Goal: Task Accomplishment & Management: Manage account settings

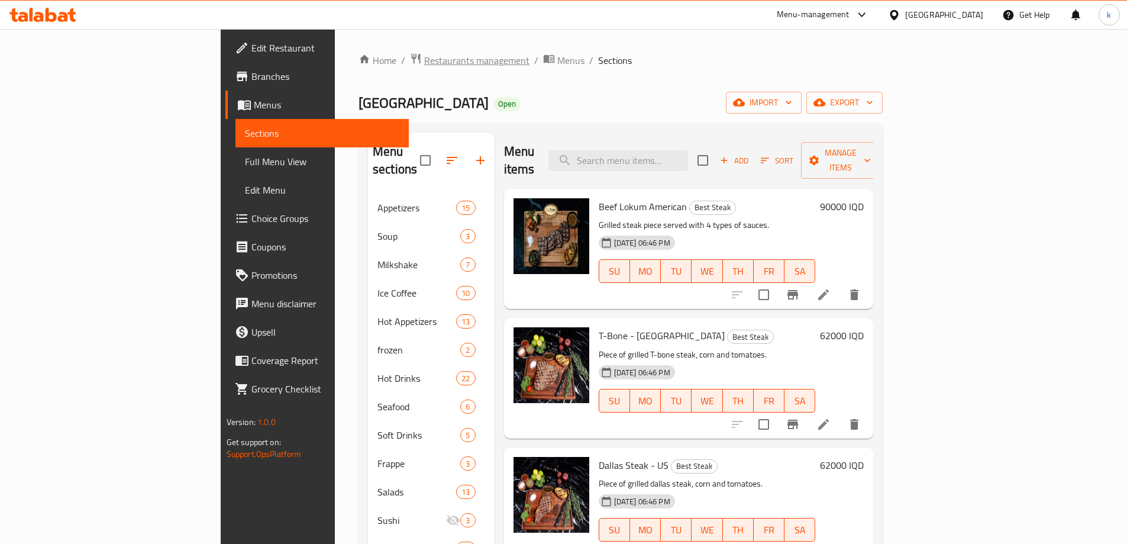
click at [424, 53] on span "Restaurants management" at bounding box center [476, 60] width 105 height 14
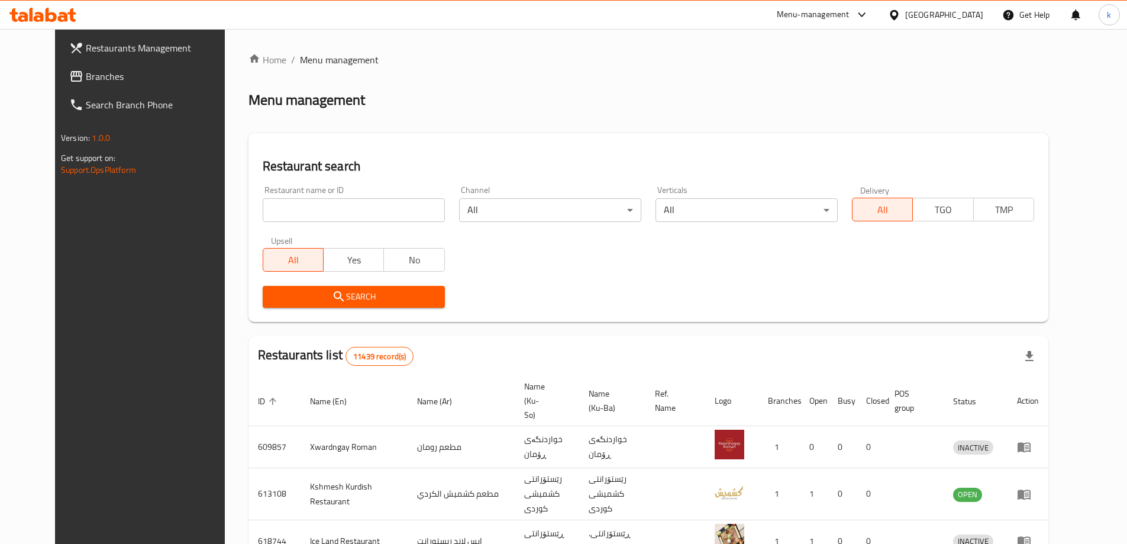
click at [264, 212] on input "search" at bounding box center [354, 210] width 182 height 24
paste input "640831"
type input "640831"
click at [272, 292] on span "Search" at bounding box center [353, 296] width 163 height 15
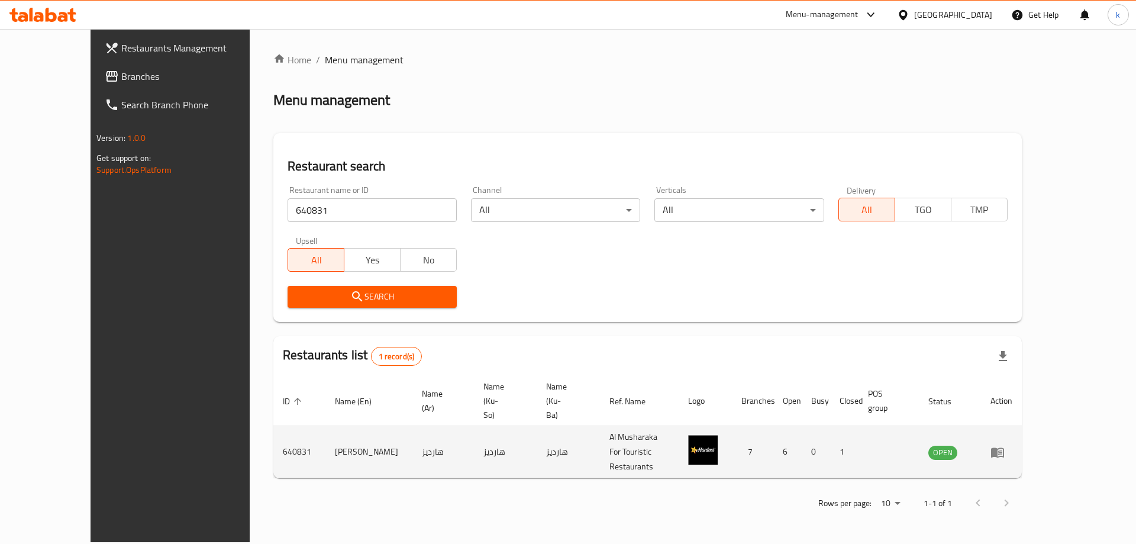
click at [1004, 447] on icon "enhanced table" at bounding box center [997, 452] width 13 height 10
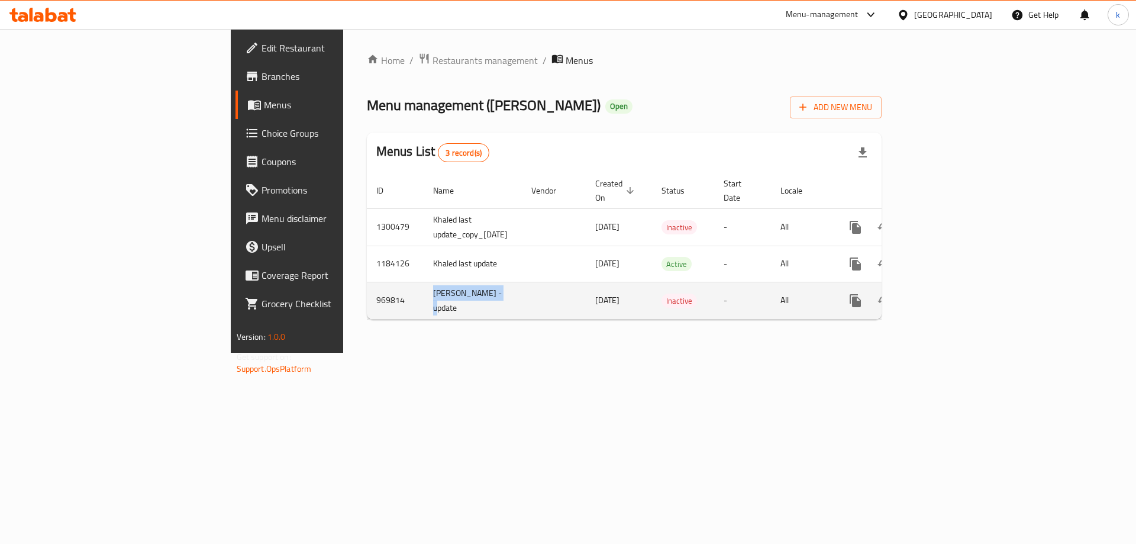
drag, startPoint x: 354, startPoint y: 292, endPoint x: 276, endPoint y: 283, distance: 78.5
click at [424, 283] on td "Abdullah - update" at bounding box center [473, 300] width 98 height 37
copy td "Abdullah - update"
click at [919, 293] on icon "enhanced table" at bounding box center [912, 300] width 14 height 14
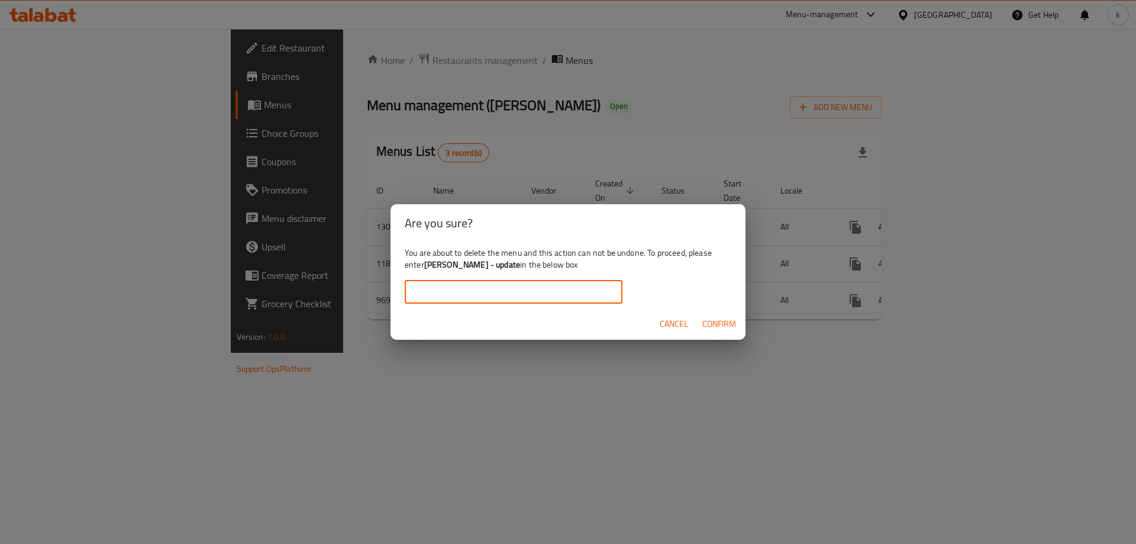
click at [498, 285] on input "text" at bounding box center [514, 292] width 218 height 24
paste input "Abdullah - update"
type input "Abdullah - update"
drag, startPoint x: 725, startPoint y: 329, endPoint x: 718, endPoint y: 329, distance: 7.7
click at [725, 329] on span "Confirm" at bounding box center [719, 323] width 34 height 15
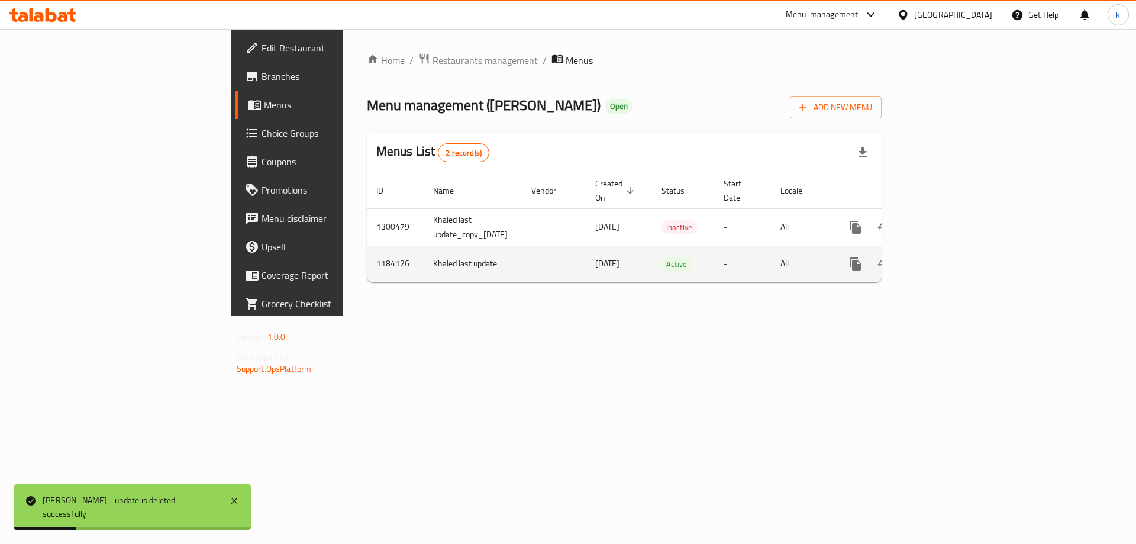
click at [948, 257] on icon "enhanced table" at bounding box center [940, 264] width 14 height 14
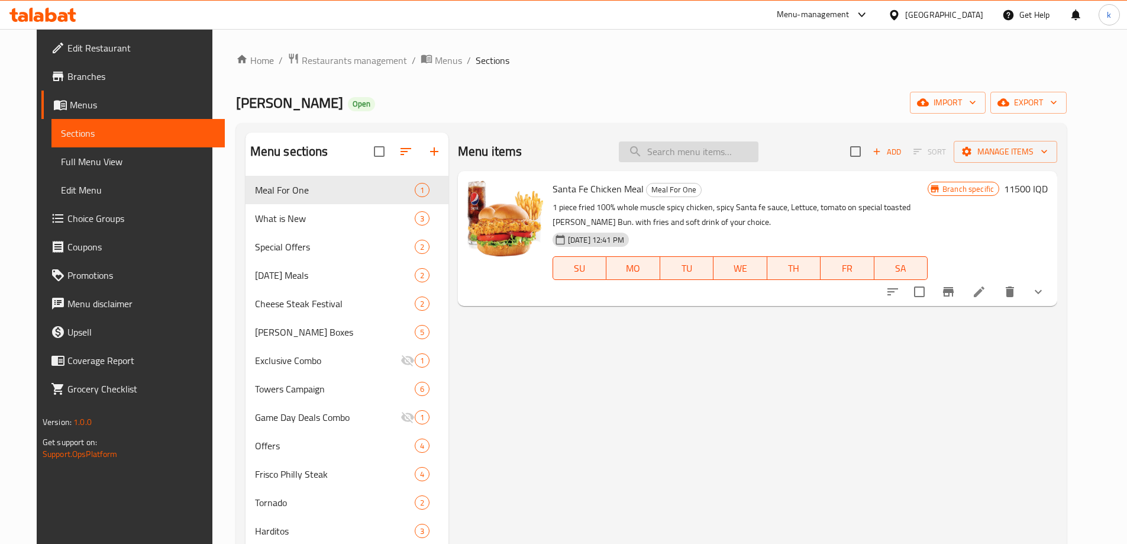
click at [662, 156] on input "search" at bounding box center [689, 151] width 140 height 21
paste input "HOIHO"
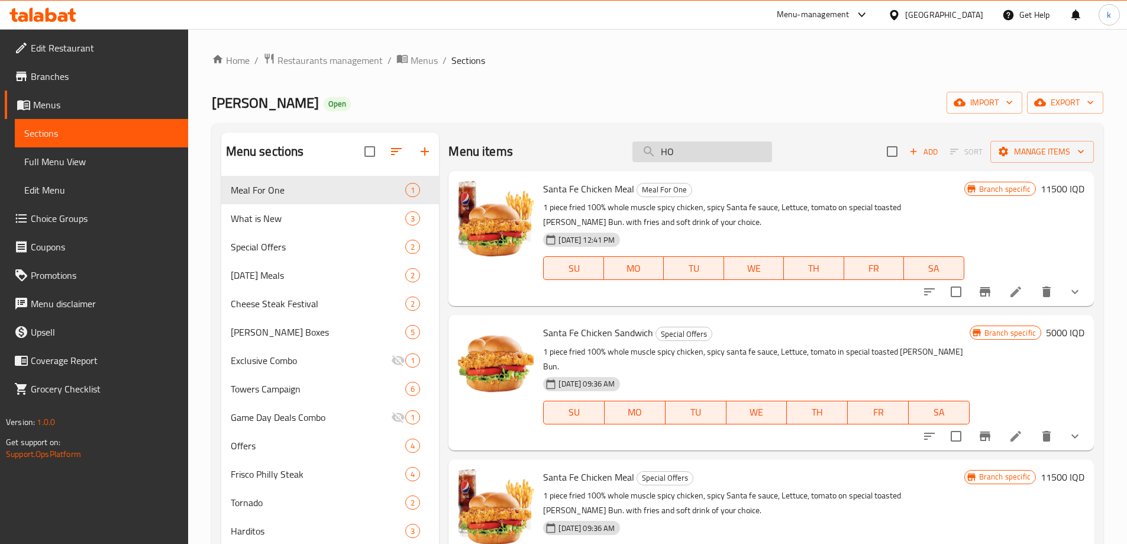
click at [709, 151] on input "HO" at bounding box center [702, 151] width 140 height 21
paste input "ساندويتش رابتور"
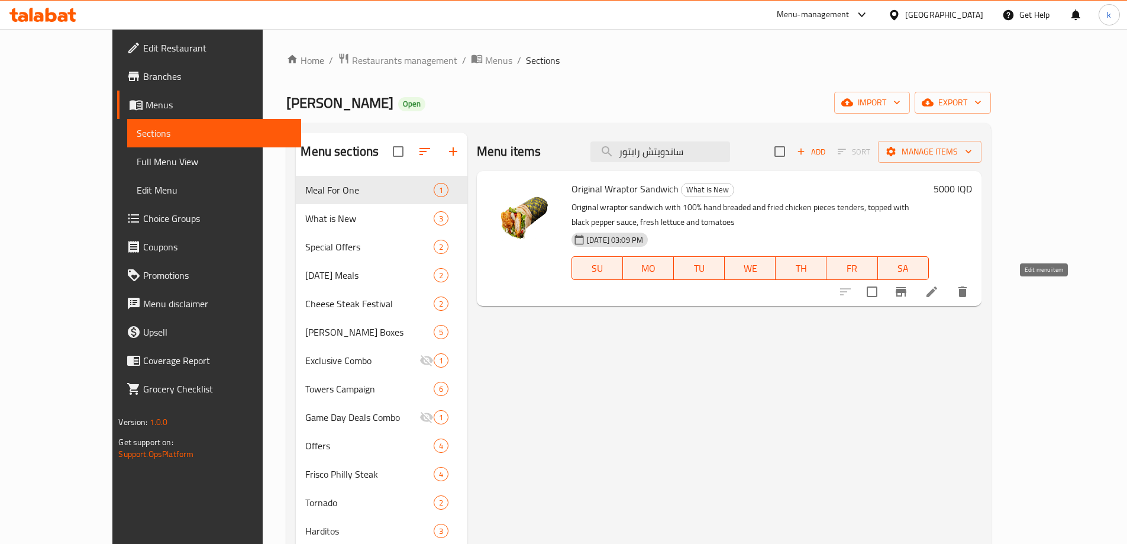
type input "ساندويتش رابتور"
click at [939, 291] on icon at bounding box center [932, 292] width 14 height 14
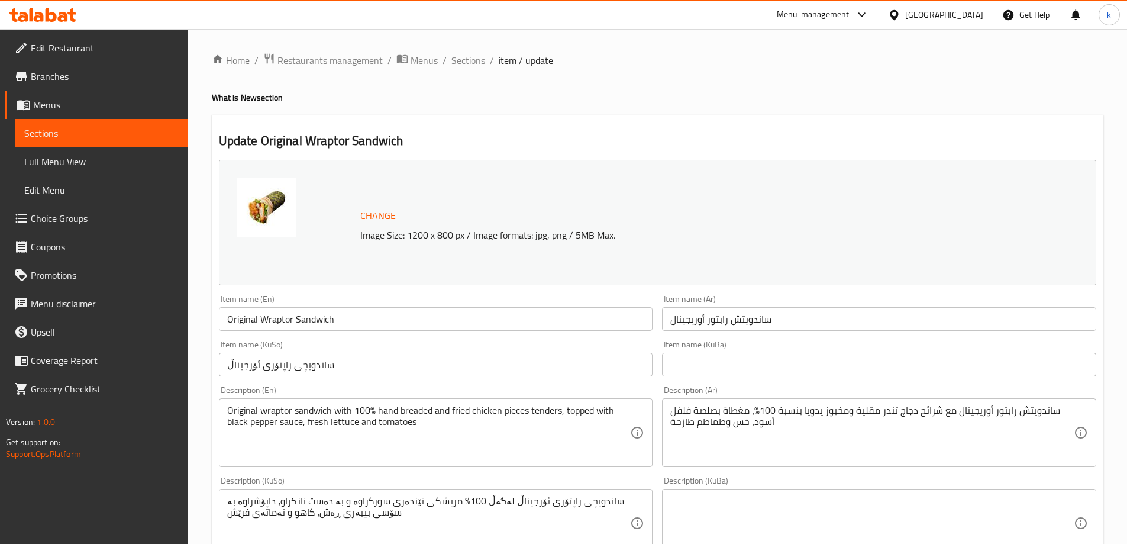
click at [469, 55] on span "Sections" at bounding box center [468, 60] width 34 height 14
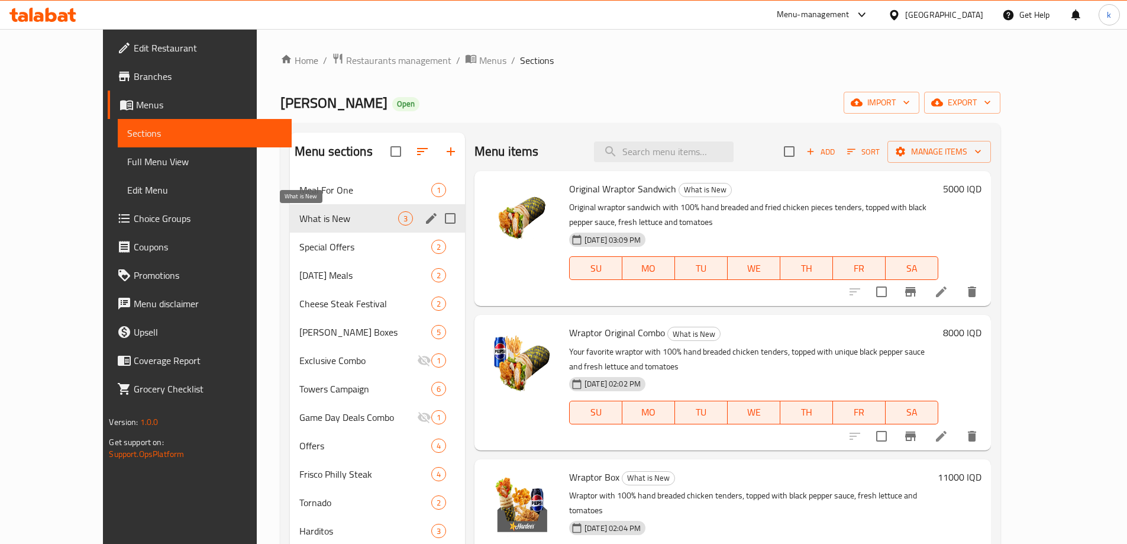
click at [329, 215] on span "What is New" at bounding box center [348, 218] width 99 height 14
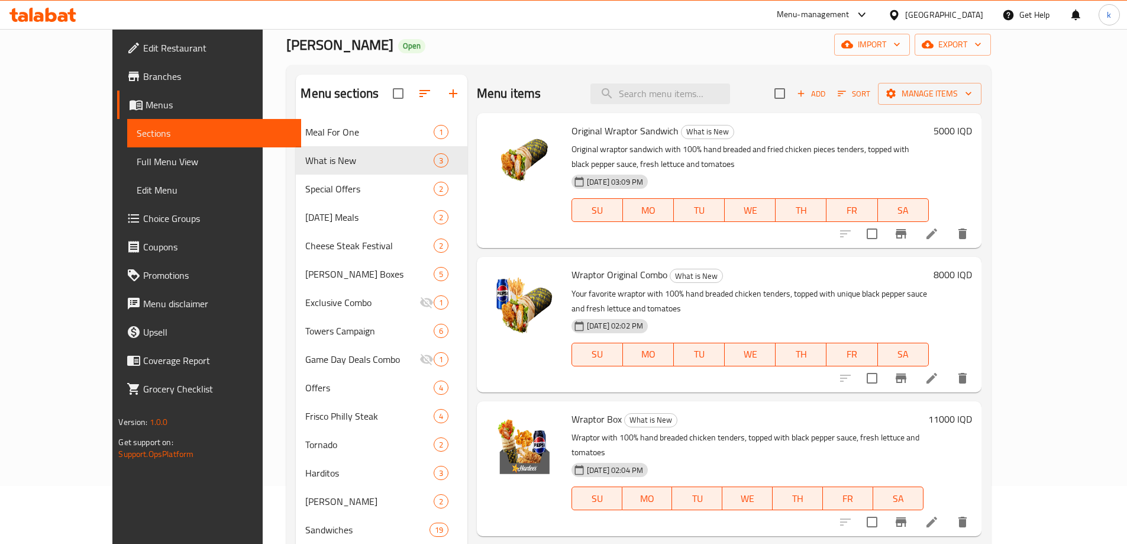
scroll to position [99, 0]
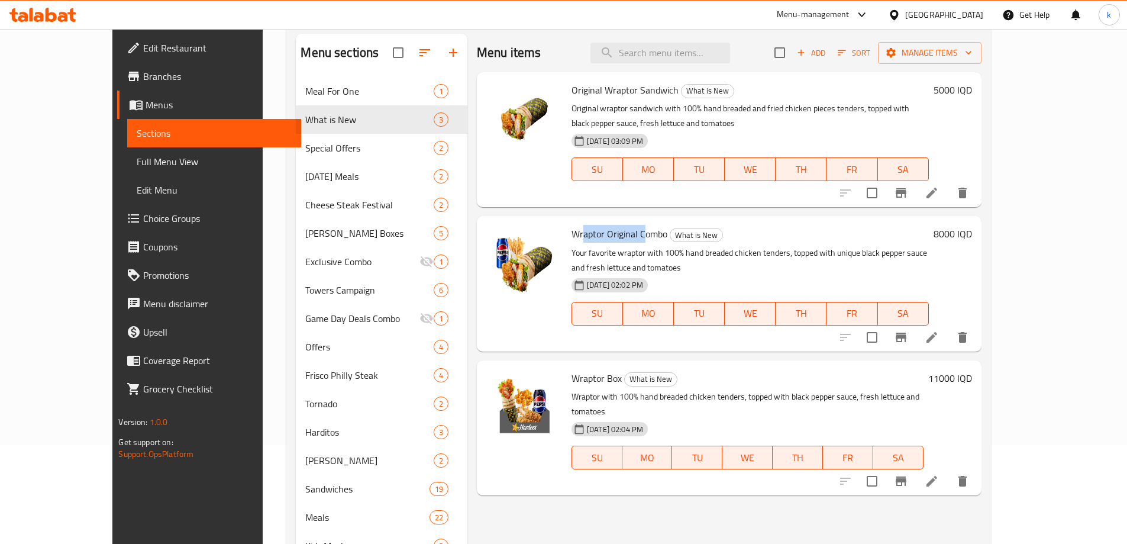
drag, startPoint x: 554, startPoint y: 232, endPoint x: 621, endPoint y: 228, distance: 67.6
click at [616, 229] on span "Wraptor Original Combo" at bounding box center [619, 234] width 96 height 18
click at [937, 332] on icon at bounding box center [931, 337] width 11 height 11
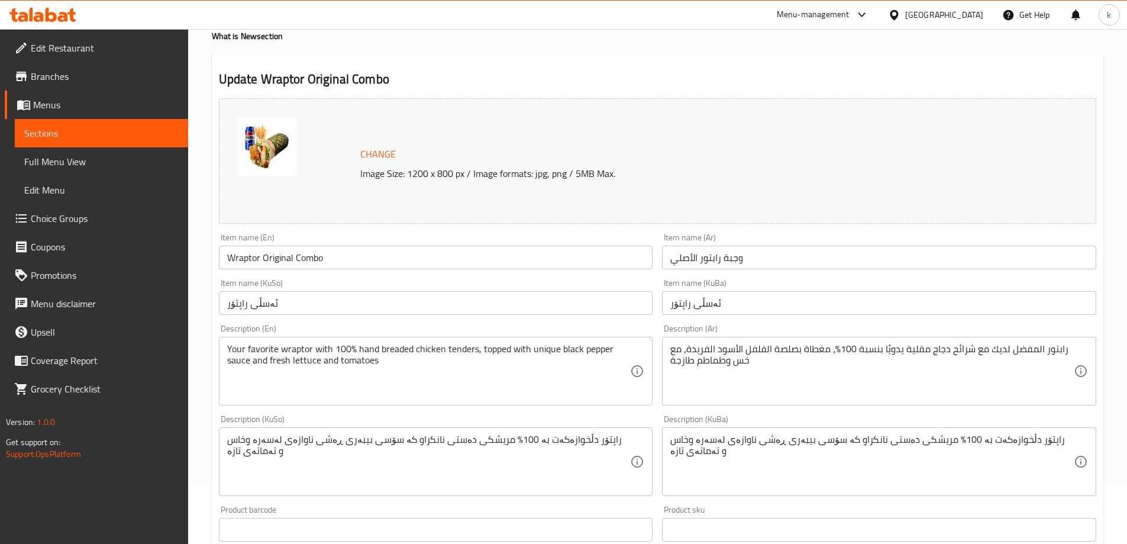
scroll to position [99, 0]
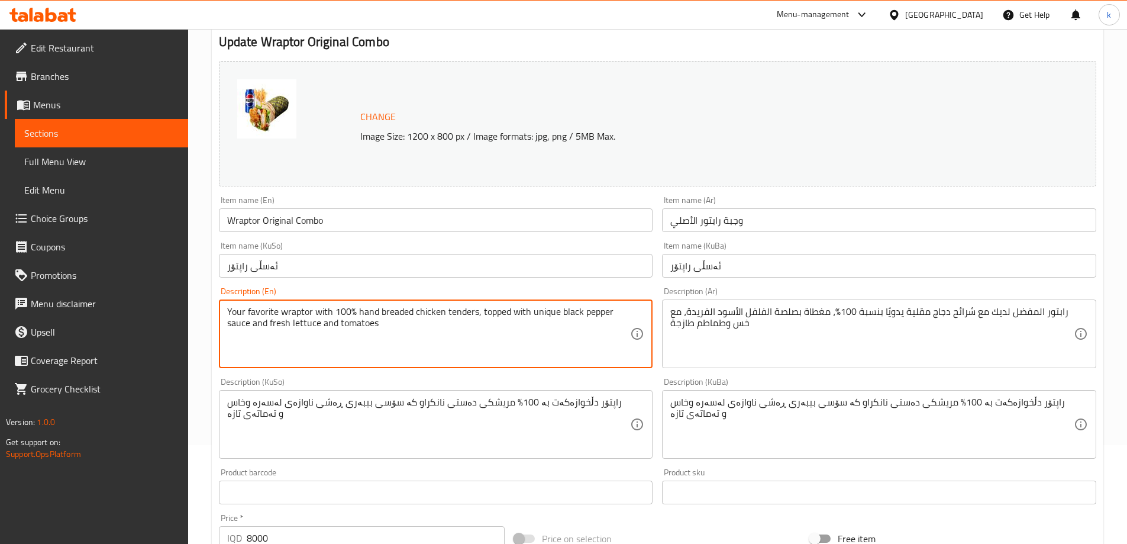
click at [346, 321] on textarea "Your favorite wraptor with 100% hand breaded chicken tenders, topped with uniqu…" at bounding box center [428, 334] width 403 height 56
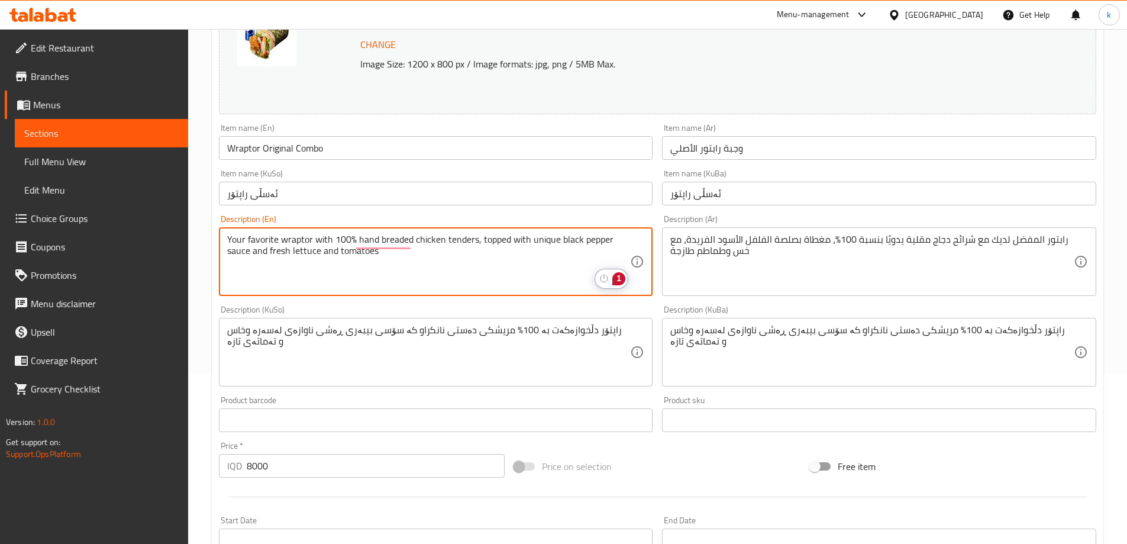
scroll to position [197, 0]
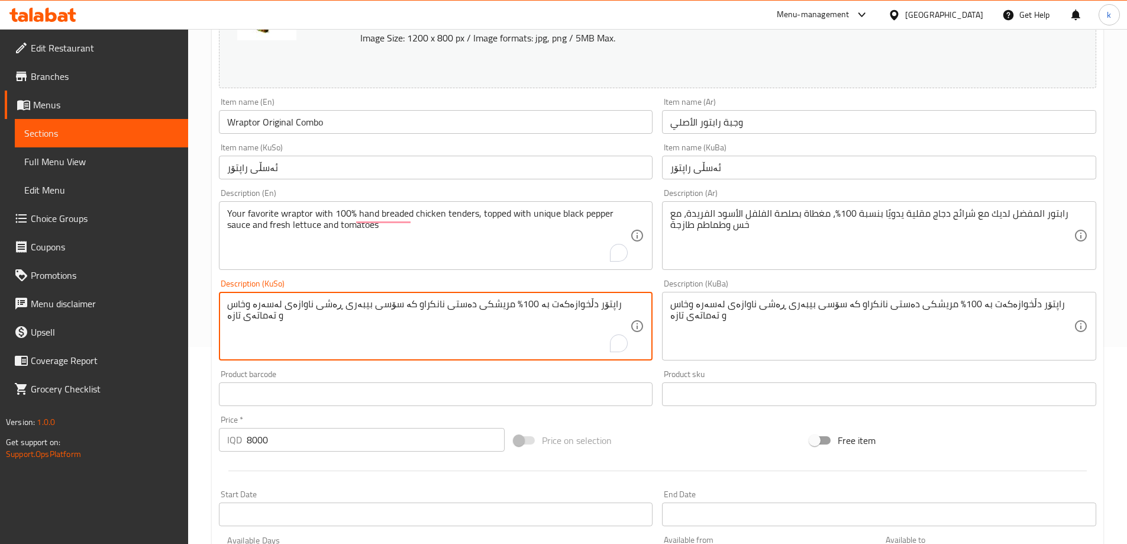
click at [538, 305] on textarea "راپتۆر دڵخوازەکەت بە 100% مریشکی دەستی نانکراو کە سۆسی بیبەری ڕەشی ناوازەی لەسە…" at bounding box center [428, 326] width 403 height 56
paste textarea "اندویچی راپتۆری ئۆرجیناڵ لەگەڵ 100% مریشكی تێندەری سورکراوە و بە دەست نانکراو، …"
type textarea "ساندویچی راپتۆری ئۆرجیناڵ لەگەڵ 100% مریشكی تێندەری سورکراوە و بە دەست نانکراو،…"
click at [263, 118] on input "Wraptor Original Combo" at bounding box center [436, 122] width 434 height 24
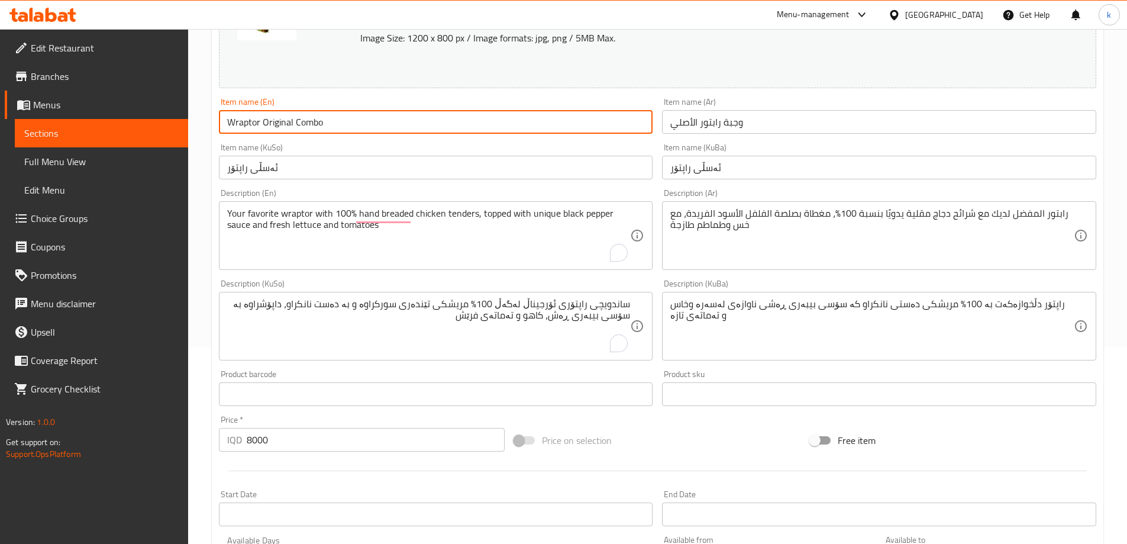
click at [263, 118] on input "Wraptor Original Combo" at bounding box center [436, 122] width 434 height 24
paste input "text"
type input "Wraptor Original Combo"
click at [710, 171] on input "ئەسڵی راپتۆر" at bounding box center [879, 168] width 434 height 24
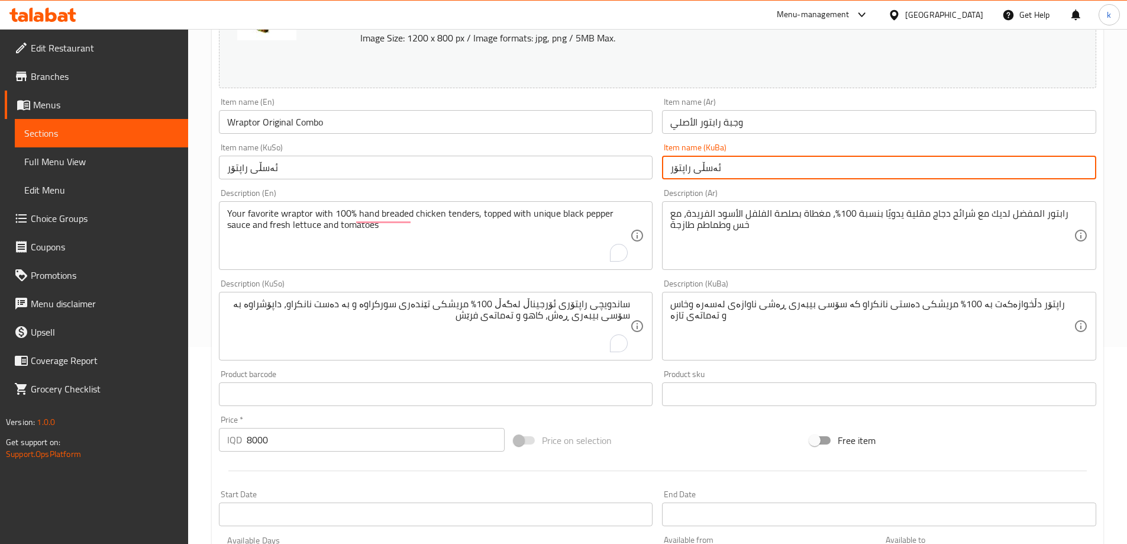
click at [710, 171] on input "ئەسڵی راپتۆر" at bounding box center [879, 168] width 434 height 24
paste input "اندویچی راپتۆری ئۆرجیناڵ"
type input "ساندویچی راپتۆری ئۆرجیناڵ"
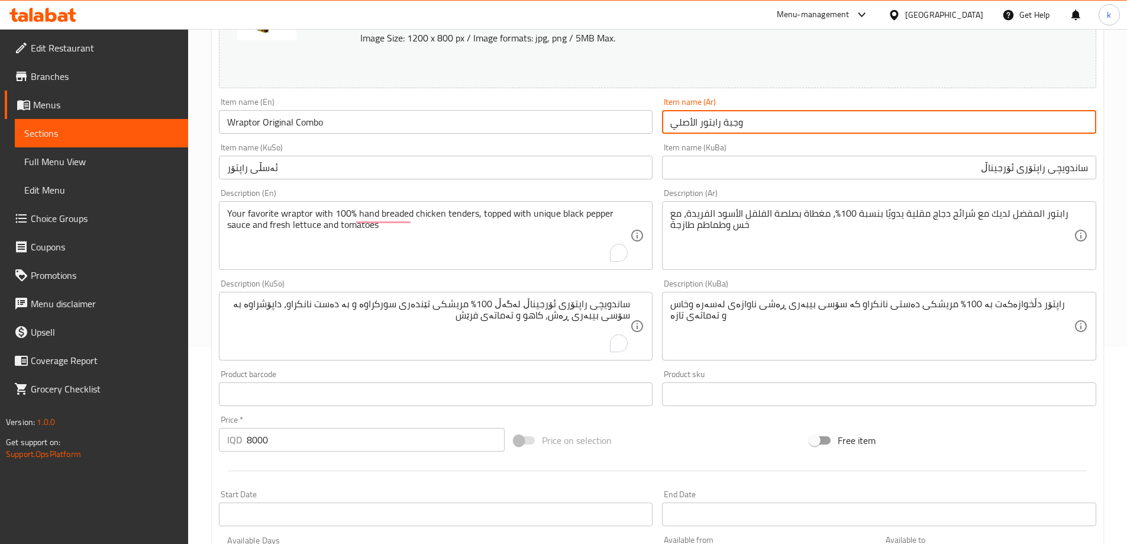
click at [699, 124] on input "وجبة رابتور الأصلي" at bounding box center [879, 122] width 434 height 24
paste input "ساندويتش رابتور أوريجينال"
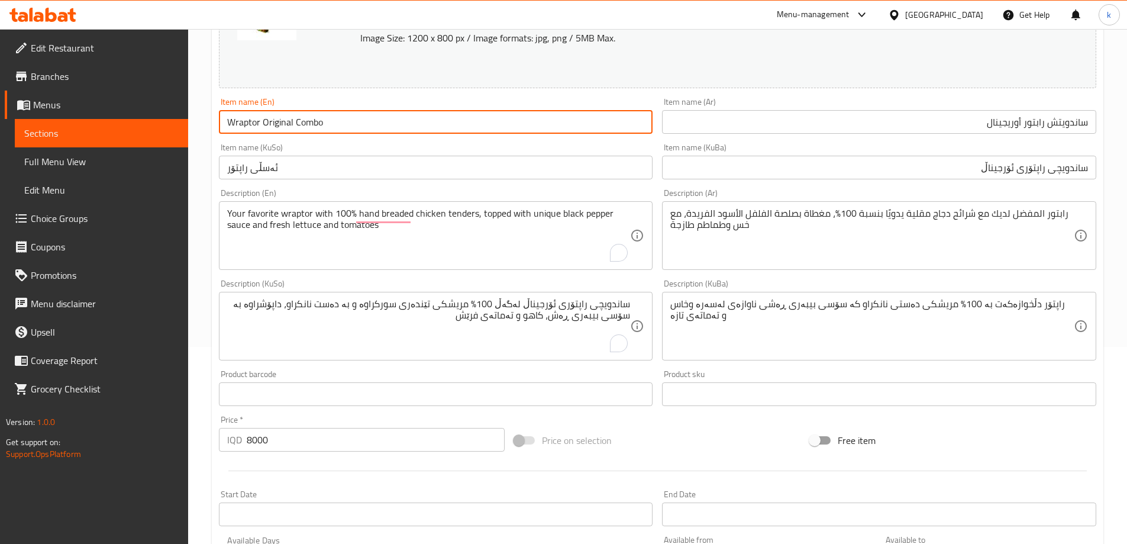
click at [312, 121] on input "Wraptor Original Combo" at bounding box center [436, 122] width 434 height 24
click at [1069, 109] on div "Item name (Ar) ساندويتش رابتور أوريجينال Item name (Ar)" at bounding box center [879, 116] width 434 height 36
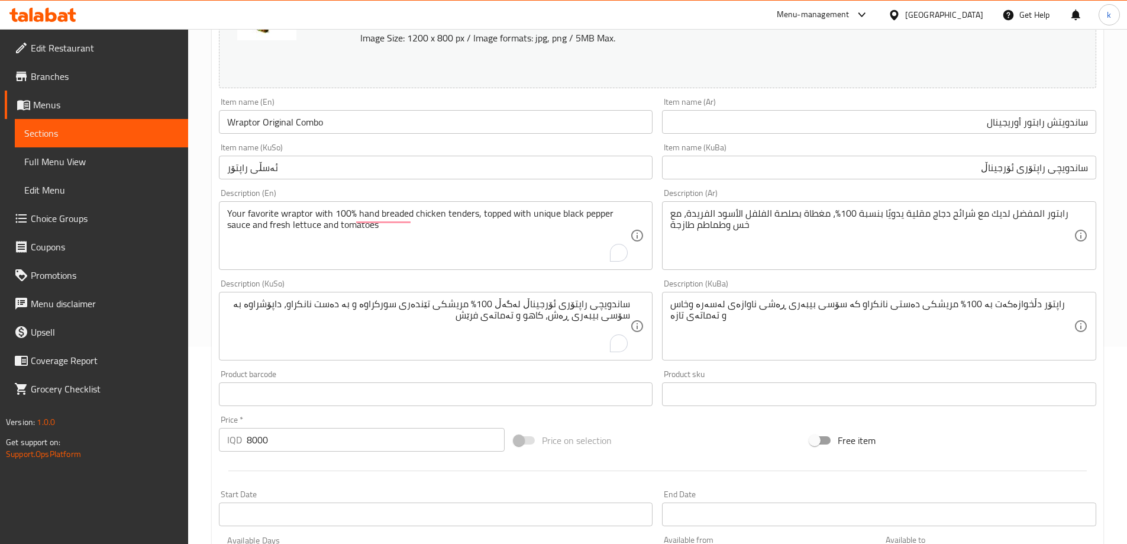
click at [1078, 122] on input "ساندويتش رابتور أوريجينال" at bounding box center [879, 122] width 434 height 24
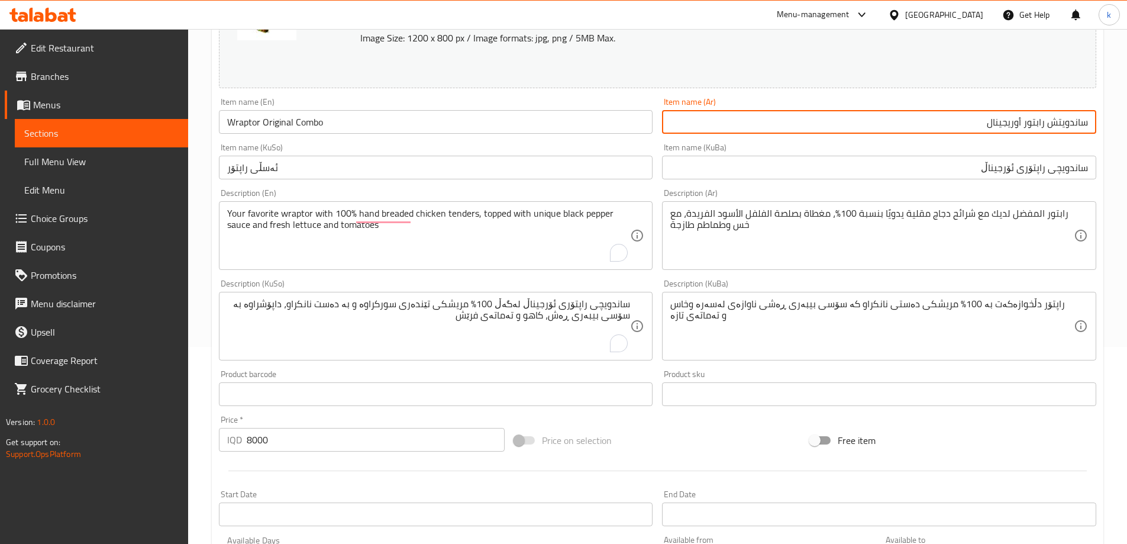
click at [1078, 122] on input "ساندويتش رابتور أوريجينال" at bounding box center [879, 122] width 434 height 24
paste input "كومبو"
type input "كومبو رابتور أوريجينال"
click at [1074, 167] on input "ساندویچی راپتۆری ئۆرجیناڵ" at bounding box center [879, 168] width 434 height 24
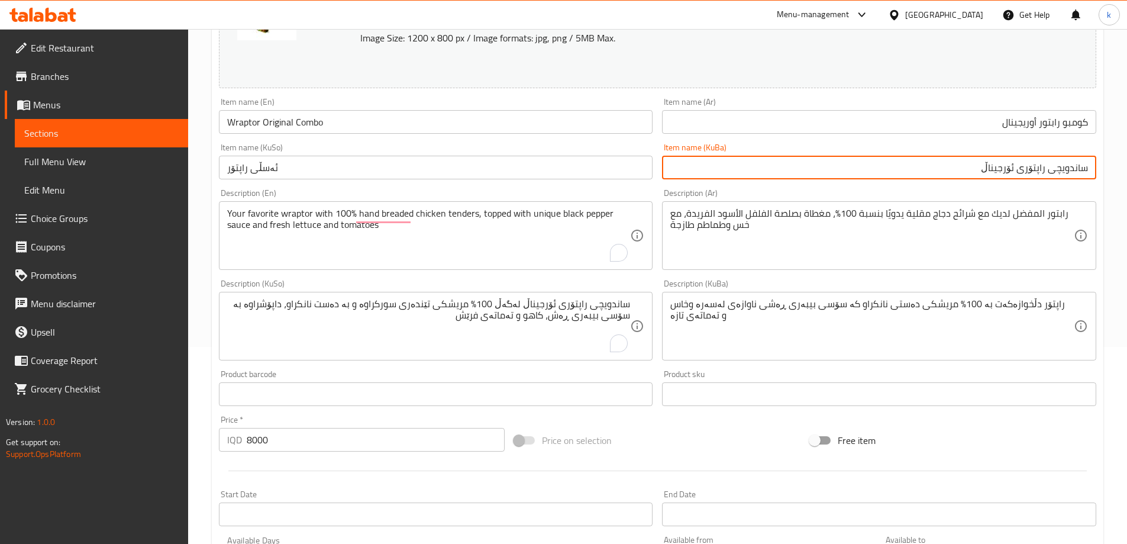
click at [1074, 167] on input "ساندویچی راپتۆری ئۆرجیناڵ" at bounding box center [879, 168] width 434 height 24
paste input "کۆمبۆ"
click at [1034, 167] on input "کۆمبۆی راپتۆری ئۆرجیناڵ" at bounding box center [879, 168] width 434 height 24
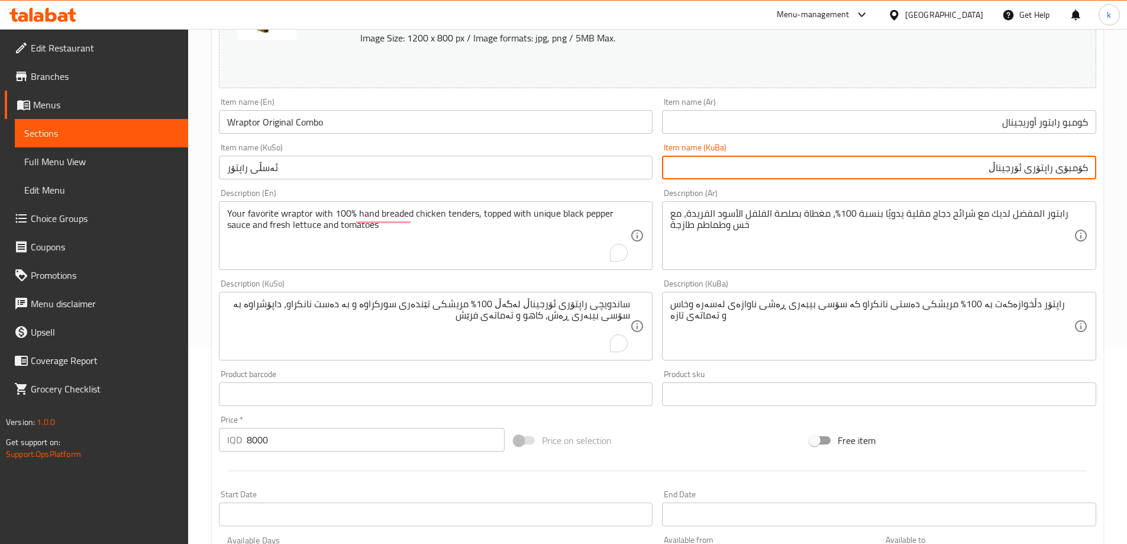
type input "کۆمبۆی راپتۆری ئۆرجیناڵ"
click at [363, 168] on input "ئەسڵی راپتۆر" at bounding box center [436, 168] width 434 height 24
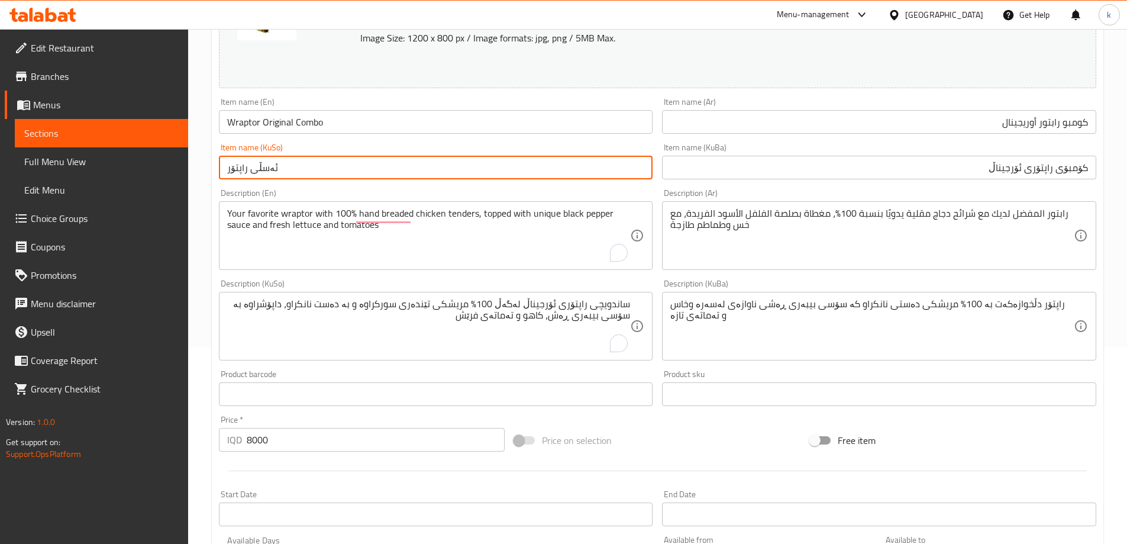
click at [363, 168] on input "ئەسڵی راپتۆر" at bounding box center [436, 168] width 434 height 24
paste input "کۆمبۆی راپتۆری ئۆرجیناڵ"
type input "کۆمبۆی راپتۆری ئۆرجیناڵ"
click at [786, 296] on div "راپتۆر دڵخوازەکەت بە 100% مریشکی دەستی نانکراو کە سۆسی بیبەری ڕەشی ناوازەی لەسە…" at bounding box center [879, 326] width 434 height 69
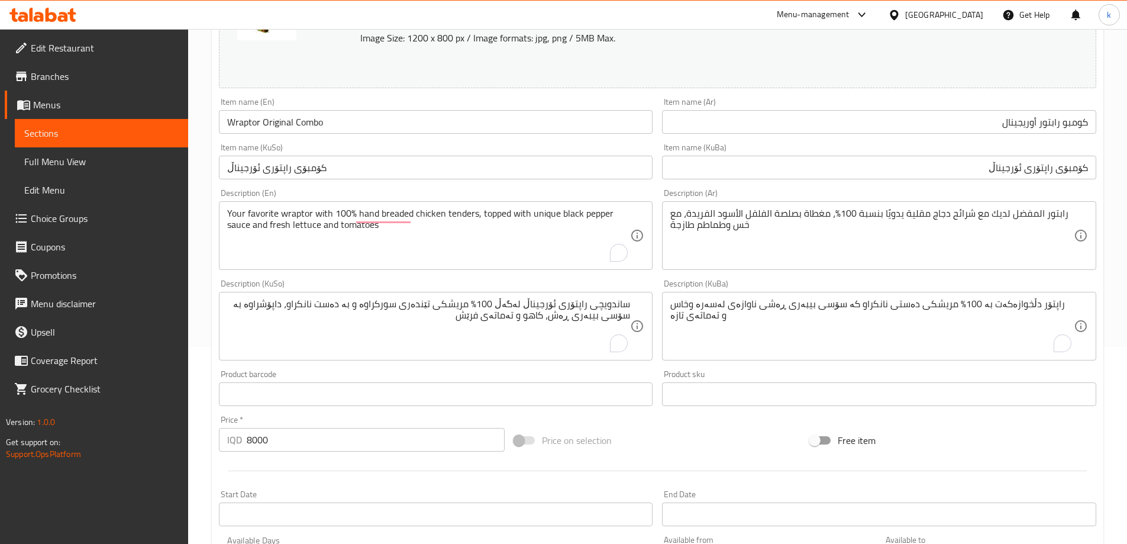
click at [786, 296] on div "راپتۆر دڵخوازەکەت بە 100% مریشکی دەستی نانکراو کە سۆسی بیبەری ڕەشی ناوازەی لەسە…" at bounding box center [879, 326] width 434 height 69
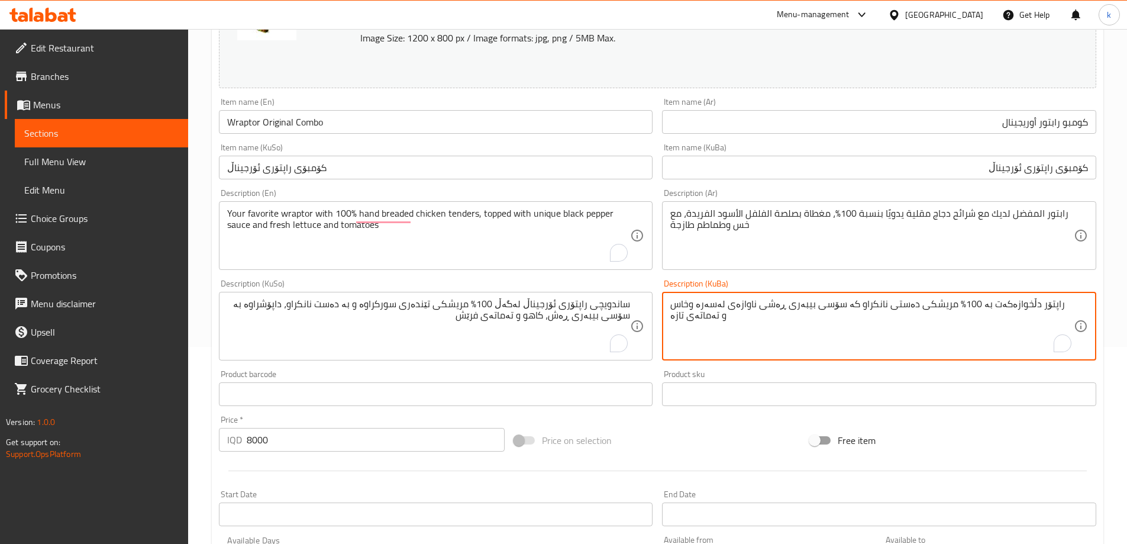
click at [788, 302] on textarea "راپتۆر دڵخوازەکەت بە 100% مریشکی دەستی نانکراو کە سۆسی بیبەری ڕەشی ناوازەی لەسە…" at bounding box center [871, 326] width 403 height 56
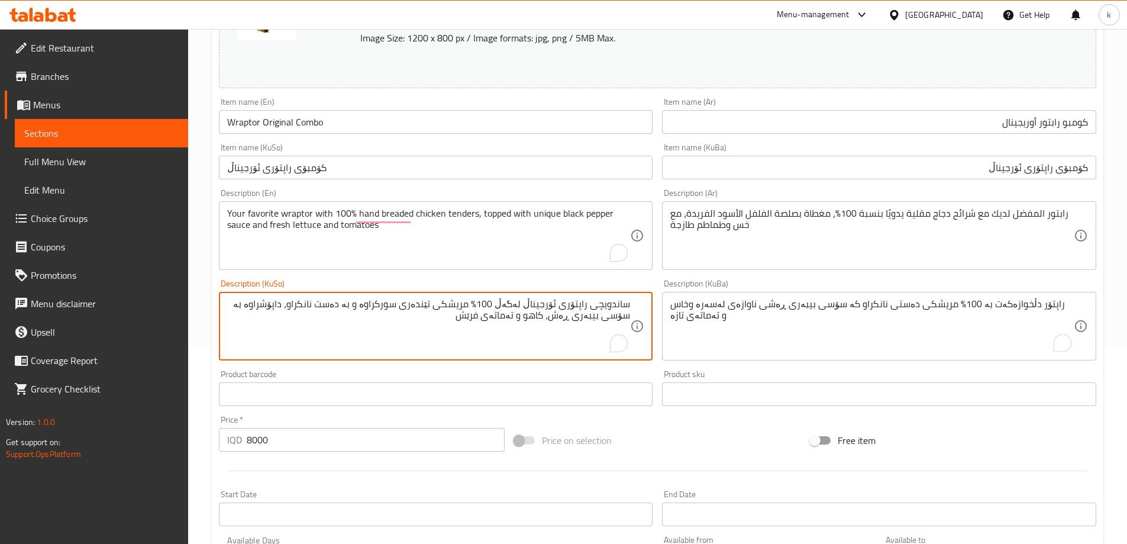
click at [563, 309] on textarea "ساندویچی راپتۆری ئۆرجیناڵ لەگەڵ 100% مریشكی تێندەری سورکراوە و بە دەست نانکراو،…" at bounding box center [428, 326] width 403 height 56
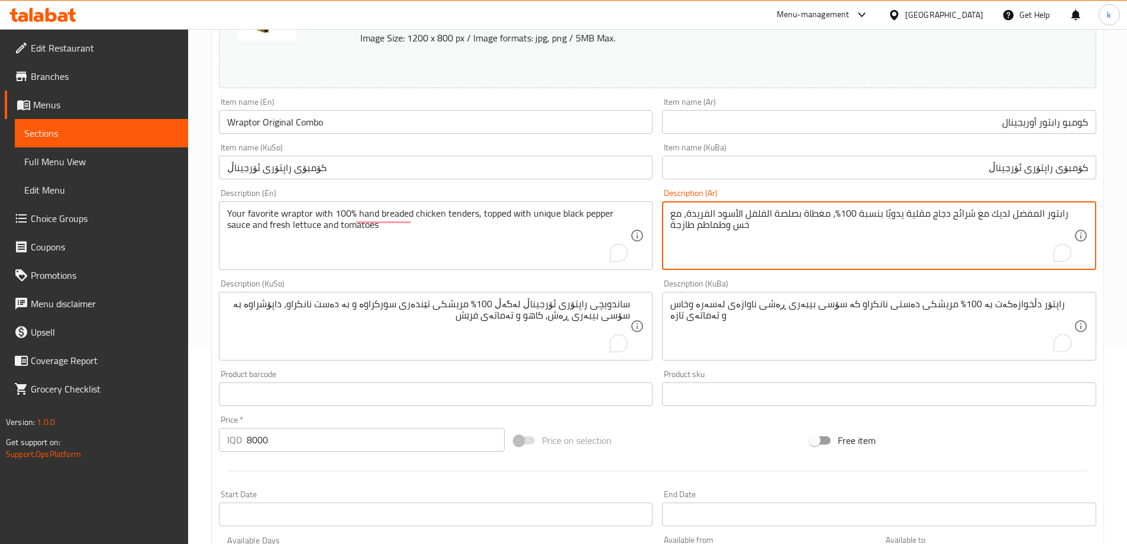
click at [734, 221] on textarea "رابتور المفضل لديك مع شرائح دجاج مقلية يدويًا بنسبة 100%، مغطاة بصلصة الفلفل ال…" at bounding box center [871, 236] width 403 height 56
paste textarea "اندويتش رابتور أوريجينال مع شرائح دجاج تندر مقلية ومخبوز يدويا بنسبة 100%، مغطا…"
type textarea "ساندويتش رابتور أوريجينال مع شرائح دجاج تندر مقلية ومخبوز يدويا بنسبة 100%، مغط…"
click at [308, 124] on input "Wraptor Original Combo" at bounding box center [436, 122] width 434 height 24
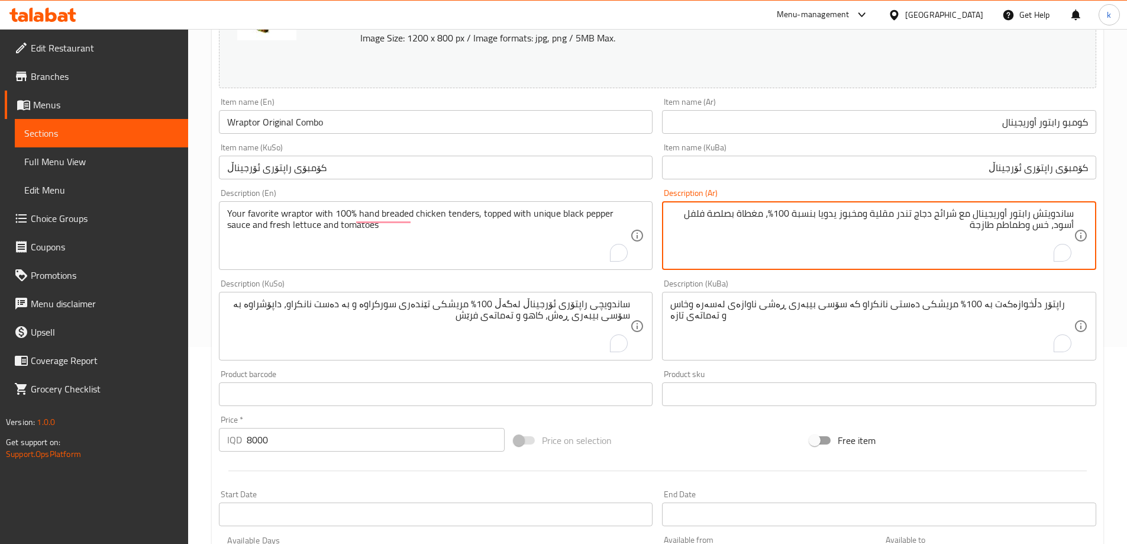
click at [308, 124] on input "Wraptor Original Combo" at bounding box center [436, 122] width 434 height 24
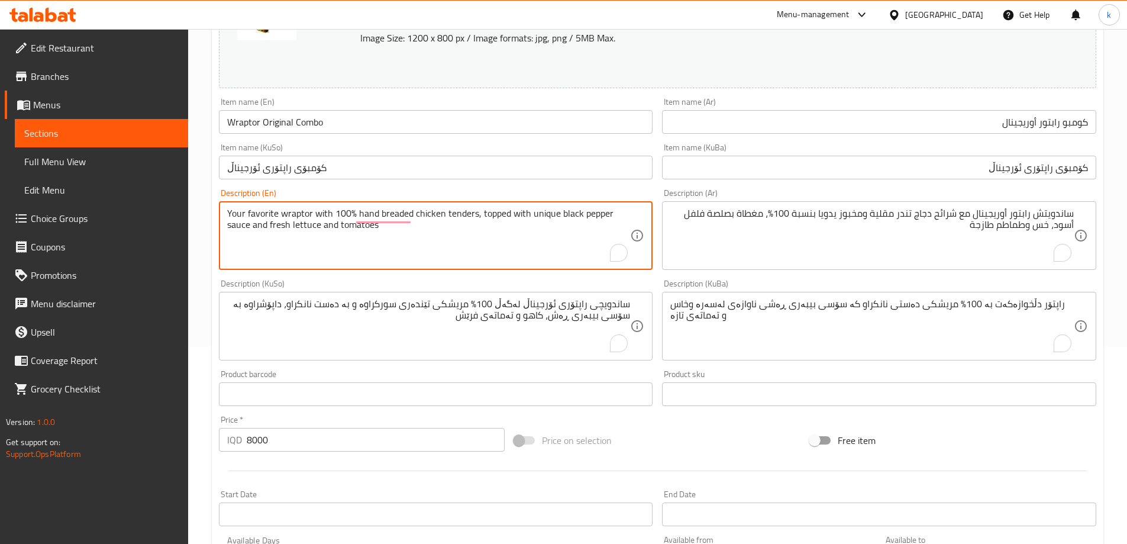
click at [287, 213] on textarea "Your favorite wraptor with 100% hand breaded chicken tenders, topped with uniqu…" at bounding box center [428, 236] width 403 height 56
click at [309, 211] on textarea "Your favorite wraptor with 100% hand breaded chicken tenders, topped with uniqu…" at bounding box center [428, 236] width 403 height 56
drag, startPoint x: 311, startPoint y: 212, endPoint x: 228, endPoint y: 202, distance: 82.8
click at [228, 202] on div "Your favorite wraptor with 100% hand breaded chicken tenders, topped with uniqu…" at bounding box center [436, 235] width 434 height 69
paste textarea "Original wraptor sandwich"
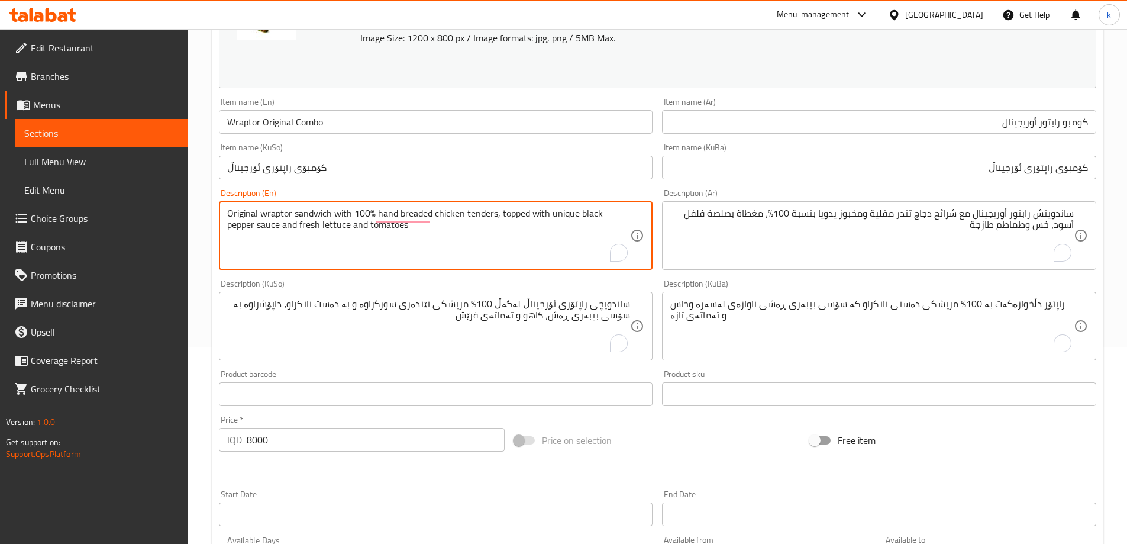
click at [306, 119] on input "Wraptor Original Combo" at bounding box center [436, 122] width 434 height 24
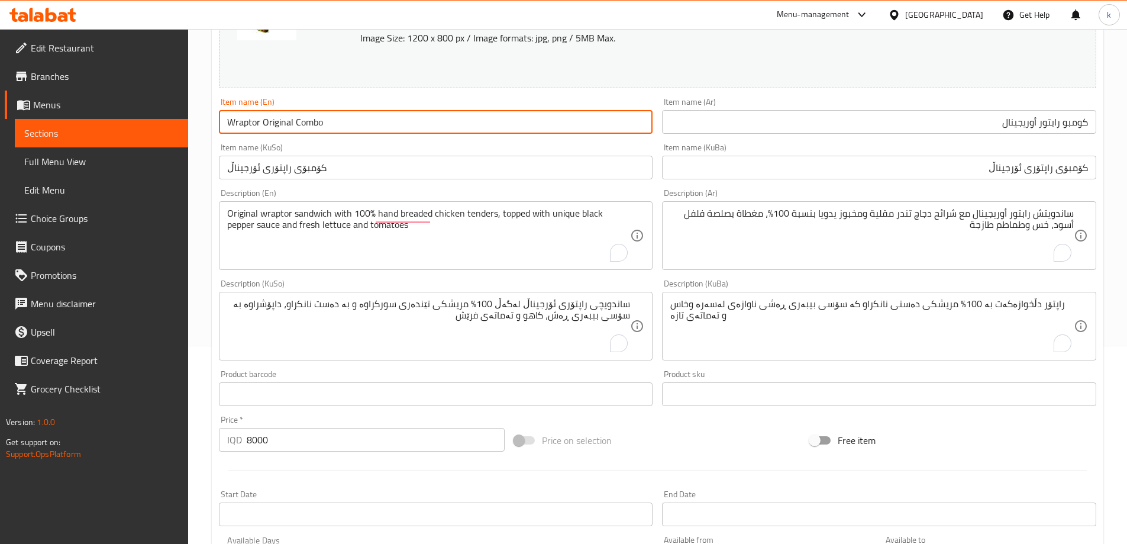
click at [306, 119] on input "Wraptor Original Combo" at bounding box center [436, 122] width 434 height 24
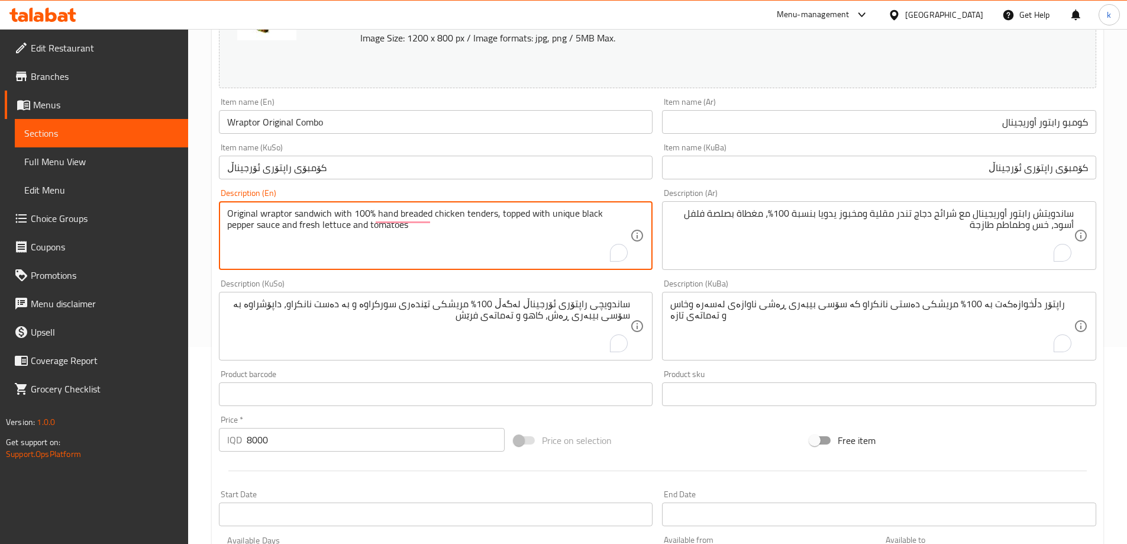
click at [318, 213] on textarea "Original wraptor sandwich with 100% hand breaded chicken tenders, topped with u…" at bounding box center [428, 236] width 403 height 56
paste textarea "Combo"
type textarea "Original wraptor combo with 100% hand breaded chicken tenders, topped with uniq…"
click at [333, 118] on input "Wraptor Original Combo" at bounding box center [436, 122] width 434 height 24
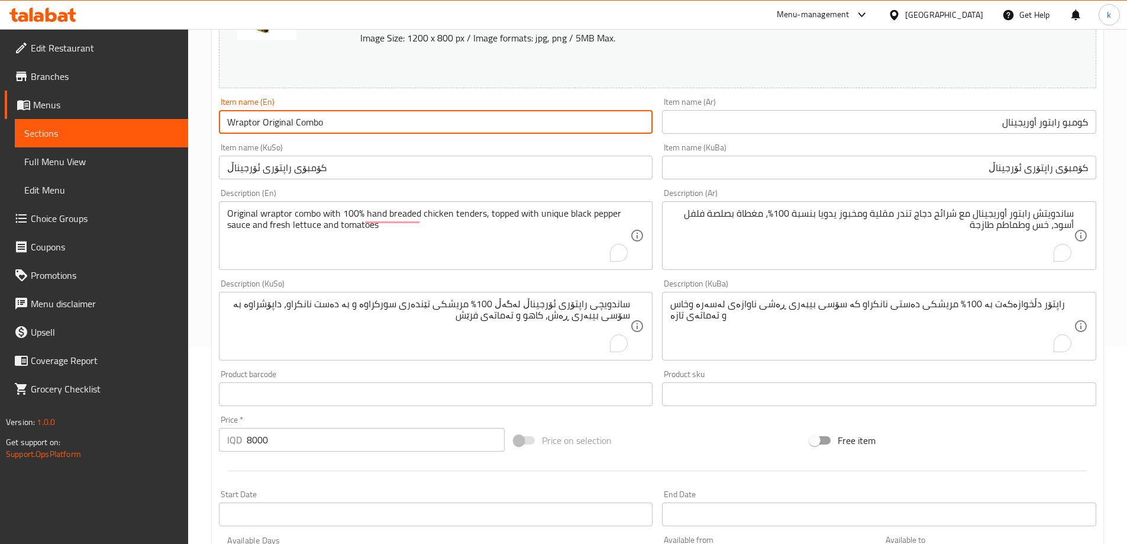
click at [333, 118] on input "Wraptor Original Combo" at bounding box center [436, 122] width 434 height 24
click at [925, 119] on input "كومبو رابتور أوريجينال" at bounding box center [879, 122] width 434 height 24
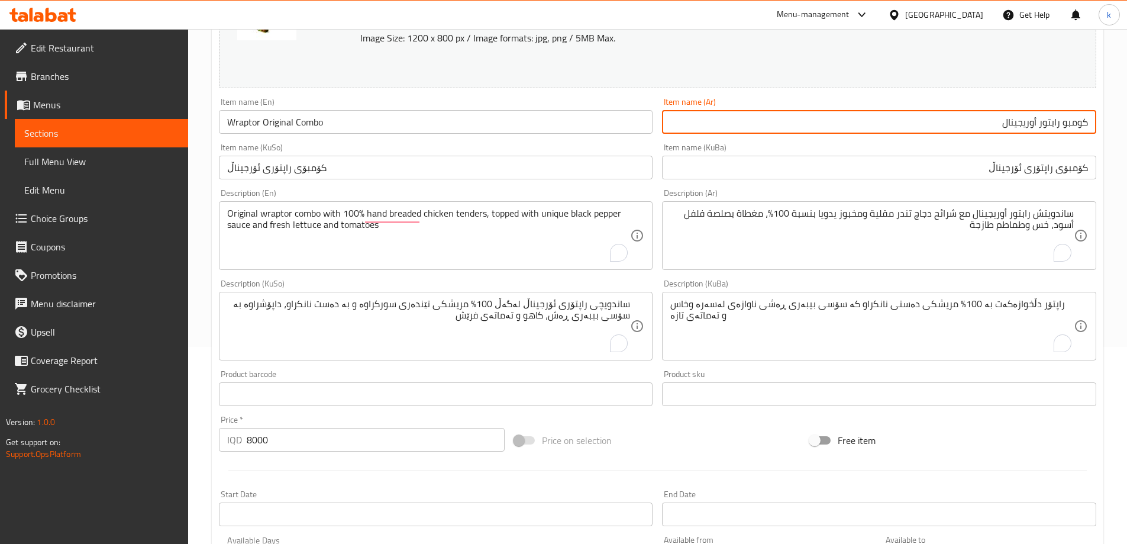
click at [925, 119] on input "كومبو رابتور أوريجينال" at bounding box center [879, 122] width 434 height 24
click at [970, 163] on input "کۆمبۆی راپتۆری ئۆرجیناڵ" at bounding box center [879, 168] width 434 height 24
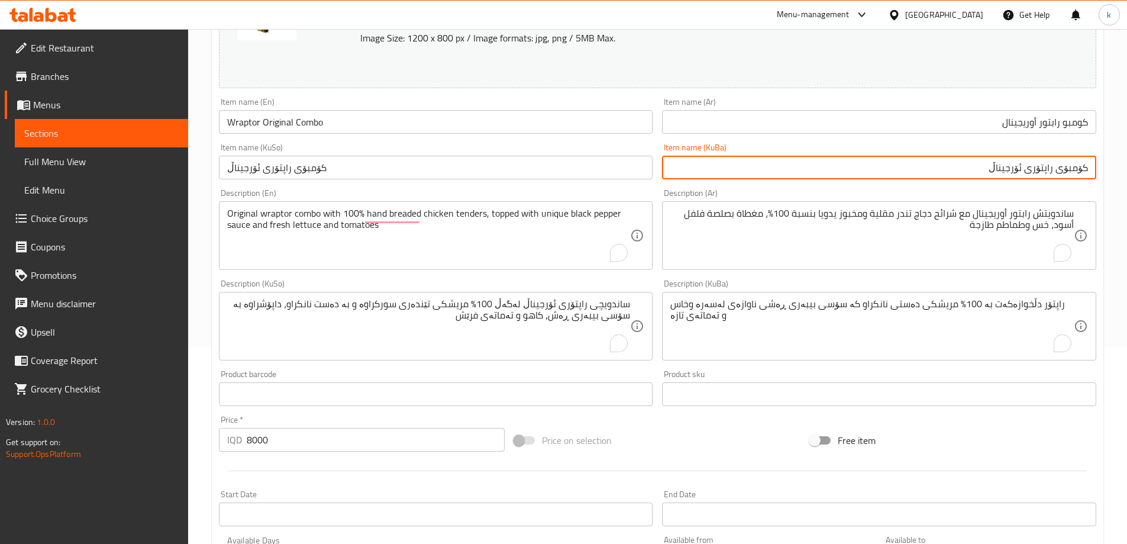
click at [970, 163] on input "کۆمبۆی راپتۆری ئۆرجیناڵ" at bounding box center [879, 168] width 434 height 24
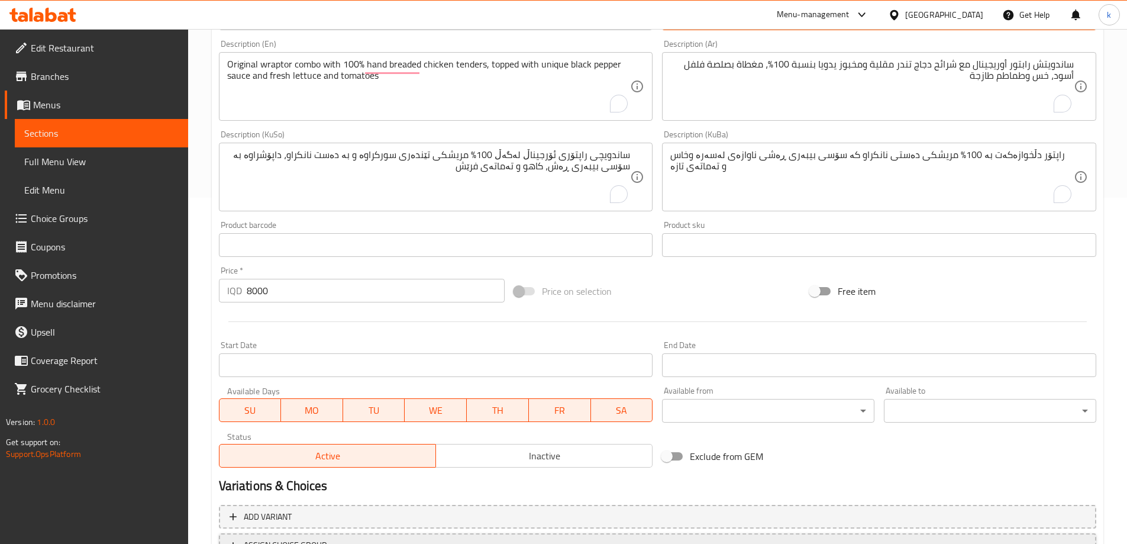
scroll to position [445, 0]
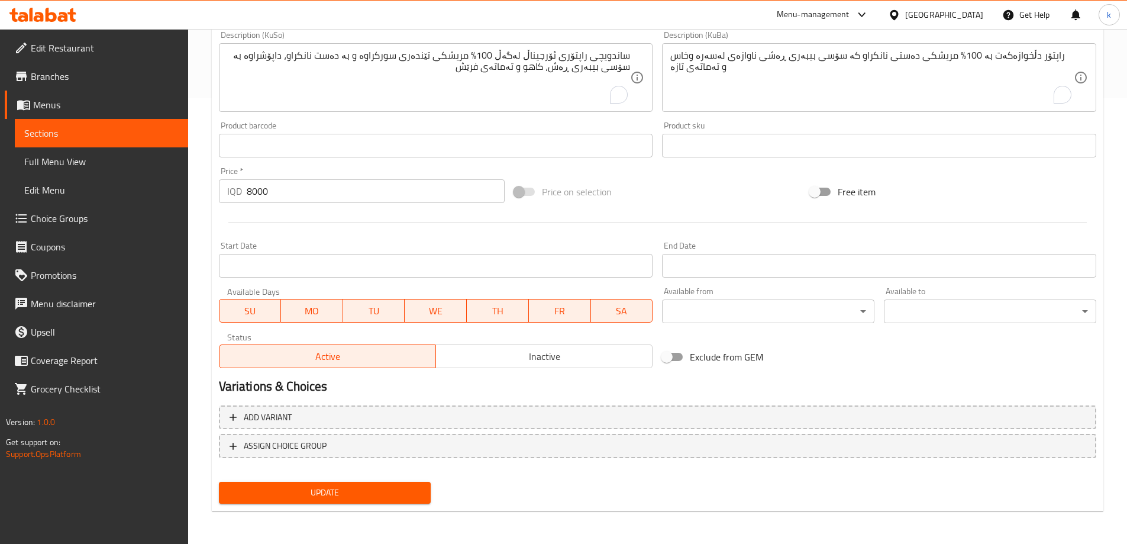
click at [350, 487] on span "Update" at bounding box center [324, 492] width 193 height 15
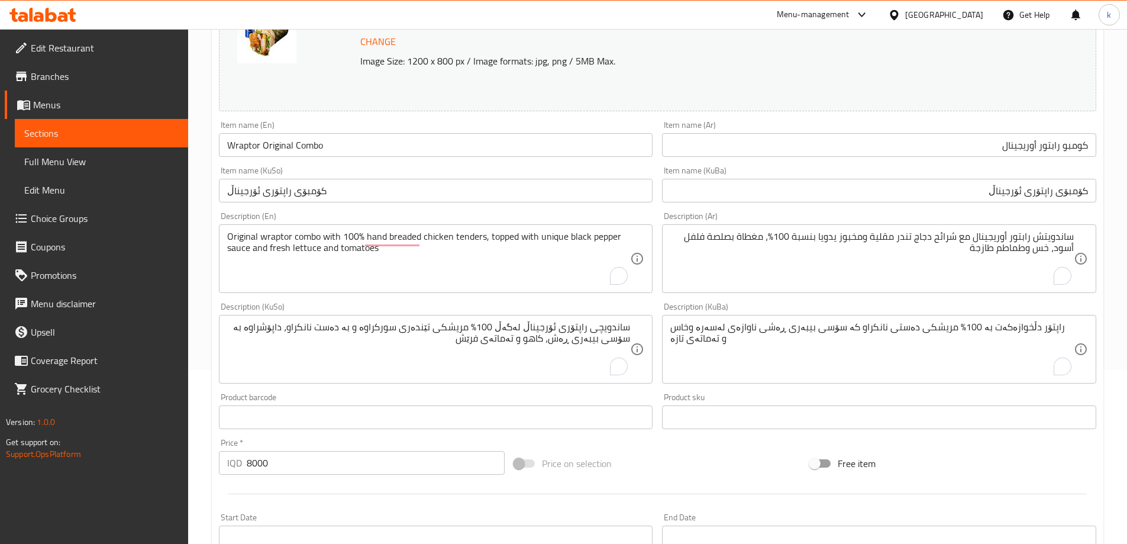
scroll to position [248, 0]
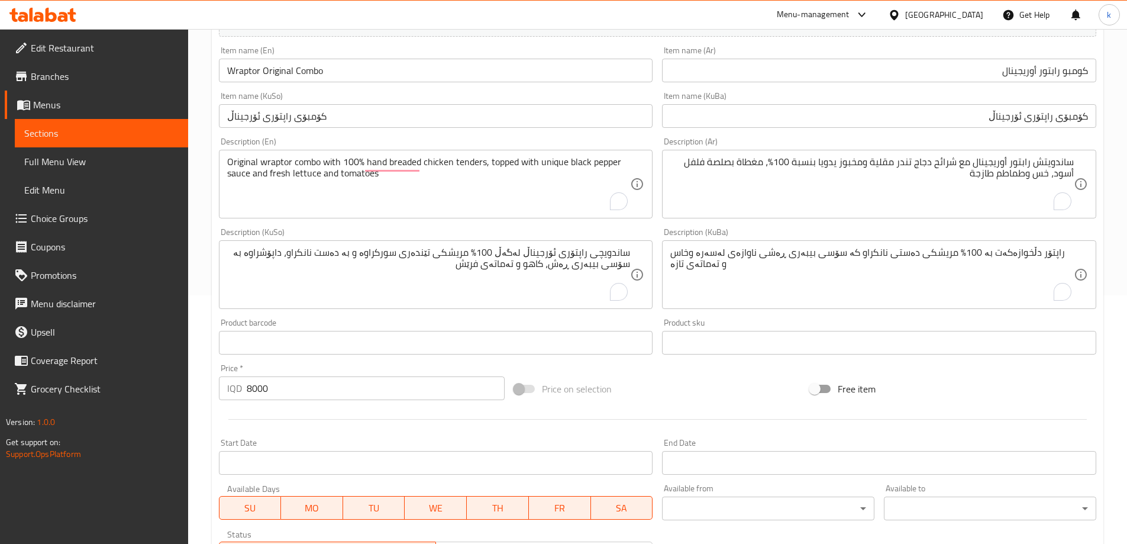
click at [1071, 61] on input "كومبو رابتور أوريجينال" at bounding box center [879, 71] width 434 height 24
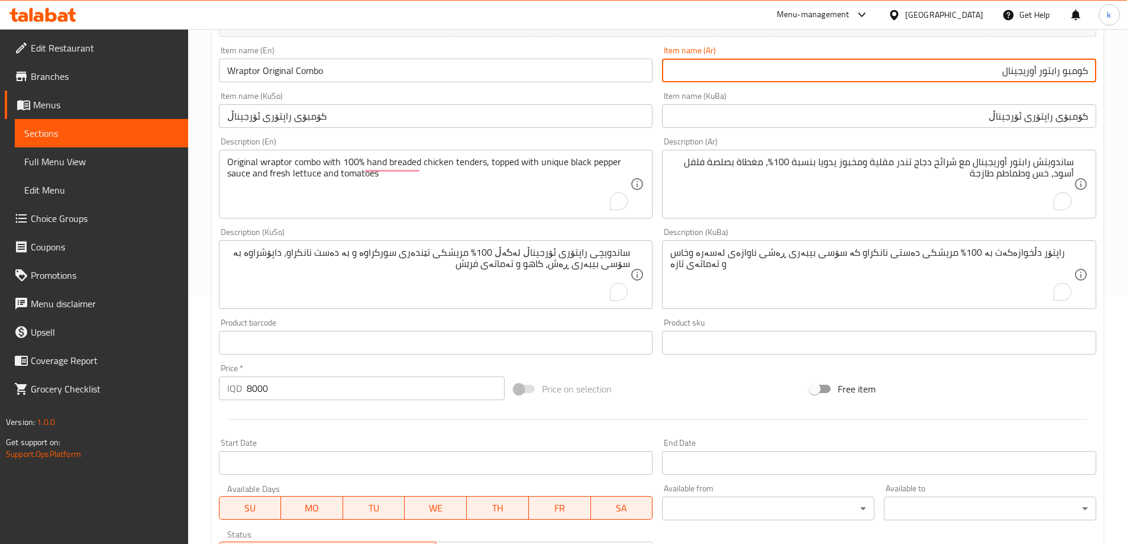
click at [1075, 69] on input "كومبو رابتور أوريجينال" at bounding box center [879, 71] width 434 height 24
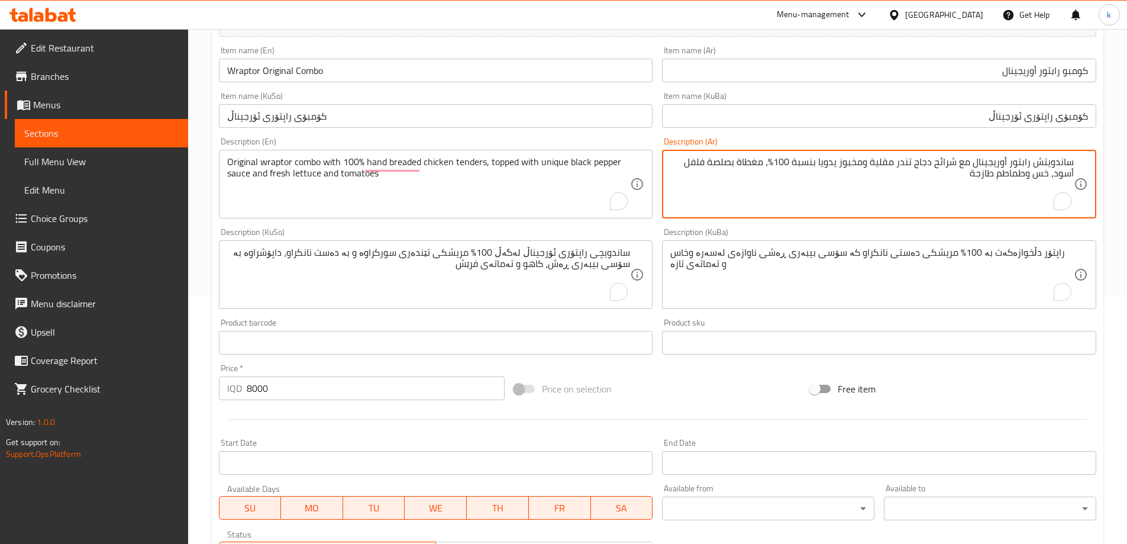
click at [1055, 163] on textarea "ساندويتش رابتور أوريجينال مع شرائح دجاج تندر مقلية ومخبوز يدويا بنسبة 100%، مغط…" at bounding box center [871, 184] width 403 height 56
paste textarea "كومبو"
type textarea "كومبو رابتور أوريجينال مع شرائح دجاج تندر مقلية ومخبوز يدويا بنسبة 100%، مغطاة …"
click at [1075, 121] on input "کۆمبۆی راپتۆری ئۆرجیناڵ" at bounding box center [879, 116] width 434 height 24
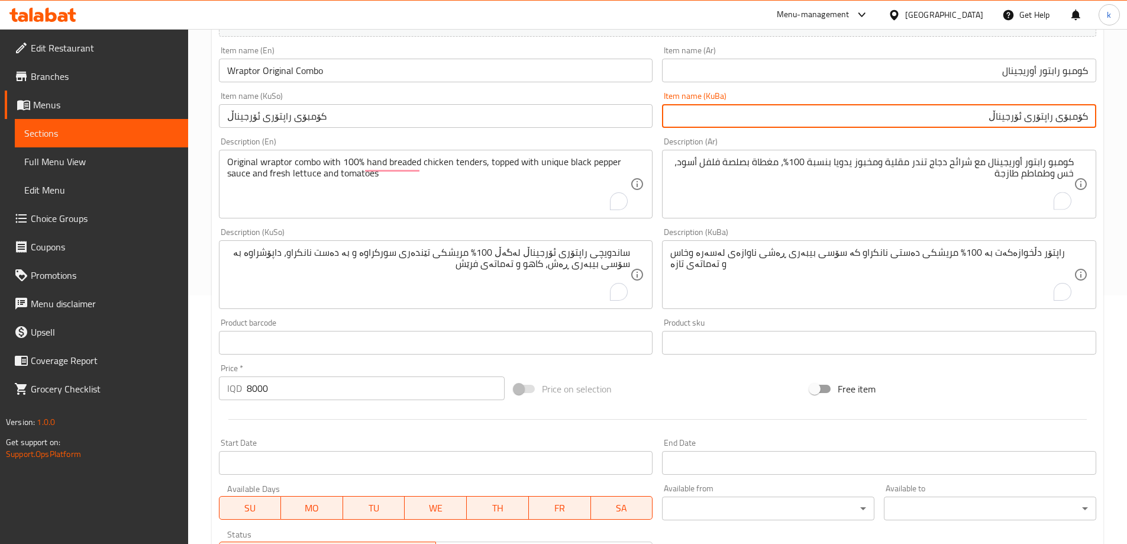
click at [1075, 121] on input "کۆمبۆی راپتۆری ئۆرجیناڵ" at bounding box center [879, 116] width 434 height 24
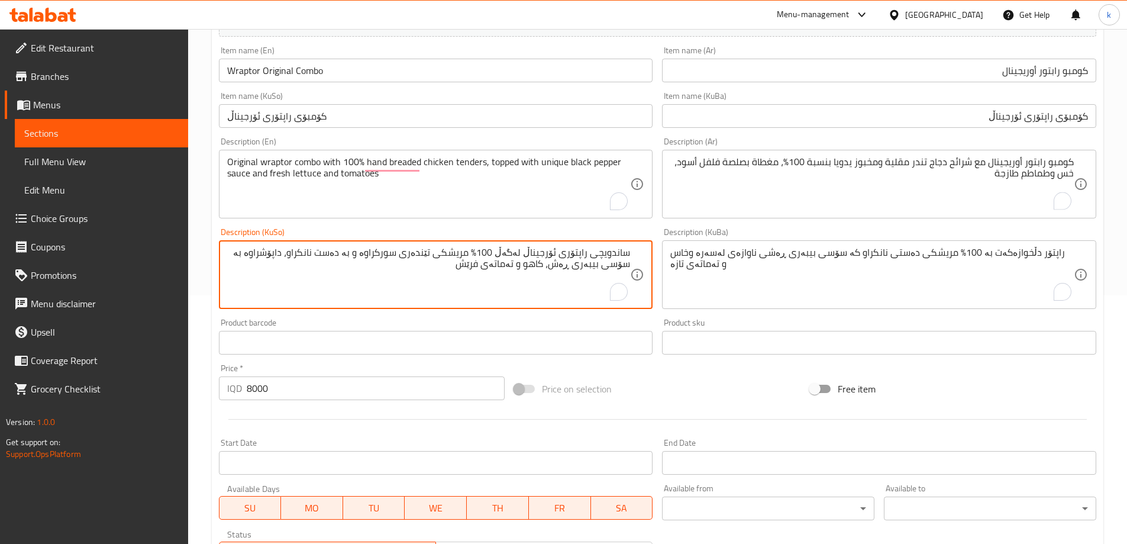
click at [615, 251] on textarea "ساندویچی راپتۆری ئۆرجیناڵ لەگەڵ 100% مریشكی تێندەری سورکراوە و بە دەست نانکراو،…" at bounding box center [428, 275] width 403 height 56
paste textarea "کۆمب"
click at [553, 266] on textarea "کۆمبۆی راپتۆری ئۆرجیناڵ لەگەڵ 100% مریشكی تێندەری سورکراوە و بە دەست نانکراو، د…" at bounding box center [428, 275] width 403 height 56
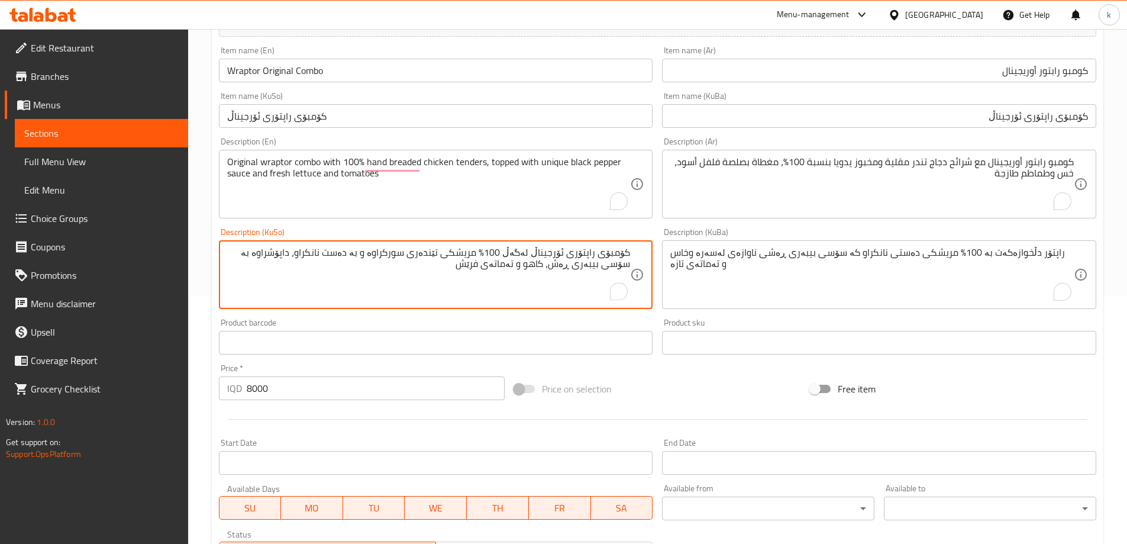
type textarea "کۆمبۆی راپتۆری ئۆرجیناڵ لەگەڵ 100% مریشكی تێندەری سورکراوە و بە دەست نانکراو، د…"
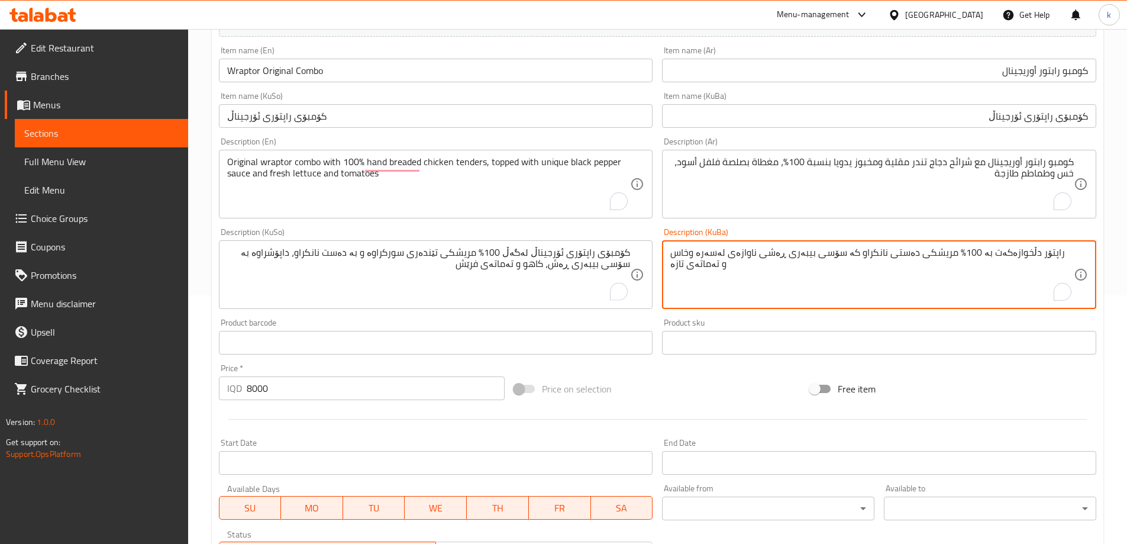
click at [798, 259] on textarea "راپتۆر دڵخوازەکەت بە 100% مریشکی دەستی نانکراو کە سۆسی بیبەری ڕەشی ناوازەی لەسە…" at bounding box center [871, 275] width 403 height 56
paste textarea "کۆمبۆی راپتۆری ئۆرجیناڵ لەگەڵ 100% مریشكی تێندەری سورکراوە و بە دەست نانکراو، د…"
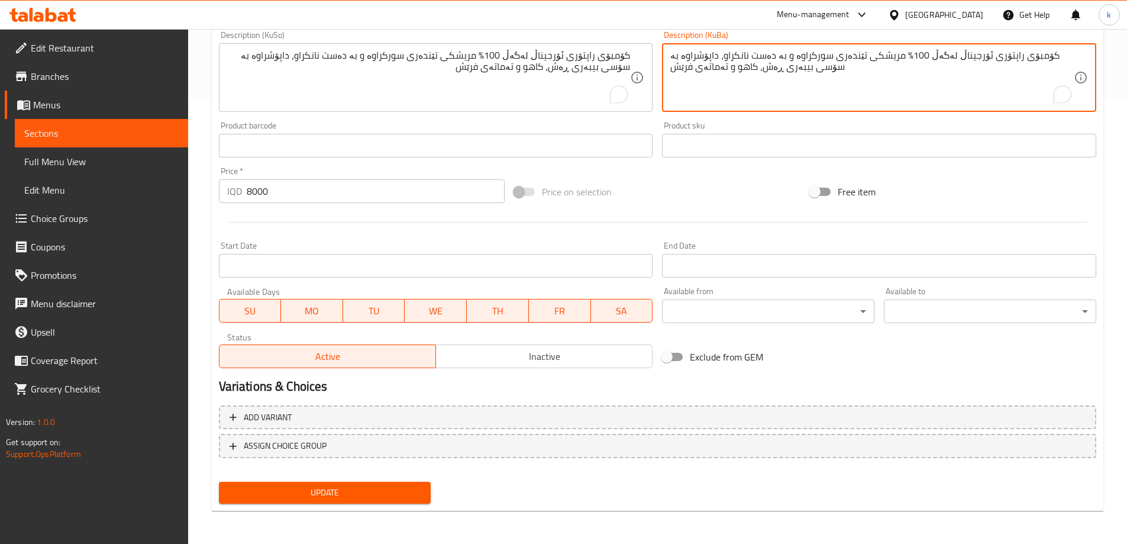
type textarea "کۆمبۆی راپتۆری ئۆرجیناڵ لەگەڵ 100% مریشكی تێندەری سورکراوە و بە دەست نانکراو، د…"
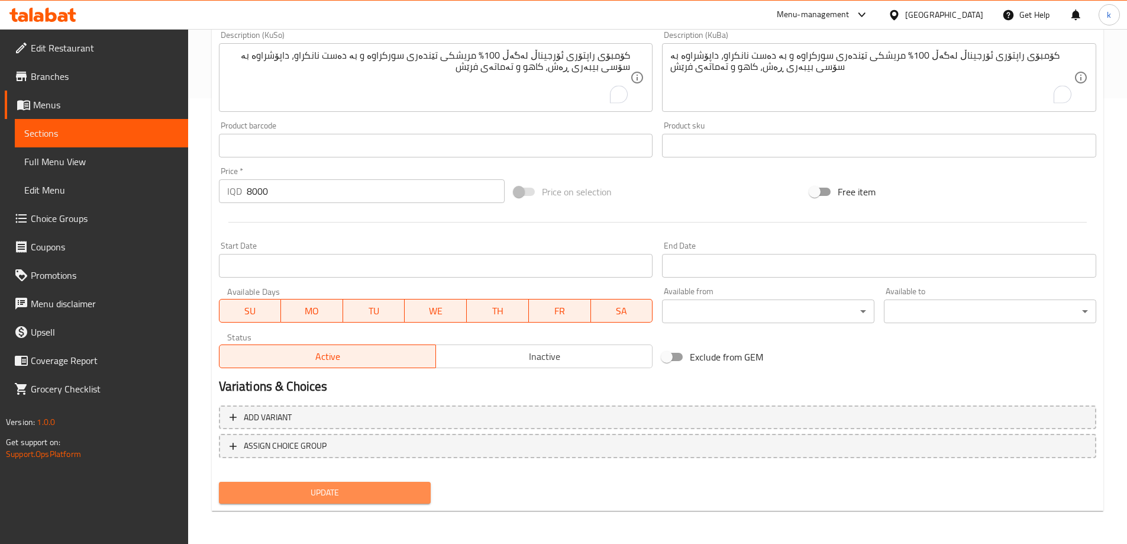
click at [394, 495] on span "Update" at bounding box center [324, 492] width 193 height 15
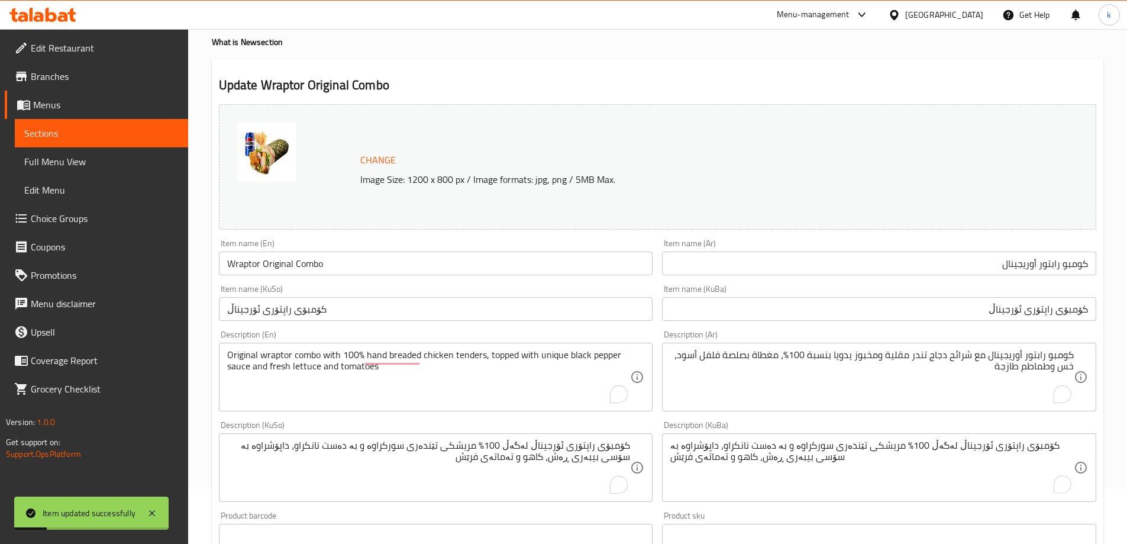
scroll to position [51, 0]
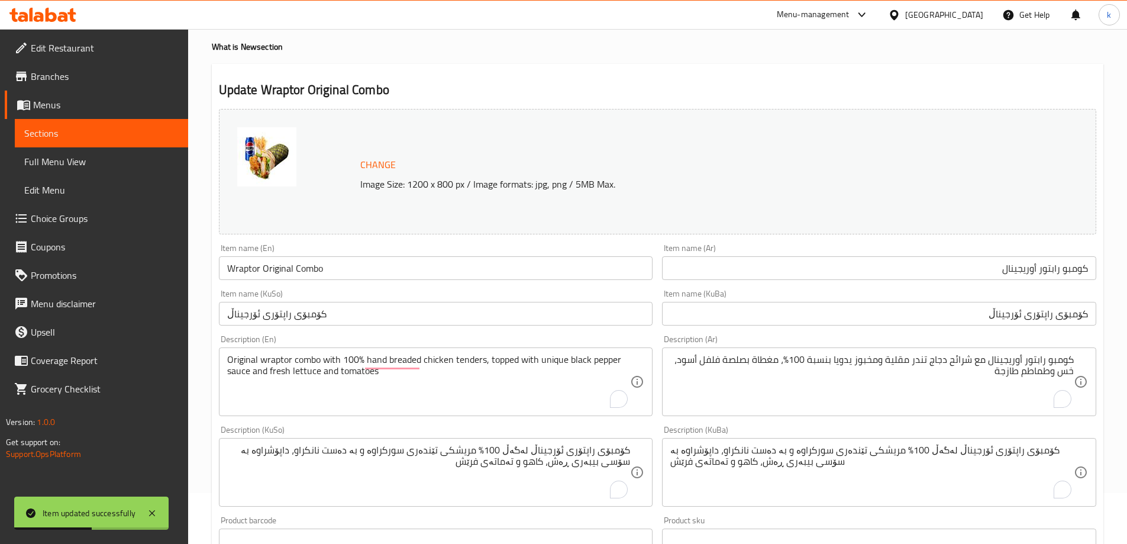
click at [306, 272] on input "Wraptor Original Combo" at bounding box center [436, 268] width 434 height 24
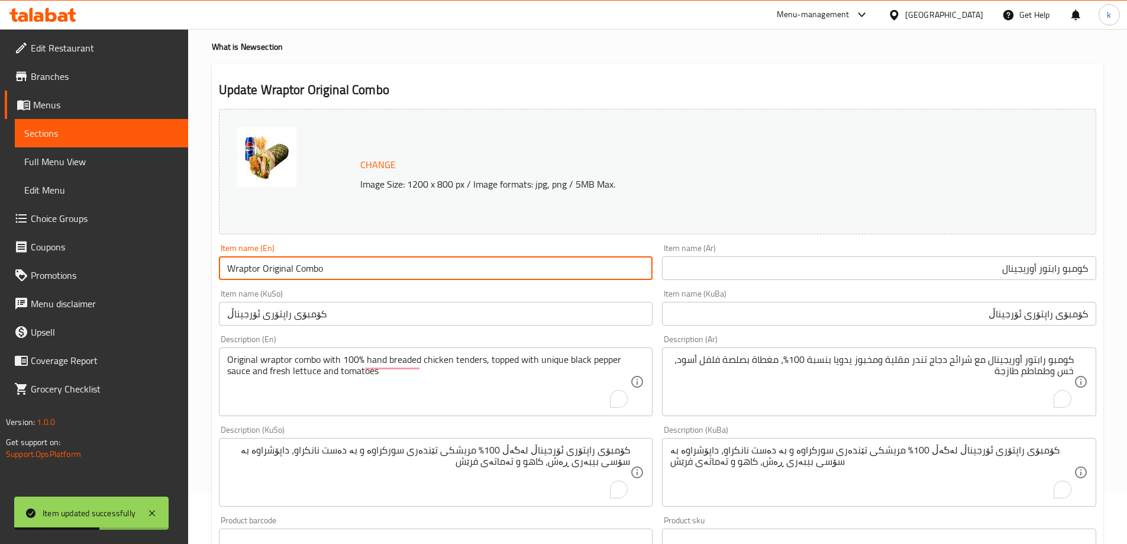
click at [306, 272] on input "Wraptor Original Combo" at bounding box center [436, 268] width 434 height 24
click at [1029, 274] on input "كومبو رابتور أوريجينال" at bounding box center [879, 268] width 434 height 24
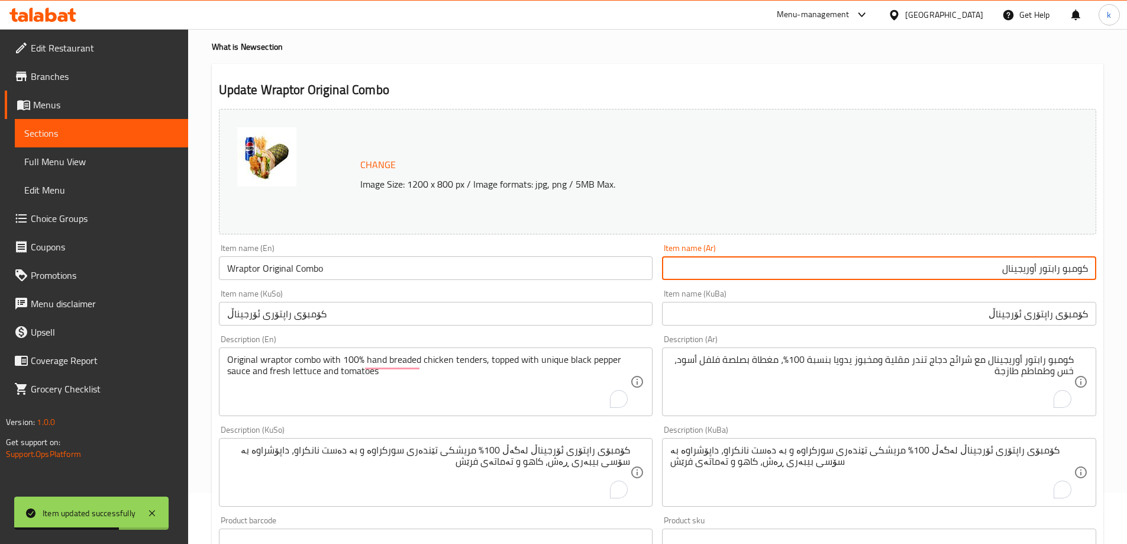
click at [1029, 274] on input "كومبو رابتور أوريجينال" at bounding box center [879, 268] width 434 height 24
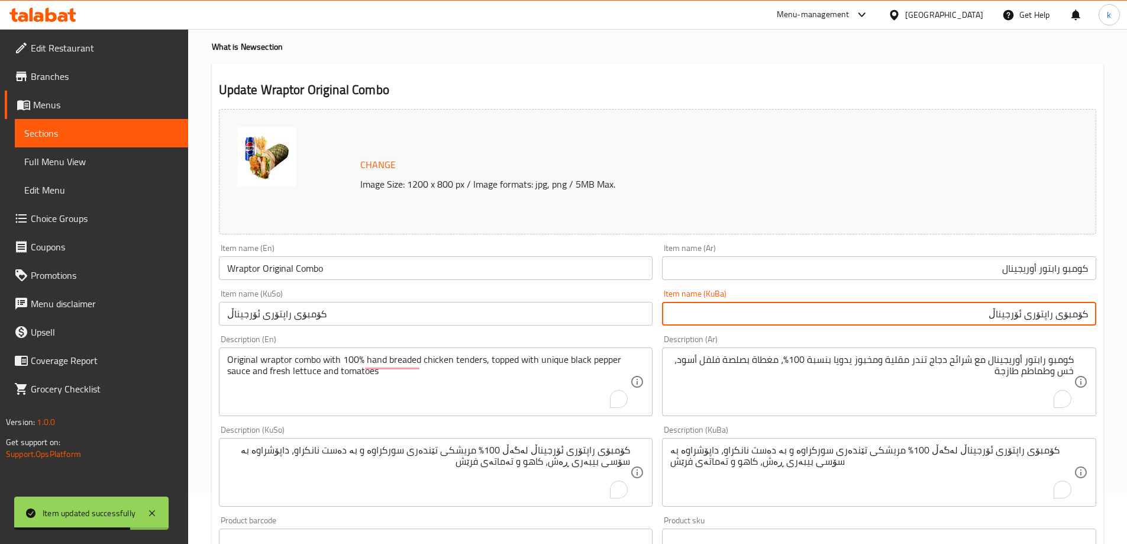
click at [1034, 305] on input "کۆمبۆی راپتۆری ئۆرجیناڵ" at bounding box center [879, 314] width 434 height 24
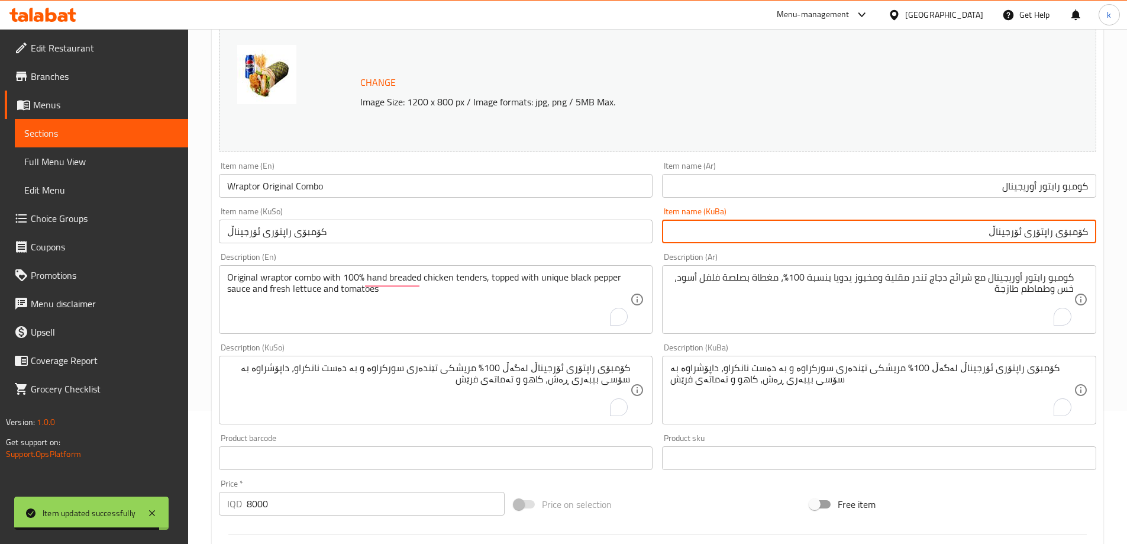
scroll to position [150, 0]
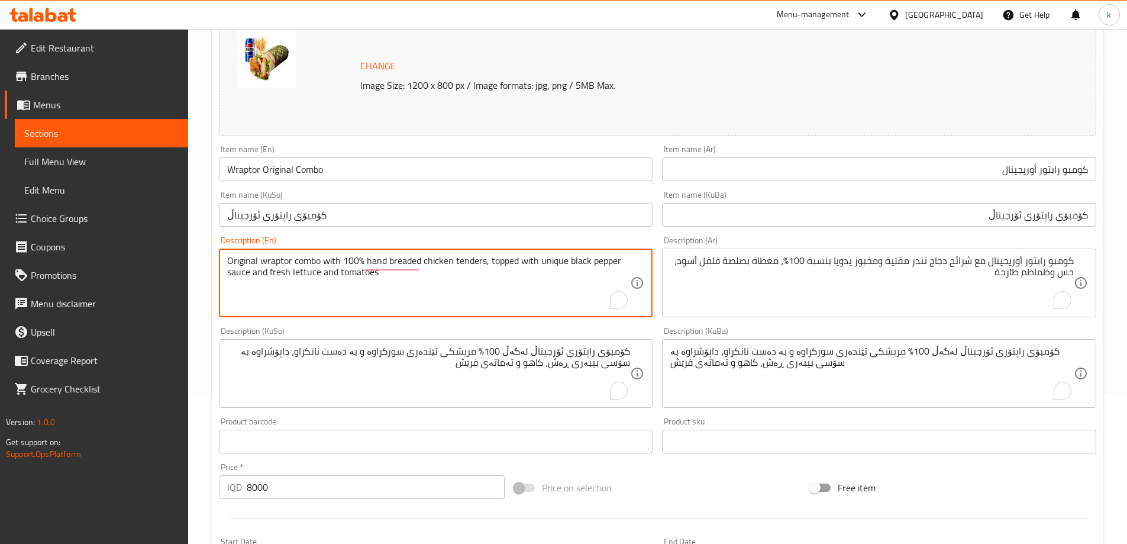
click at [480, 272] on textarea "Original wraptor combo with 100% hand breaded chicken tenders, topped with uniq…" at bounding box center [428, 283] width 403 height 56
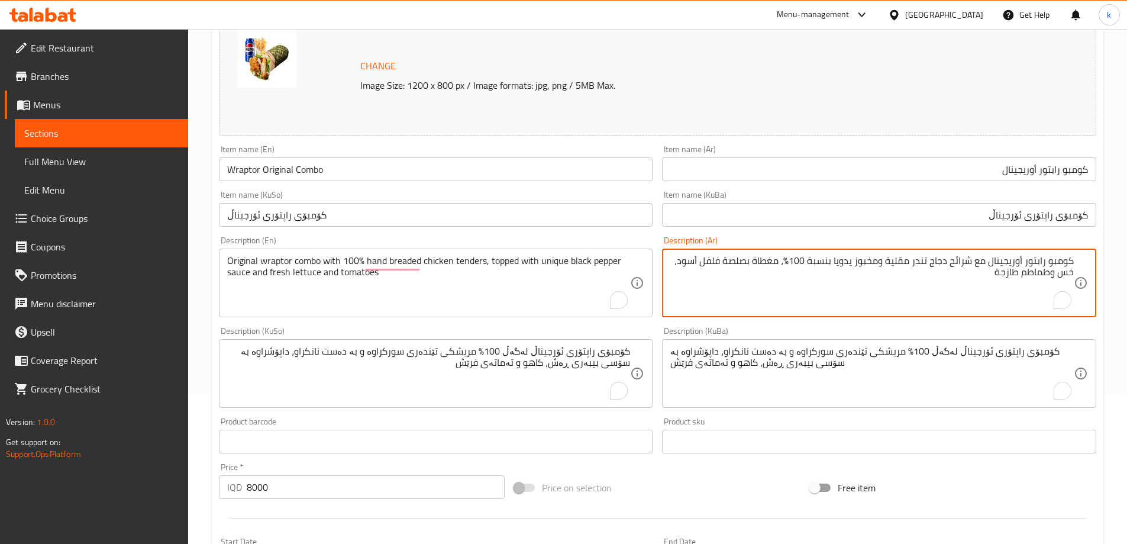
click at [796, 270] on textarea "كومبو رابتور أوريجينال مع شرائح دجاج تندر مقلية ومخبوز يدويا بنسبة 100%، مغطاة …" at bounding box center [871, 283] width 403 height 56
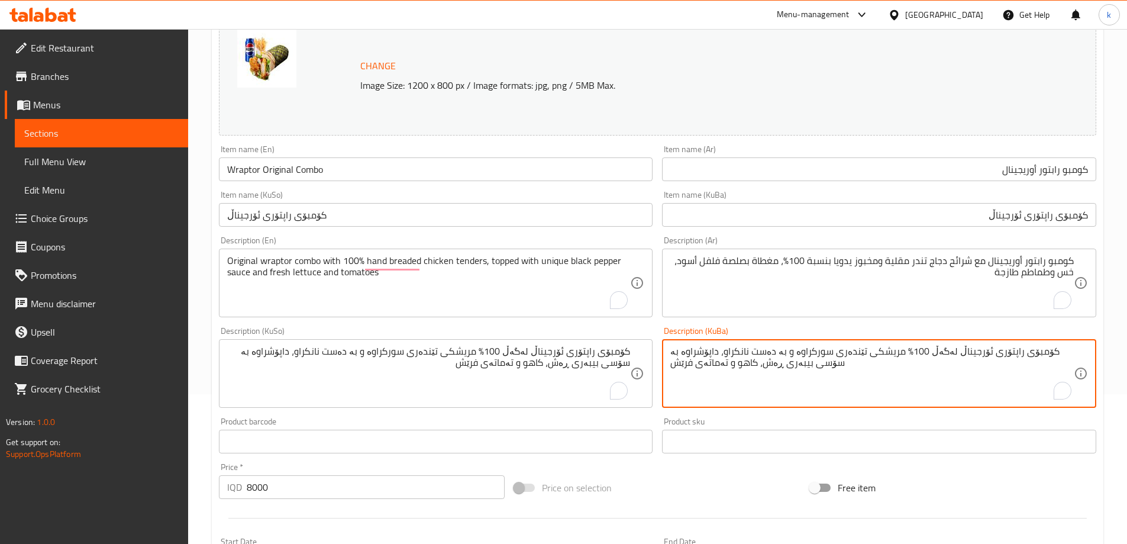
click at [810, 348] on textarea "کۆمبۆی راپتۆری ئۆرجیناڵ لەگەڵ 100% مریشكی تێندەری سورکراوە و بە دەست نانکراو، د…" at bounding box center [871, 373] width 403 height 56
click at [1053, 171] on input "كومبو رابتور أوريجينال" at bounding box center [879, 169] width 434 height 24
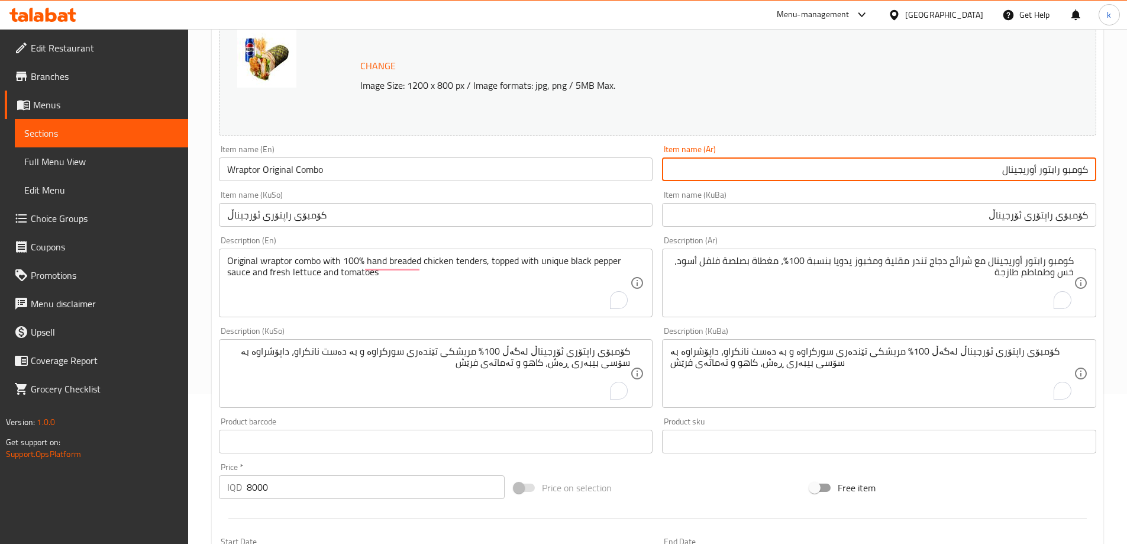
click at [1053, 171] on input "كومبو رابتور أوريجينال" at bounding box center [879, 169] width 434 height 24
click at [1041, 219] on input "کۆمبۆی راپتۆری ئۆرجیناڵ" at bounding box center [879, 215] width 434 height 24
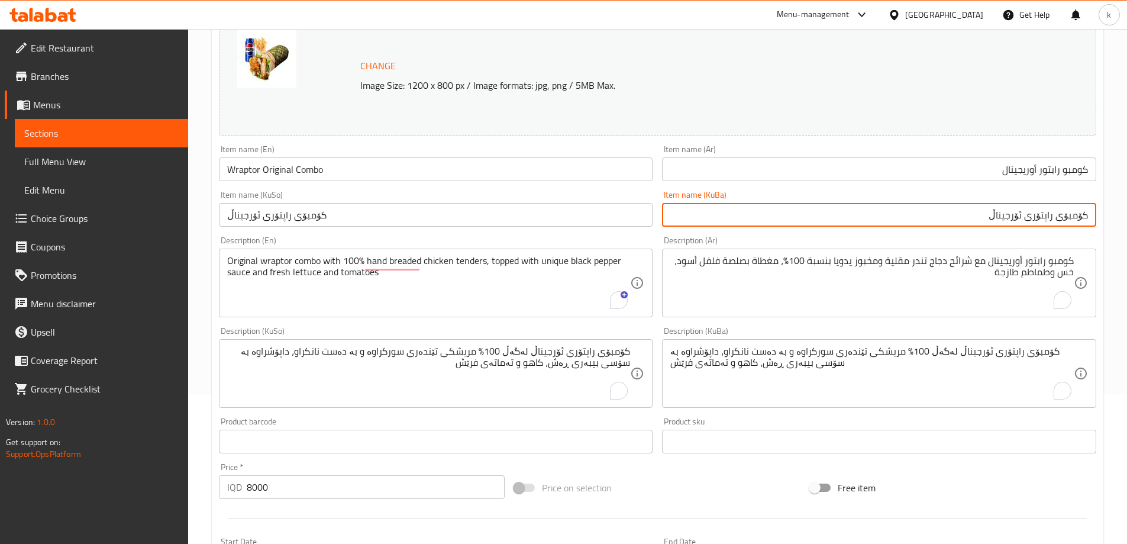
click at [1041, 219] on input "کۆمبۆی راپتۆری ئۆرجیناڵ" at bounding box center [879, 215] width 434 height 24
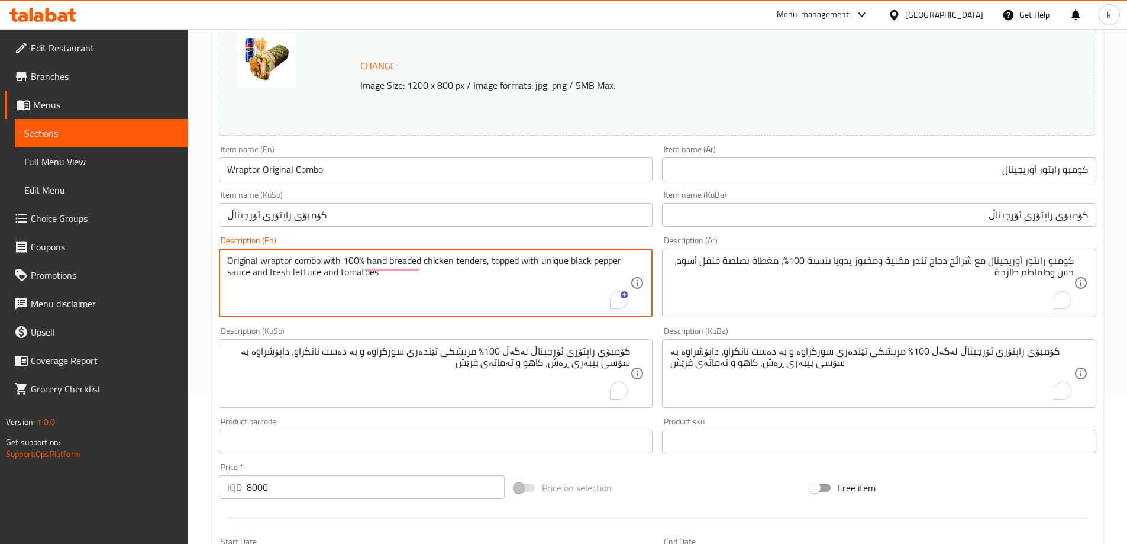
click at [269, 262] on textarea "Original wraptor combo with 100% hand breaded chicken tenders, topped with uniq…" at bounding box center [428, 283] width 403 height 56
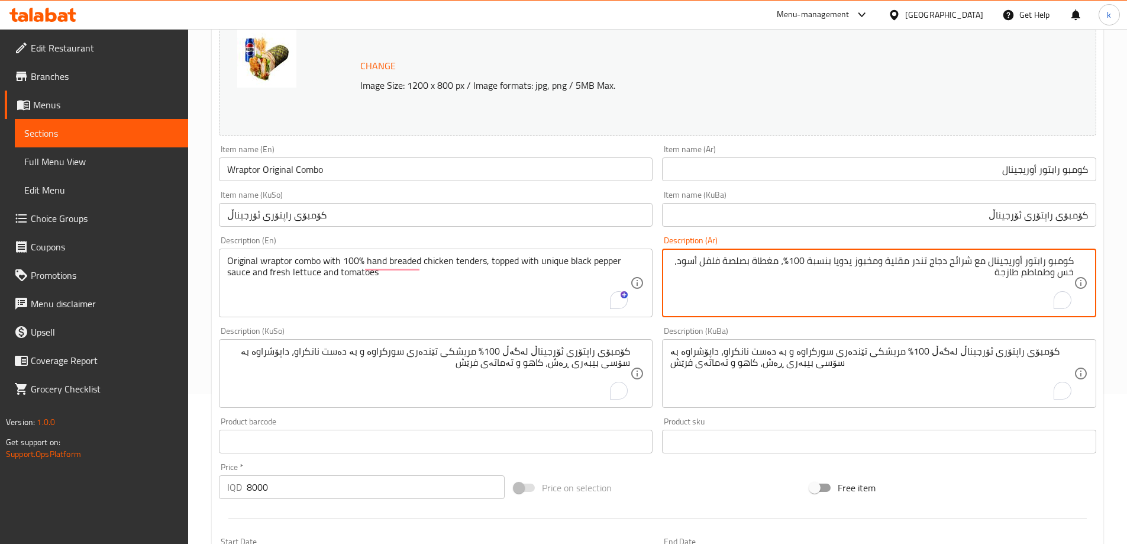
click at [820, 261] on textarea "كومبو رابتور أوريجينال مع شرائح دجاج تندر مقلية ومخبوز يدويا بنسبة 100%، مغطاة …" at bounding box center [871, 283] width 403 height 56
click at [861, 342] on div "کۆمبۆی راپتۆری ئۆرجیناڵ لەگەڵ 100% مریشكی تێندەری سورکراوە و بە دەست نانکراو، د…" at bounding box center [879, 373] width 434 height 69
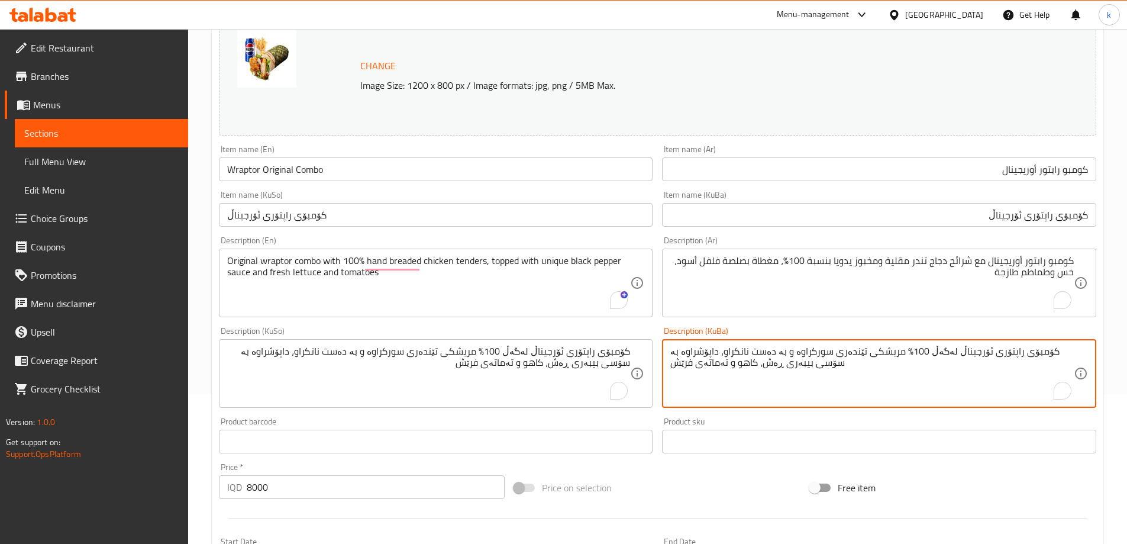
click at [866, 359] on textarea "کۆمبۆی راپتۆری ئۆرجیناڵ لەگەڵ 100% مریشكی تێندەری سورکراوە و بە دەست نانکراو، د…" at bounding box center [871, 373] width 403 height 56
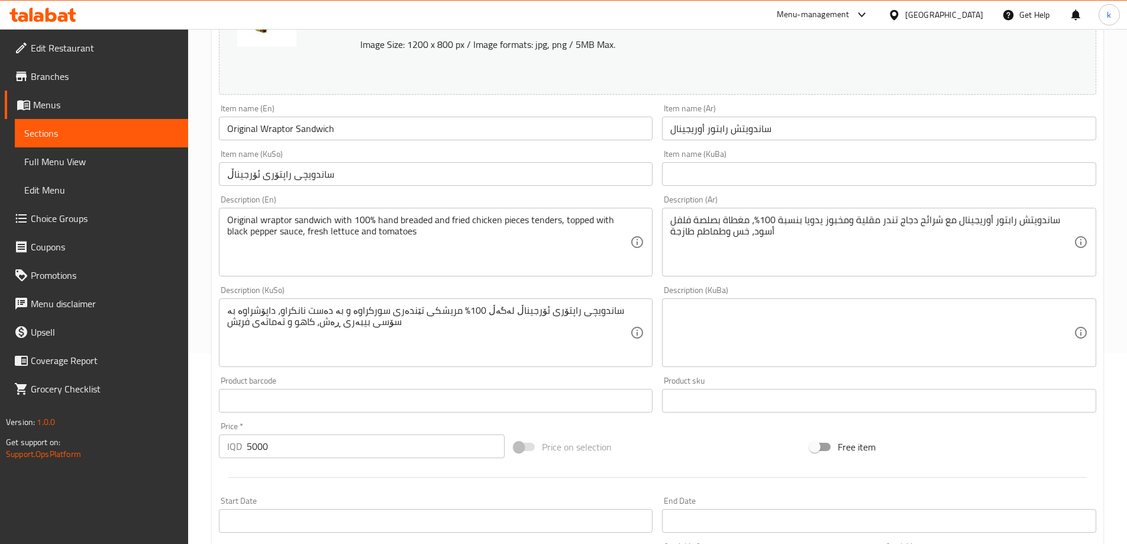
scroll to position [197, 0]
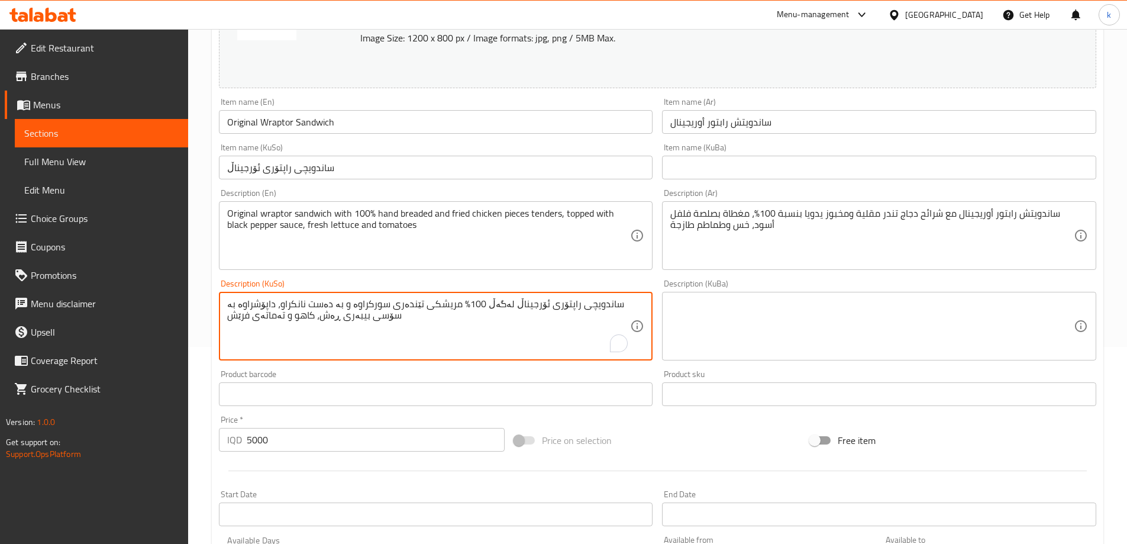
click at [498, 303] on textarea "ساندویچی راپتۆری ئۆرجیناڵ لەگەڵ 100% مریشكی تێندەری سورکراوە و بە دەست نانکراو،…" at bounding box center [428, 326] width 403 height 56
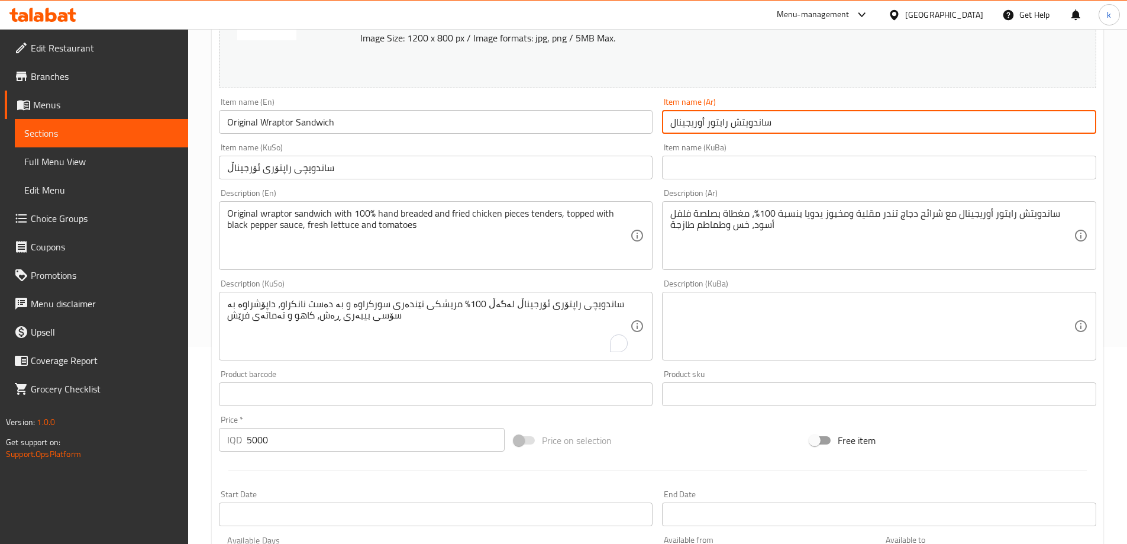
click at [762, 121] on input "ساندويتش رابتور أوريجينال" at bounding box center [879, 122] width 434 height 24
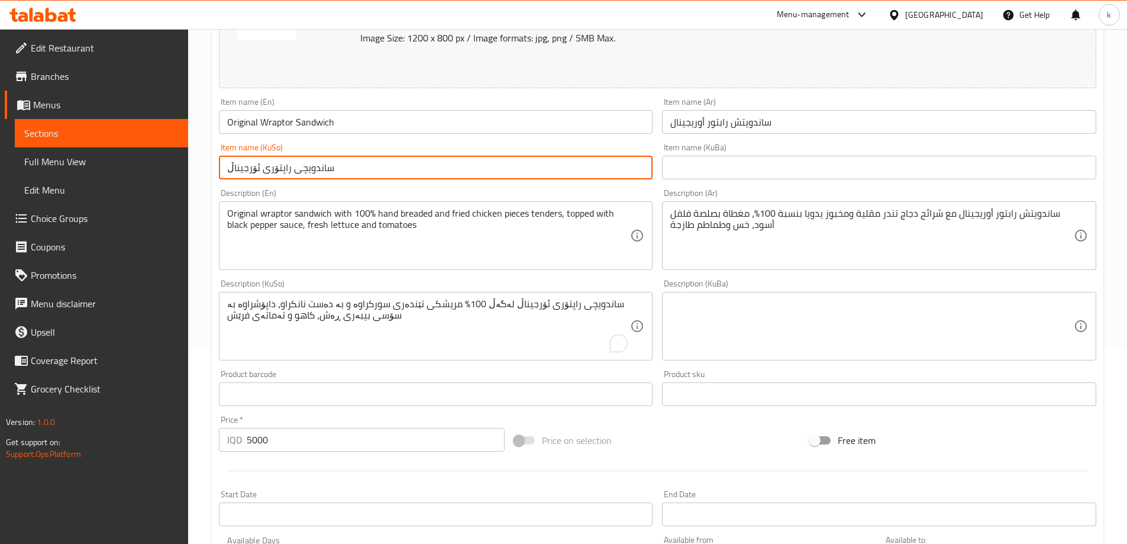
click at [311, 161] on input "ساندویچی راپتۆری ئۆرجیناڵ" at bounding box center [436, 168] width 434 height 24
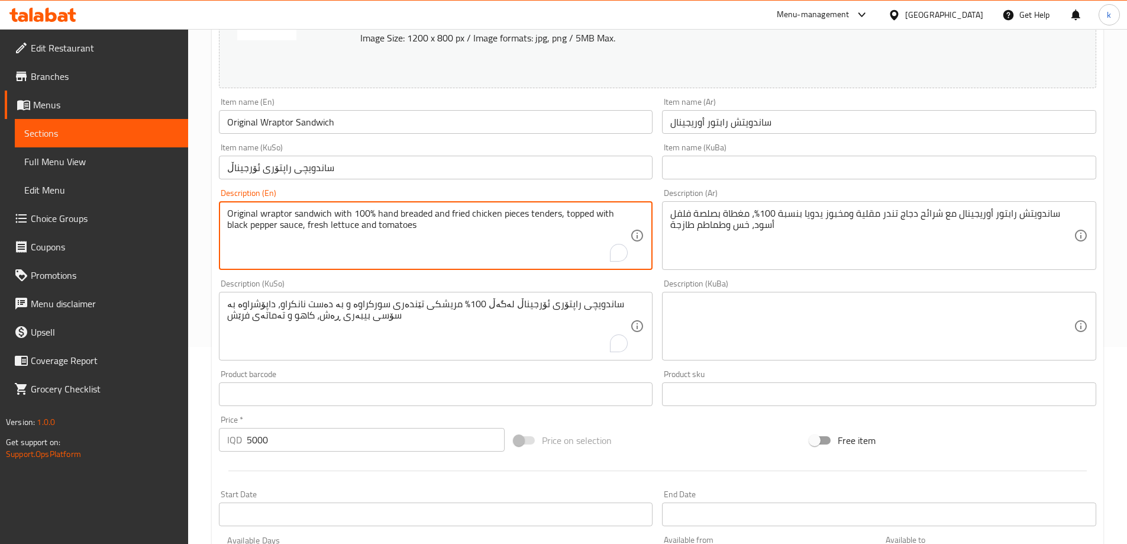
click at [314, 218] on textarea "Original wraptor sandwich with 100% hand breaded and fried chicken pieces tende…" at bounding box center [428, 236] width 403 height 56
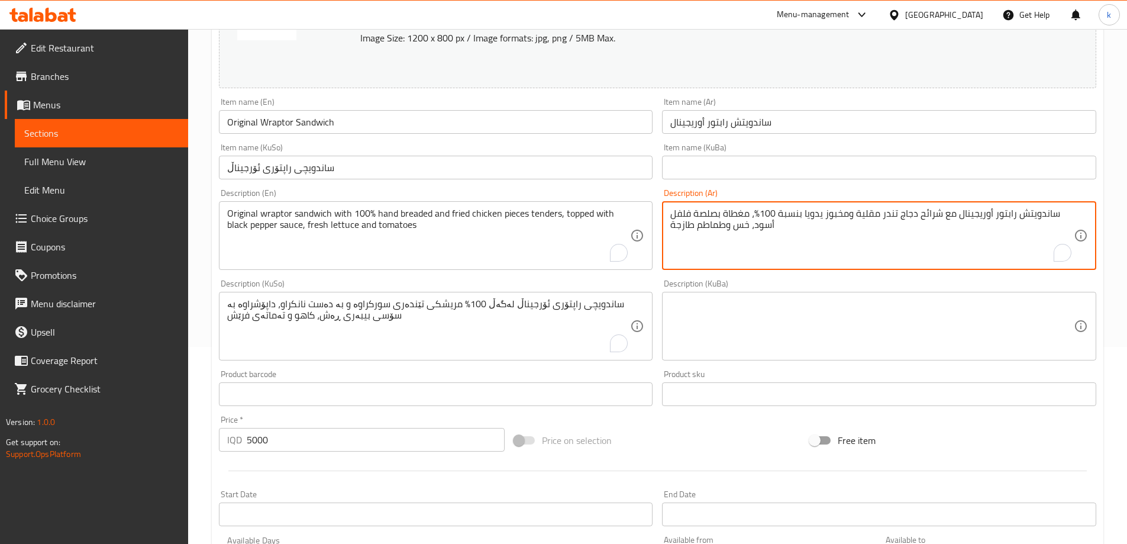
click at [747, 214] on textarea "ساندويتش رابتور أوريجينال مع شرائح دجاج تندر مقلية ومخبوز يدويا بنسبة 100%، مغط…" at bounding box center [871, 236] width 403 height 56
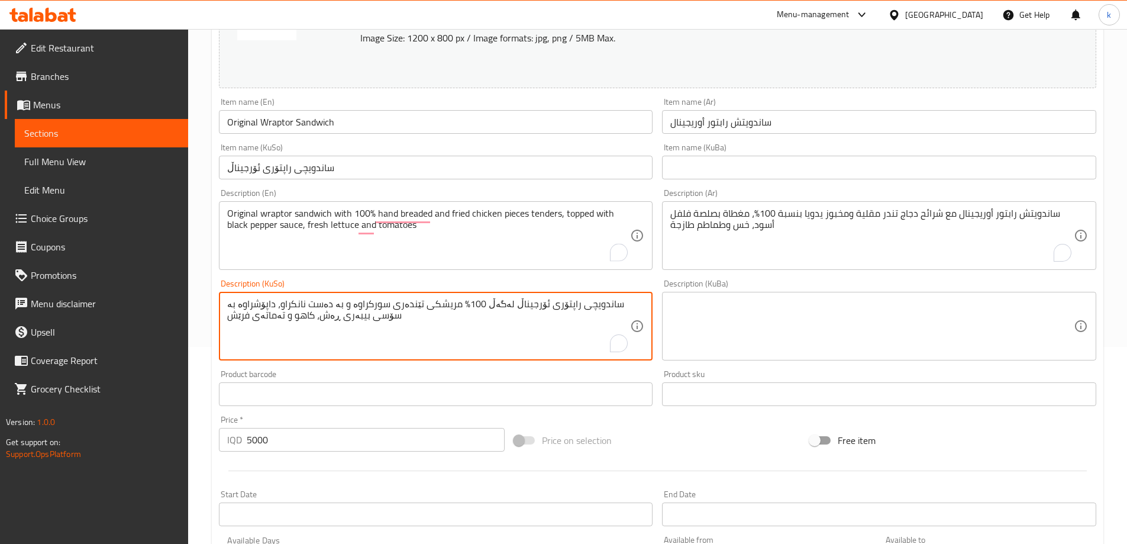
click at [424, 298] on textarea "ساندویچی راپتۆری ئۆرجیناڵ لەگەڵ 100% مریشكی تێندەری سورکراوە و بە دەست نانکراو،…" at bounding box center [428, 326] width 403 height 56
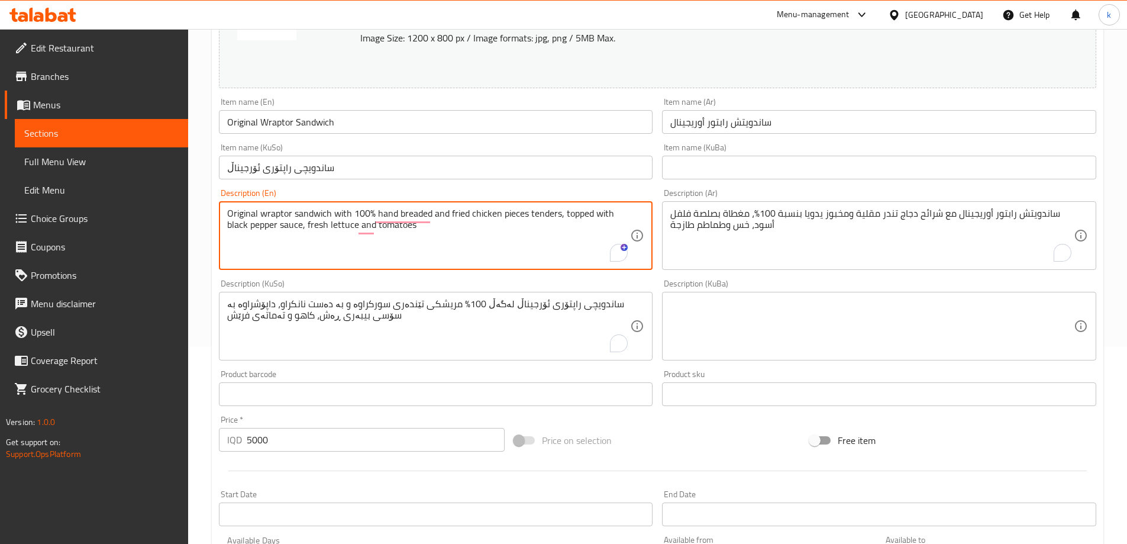
drag, startPoint x: 331, startPoint y: 214, endPoint x: 222, endPoint y: 206, distance: 109.7
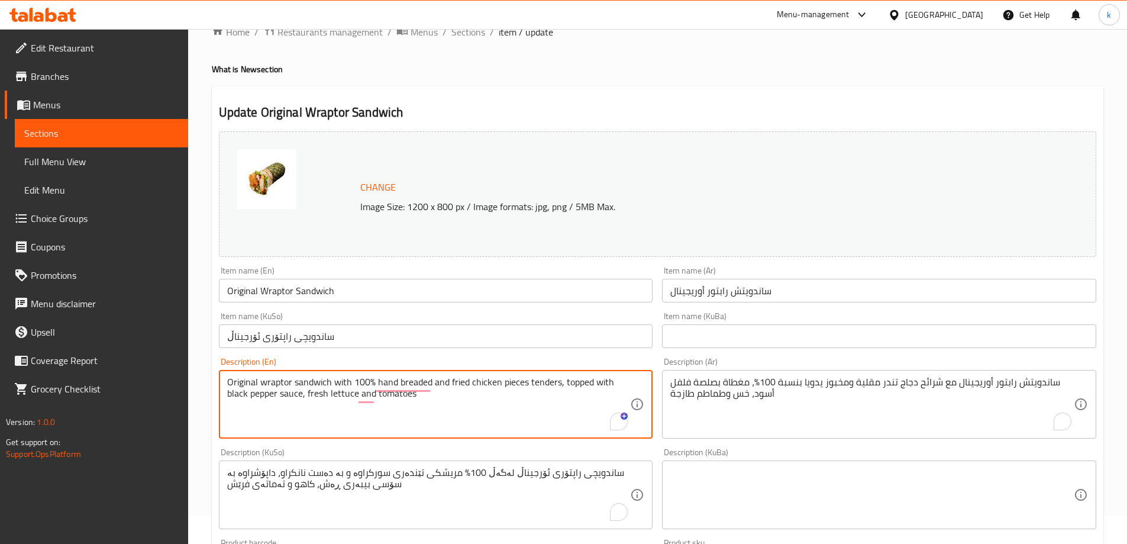
scroll to position [0, 0]
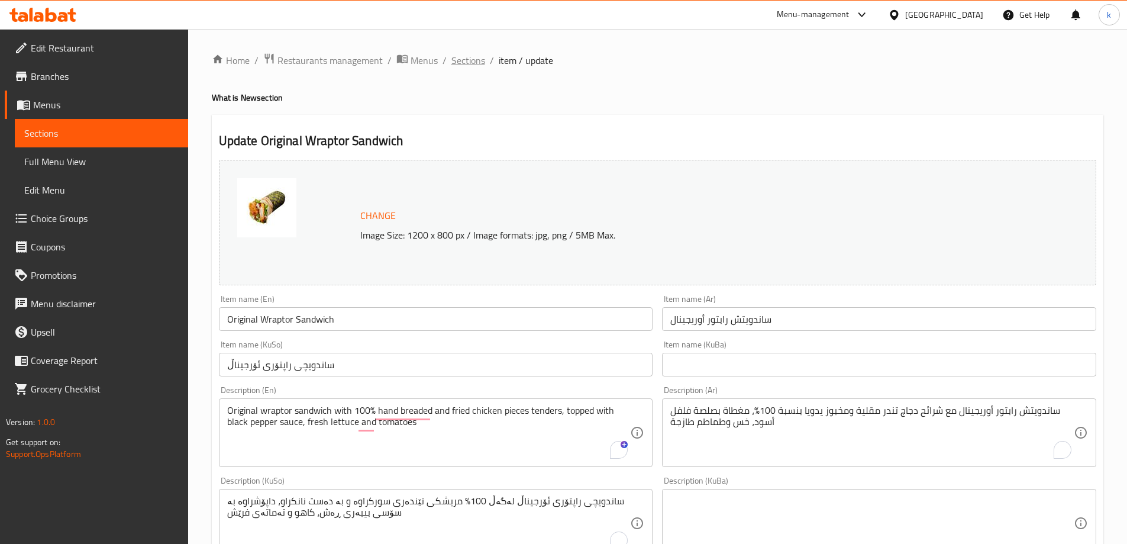
click at [476, 62] on span "Sections" at bounding box center [468, 60] width 34 height 14
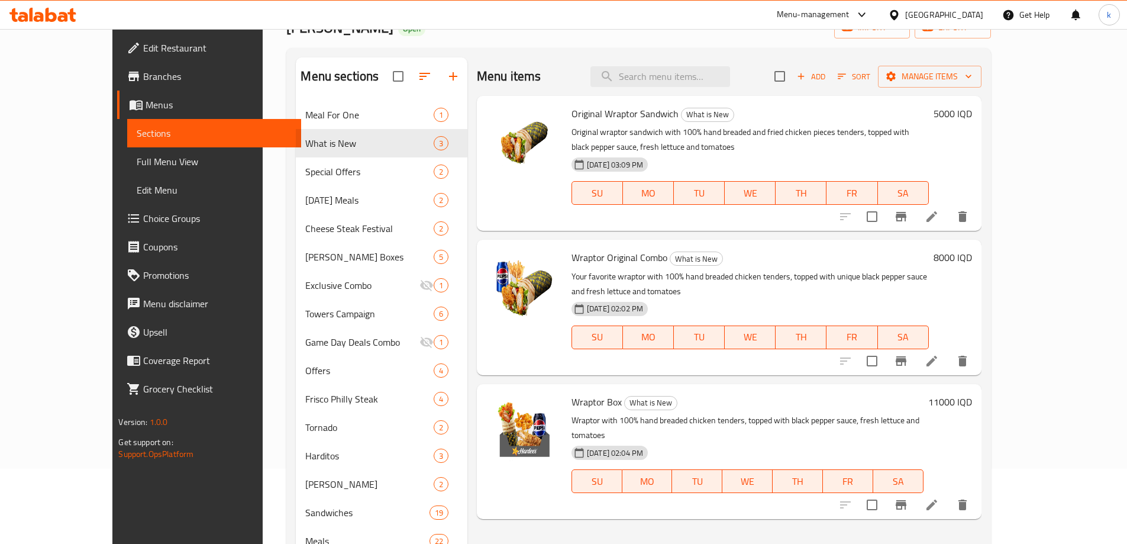
scroll to position [99, 0]
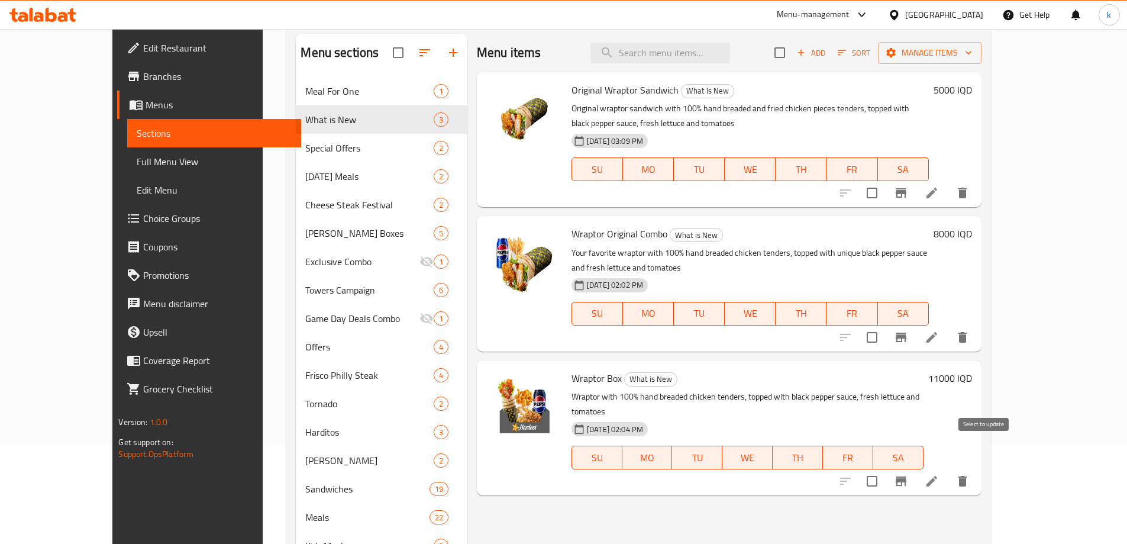
click at [884, 469] on input "checkbox" at bounding box center [872, 481] width 25 height 25
checkbox input "true"
click at [884, 325] on input "checkbox" at bounding box center [872, 337] width 25 height 25
checkbox input "true"
click at [981, 43] on button "Manage items" at bounding box center [930, 53] width 104 height 22
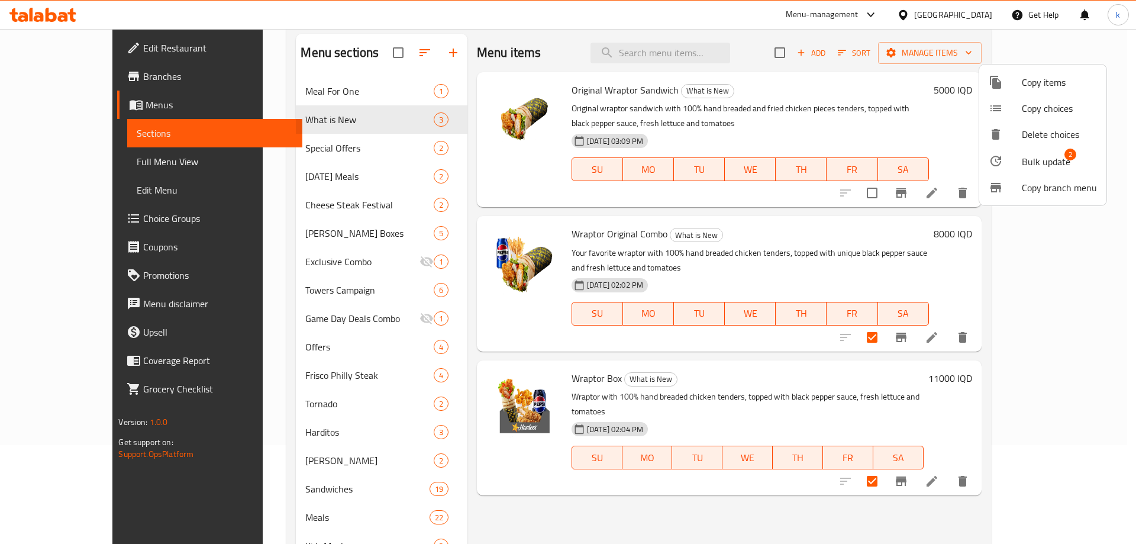
click at [1026, 155] on span "Bulk update" at bounding box center [1046, 161] width 49 height 14
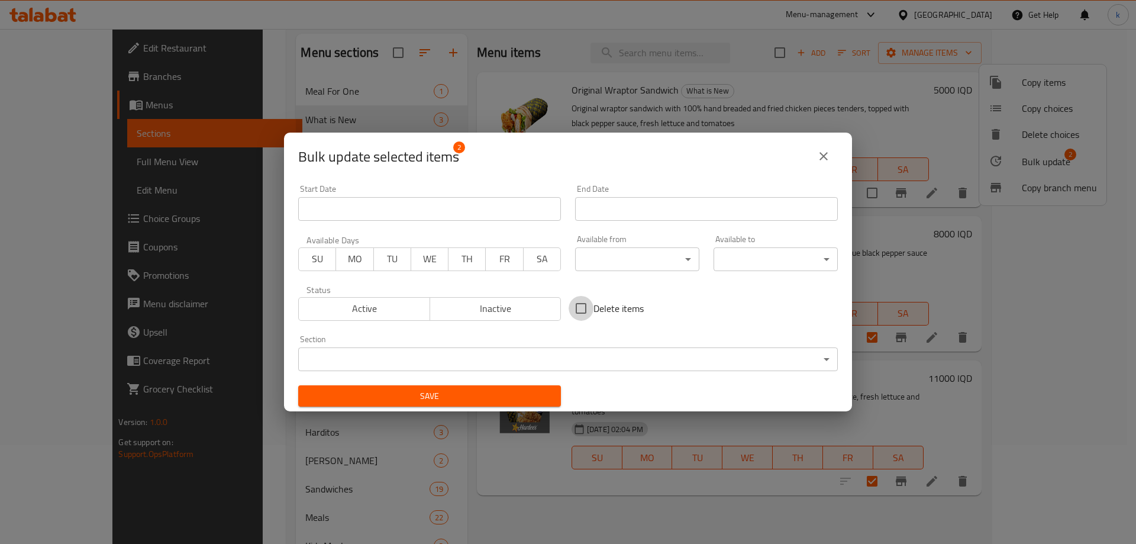
click at [582, 311] on input "Delete items" at bounding box center [580, 308] width 25 height 25
checkbox input "true"
click at [496, 397] on span "Save" at bounding box center [430, 396] width 244 height 15
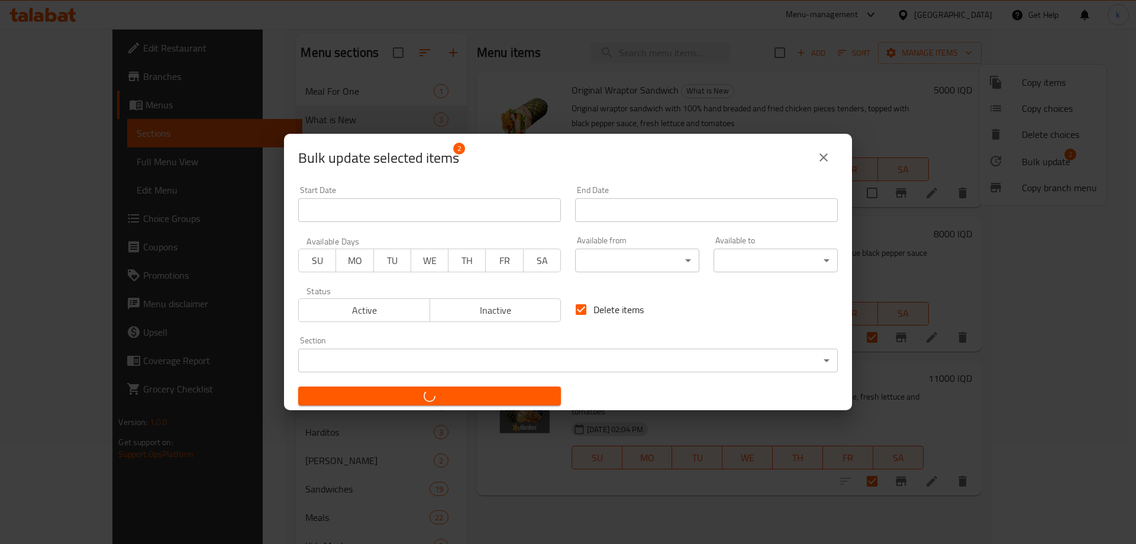
checkbox input "false"
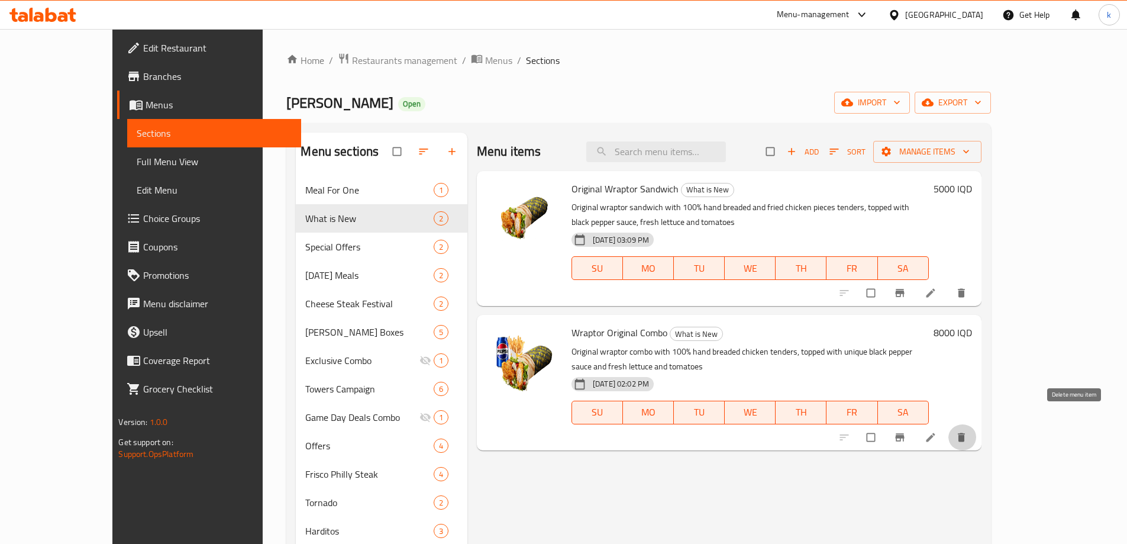
click at [967, 431] on icon "delete" at bounding box center [961, 437] width 12 height 12
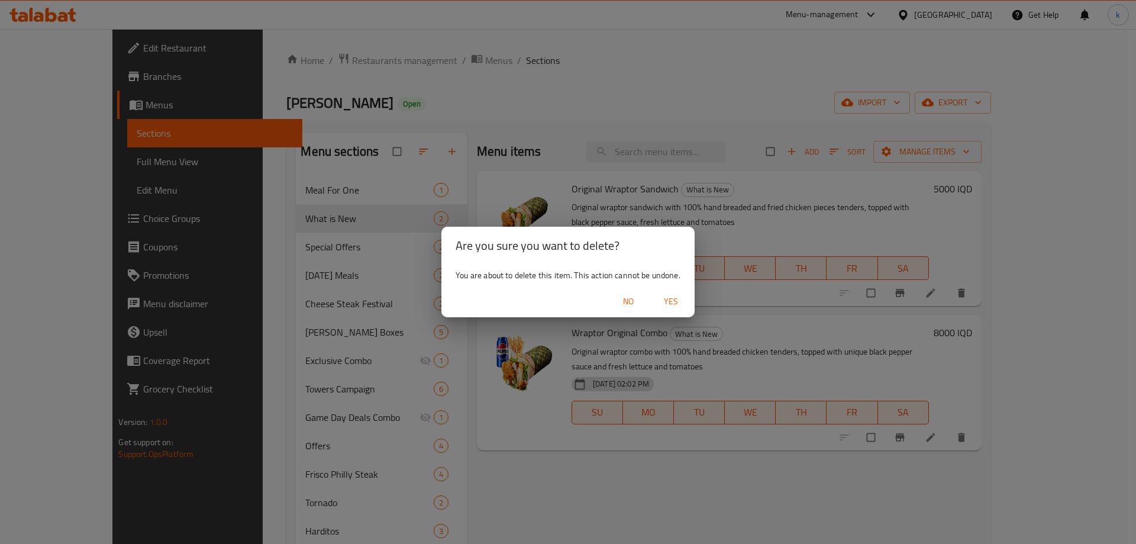
click at [667, 297] on span "Yes" at bounding box center [671, 301] width 28 height 15
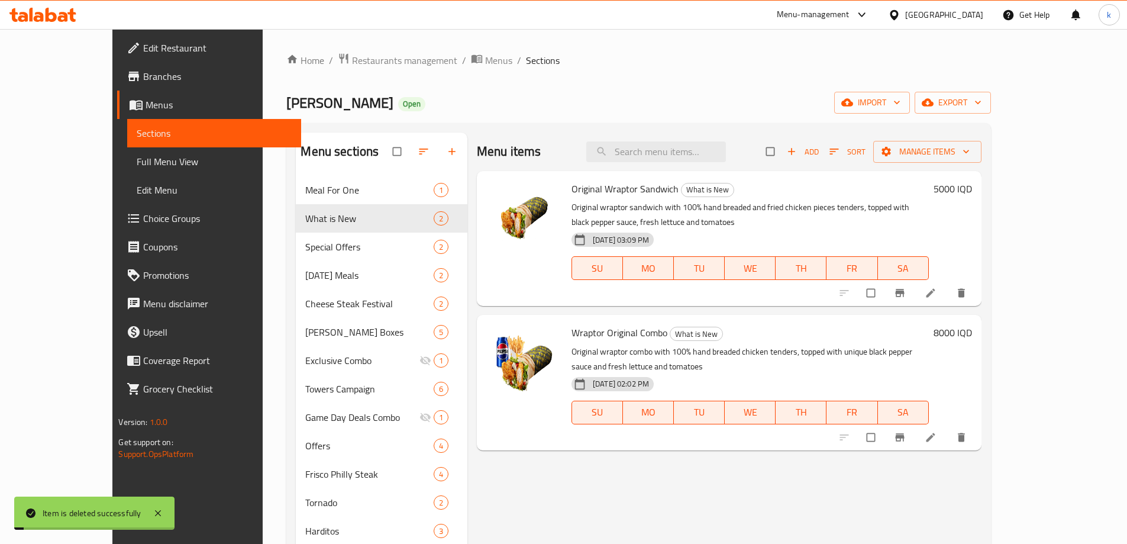
click at [819, 150] on span "Add" at bounding box center [803, 152] width 32 height 14
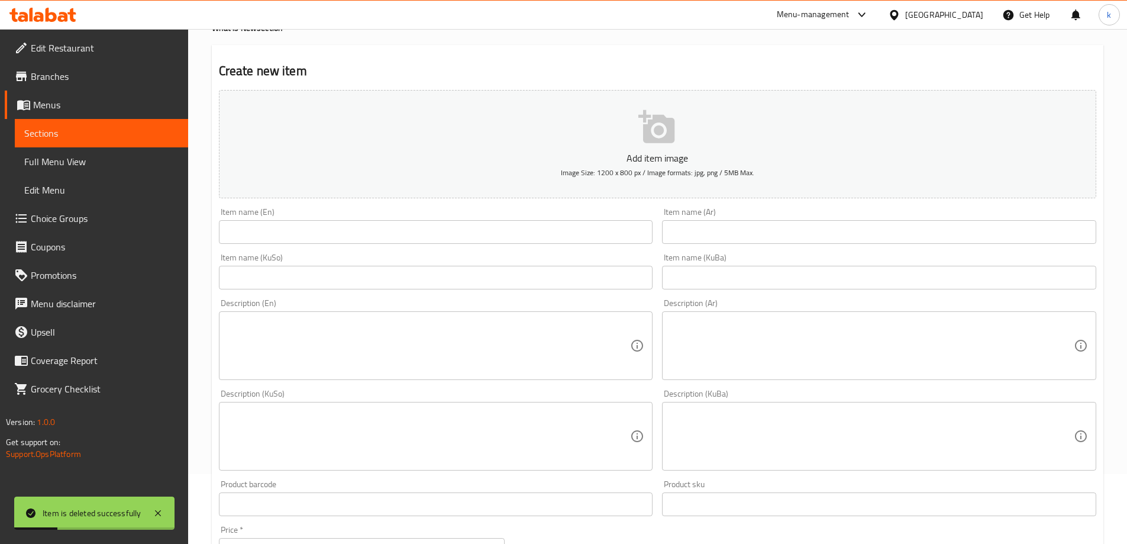
scroll to position [99, 0]
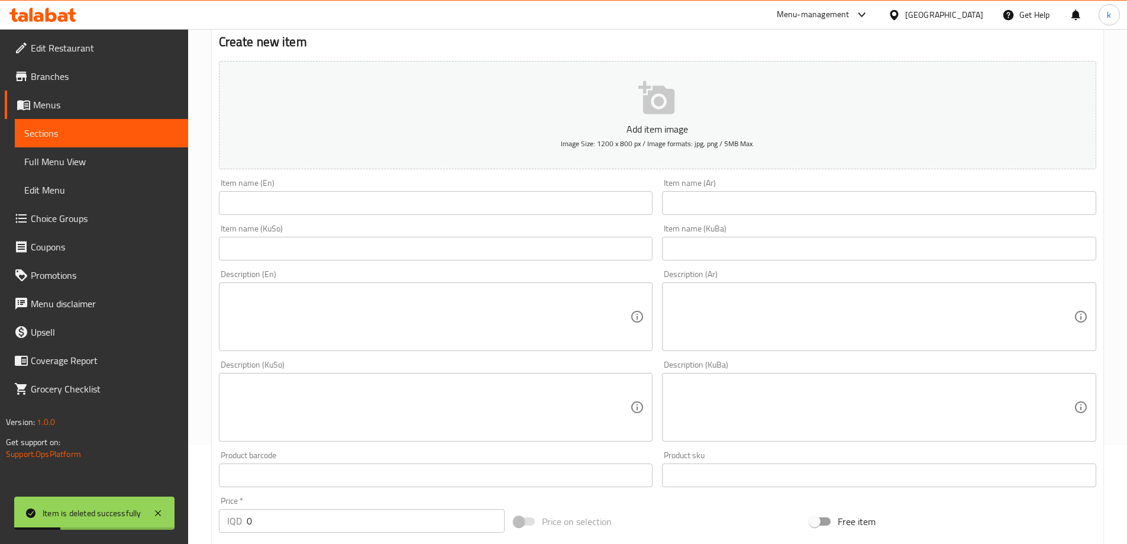
click at [718, 256] on input "text" at bounding box center [879, 249] width 434 height 24
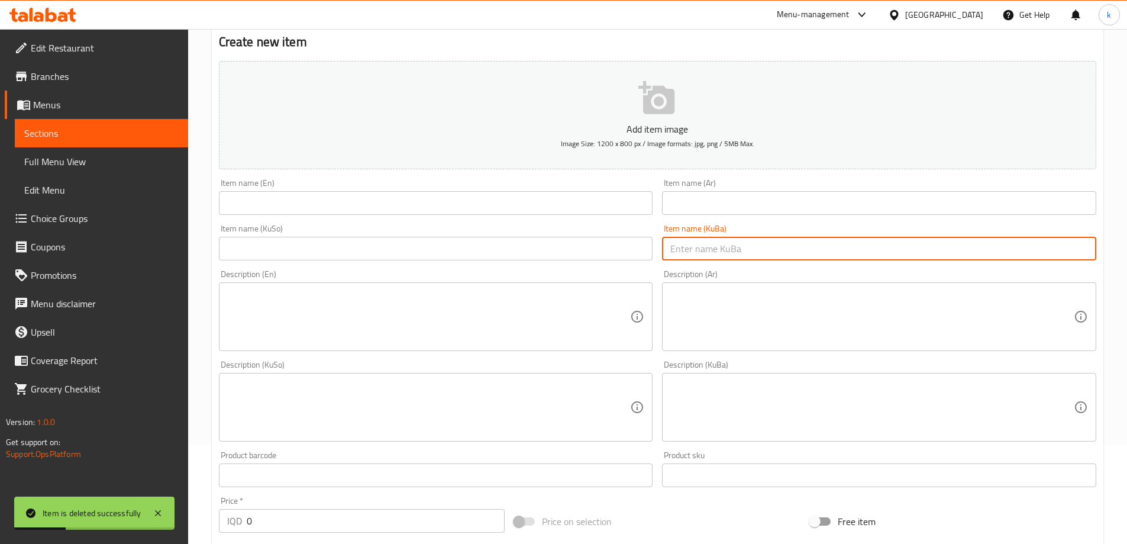
paste input "کۆمبۆی راپتۆری ئۆرجیناڵ"
type input "کۆمبۆی راپتۆری ئۆرجیناڵ"
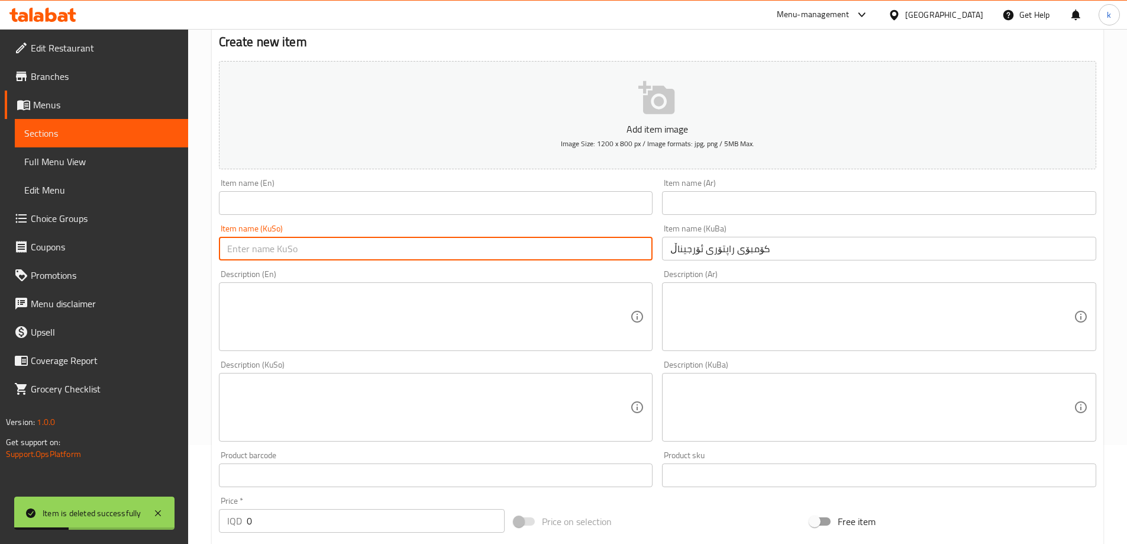
click at [541, 249] on input "text" at bounding box center [436, 249] width 434 height 24
paste input "کۆمبۆی راپتۆری ئۆرجیناڵ"
type input "کۆمبۆی راپتۆری ئۆرجیناڵ"
click at [683, 195] on input "text" at bounding box center [879, 203] width 434 height 24
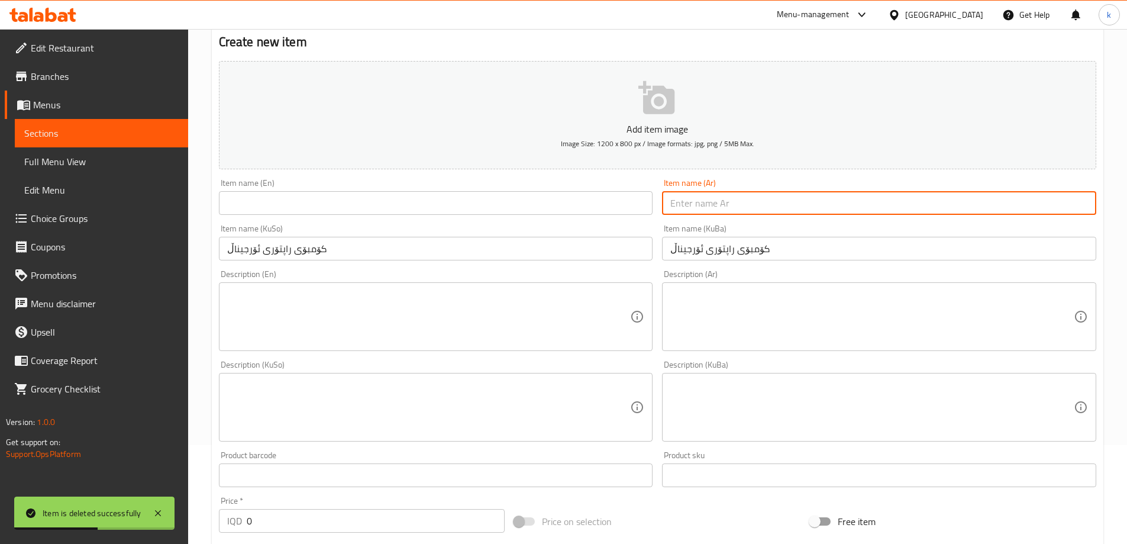
paste input "كومبو رابتور أوريجينال"
type input "كومبو رابتور أوريجينال"
click at [351, 195] on input "text" at bounding box center [436, 203] width 434 height 24
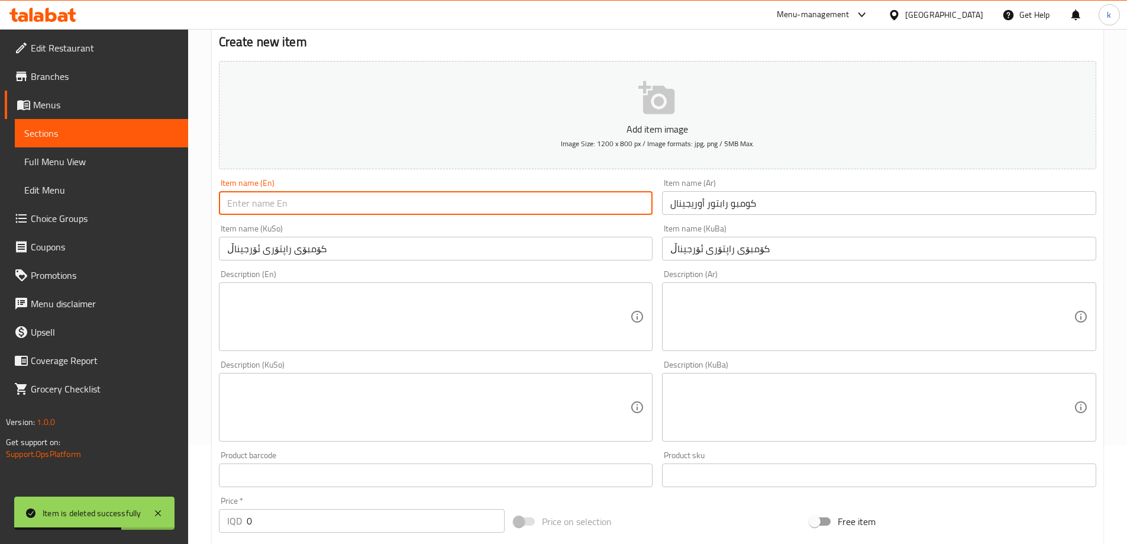
paste input "Wraptor Original Combo"
type input "Wraptor Original Combo"
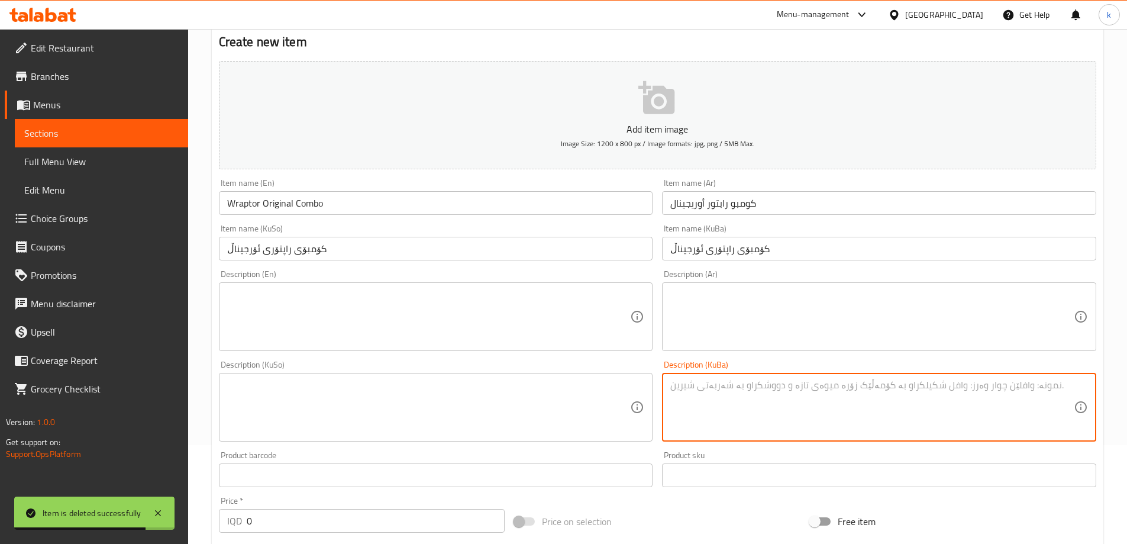
click at [885, 398] on textarea at bounding box center [871, 407] width 403 height 56
paste textarea "کۆمبۆی راپتۆری ئۆرجیناڵ لەگەڵ 100% مریشكی تێندەری سورکراوە و بە دەست نانکراو، د…"
type textarea "کۆمبۆی راپتۆری ئۆرجیناڵ لەگەڵ 100% مریشكی تێندەری سورکراوە و بە دەست نانکراو، د…"
click at [583, 389] on textarea at bounding box center [428, 407] width 403 height 56
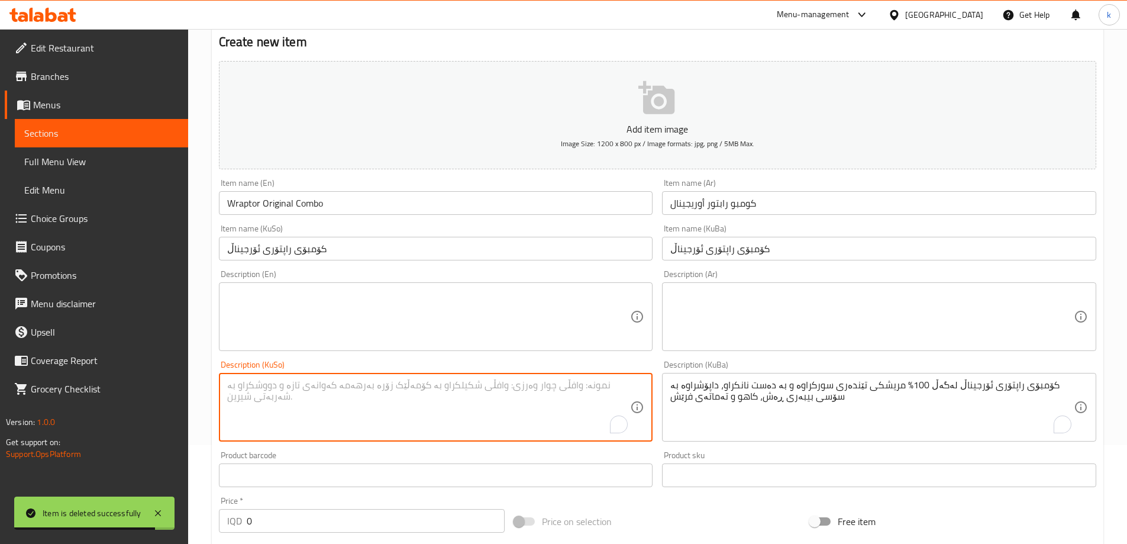
paste textarea "کۆمبۆی راپتۆری ئۆرجیناڵ لەگەڵ 100% مریشكی تێندەری سورکراوە و بە دەست نانکراو، د…"
type textarea "کۆمبۆی راپتۆری ئۆرجیناڵ لەگەڵ 100% مریشكی تێندەری سورکراوە و بە دەست نانکراو، د…"
click at [759, 335] on textarea at bounding box center [871, 317] width 403 height 56
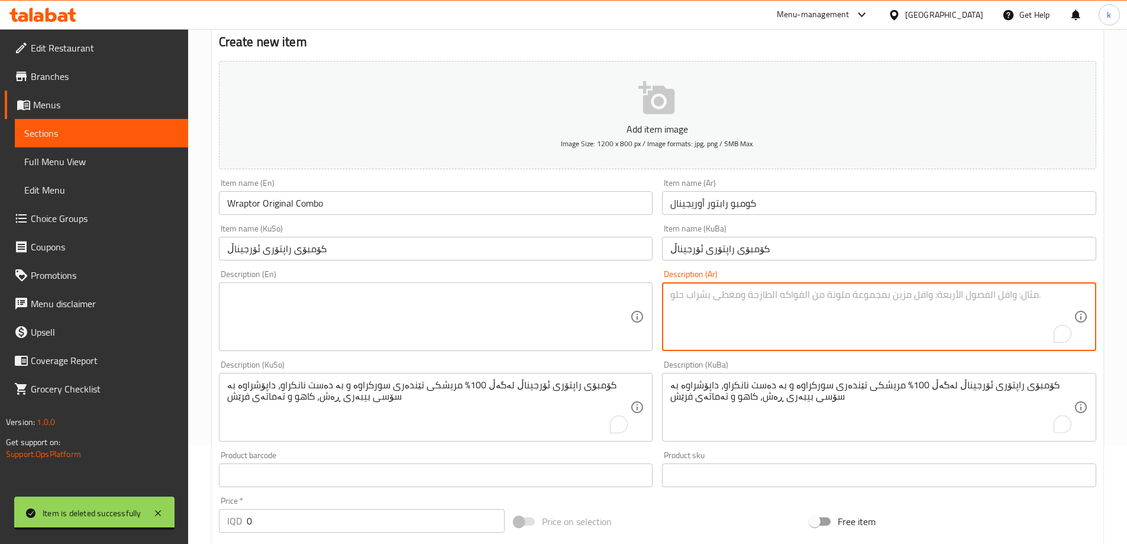
paste textarea "كومبو رابتور أوريجينال مع شرائح دجاج تندر مقلية ومخبوز يدويا بنسبة 100%، مغطاة …"
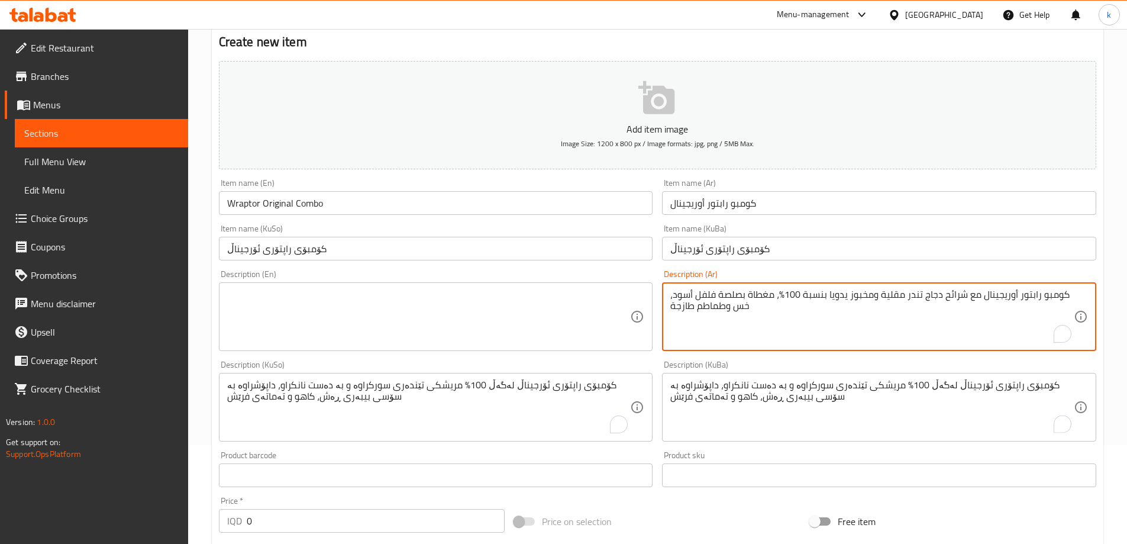
type textarea "كومبو رابتور أوريجينال مع شرائح دجاج تندر مقلية ومخبوز يدويا بنسبة 100%، مغطاة …"
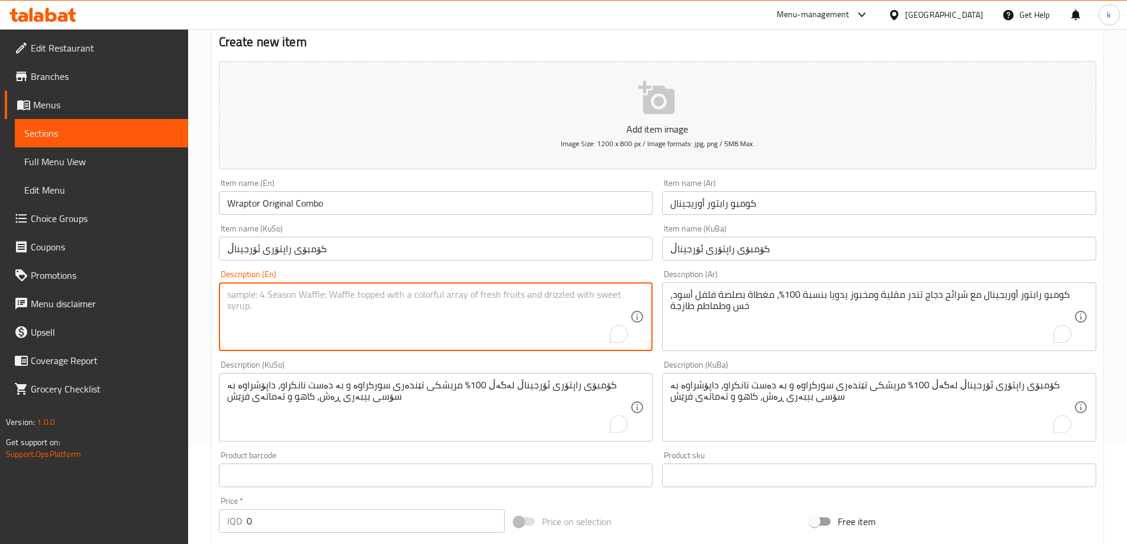
click at [473, 306] on textarea "To enrich screen reader interactions, please activate Accessibility in Grammarl…" at bounding box center [428, 317] width 403 height 56
paste textarea "Original wraptor combo with 100% hand breaded chicken tenders, topped with uniq…"
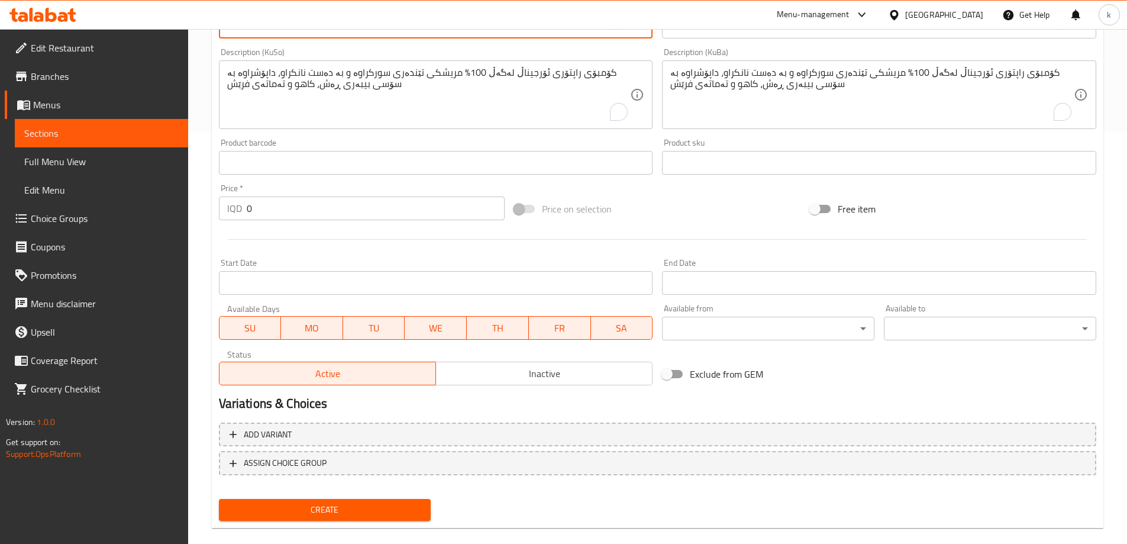
scroll to position [428, 0]
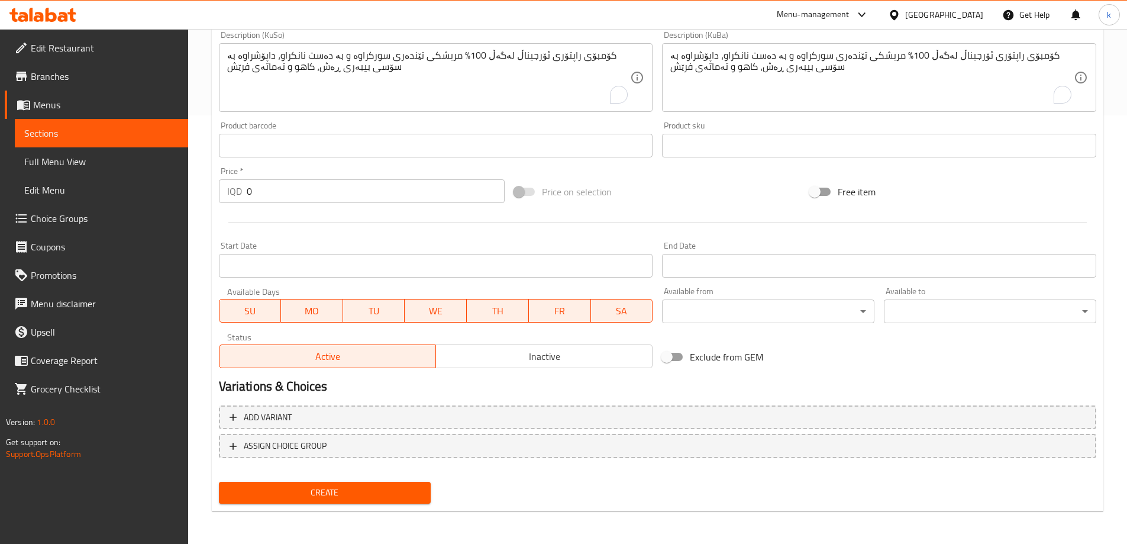
type textarea "Original wraptor combo with 100% hand breaded chicken tenders, topped with uniq…"
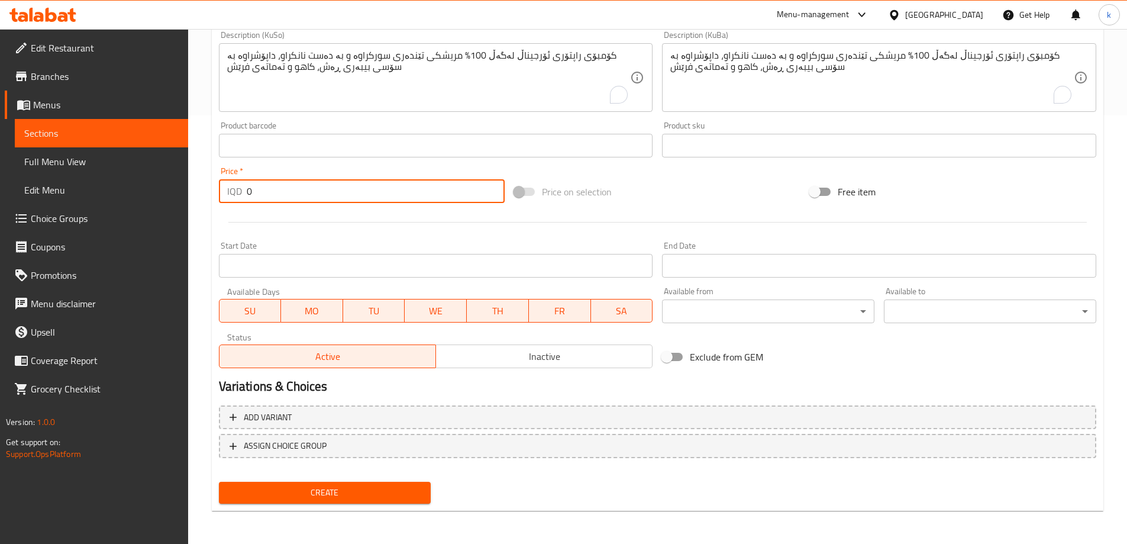
drag, startPoint x: 273, startPoint y: 192, endPoint x: 180, endPoint y: 187, distance: 92.4
click at [177, 189] on div "Edit Restaurant Branches Menus Sections Full Menu View Edit Menu Choice Groups …" at bounding box center [563, 72] width 1127 height 943
type input "8000"
click at [371, 494] on span "Create" at bounding box center [324, 492] width 193 height 15
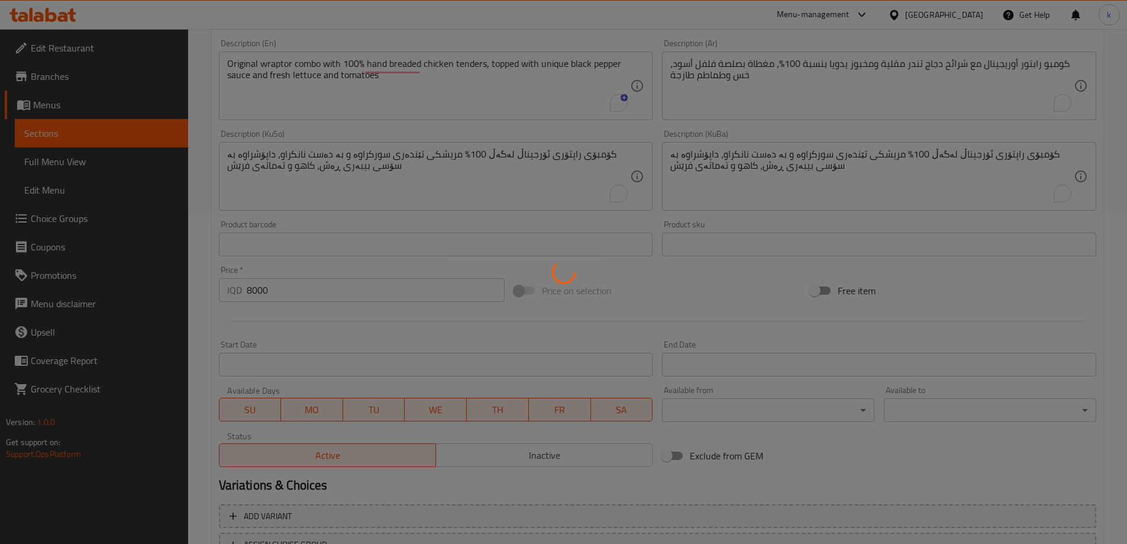
type input "0"
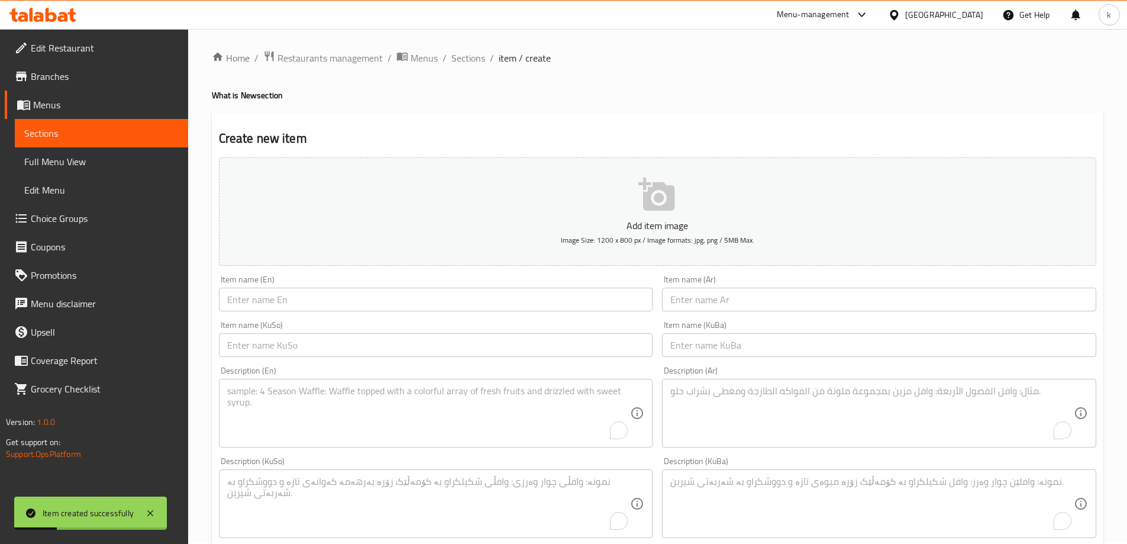
scroll to position [0, 0]
click at [318, 292] on input "text" at bounding box center [436, 302] width 434 height 24
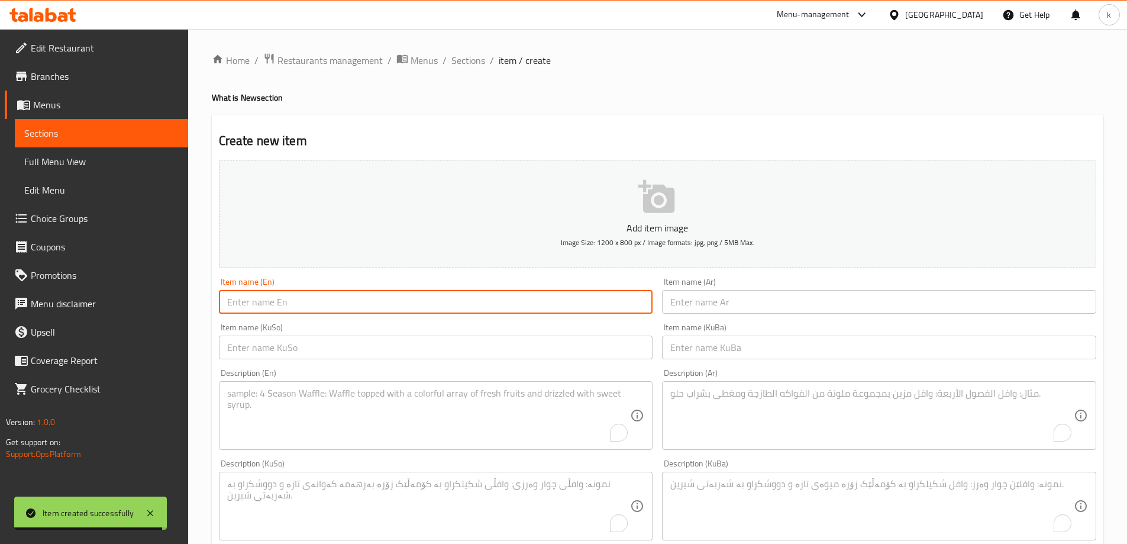
paste input "Wraptor Box"
type input "Wraptor Box"
click at [815, 306] on input "text" at bounding box center [879, 302] width 434 height 24
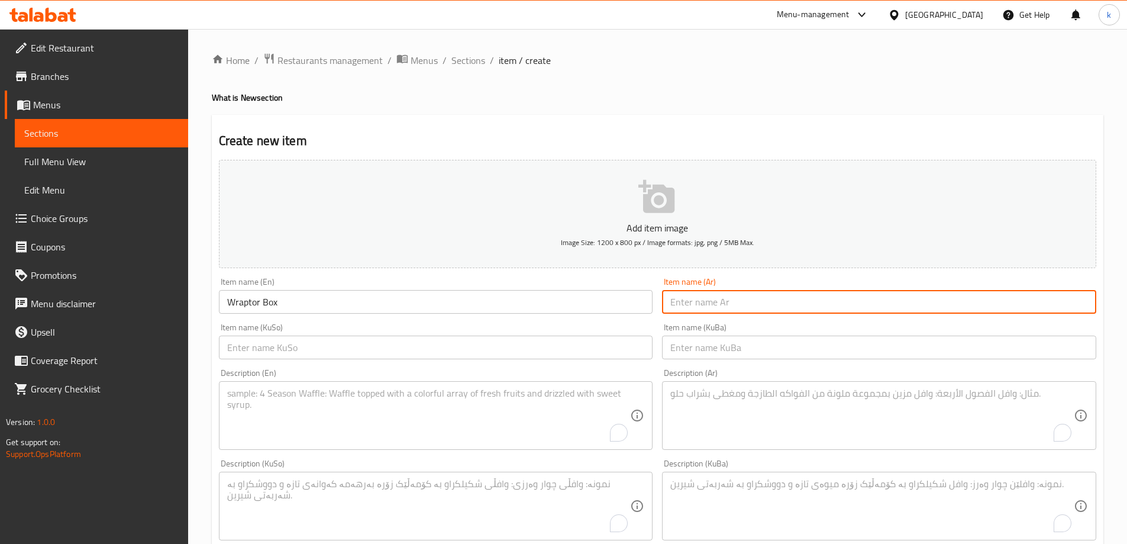
paste input "رابتور"
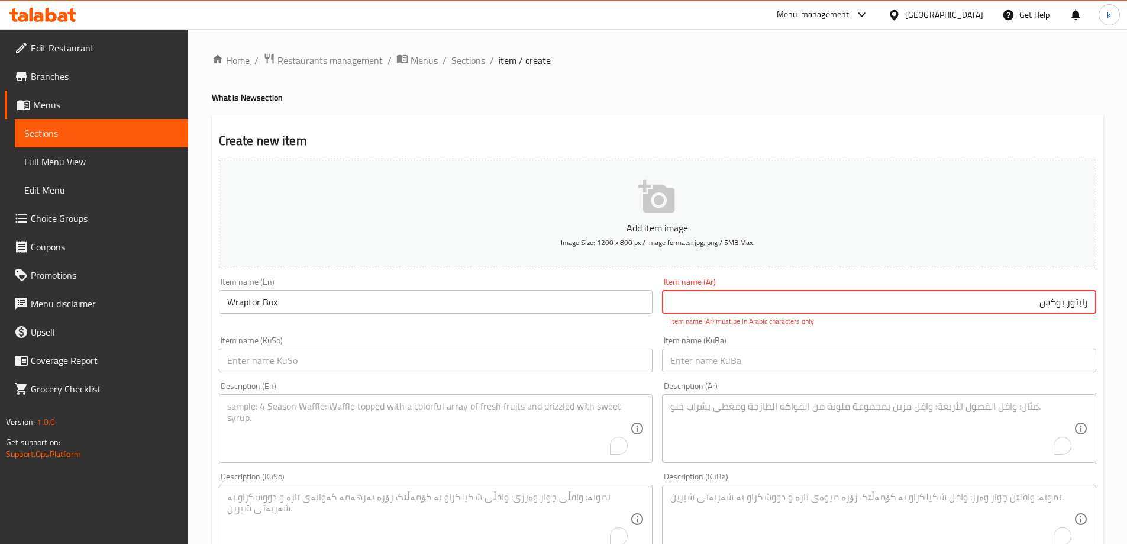
click at [1052, 303] on input "رابتور بوکس" at bounding box center [879, 302] width 434 height 24
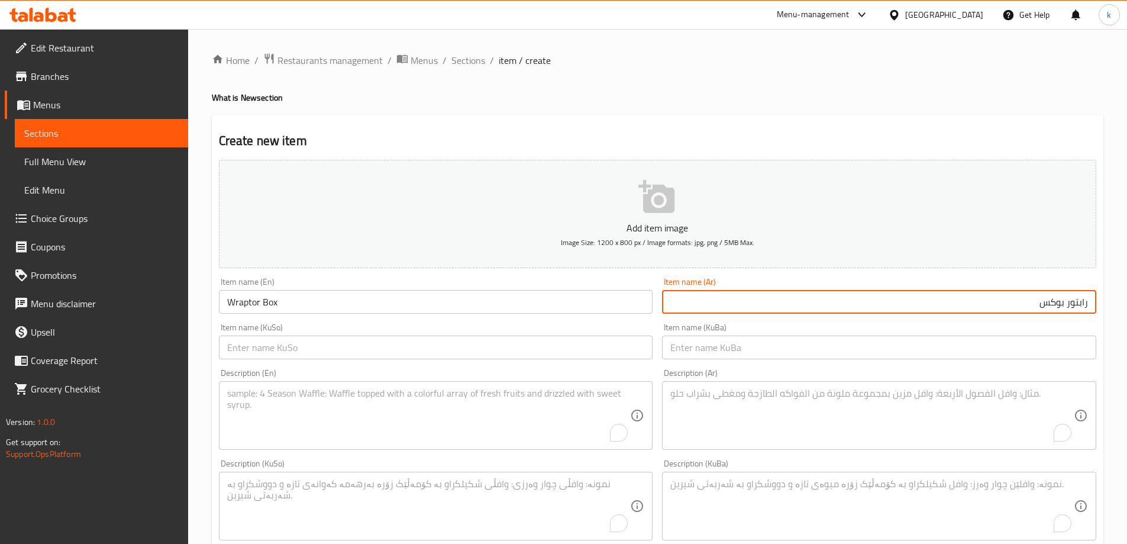
type input "رابتور بوكس"
click at [984, 349] on input "text" at bounding box center [879, 347] width 434 height 24
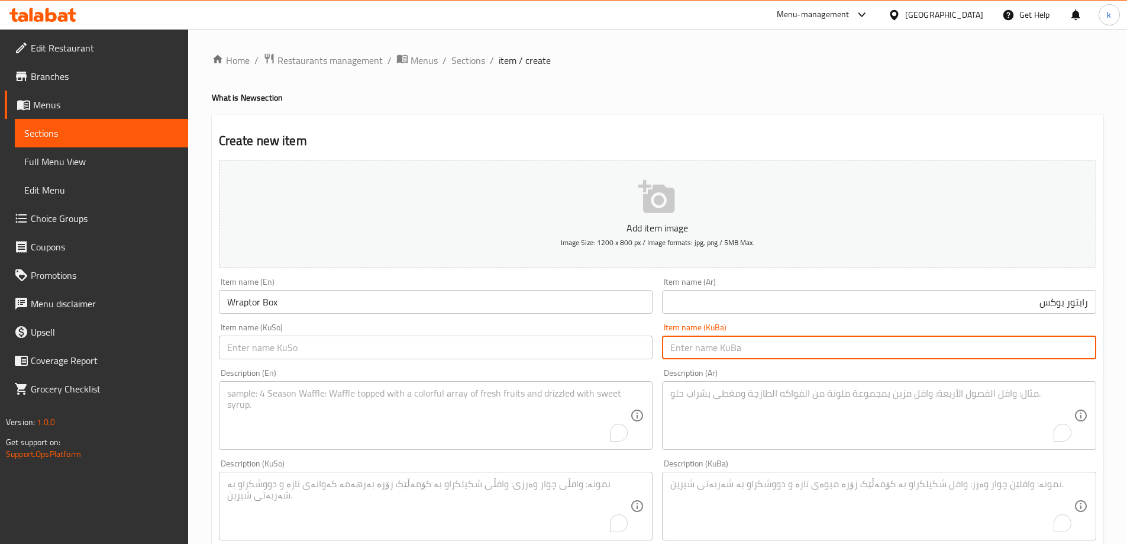
paste input "راپتۆری"
click at [1013, 345] on input "راپتۆر بۆکس" at bounding box center [879, 347] width 434 height 24
type input "راپتۆر بۆکس"
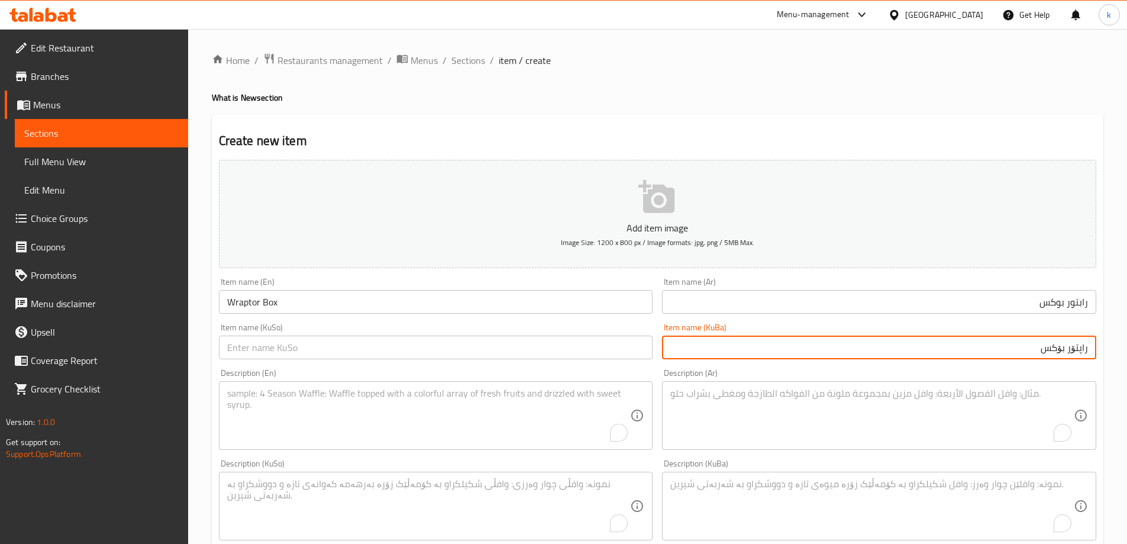
click at [441, 344] on input "text" at bounding box center [436, 347] width 434 height 24
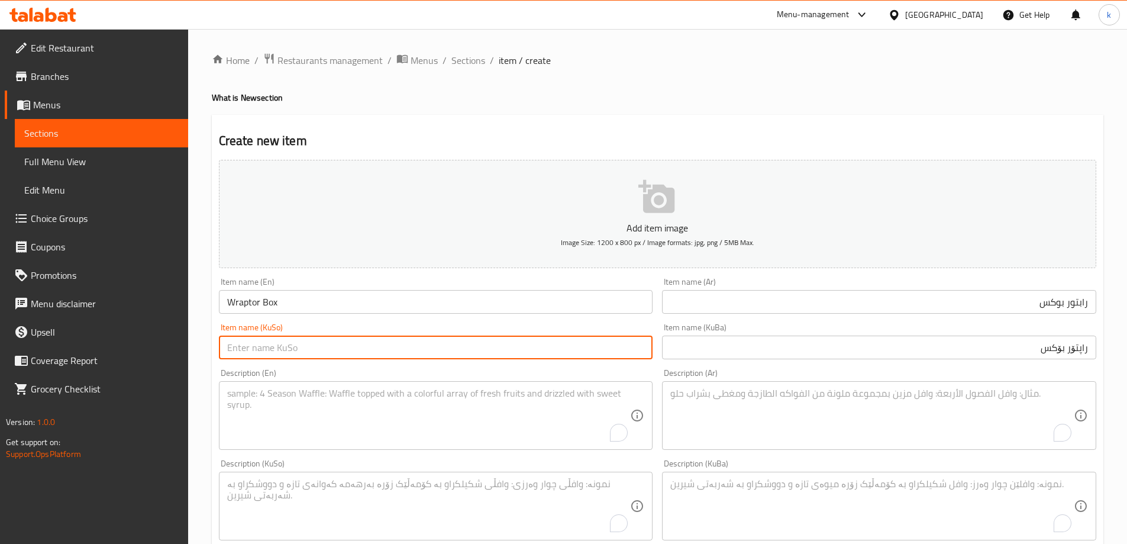
paste input "راپتۆر بۆکس"
type input "راپتۆر بۆکس"
click at [897, 433] on textarea "To enrich screen reader interactions, please activate Accessibility in Grammarl…" at bounding box center [871, 415] width 403 height 56
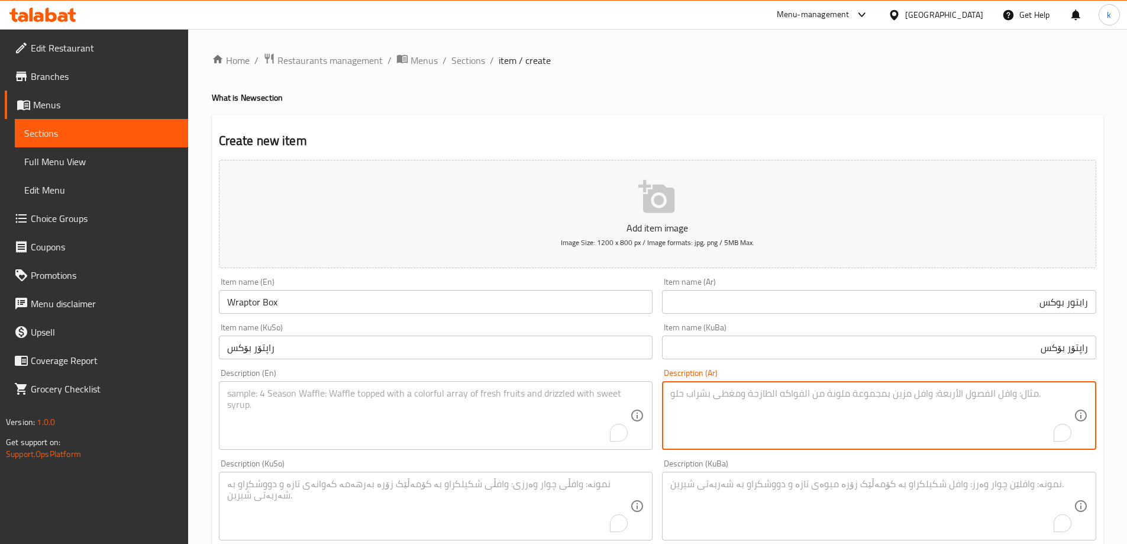
click at [919, 503] on textarea "To enrich screen reader interactions, please activate Accessibility in Grammarl…" at bounding box center [871, 506] width 403 height 56
paste textarea "کۆمبۆی راپتۆری ئۆرجیناڵ لەگەڵ 100% مریشكی تێندەری سورکراوە و بە دەست نانکراو، د…"
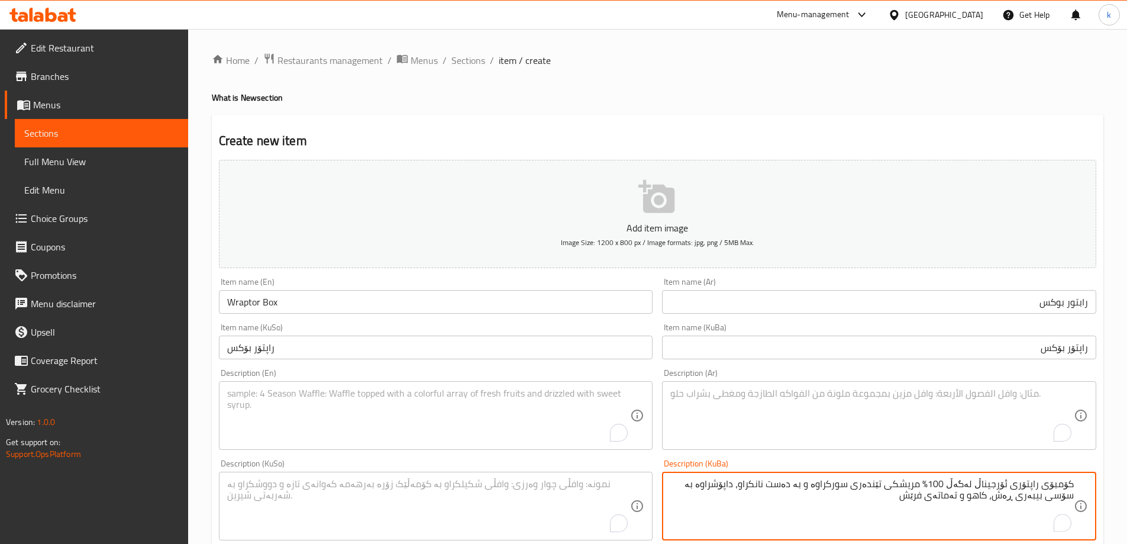
type textarea "کۆمبۆی راپتۆری ئۆرجیناڵ لەگەڵ 100% مریشكی تێندەری سورکراوە و بە دەست نانکراو، د…"
click at [923, 418] on textarea "To enrich screen reader interactions, please activate Accessibility in Grammarl…" at bounding box center [871, 415] width 403 height 56
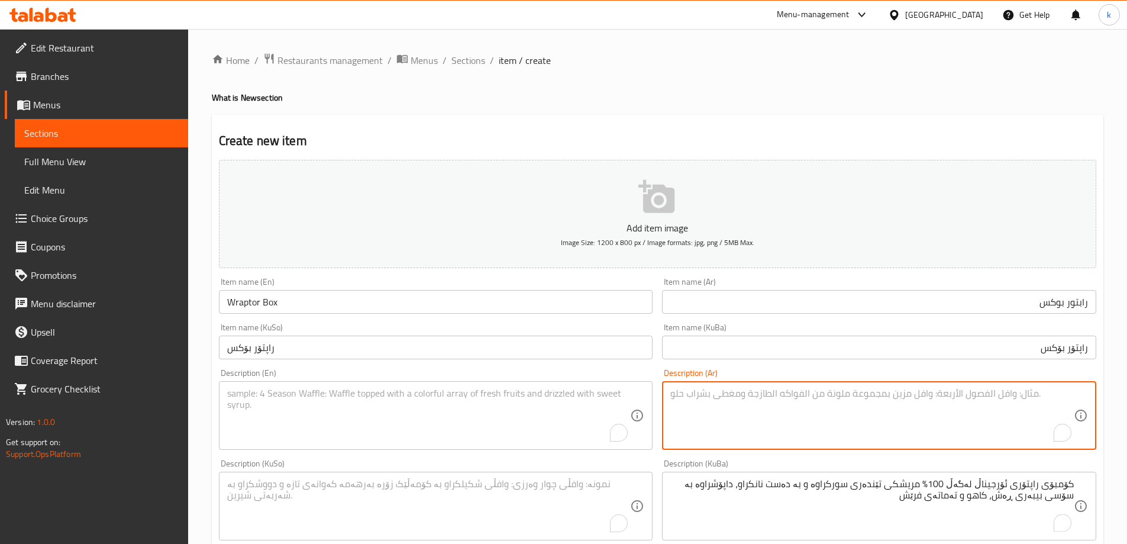
paste textarea "كومبو رابتور أوريجينال مع شرائح دجاج تندر مقلية ومخبوز يدويا بنسبة 100%، مغطاة …"
type textarea "كومبو رابتور أوريجينال مع شرائح دجاج تندر مقلية ومخبوز يدويا بنسبة 100%، مغطاة …"
click at [448, 425] on textarea "To enrich screen reader interactions, please activate Accessibility in Grammarl…" at bounding box center [428, 415] width 403 height 56
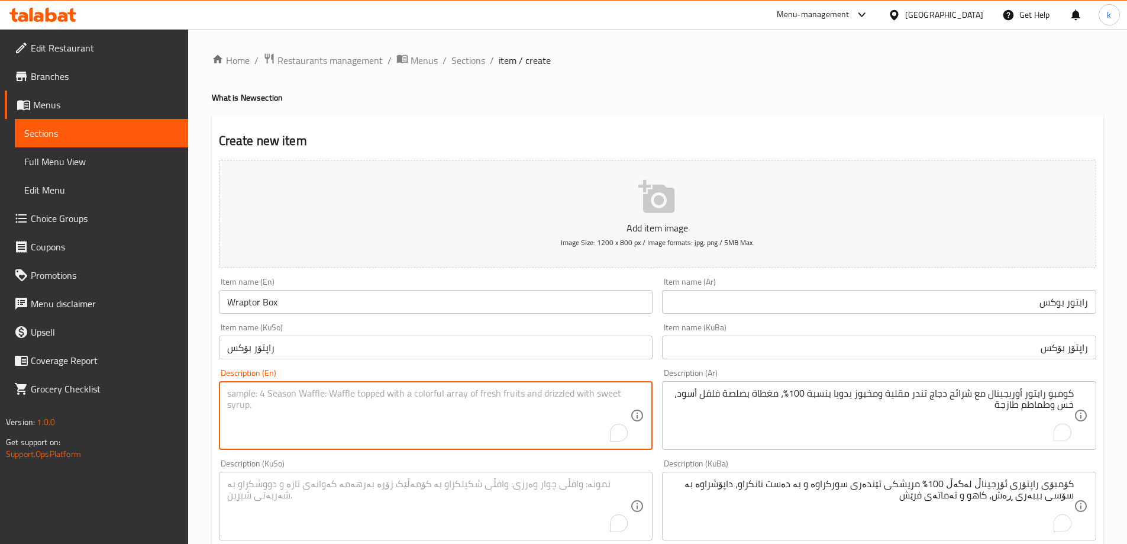
paste textarea "Original wraptor combo with 100% hand breaded chicken tenders, topped with uniq…"
type textarea "Original wraptor combo with 100% hand breaded chicken tenders, topped with uniq…"
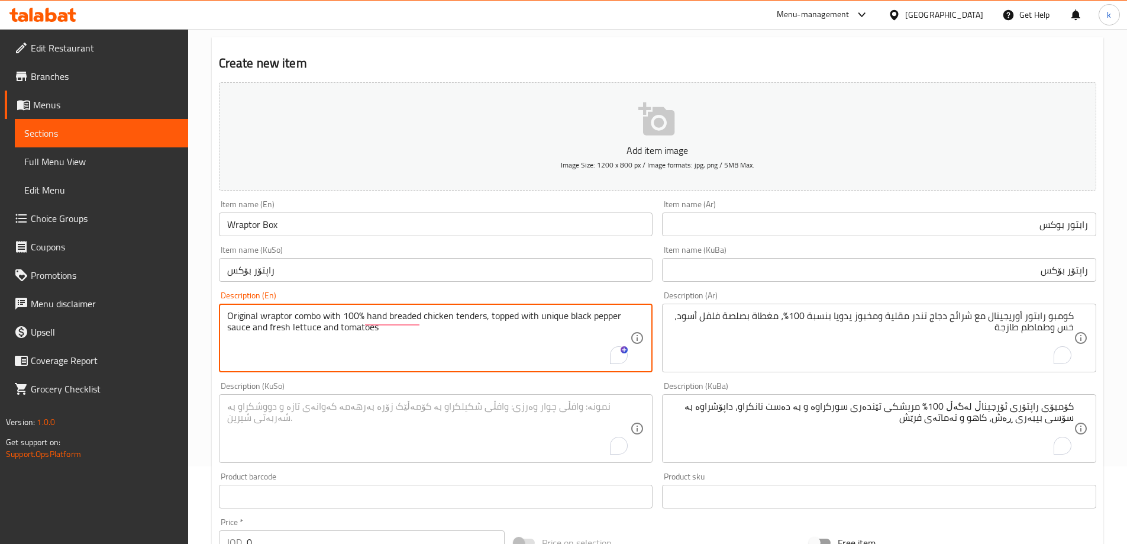
scroll to position [197, 0]
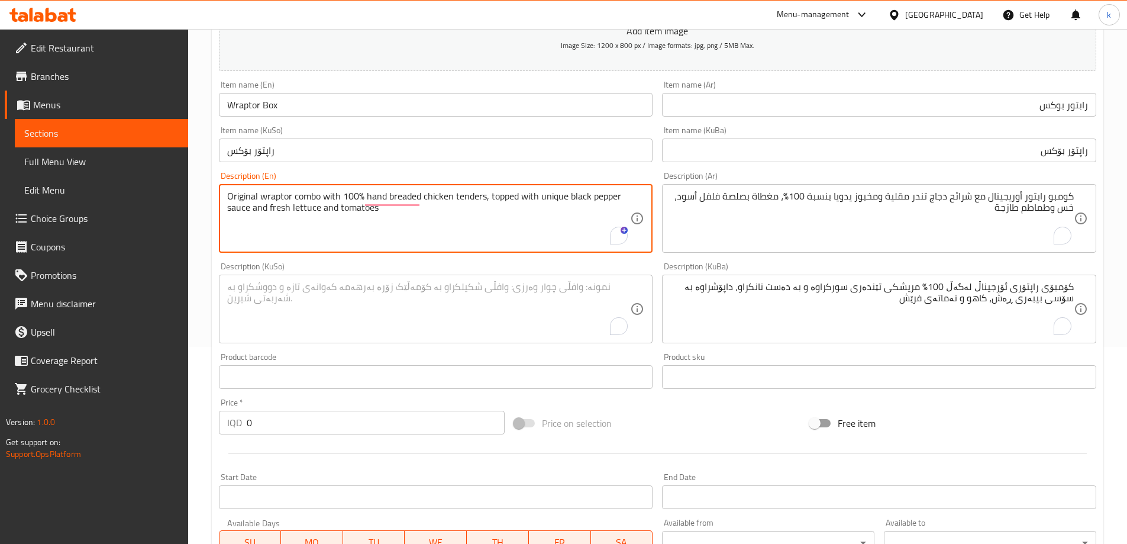
click at [1053, 105] on input "رابتور بوكس" at bounding box center [879, 105] width 434 height 24
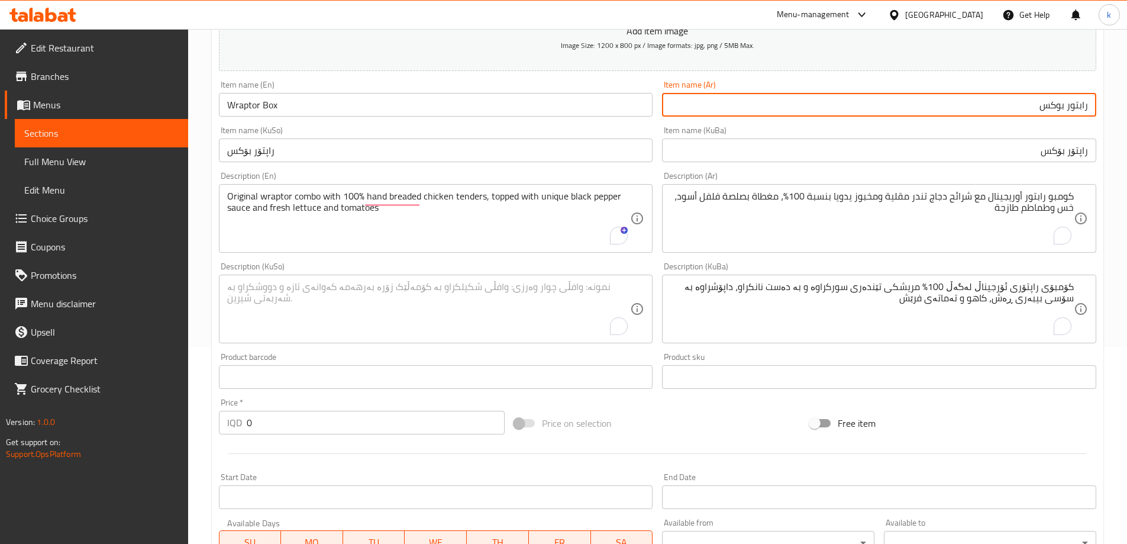
click at [1053, 105] on input "رابتور بوكس" at bounding box center [879, 105] width 434 height 24
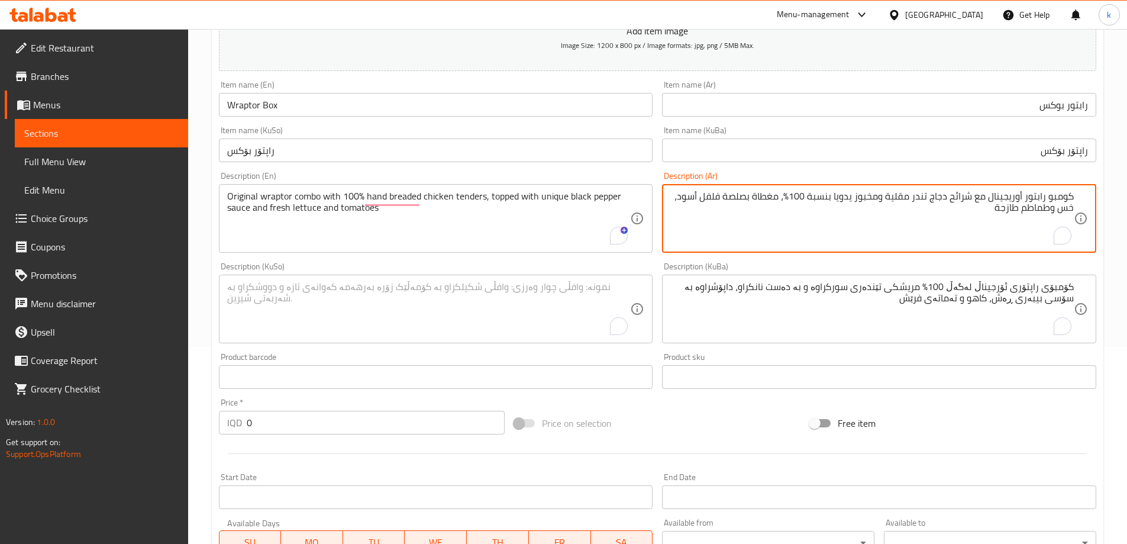
click at [1062, 194] on textarea "كومبو رابتور أوريجينال مع شرائح دجاج تندر مقلية ومخبوز يدويا بنسبة 100%، مغطاة …" at bounding box center [871, 218] width 403 height 56
paste textarea "بوكس"
type textarea "بوكس رابتور أوريجينال مع شرائح دجاج تندر مقلية ومخبوز يدويا بنسبة 100%، مغطاة ب…"
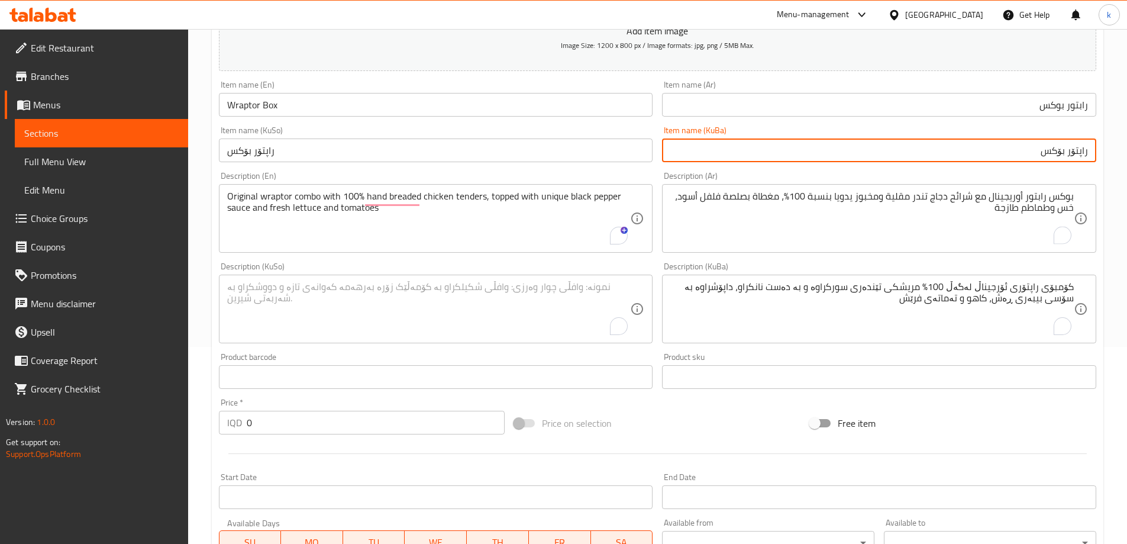
click at [1055, 147] on input "راپتۆر بۆکس" at bounding box center [879, 150] width 434 height 24
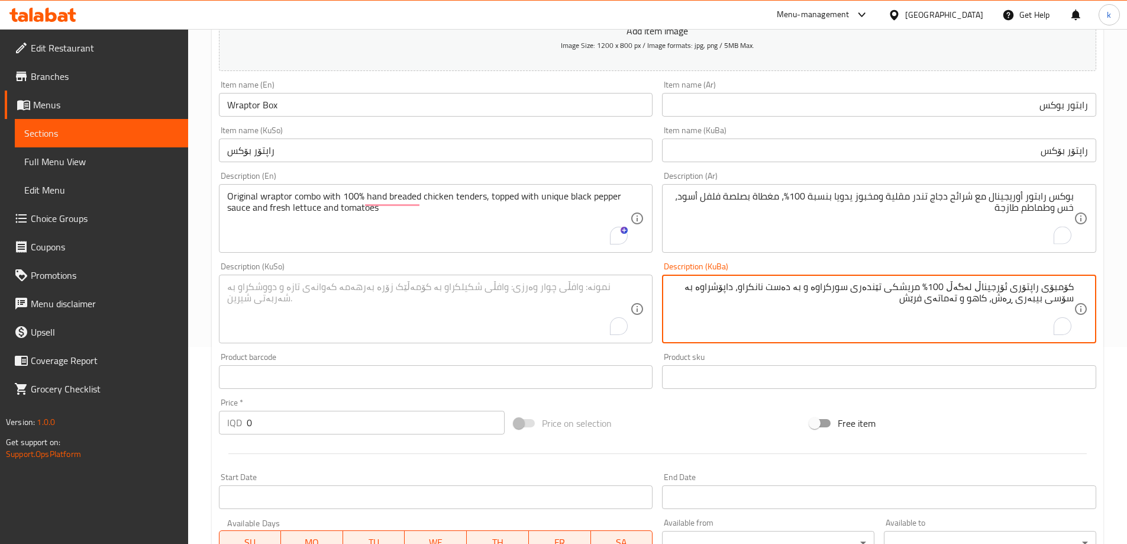
drag, startPoint x: 1050, startPoint y: 288, endPoint x: 1084, endPoint y: 289, distance: 34.3
paste textarea "بۆکس"
type textarea "بۆکسی راپتۆری ئۆرجیناڵ لەگەڵ 100% مریشكی تێندەری سورکراوە و بە دەست نانکراو، دا…"
click at [268, 105] on input "Wraptor Box" at bounding box center [436, 105] width 434 height 24
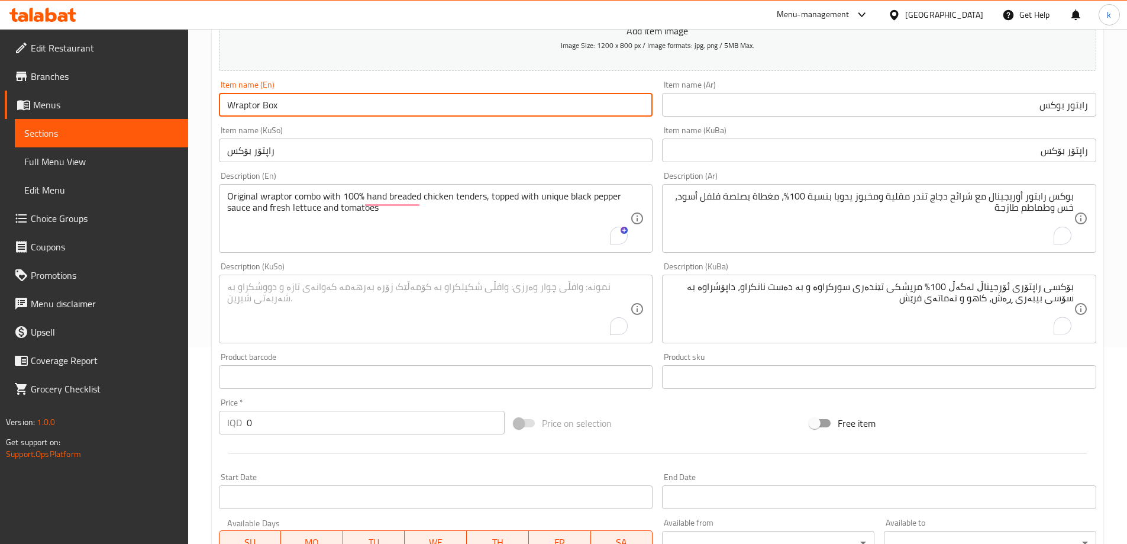
click at [268, 105] on input "Wraptor Box" at bounding box center [436, 105] width 434 height 24
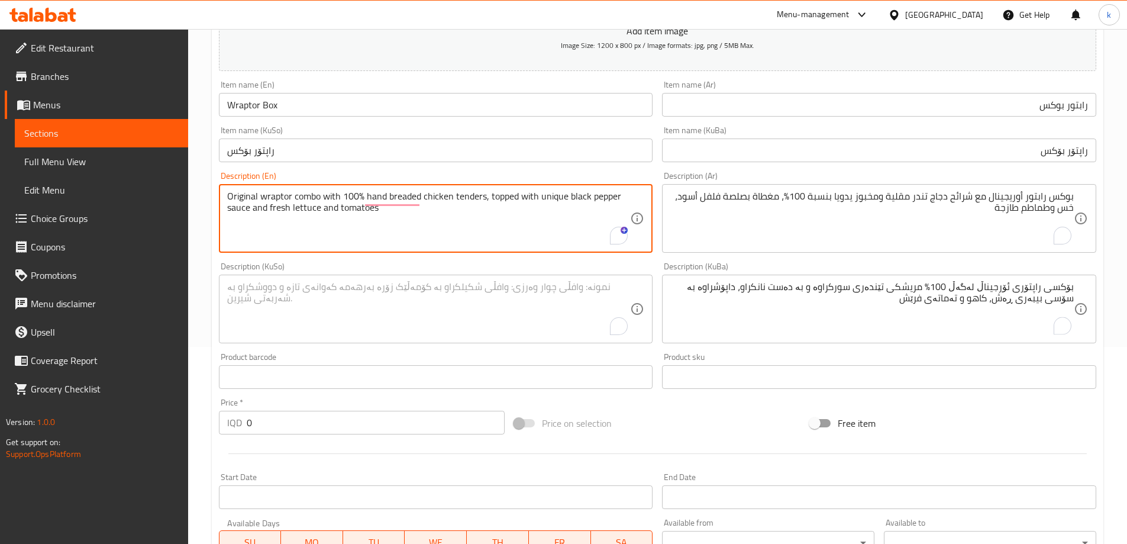
click at [308, 196] on textarea "Original wraptor combo with 100% hand breaded chicken tenders, topped with uniq…" at bounding box center [428, 218] width 403 height 56
paste textarea "Box"
type textarea "Original wraptor box with 100% hand breaded chicken tenders, topped with unique…"
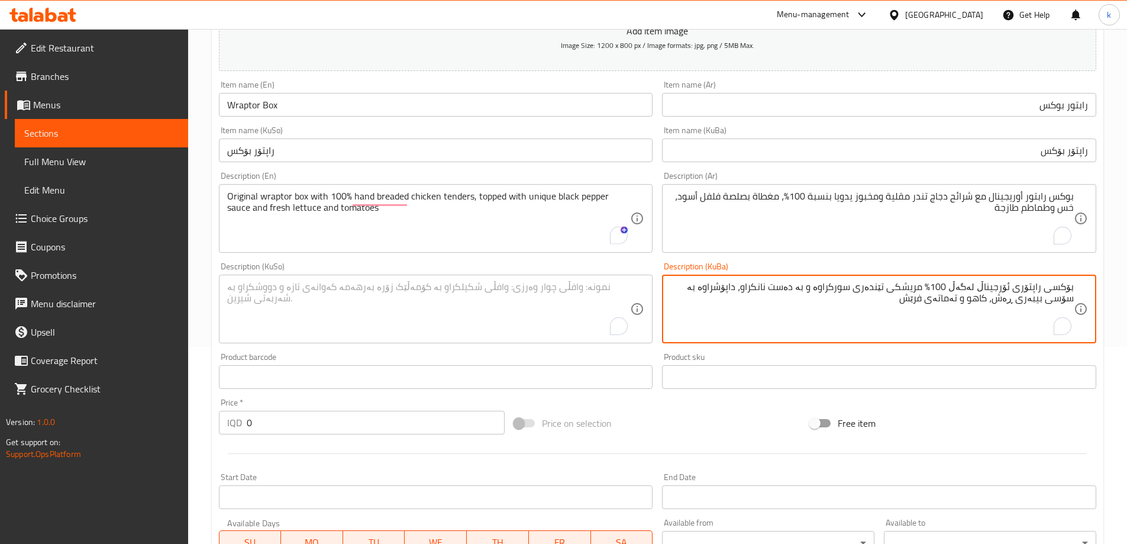
click at [955, 302] on textarea "بۆکسی راپتۆری ئۆرجیناڵ لەگەڵ 100% مریشكی تێندەری سورکراوە و بە دەست نانکراو، دا…" at bounding box center [871, 309] width 403 height 56
click at [411, 317] on textarea "To enrich screen reader interactions, please activate Accessibility in Grammarl…" at bounding box center [428, 309] width 403 height 56
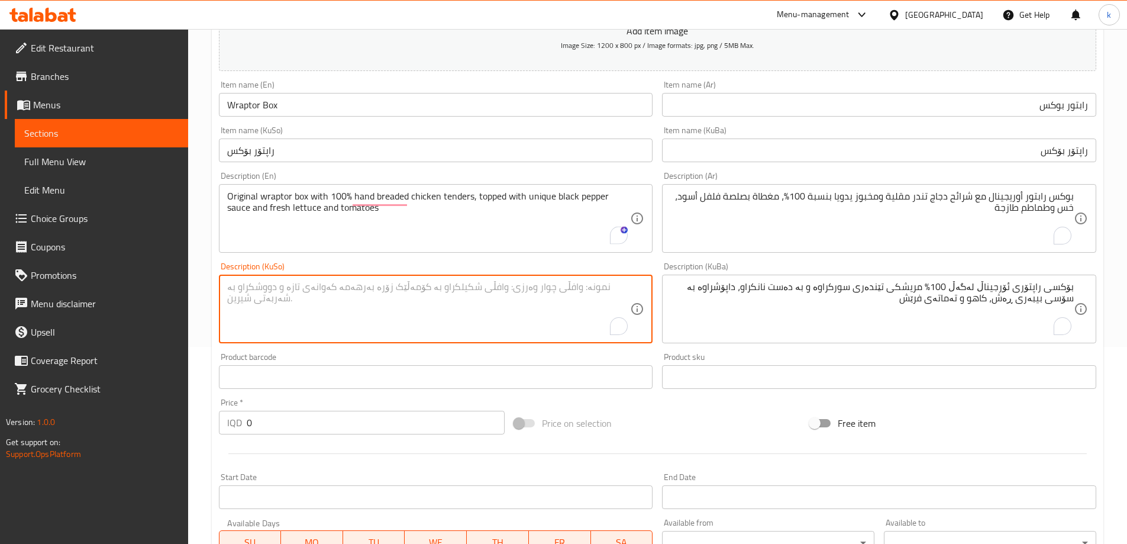
paste textarea "بۆکسی راپتۆری ئۆرجیناڵ لەگەڵ 100% مریشكی تێندەری سورکراوە و بە دەست نانکراو، دا…"
type textarea "بۆکسی راپتۆری ئۆرجیناڵ لەگەڵ 100% مریشكی تێندەری سورکراوە و بە دەست نانکراو، دا…"
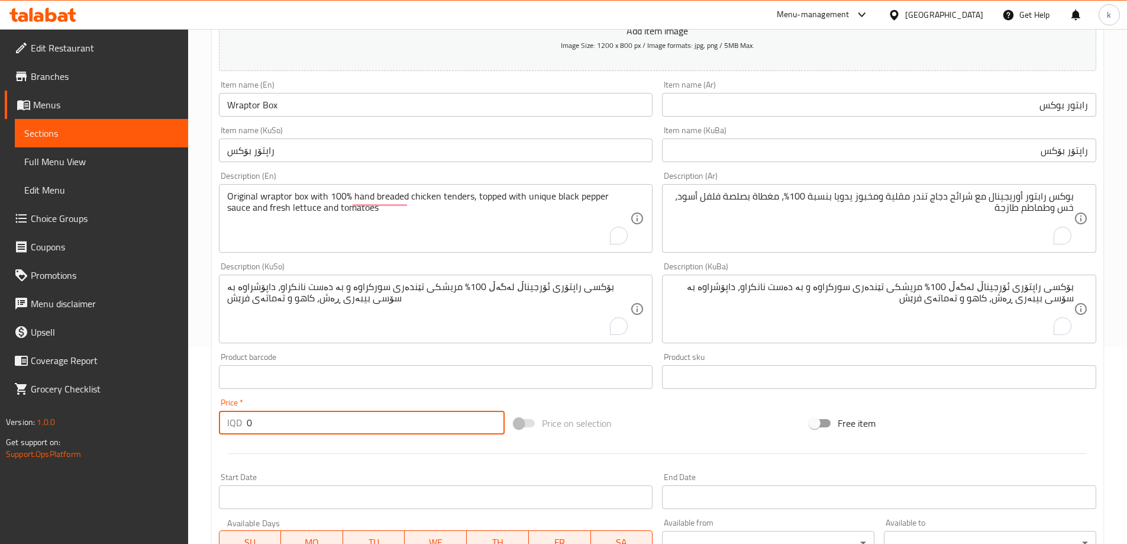
drag, startPoint x: 276, startPoint y: 430, endPoint x: 208, endPoint y: 422, distance: 68.5
click at [208, 422] on div "Home / Restaurants management / Menus / Sections / item / create What is New se…" at bounding box center [657, 303] width 939 height 943
paste input "1100"
type input "11000"
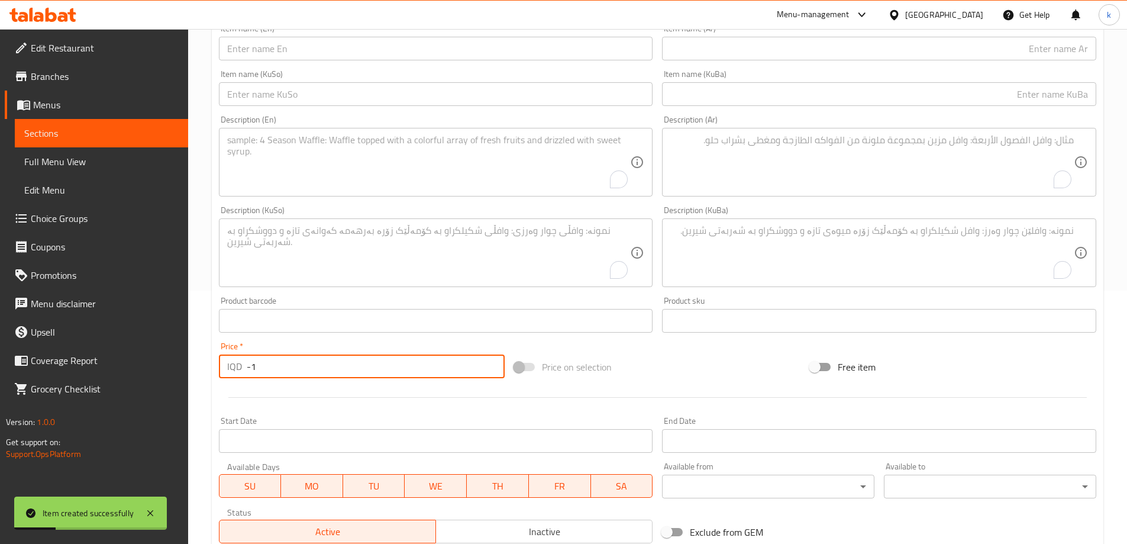
type input "0"
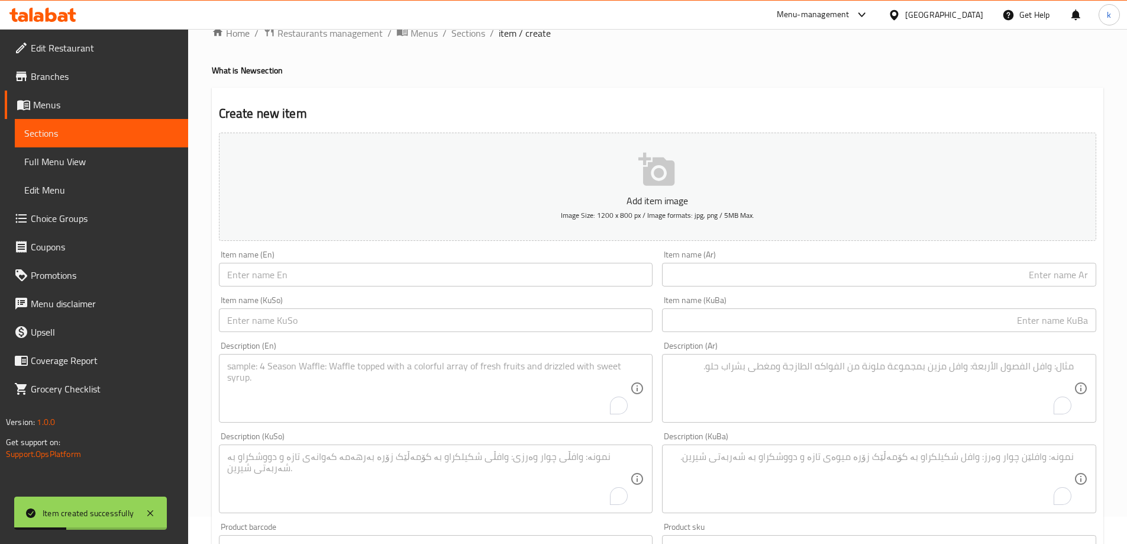
scroll to position [0, 0]
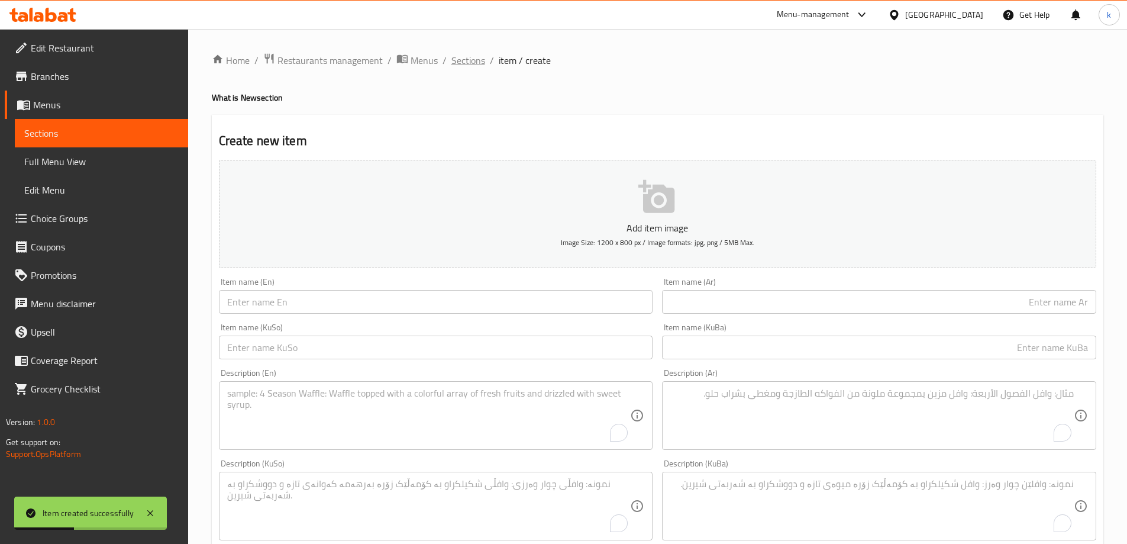
click at [476, 64] on span "Sections" at bounding box center [468, 60] width 34 height 14
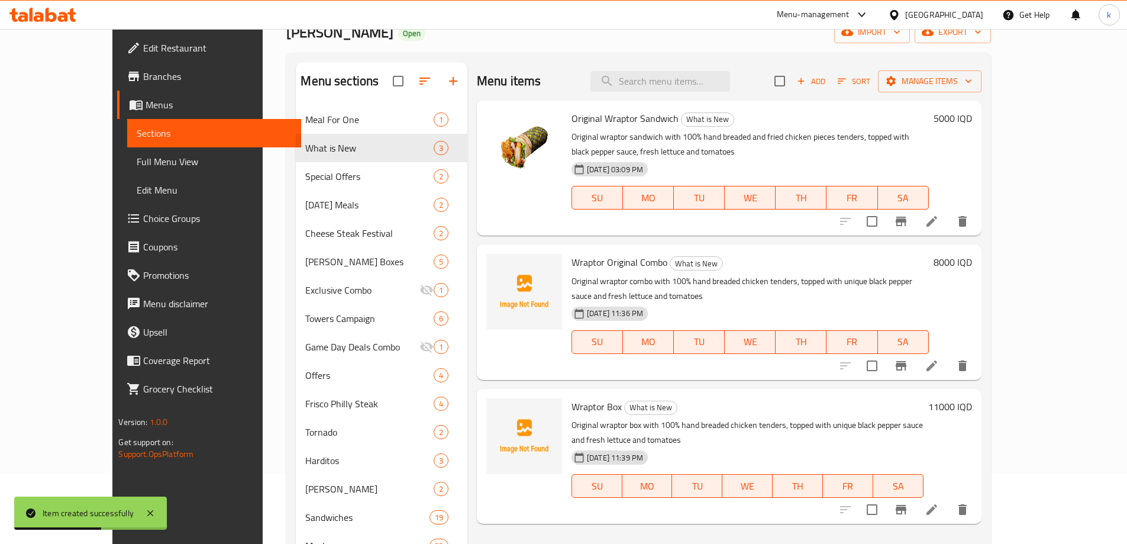
scroll to position [99, 0]
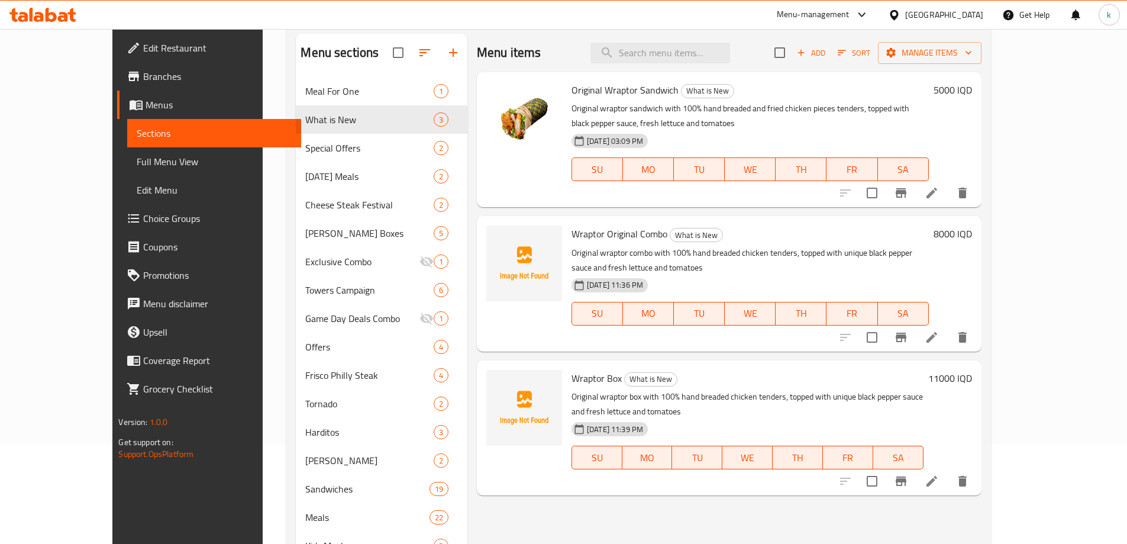
click at [117, 227] on link "Choice Groups" at bounding box center [208, 218] width 183 height 28
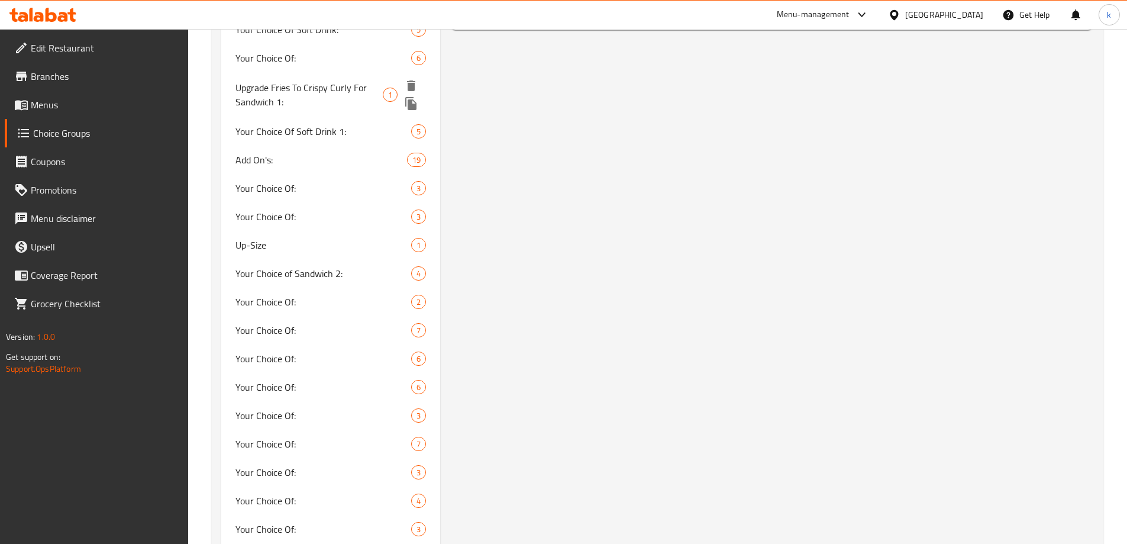
scroll to position [887, 0]
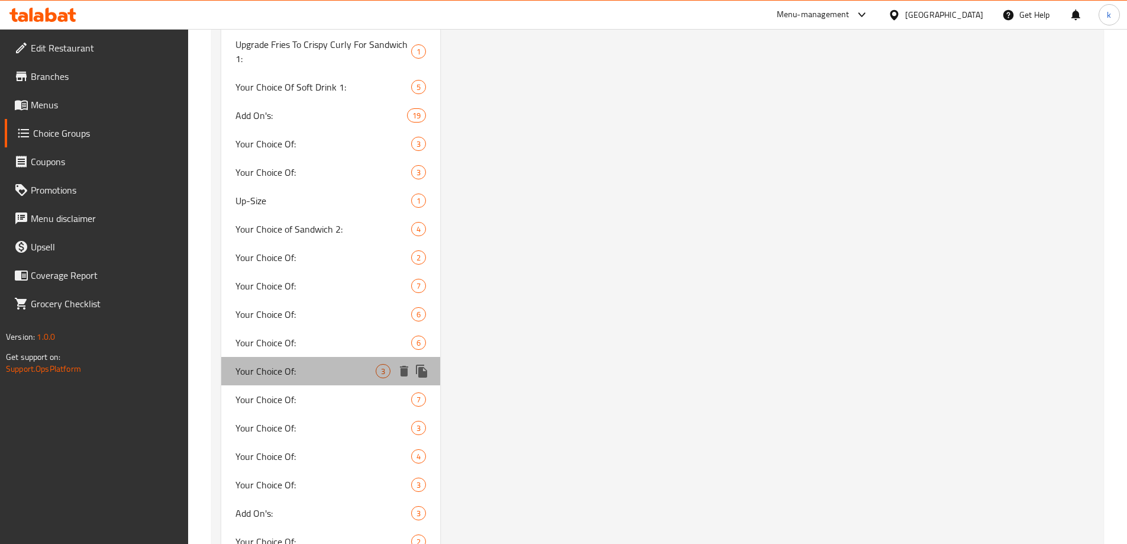
click at [334, 363] on div "Your Choice Of: 3" at bounding box center [330, 371] width 219 height 28
type input "Your Choice Of:"
type input "إختيارك من:"
type input "هەڵبژاردنت لە:"
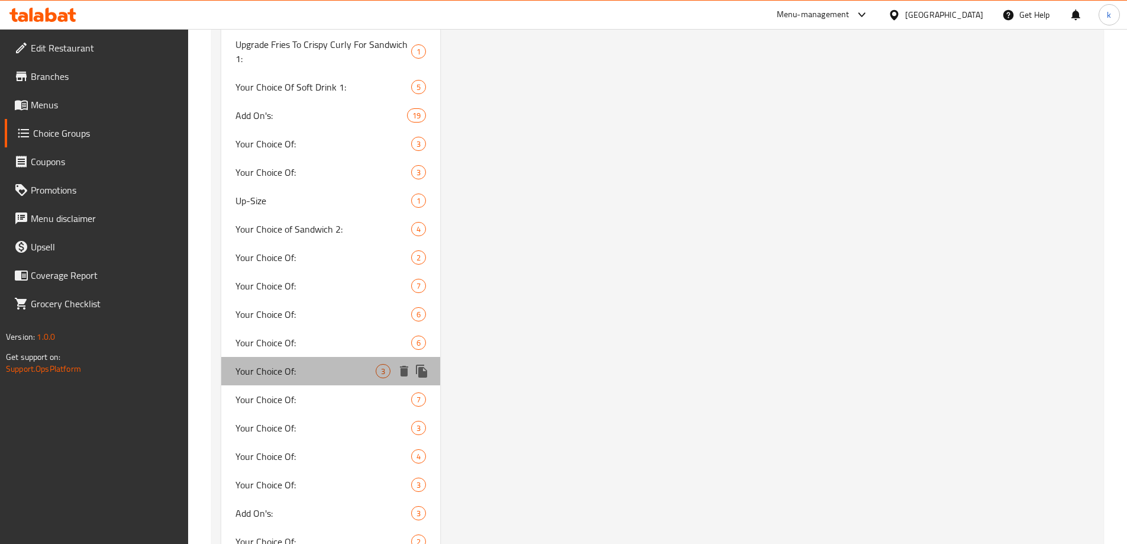
type input "0"
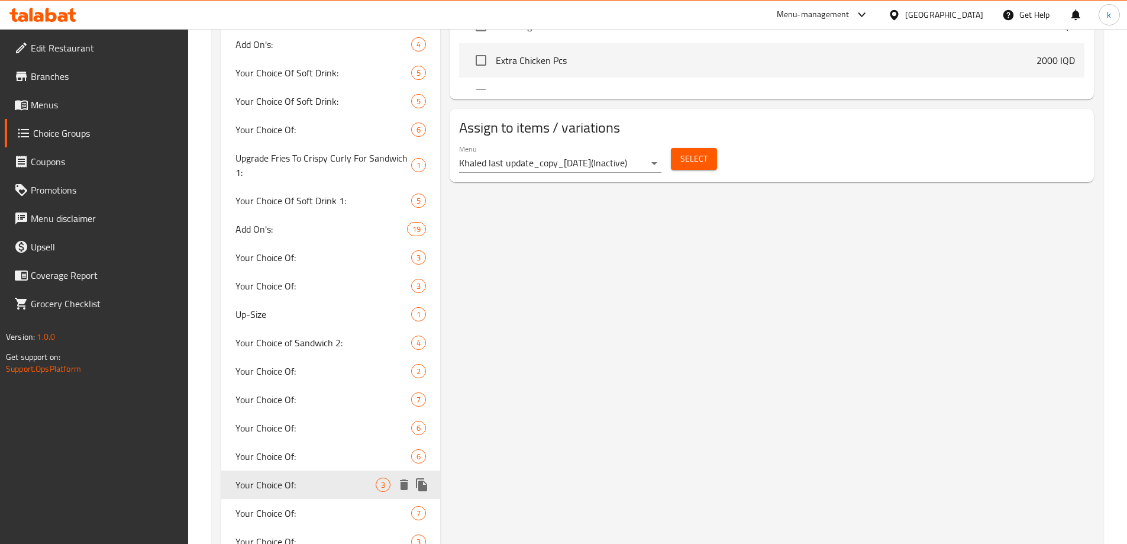
scroll to position [745, 0]
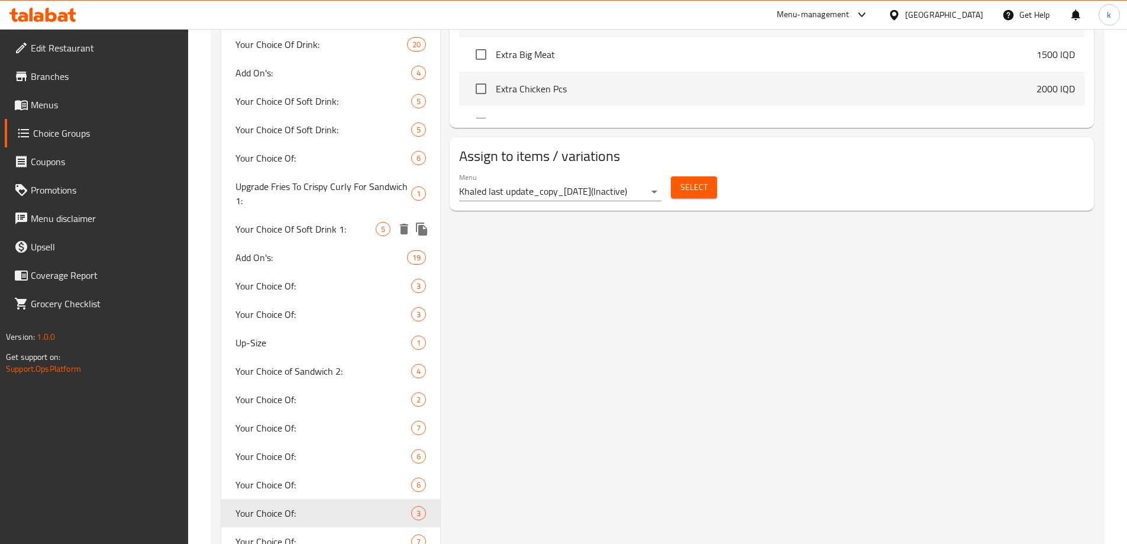
click at [327, 235] on span "Your Choice Of Soft Drink 1:" at bounding box center [305, 229] width 141 height 14
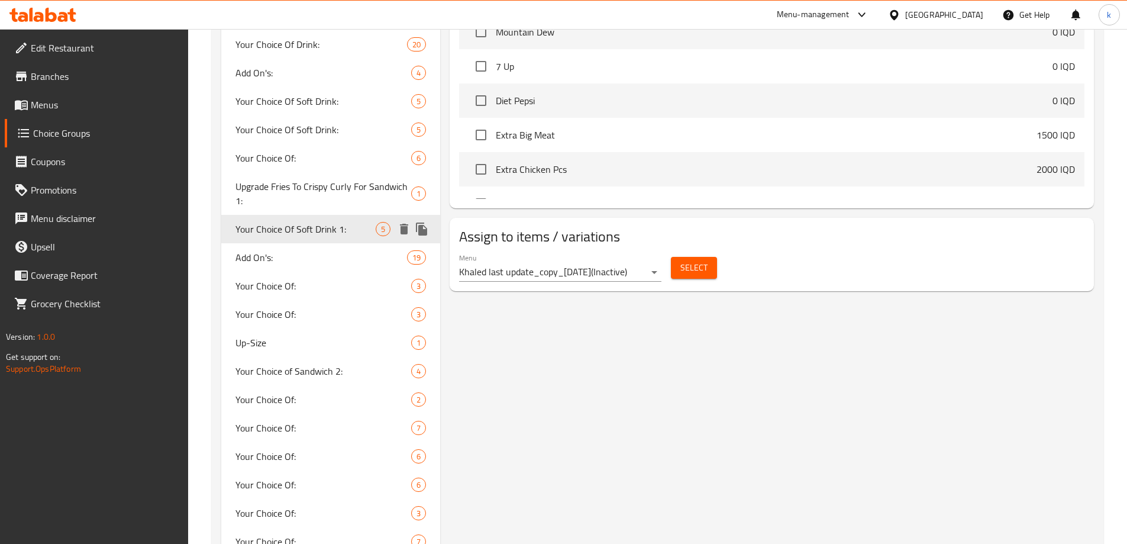
type input "Your Choice Of Soft Drink 1:"
type input "إختيارك من المشروب الغازي 1:"
type input "هەڵبژاردنت لە خواردنەوەی گازی 1:"
type input "1"
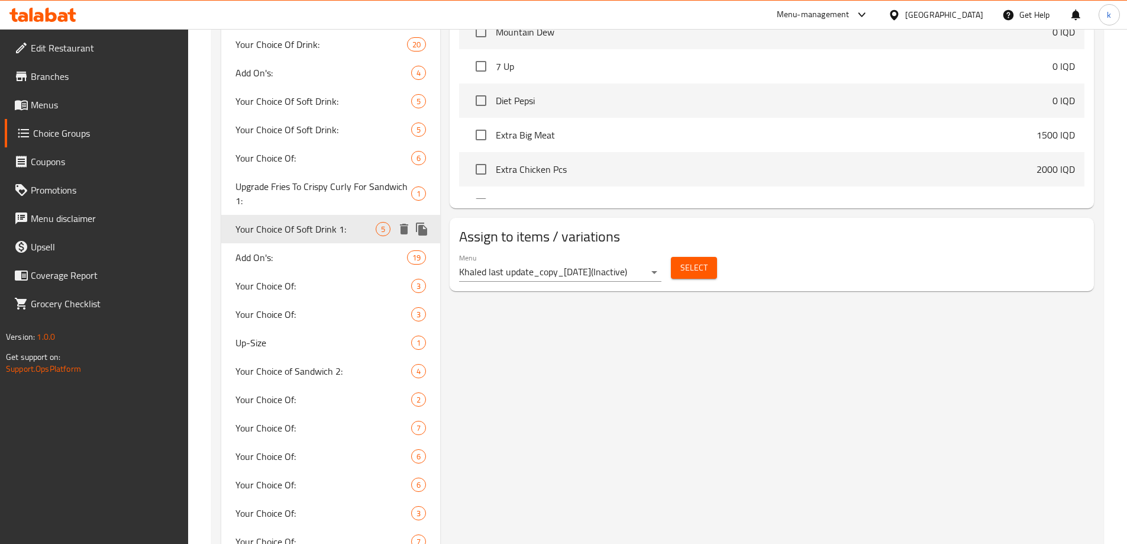
type input "1"
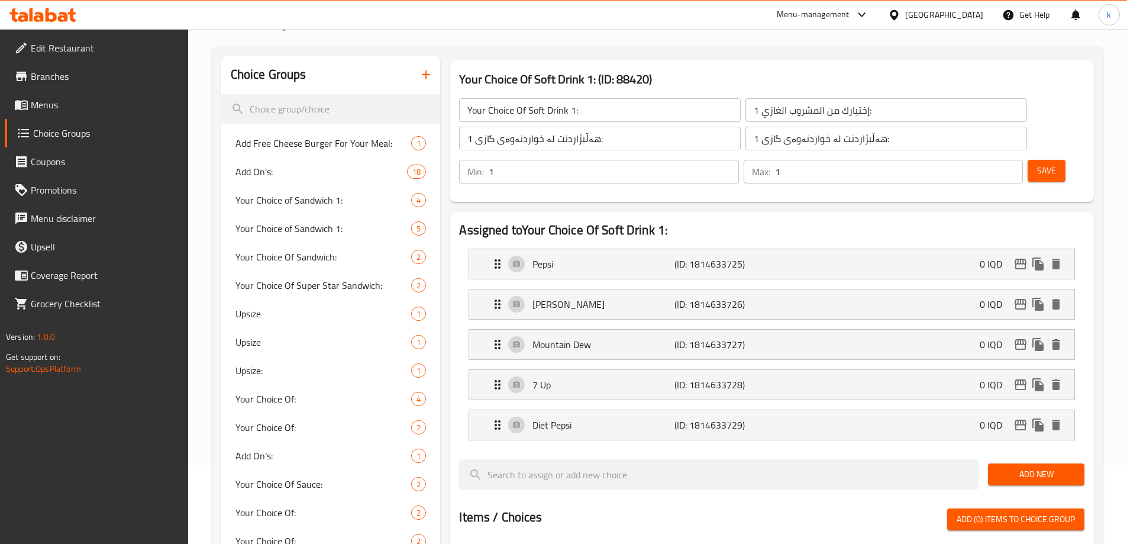
scroll to position [55, 0]
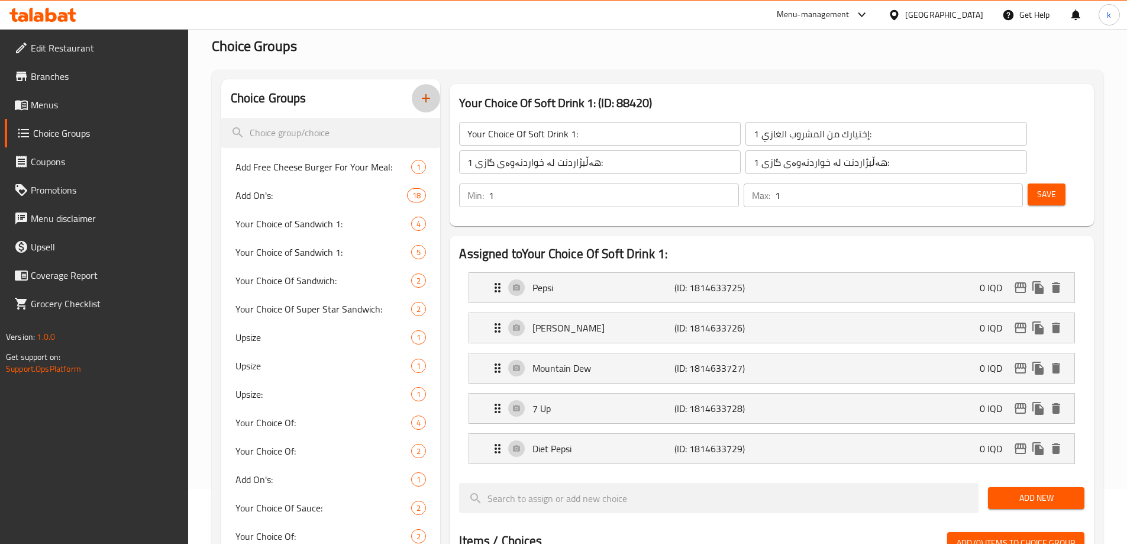
click at [435, 102] on button "button" at bounding box center [426, 98] width 28 height 28
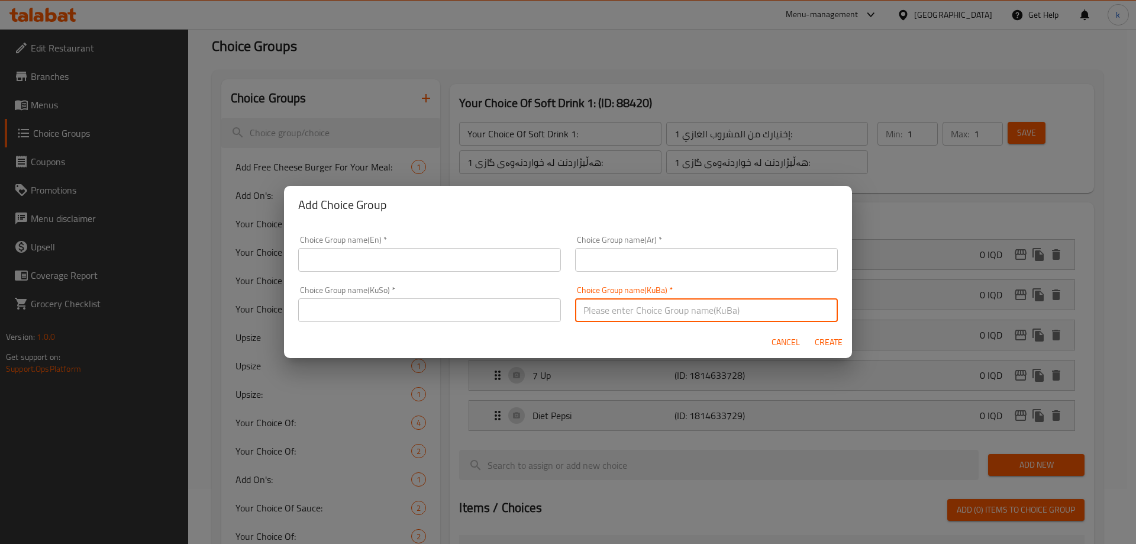
drag, startPoint x: 617, startPoint y: 311, endPoint x: 568, endPoint y: 319, distance: 49.8
click at [617, 311] on input "text" at bounding box center [706, 310] width 263 height 24
paste input "هەڵبژاردنت لە خواردنەوە:"
type input "هەڵبژاردنت لە خواردنەوە:"
click at [497, 319] on input "text" at bounding box center [429, 310] width 263 height 24
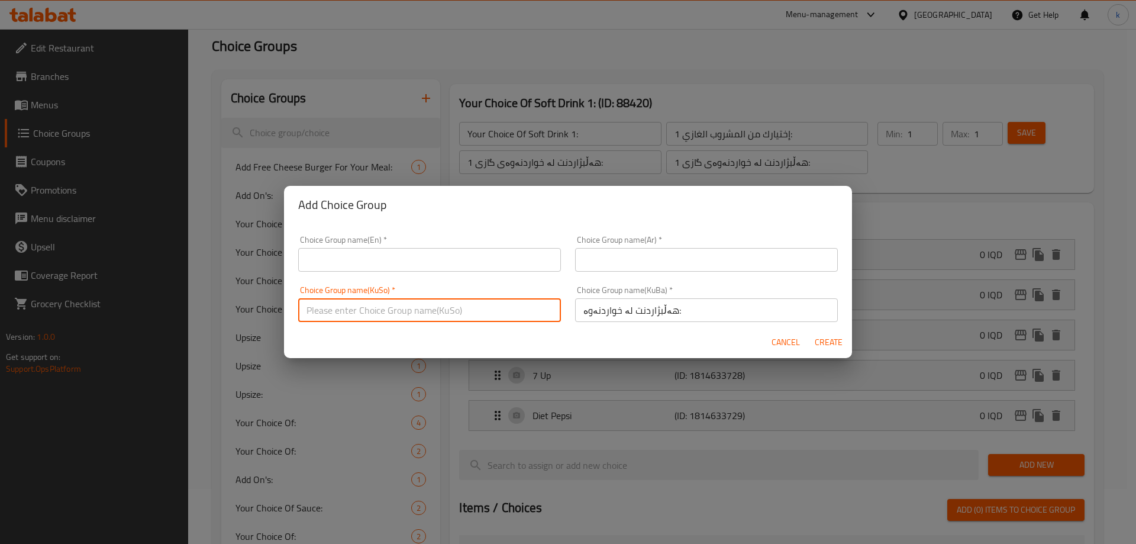
paste input "هەڵبژاردنت لە خواردنەوە:"
type input "هەڵبژاردنت لە خواردنەوە:"
click at [617, 267] on input "text" at bounding box center [706, 260] width 263 height 24
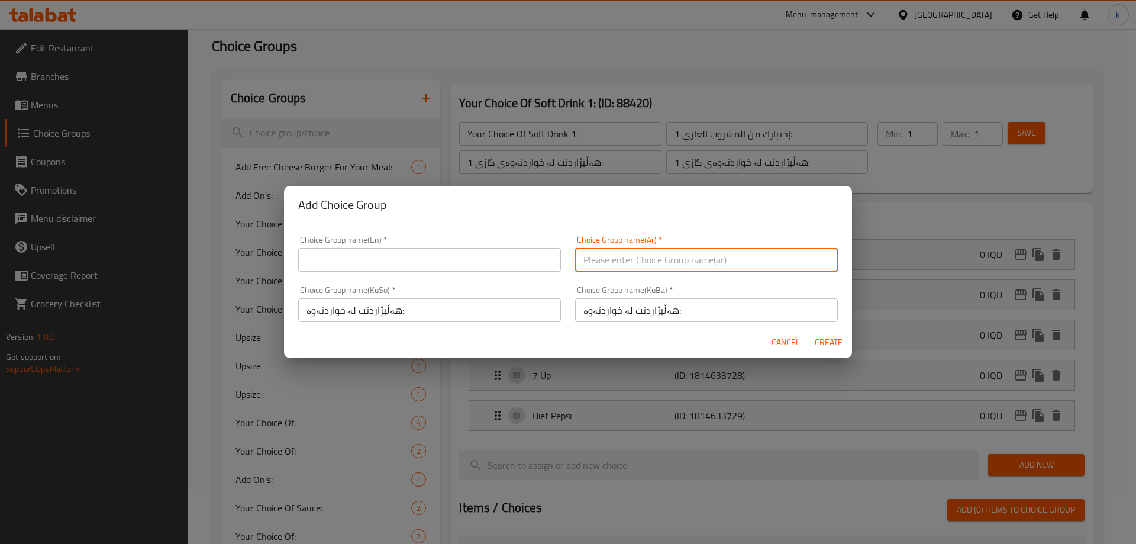
paste input "إختيارك من المشروب:"
type input "إختيارك من المشروب:"
click at [373, 257] on input "text" at bounding box center [429, 260] width 263 height 24
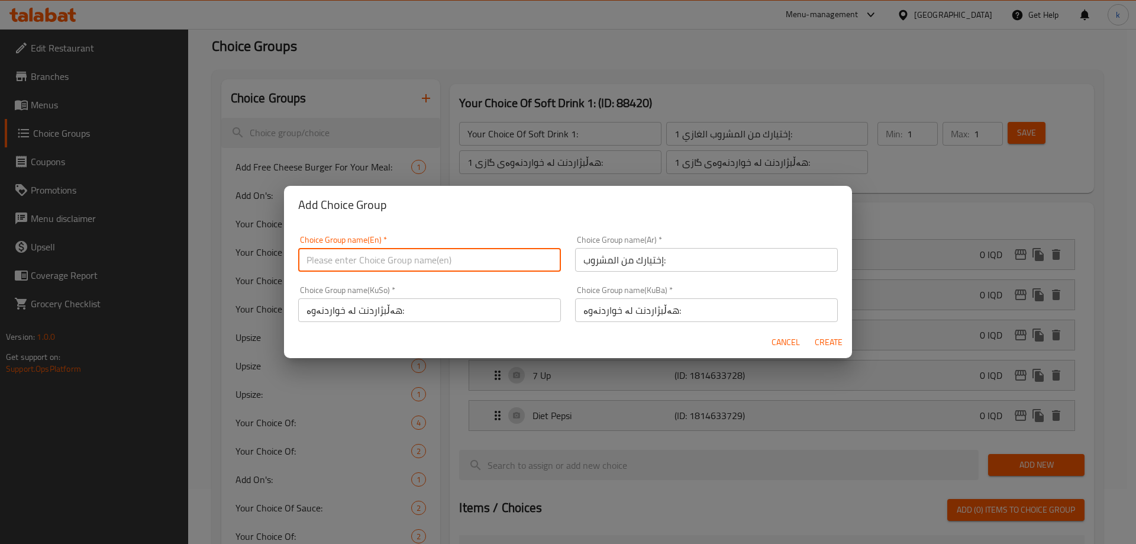
paste input "Your Choice Of Drink:"
type input "Your Choice Of Drink:"
click at [825, 339] on span "Create" at bounding box center [828, 342] width 28 height 15
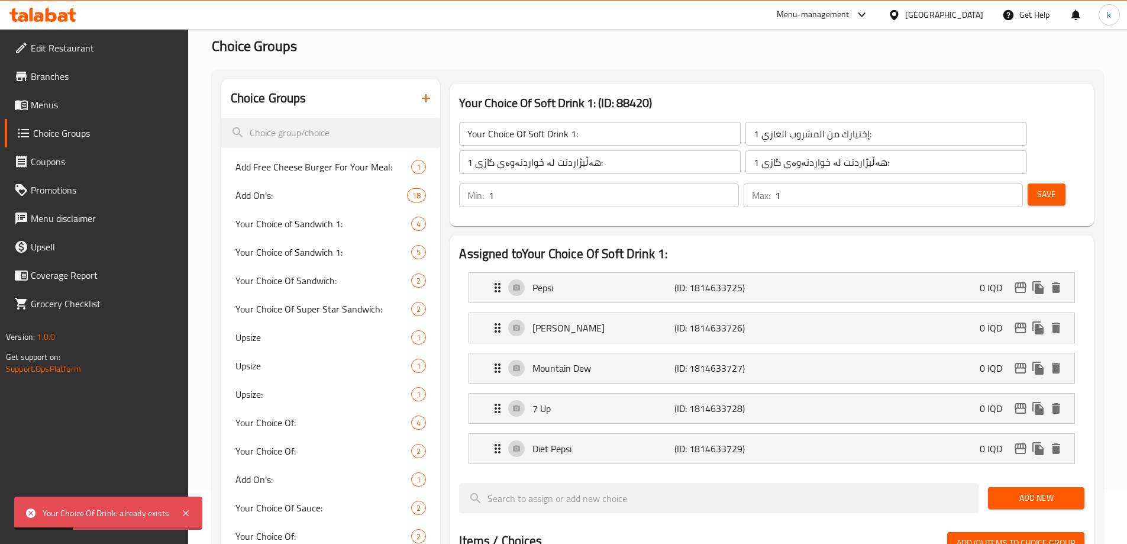
click at [434, 96] on button "button" at bounding box center [426, 98] width 28 height 28
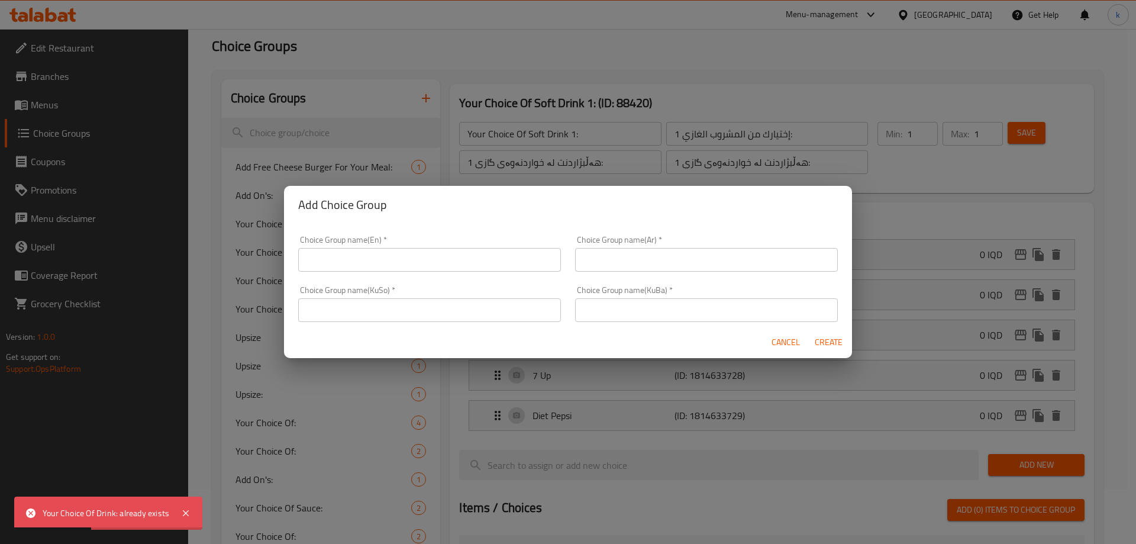
click at [630, 313] on input "text" at bounding box center [706, 310] width 263 height 24
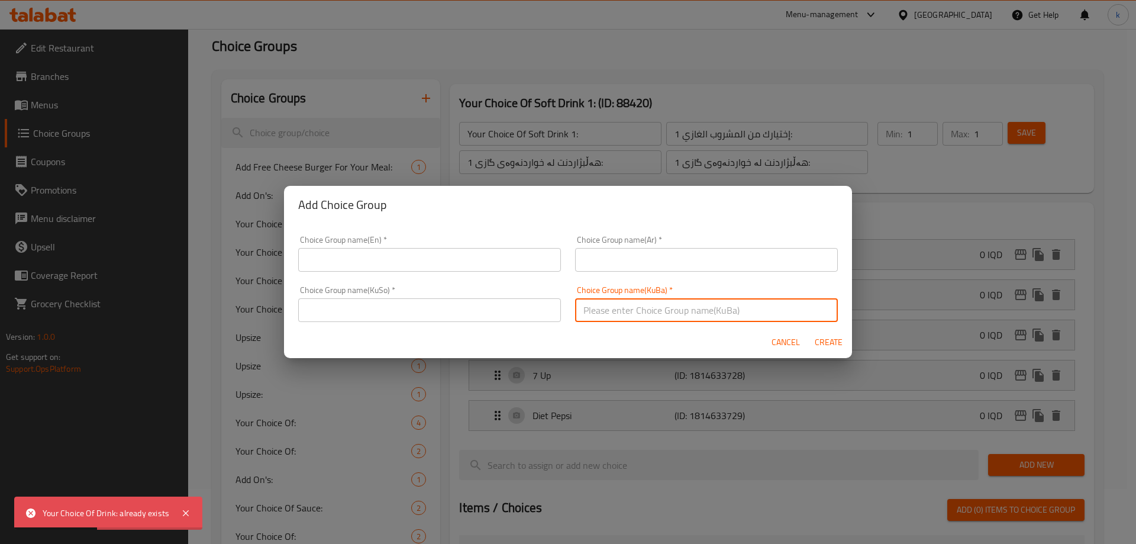
paste input "Your Choice Of Drink:"
type input "Your Choice Of Drink:"
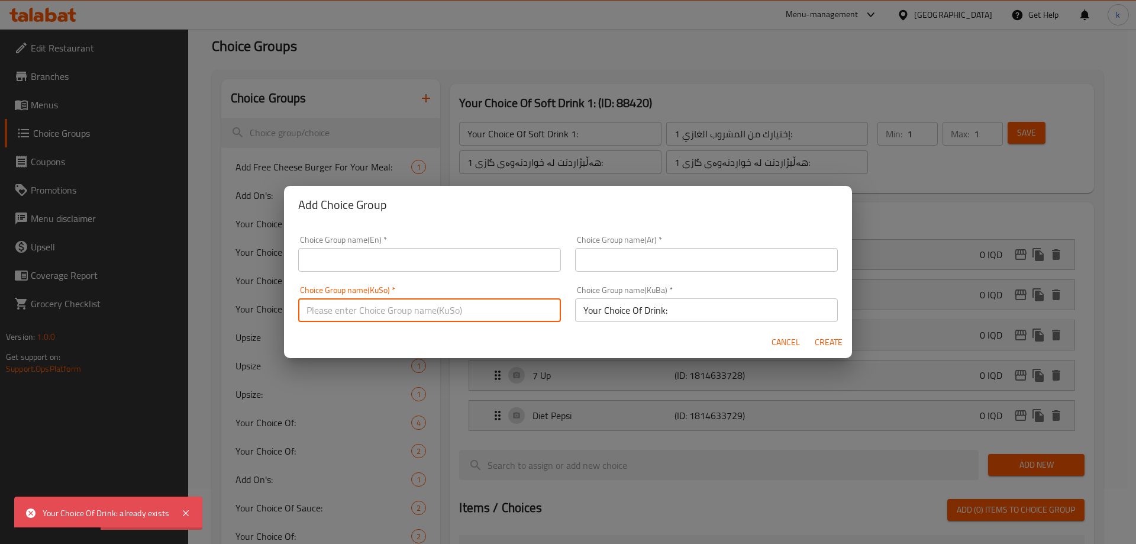
drag, startPoint x: 505, startPoint y: 318, endPoint x: 630, endPoint y: 270, distance: 133.5
click at [516, 316] on input "text" at bounding box center [429, 310] width 263 height 24
paste input "Your Choice Of Drink:"
type input "Your Choice Of Drink:"
click at [607, 260] on input "text" at bounding box center [706, 260] width 263 height 24
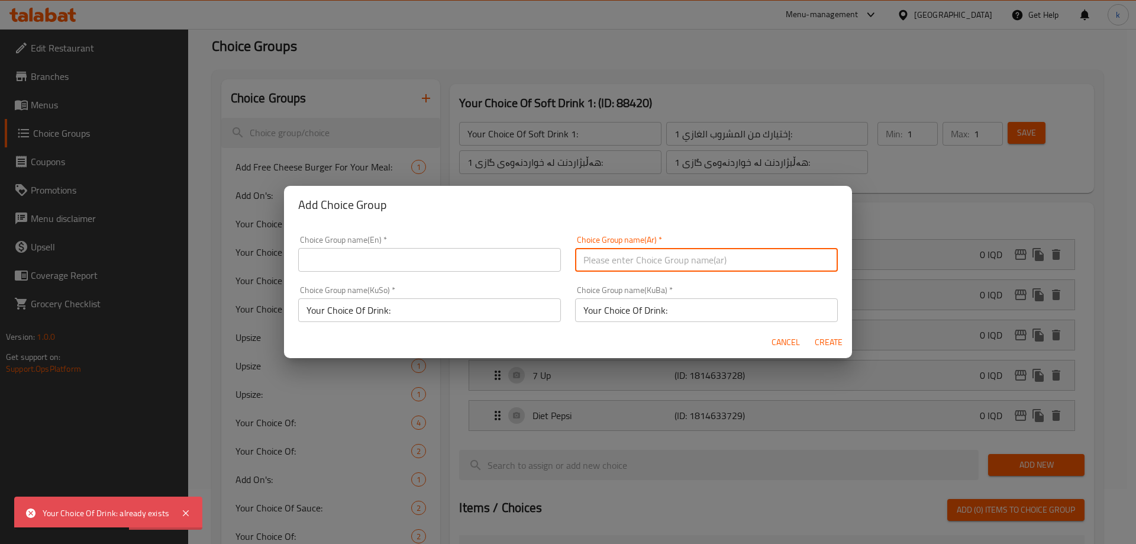
paste input "إختيارك من المشروب:"
type input "إختيارك من المشروب:"
click at [396, 259] on input "text" at bounding box center [429, 260] width 263 height 24
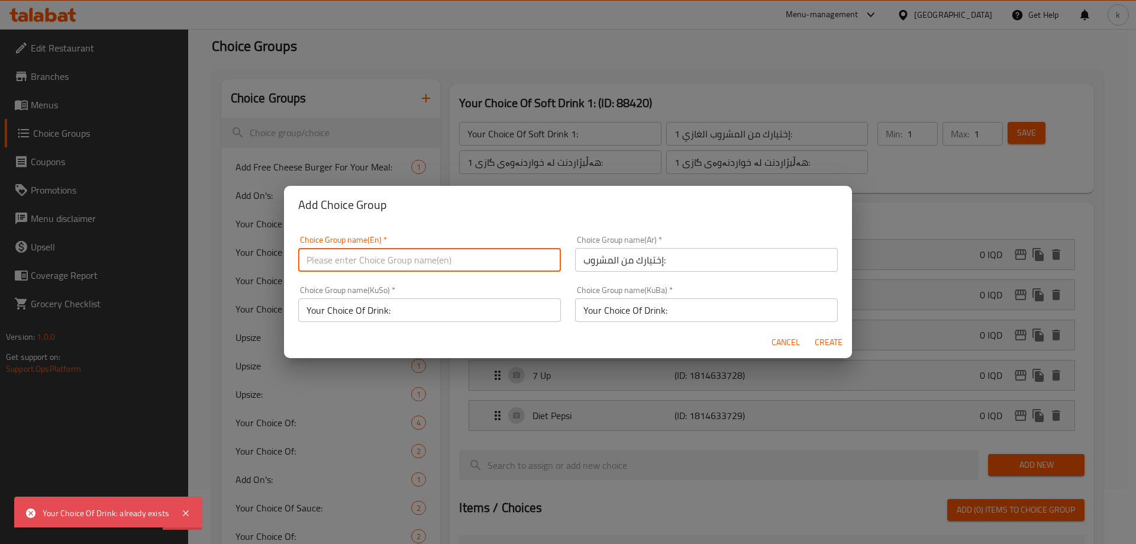
paste input "Your Choice Of Drink:"
type input "Your Choice Of Drink:"
click at [842, 339] on button "Create" at bounding box center [828, 342] width 38 height 22
type input "Your Choice Of Drink:"
type input "إختيارك من المشروب:"
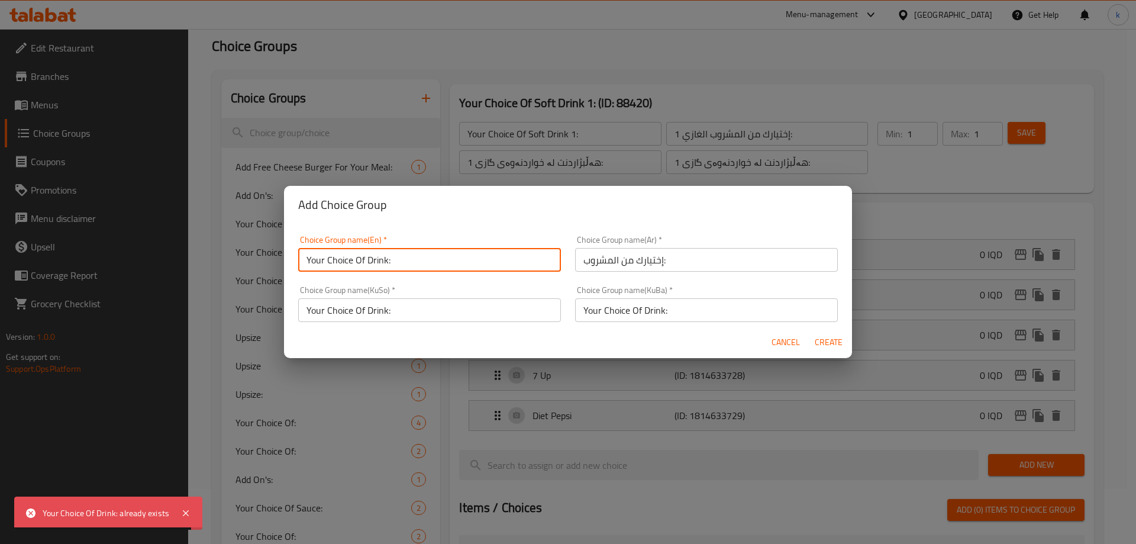
type input "Your Choice Of Drink:"
type input "0"
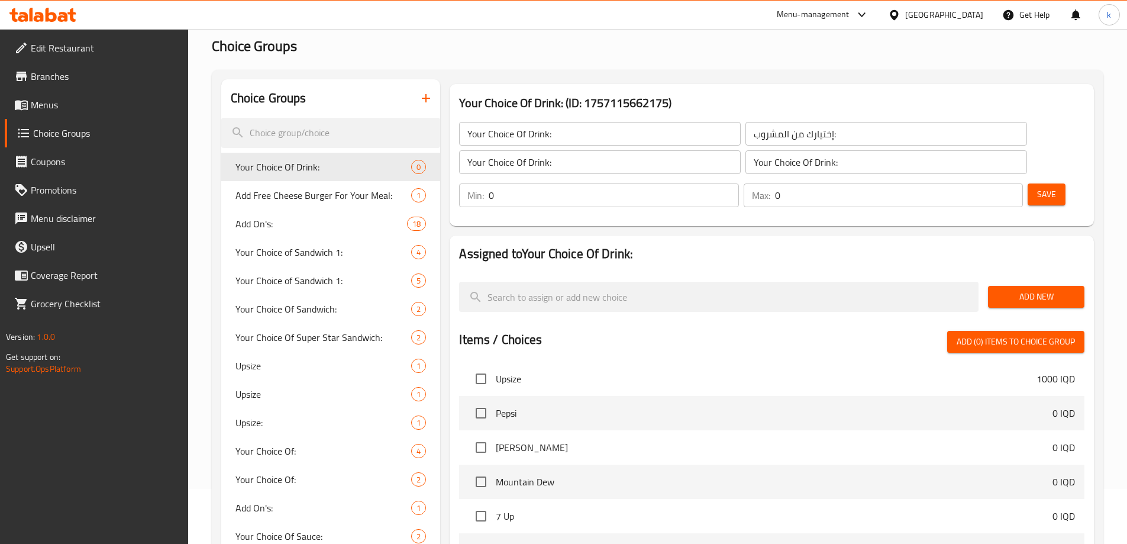
scroll to position [0, 0]
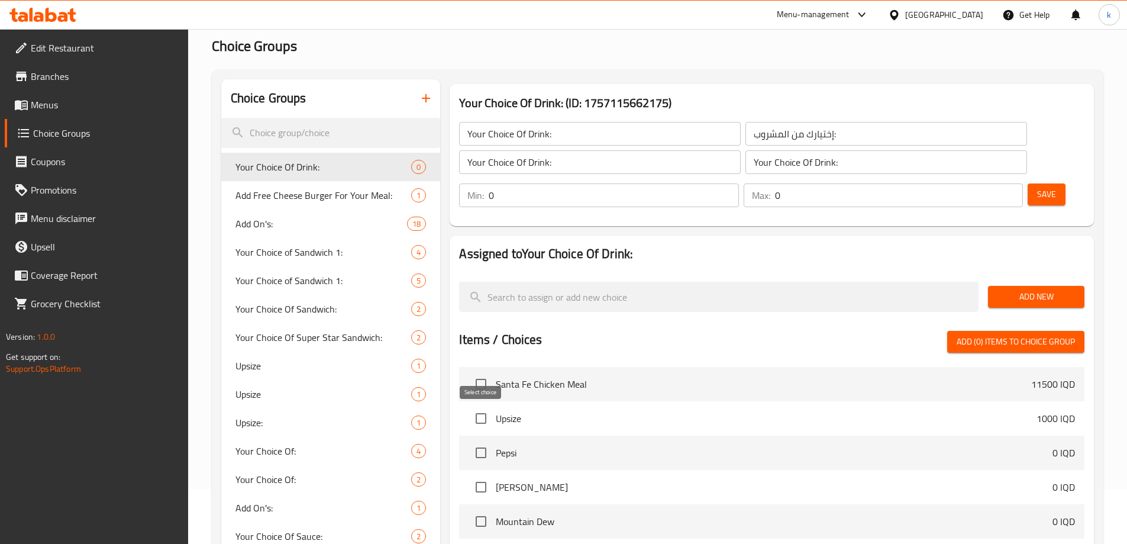
click at [486, 440] on input "checkbox" at bounding box center [481, 452] width 25 height 25
checkbox input "true"
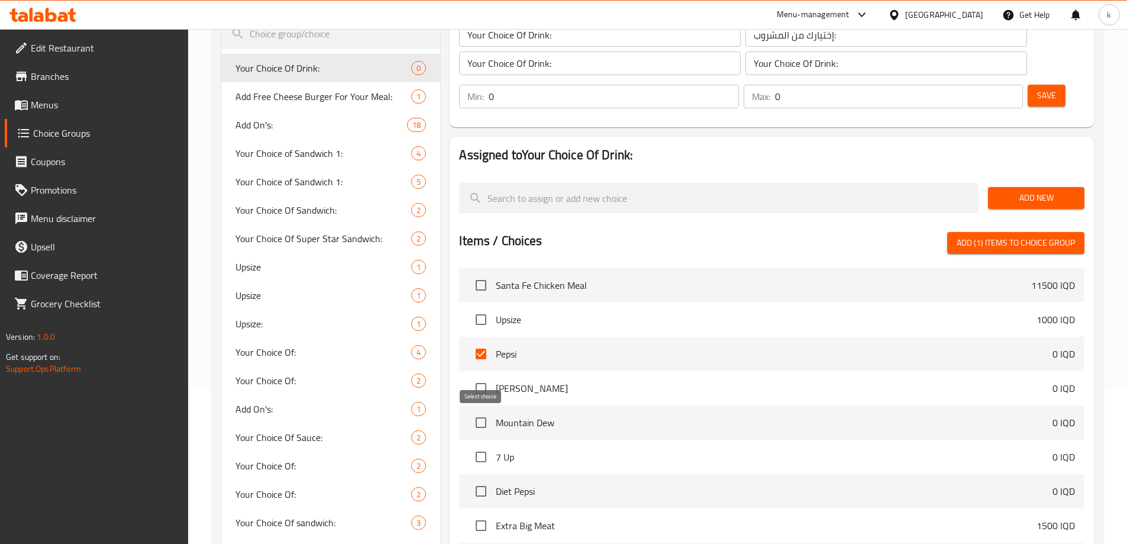
click at [486, 444] on input "checkbox" at bounding box center [481, 456] width 25 height 25
checkbox input "true"
click at [484, 376] on input "checkbox" at bounding box center [481, 388] width 25 height 25
checkbox input "true"
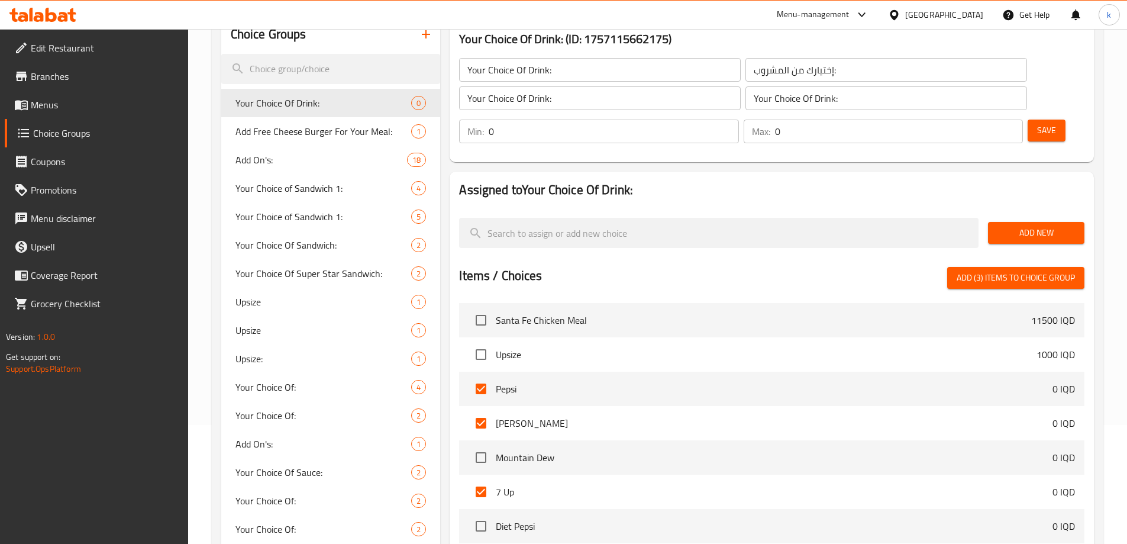
scroll to position [55, 0]
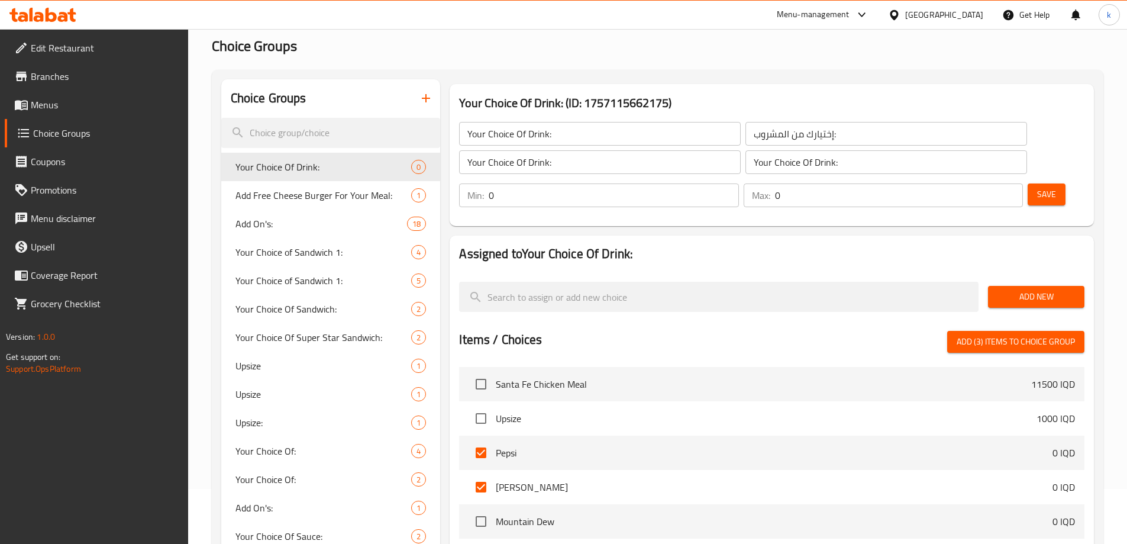
click at [1035, 289] on span "Add New" at bounding box center [1035, 296] width 77 height 15
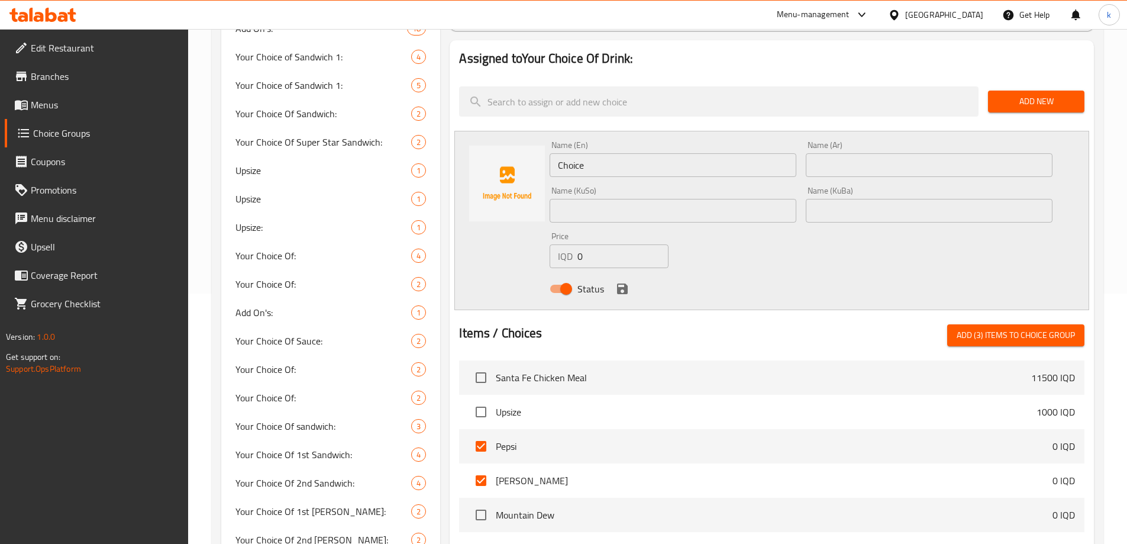
scroll to position [351, 0]
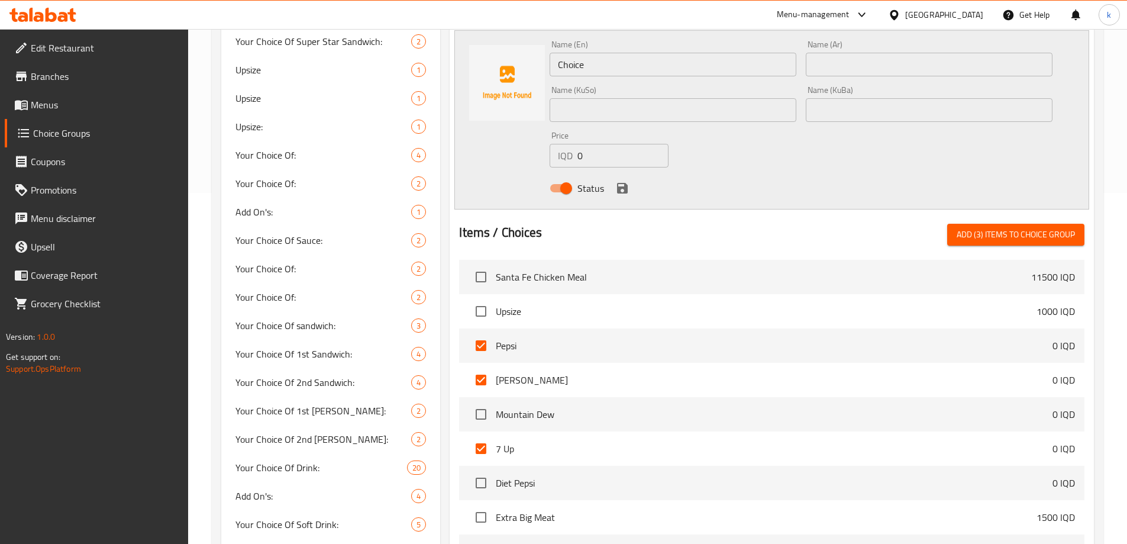
click at [1001, 227] on span "Add (3) items to choice group" at bounding box center [1016, 234] width 118 height 15
checkbox input "false"
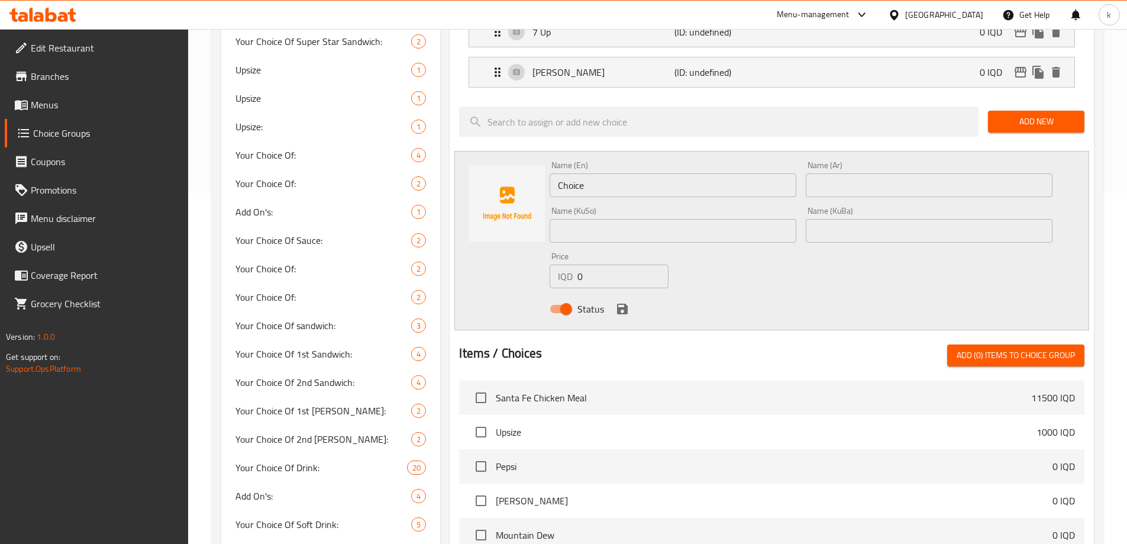
click at [1044, 114] on span "Add New" at bounding box center [1035, 121] width 77 height 15
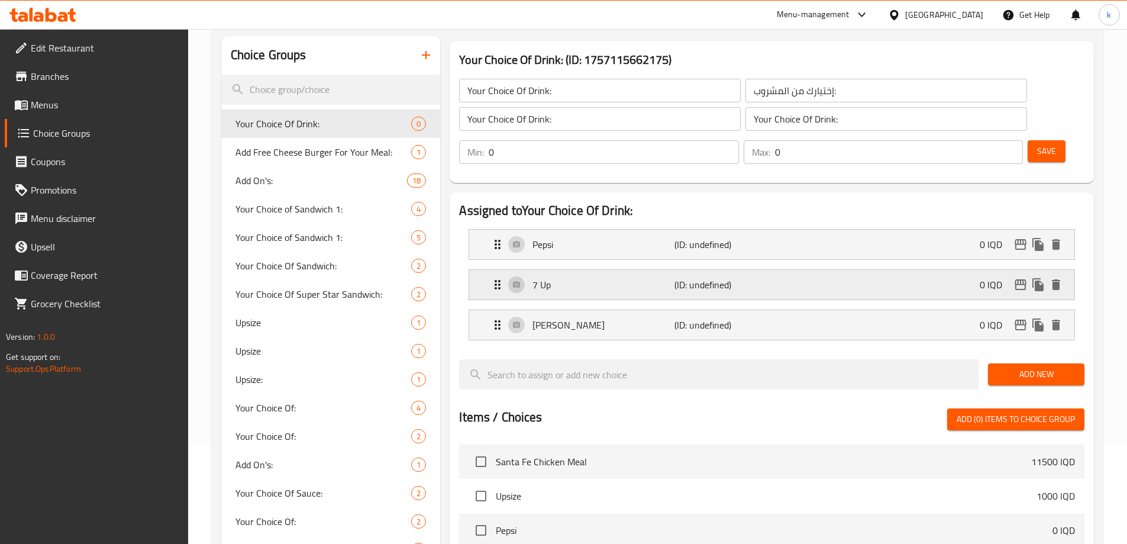
scroll to position [55, 0]
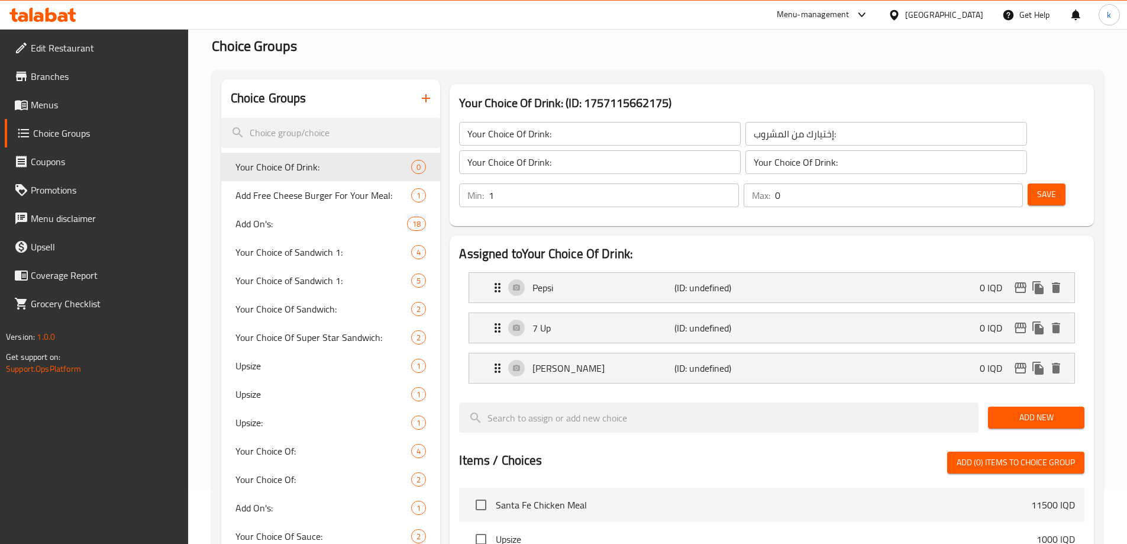
type input "1"
click at [738, 183] on input "1" at bounding box center [614, 195] width 250 height 24
type input "1"
click at [988, 183] on input "1" at bounding box center [899, 195] width 248 height 24
click at [1037, 187] on span "Save" at bounding box center [1046, 194] width 19 height 15
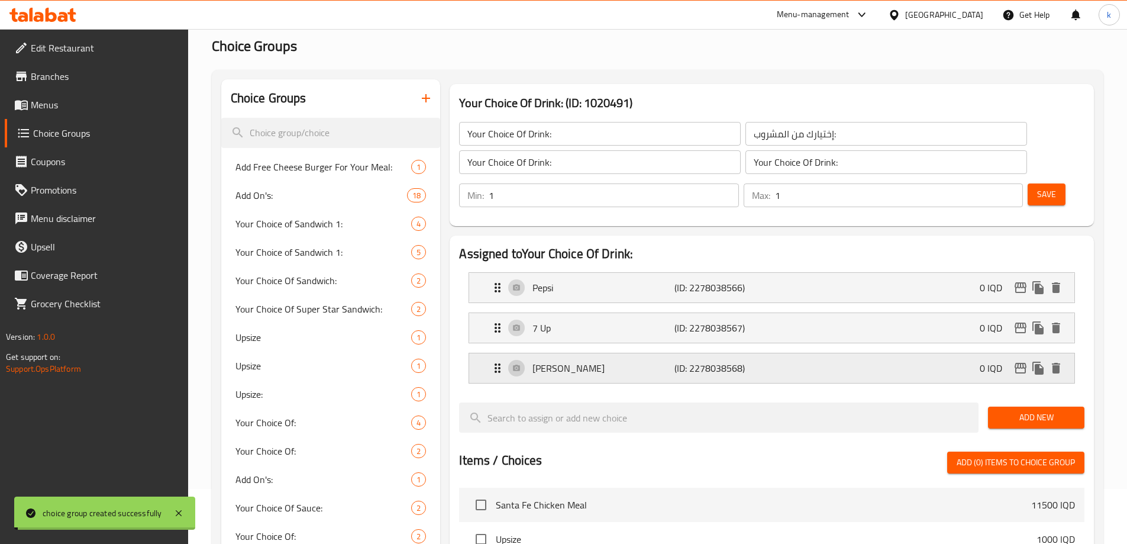
click at [1021, 361] on icon "edit" at bounding box center [1020, 368] width 14 height 14
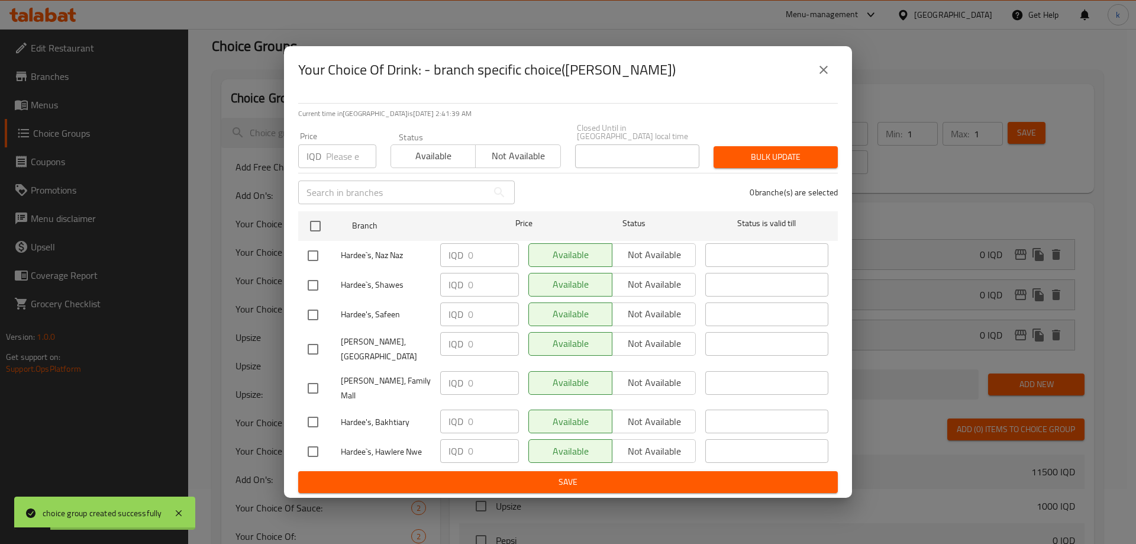
click at [823, 74] on icon "close" at bounding box center [823, 70] width 8 height 8
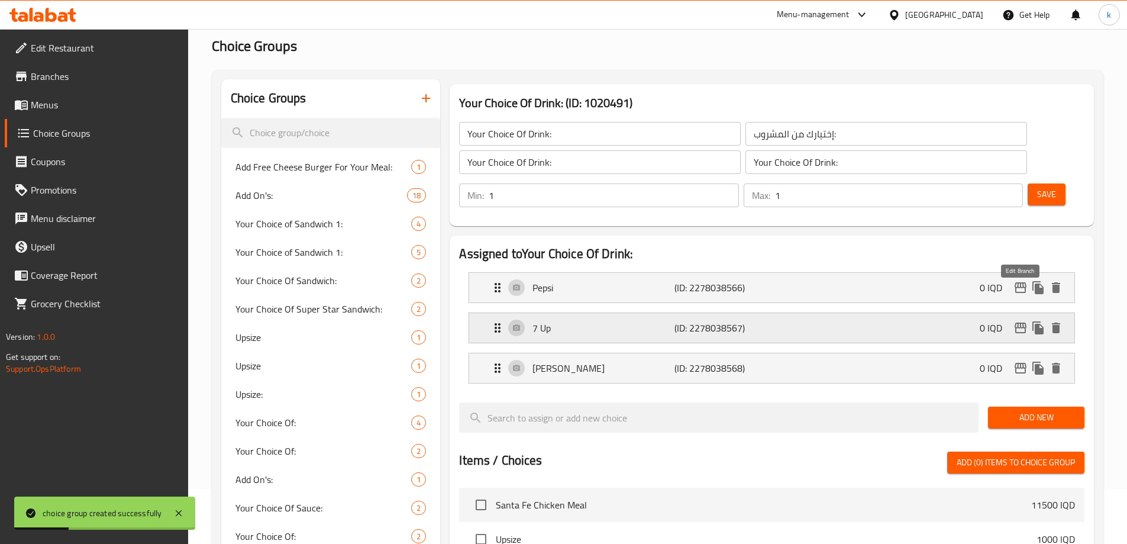
click at [1019, 321] on icon "edit" at bounding box center [1020, 328] width 14 height 14
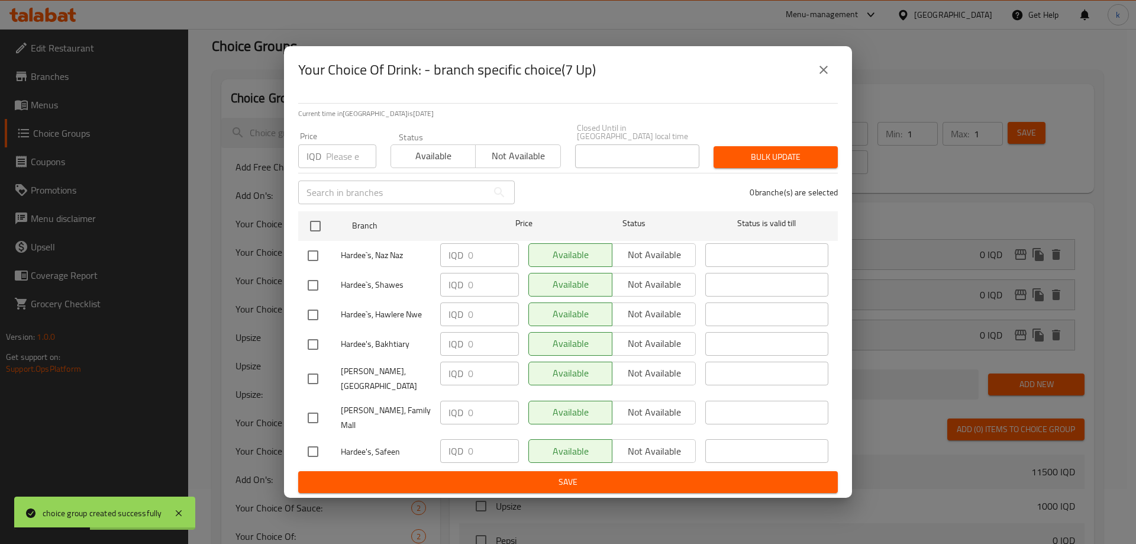
click at [815, 84] on button "close" at bounding box center [823, 70] width 28 height 28
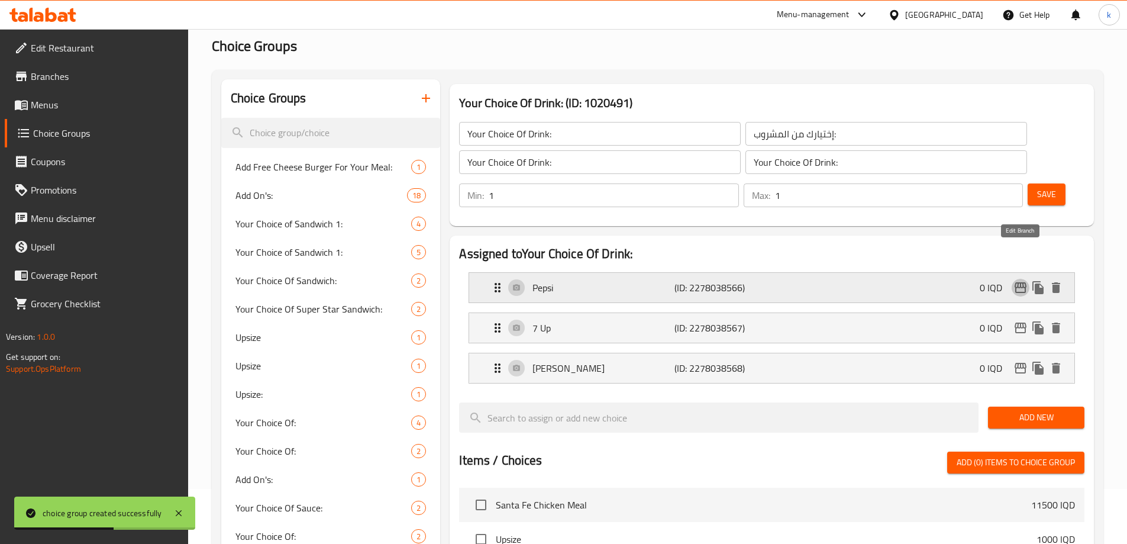
click at [1025, 280] on icon "edit" at bounding box center [1020, 287] width 14 height 14
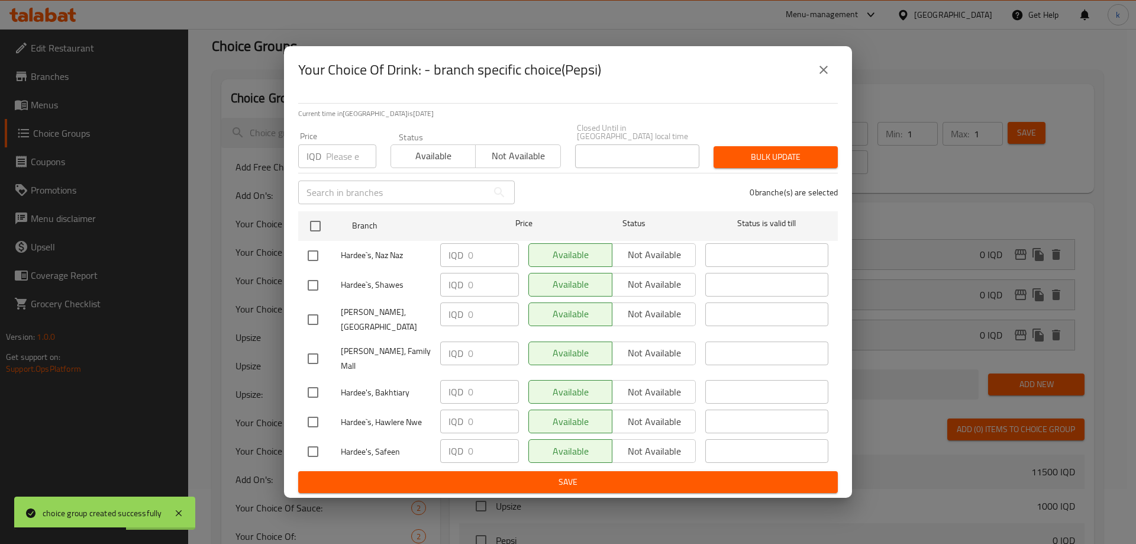
click at [819, 77] on icon "close" at bounding box center [823, 70] width 14 height 14
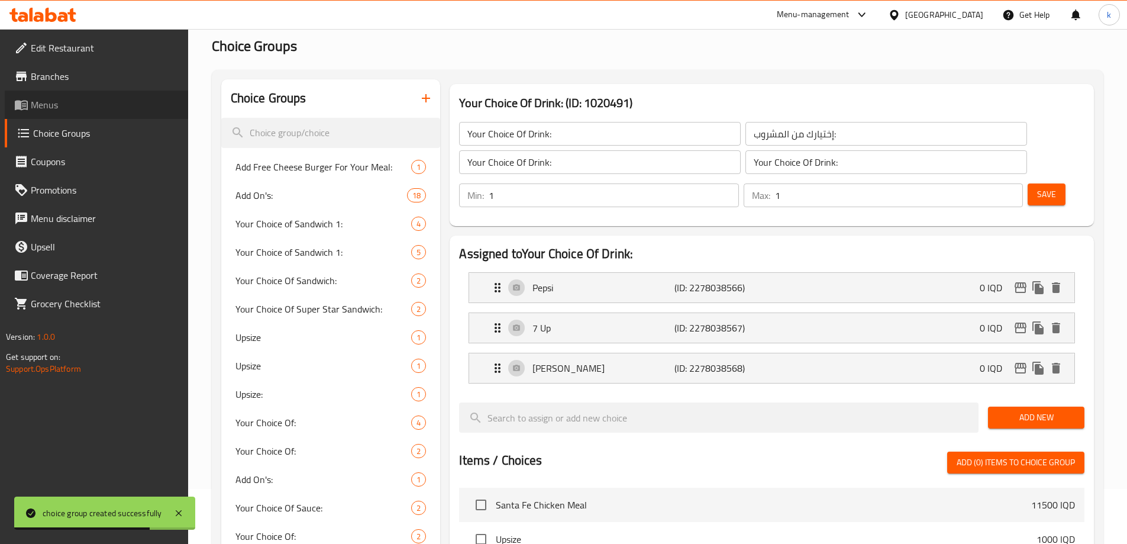
click at [100, 101] on span "Menus" at bounding box center [105, 105] width 148 height 14
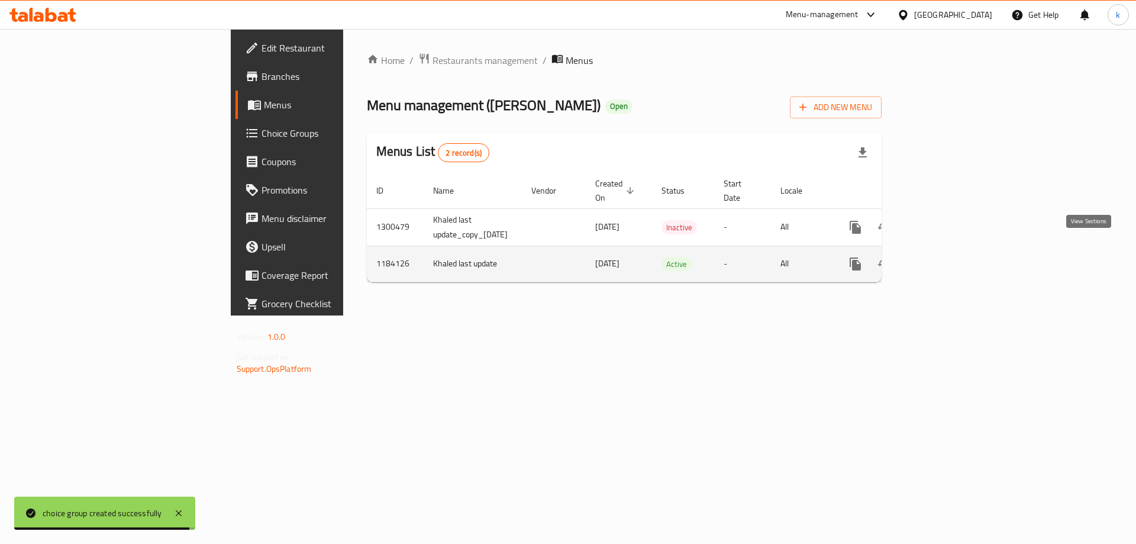
click at [955, 251] on link "enhanced table" at bounding box center [940, 264] width 28 height 28
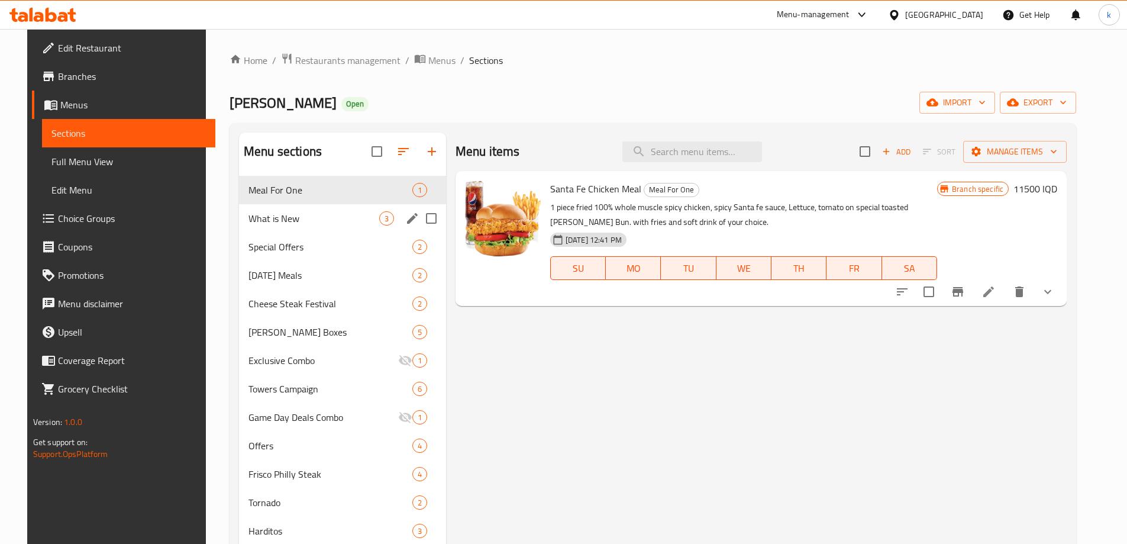
click at [270, 224] on span "What is New" at bounding box center [313, 218] width 131 height 14
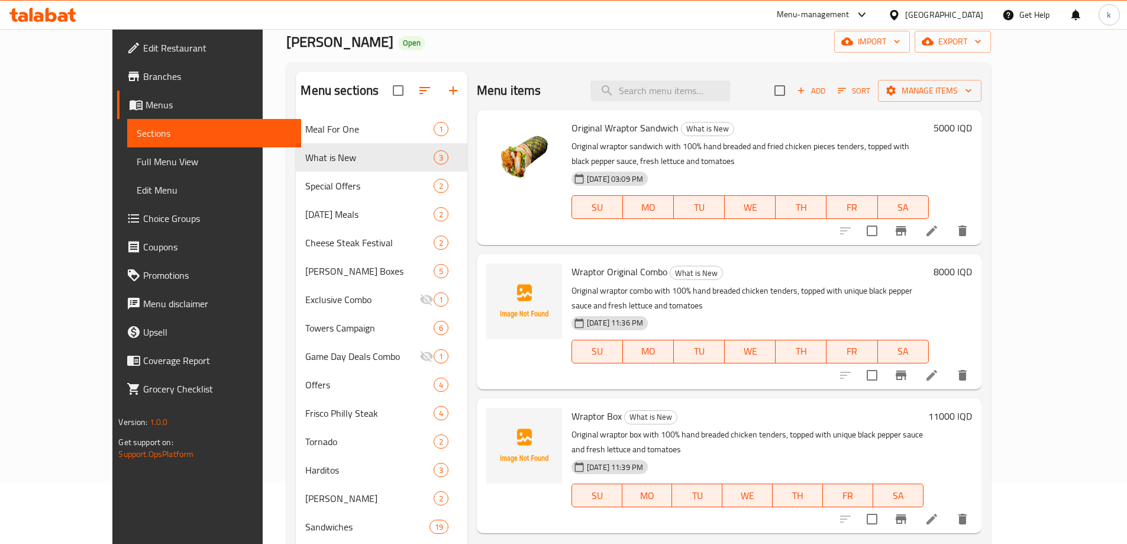
scroll to position [99, 0]
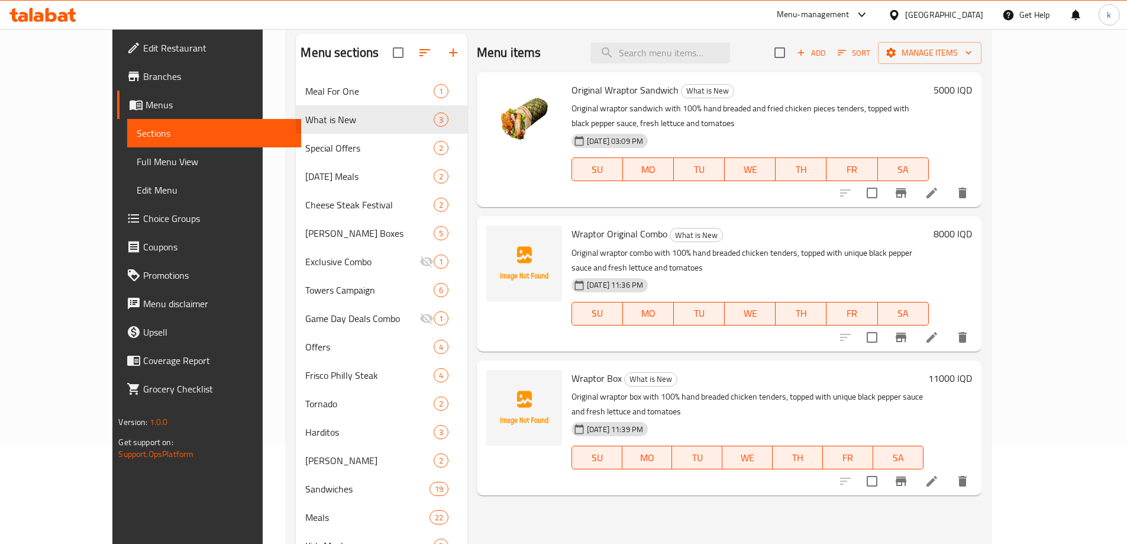
click at [939, 474] on icon at bounding box center [932, 481] width 14 height 14
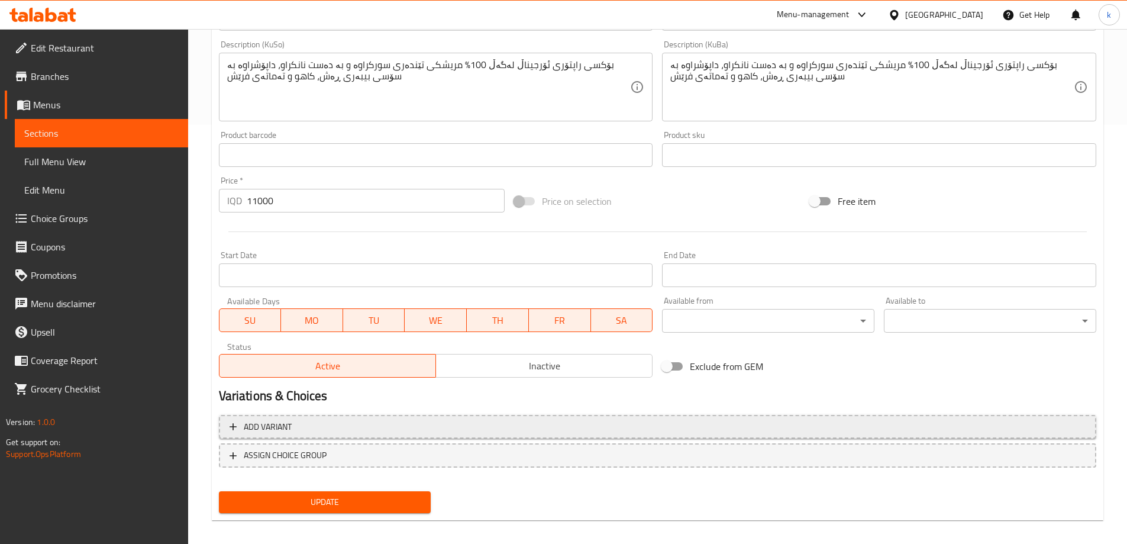
scroll to position [428, 0]
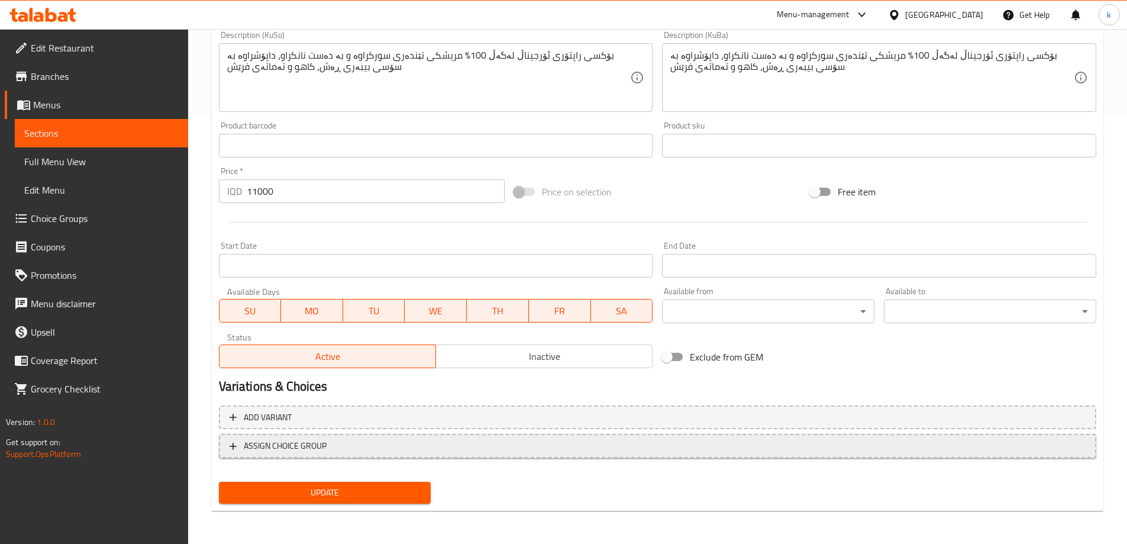
click at [426, 452] on span "ASSIGN CHOICE GROUP" at bounding box center [658, 445] width 856 height 15
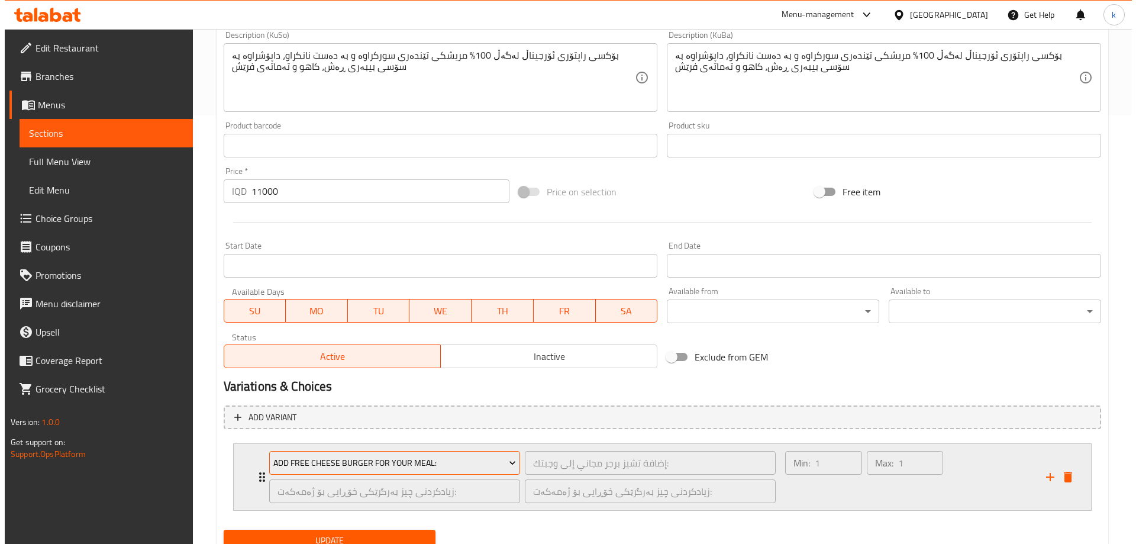
scroll to position [476, 0]
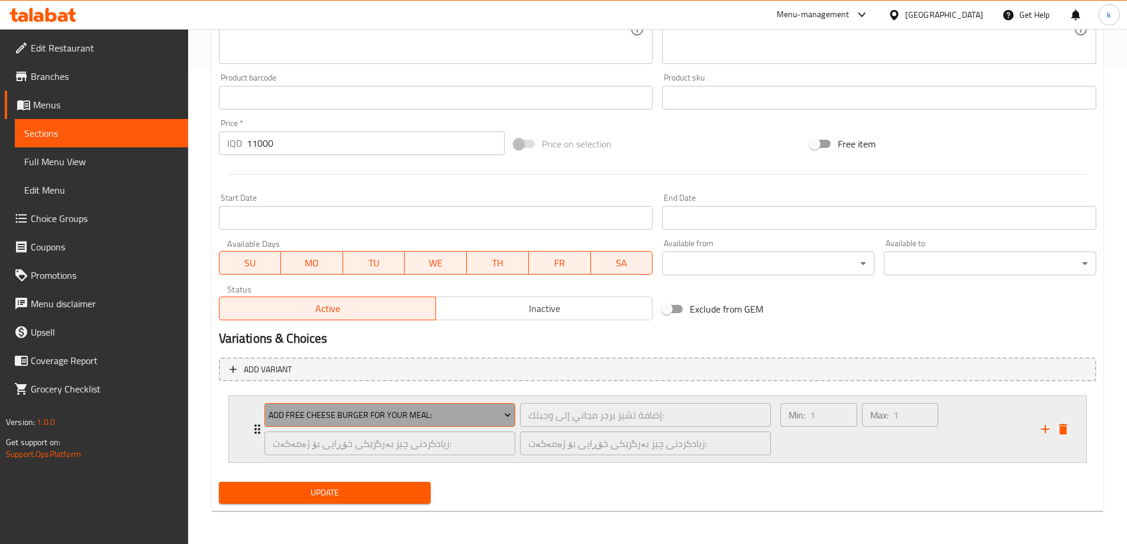
click at [473, 418] on span "Add Free Cheese Burger For Your Meal:" at bounding box center [390, 415] width 243 height 15
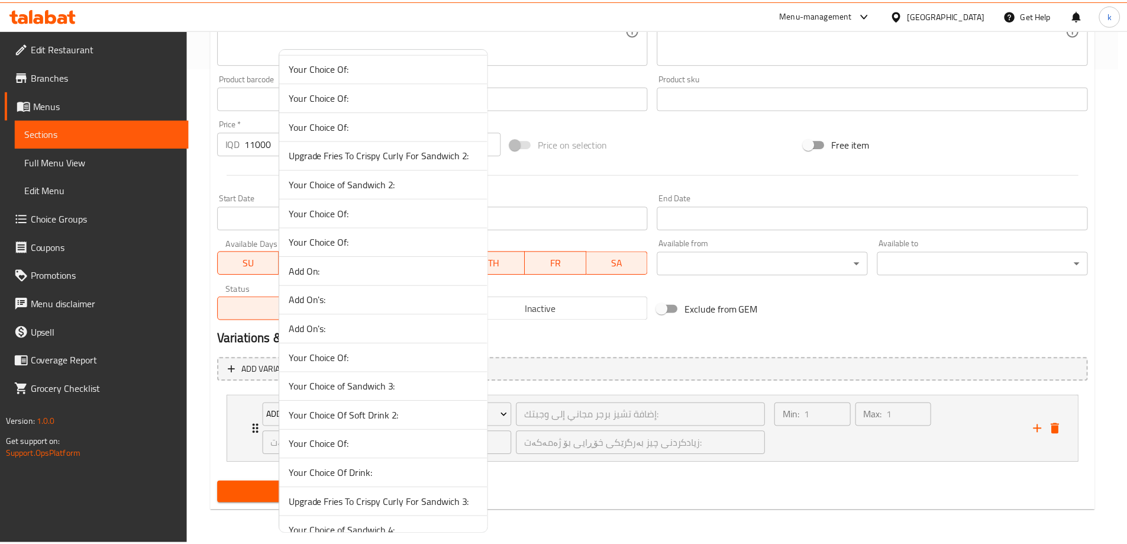
scroll to position [1465, 0]
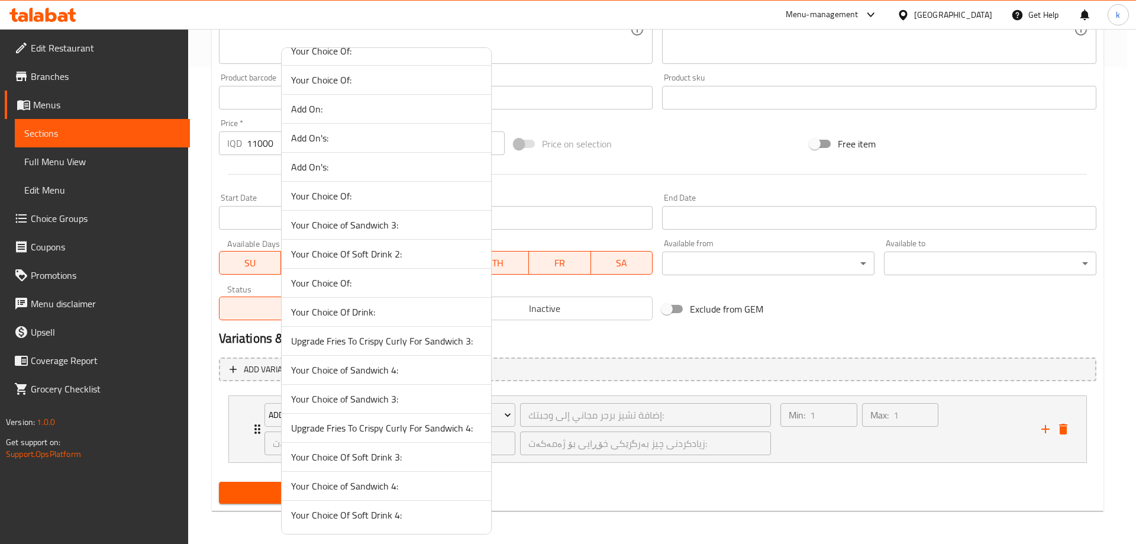
click at [366, 311] on span "Your Choice Of Drink:" at bounding box center [386, 312] width 190 height 14
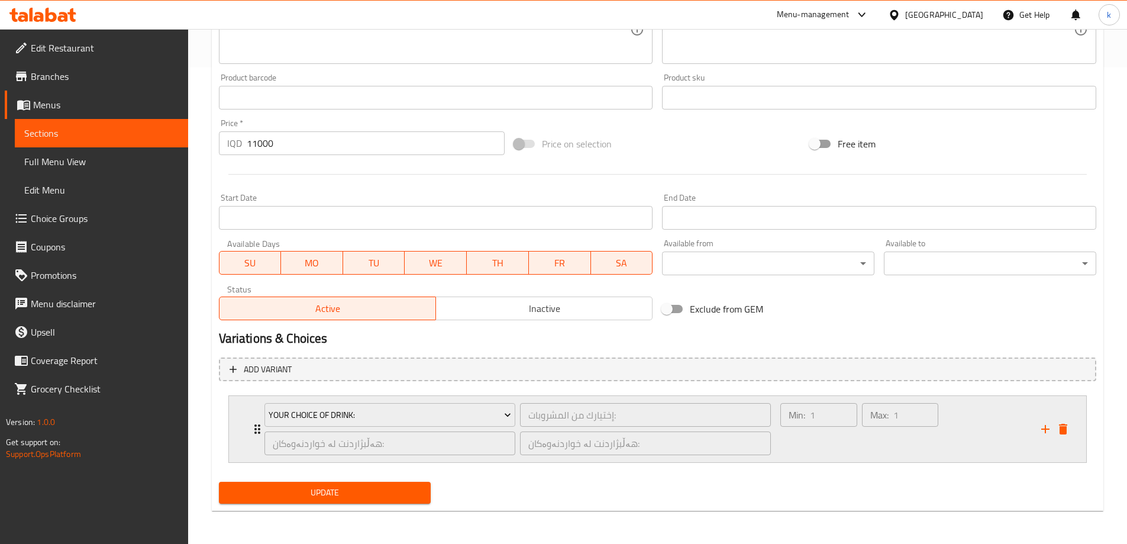
click at [848, 438] on div "Min: 1 ​" at bounding box center [818, 428] width 81 height 57
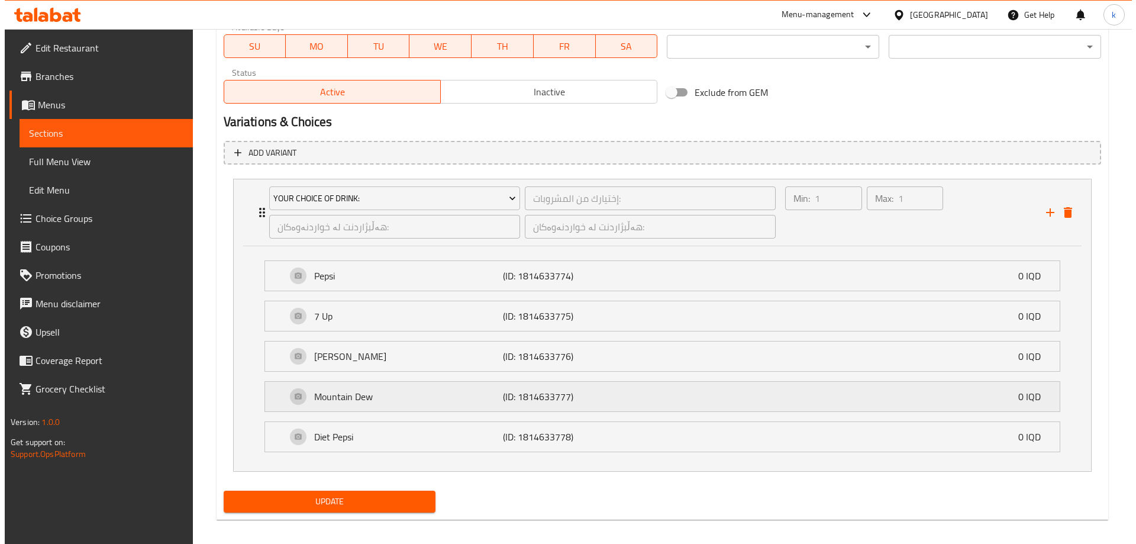
scroll to position [702, 0]
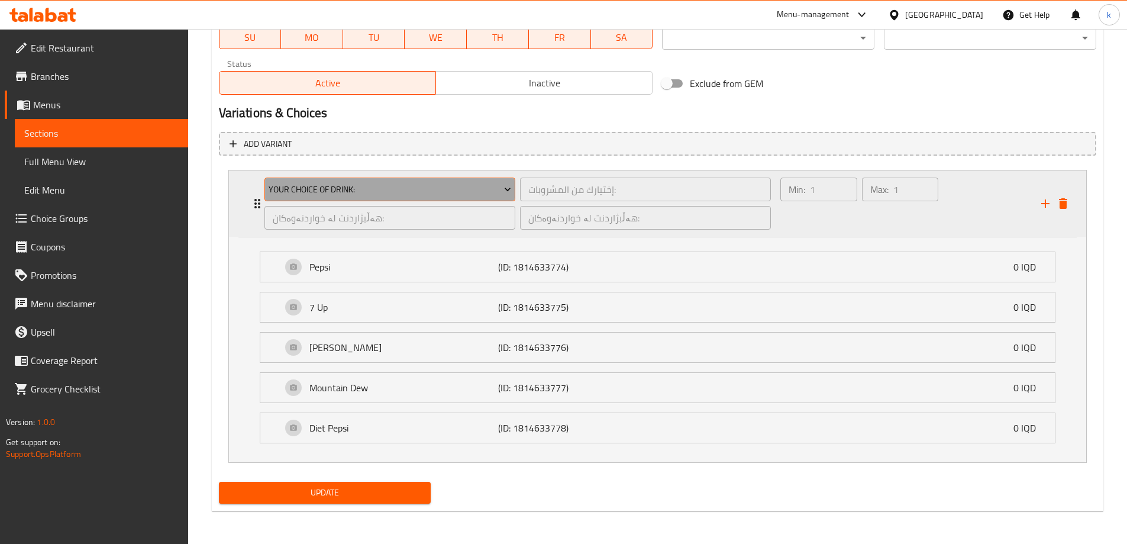
click at [484, 188] on span "Your Choice Of Drink:" at bounding box center [390, 189] width 243 height 15
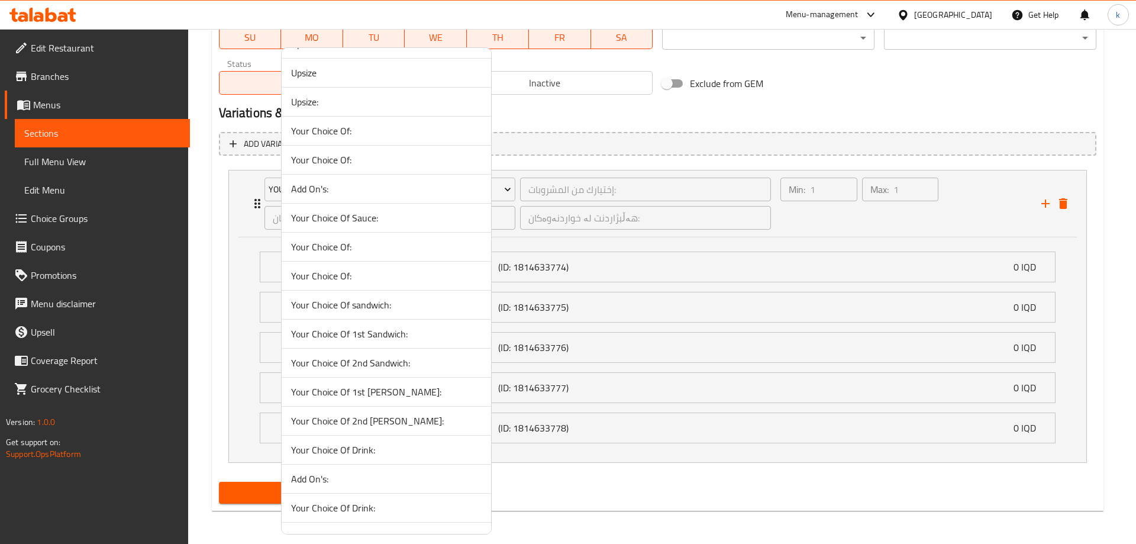
scroll to position [296, 0]
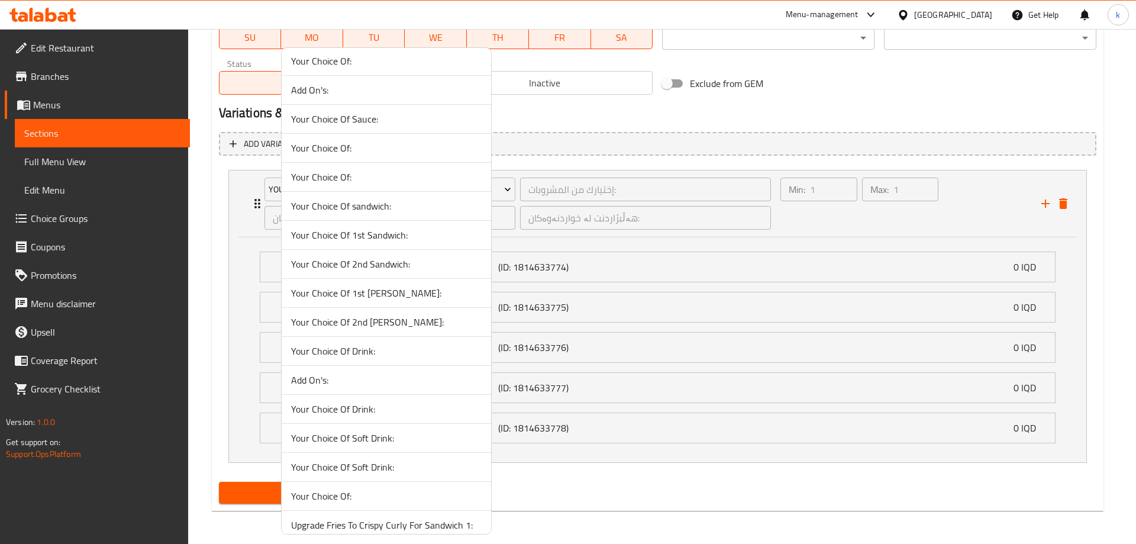
click at [382, 354] on span "Your Choice Of Drink:" at bounding box center [386, 351] width 190 height 14
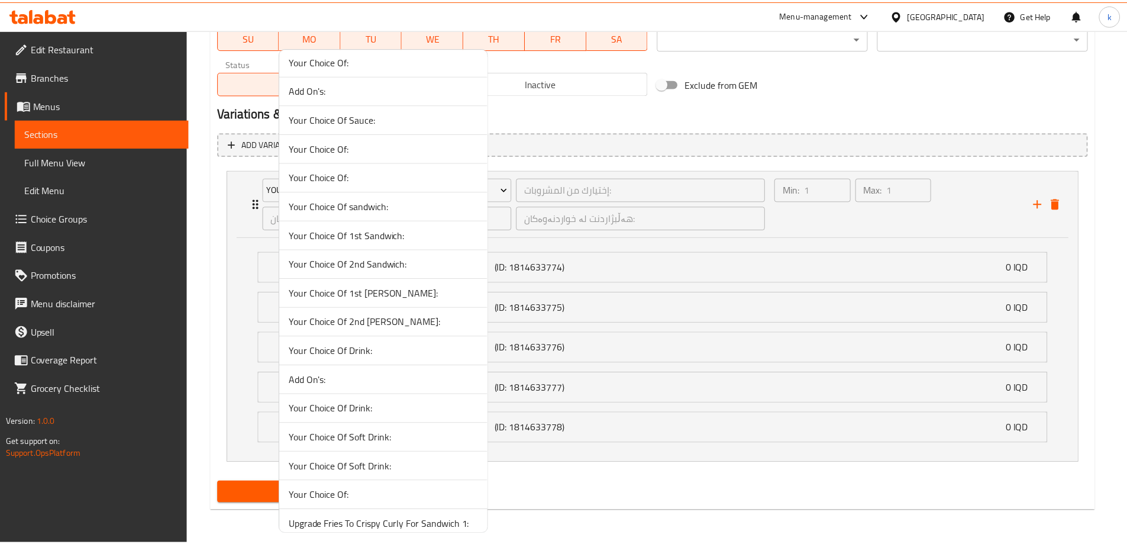
scroll to position [476, 0]
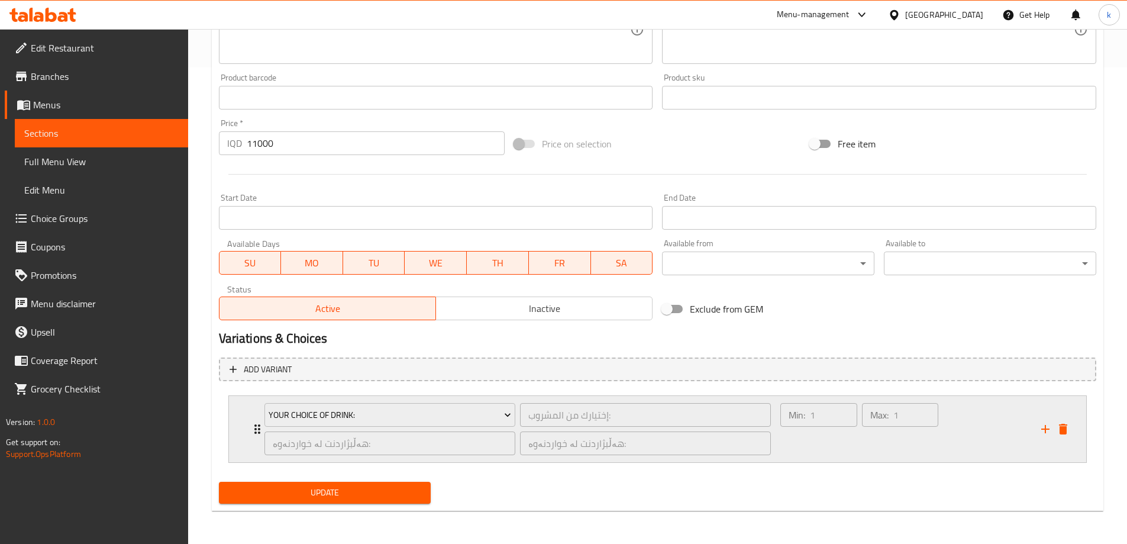
click at [833, 448] on div "Min: 1 ​" at bounding box center [818, 428] width 81 height 57
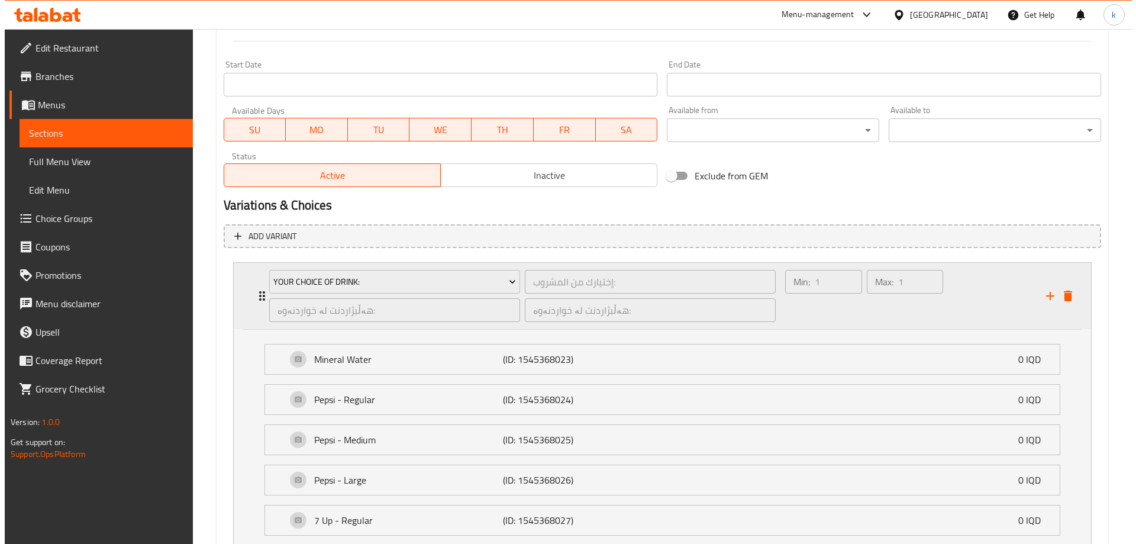
scroll to position [603, 0]
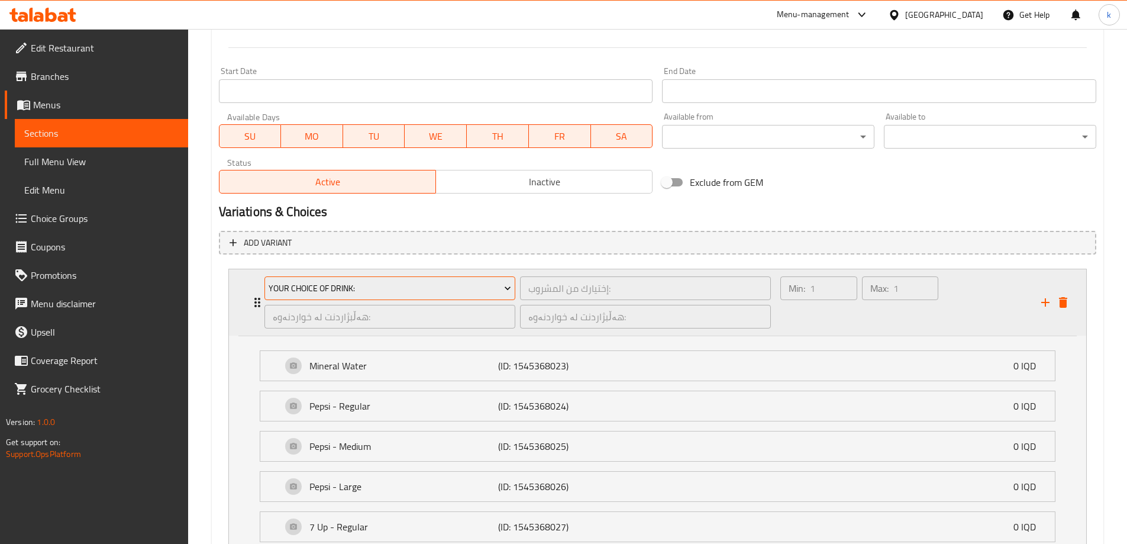
click at [439, 286] on span "Your Choice Of Drink:" at bounding box center [390, 288] width 243 height 15
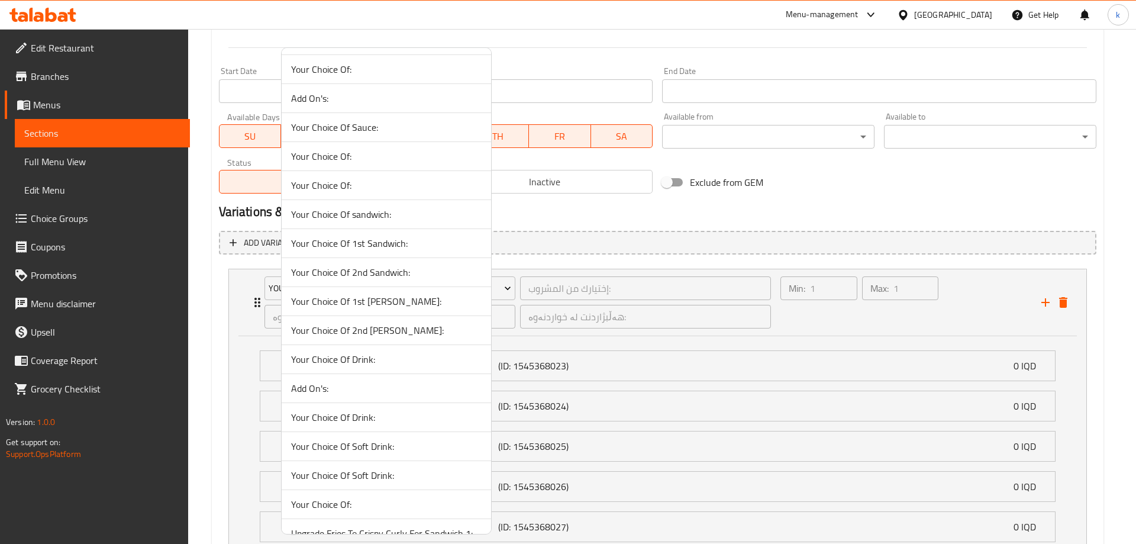
scroll to position [296, 0]
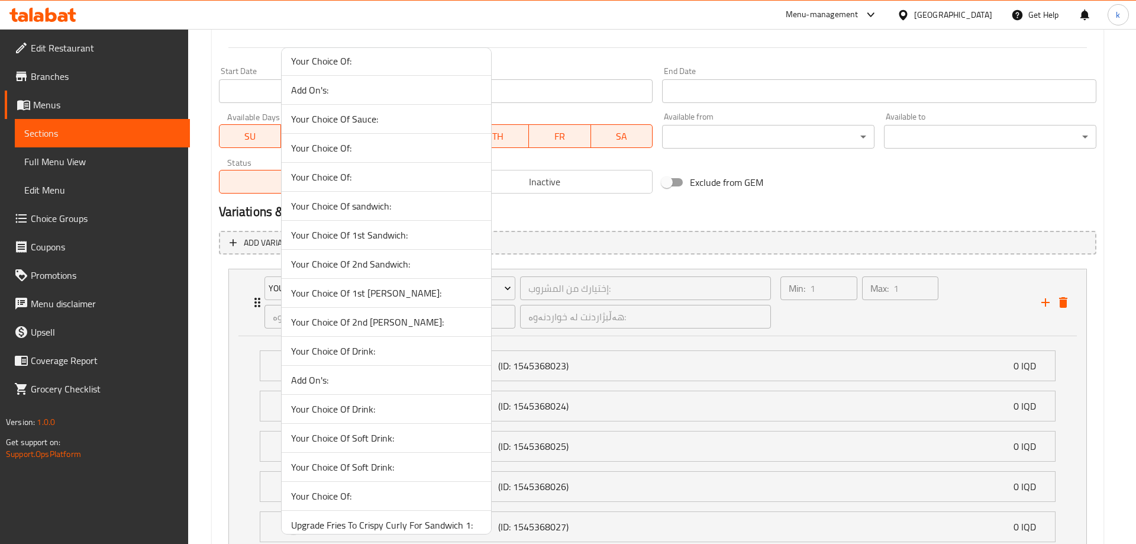
click at [398, 407] on span "Your Choice Of Drink:" at bounding box center [386, 409] width 190 height 14
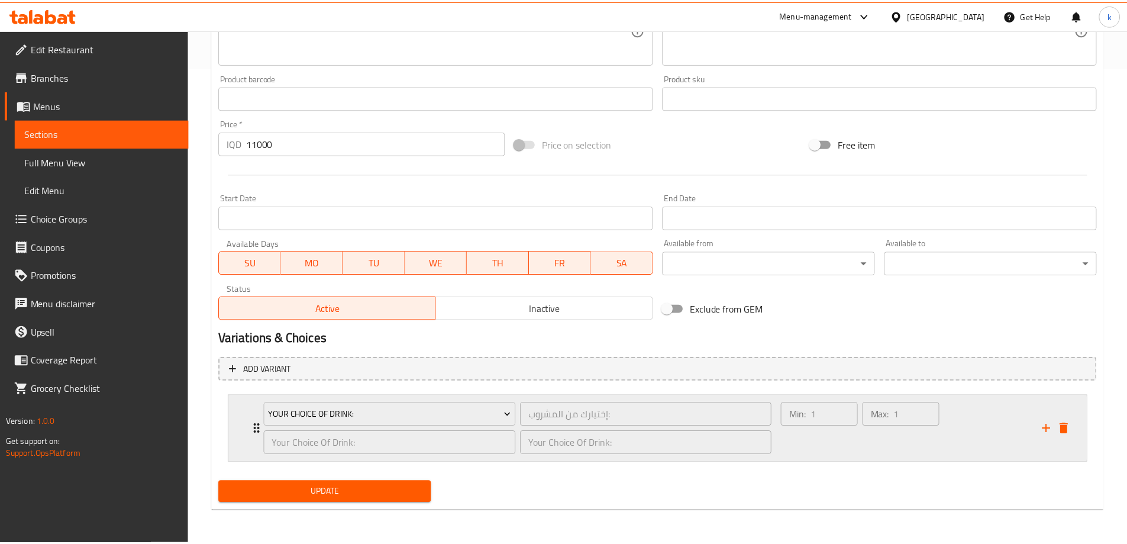
scroll to position [476, 0]
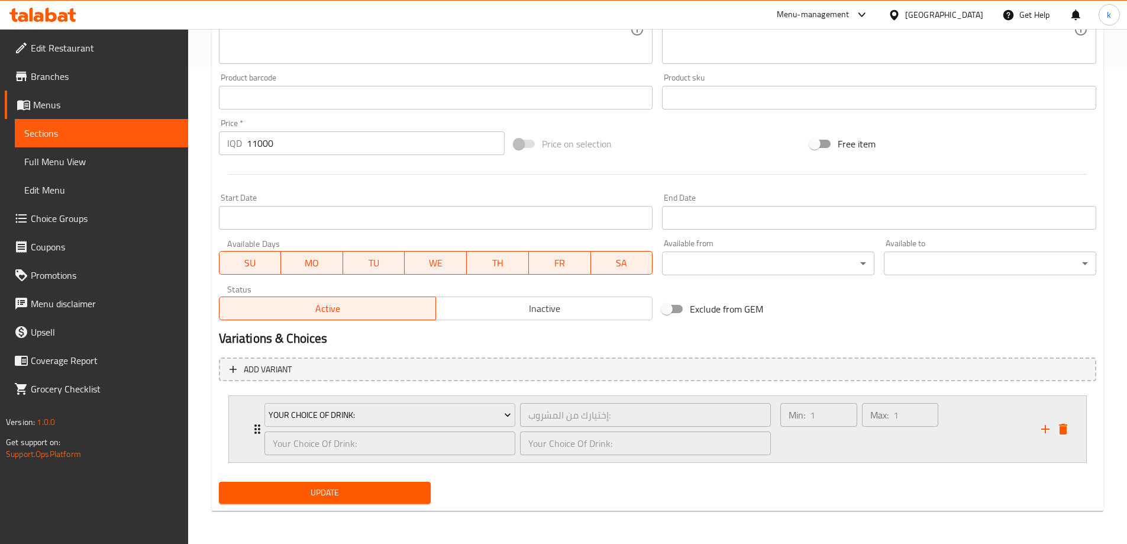
click at [826, 447] on div "Min: 1 ​" at bounding box center [818, 428] width 81 height 57
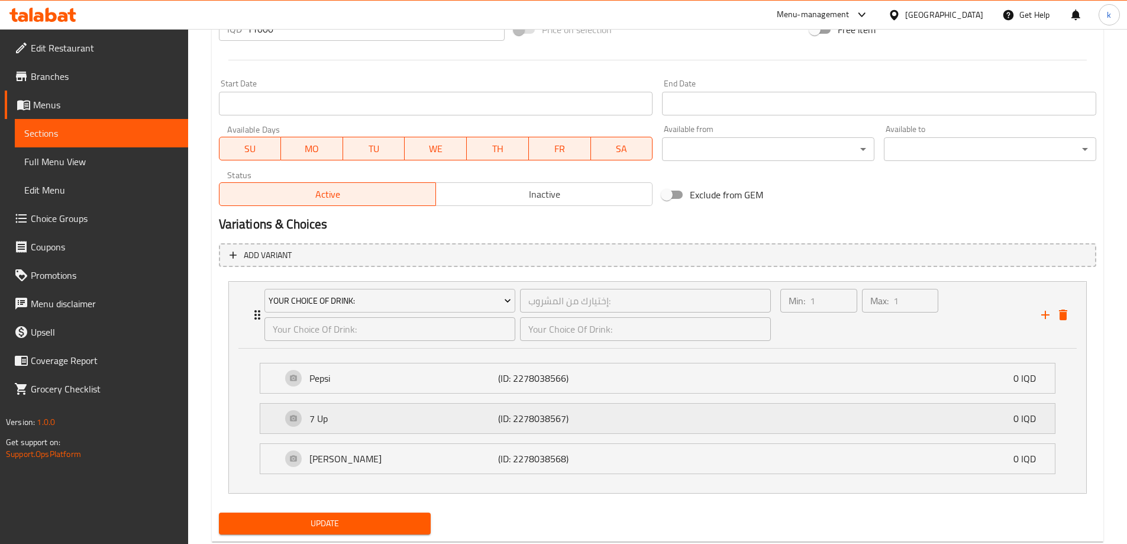
scroll to position [603, 0]
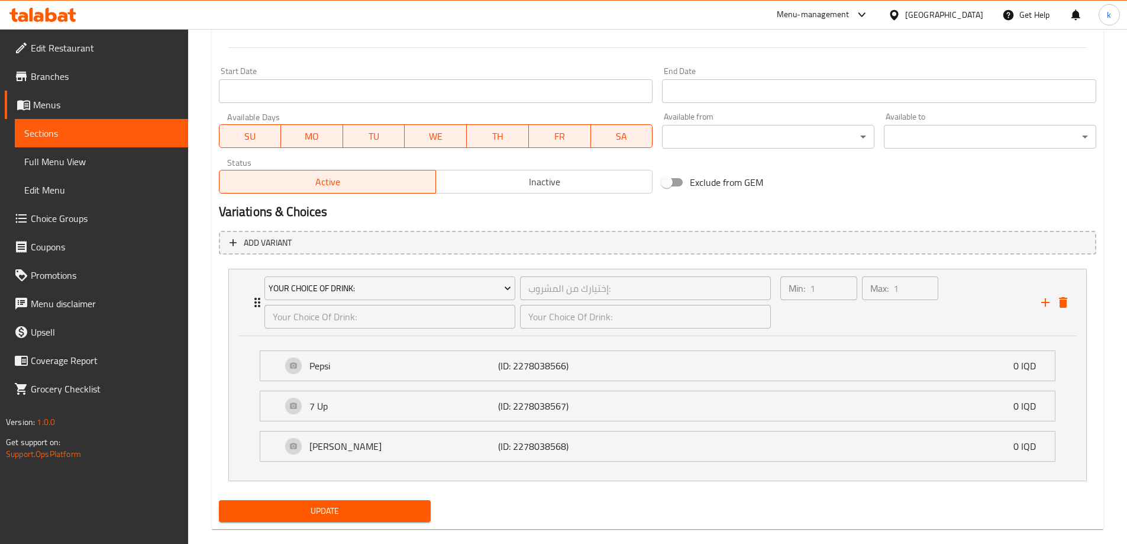
click at [363, 511] on span "Update" at bounding box center [324, 510] width 193 height 15
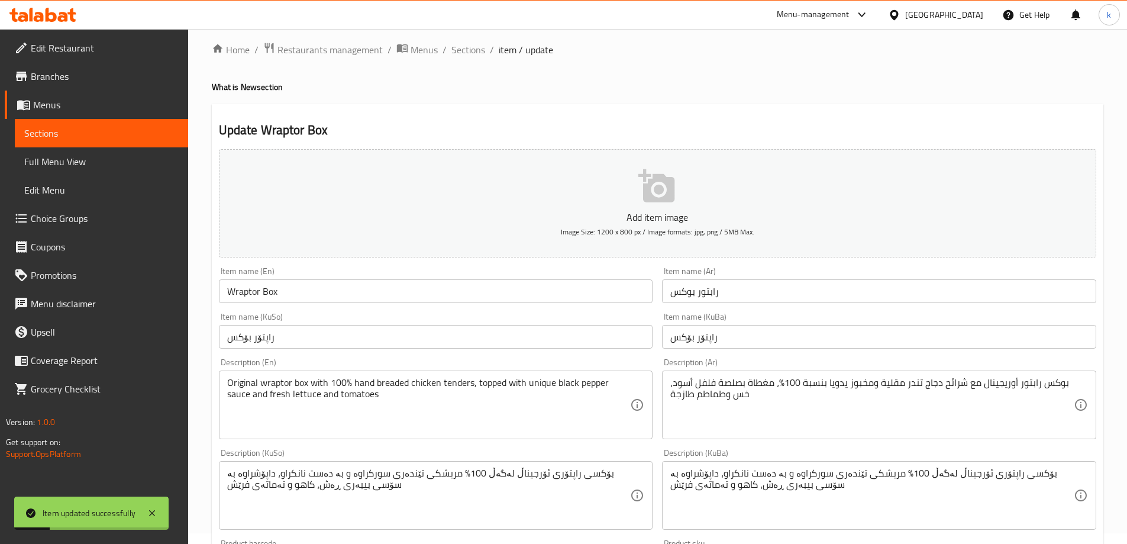
scroll to position [0, 0]
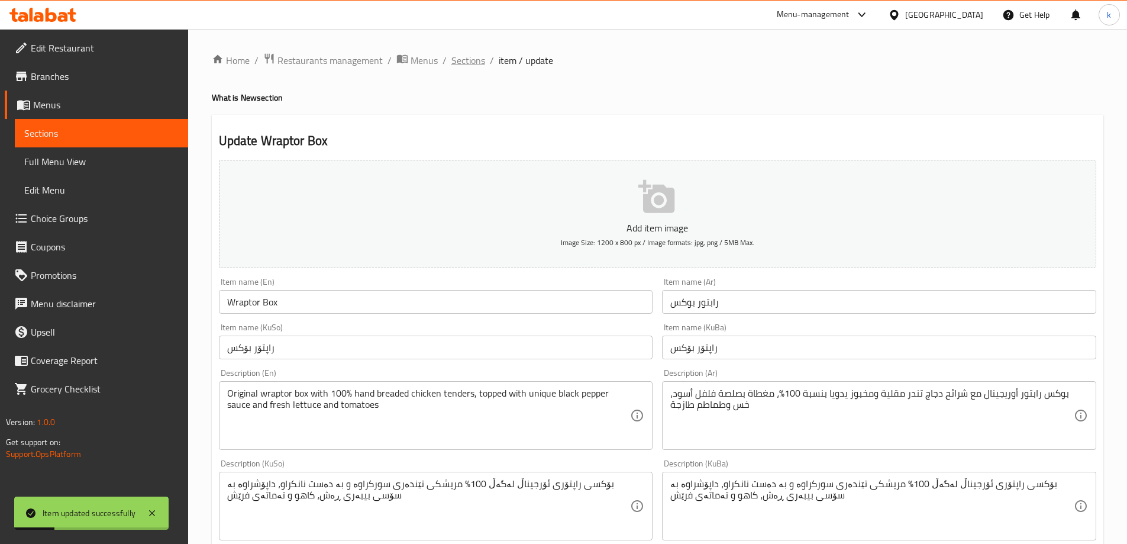
click at [465, 54] on span "Sections" at bounding box center [468, 60] width 34 height 14
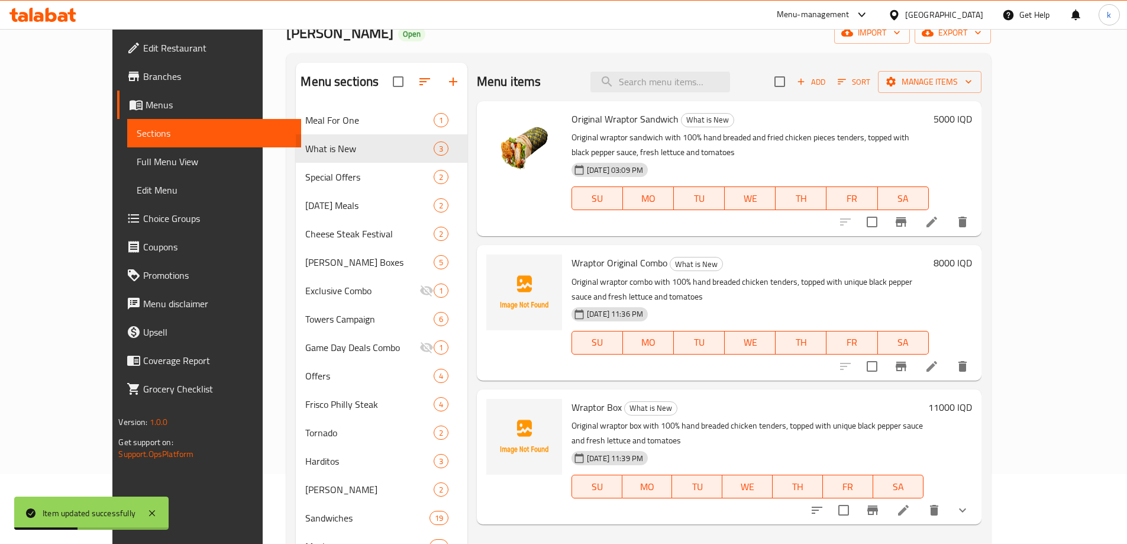
scroll to position [99, 0]
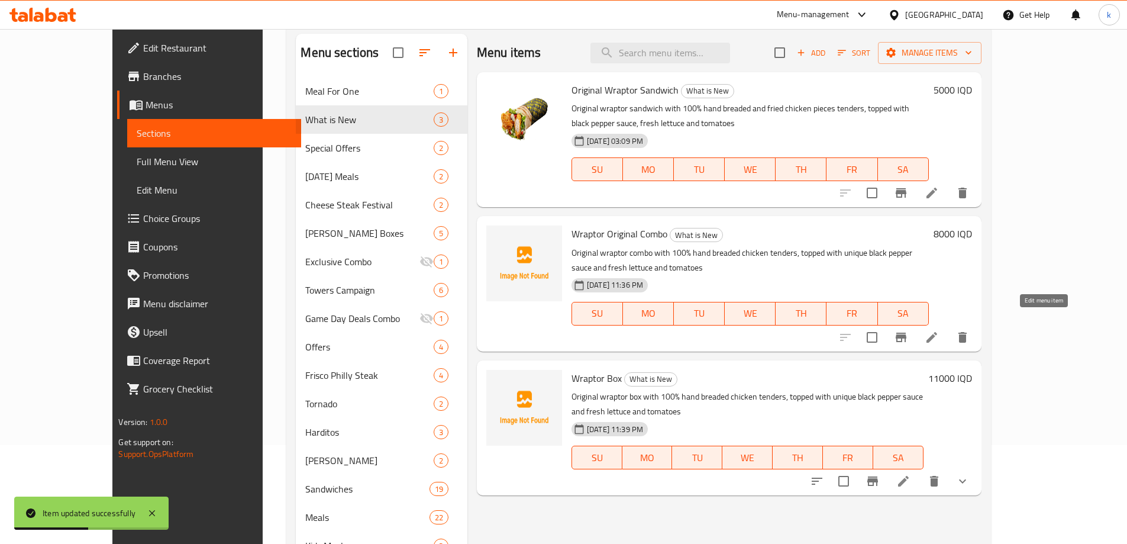
click at [939, 330] on icon at bounding box center [932, 337] width 14 height 14
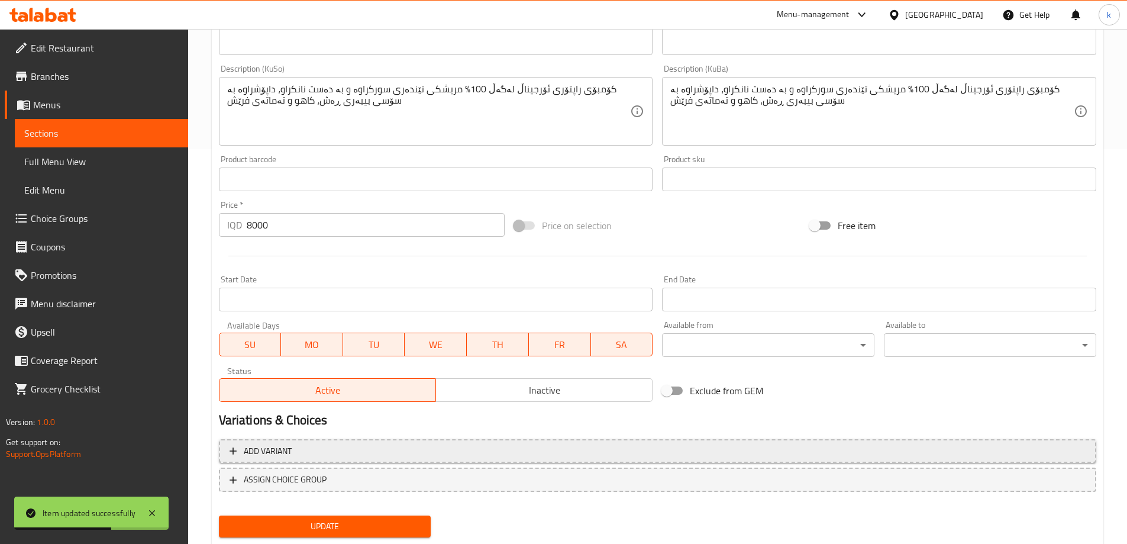
scroll to position [428, 0]
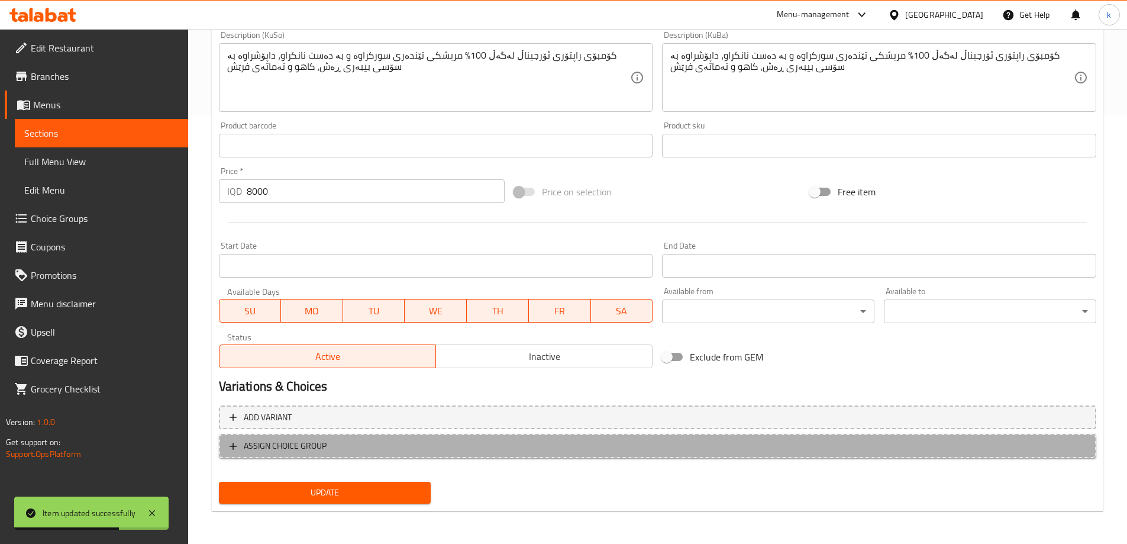
click at [405, 447] on span "ASSIGN CHOICE GROUP" at bounding box center [658, 445] width 856 height 15
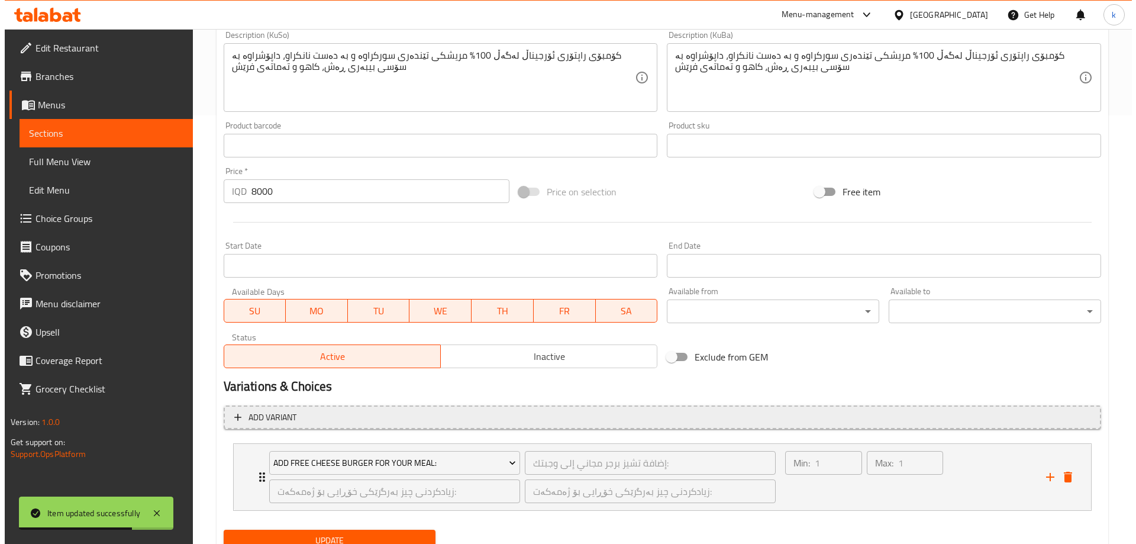
scroll to position [476, 0]
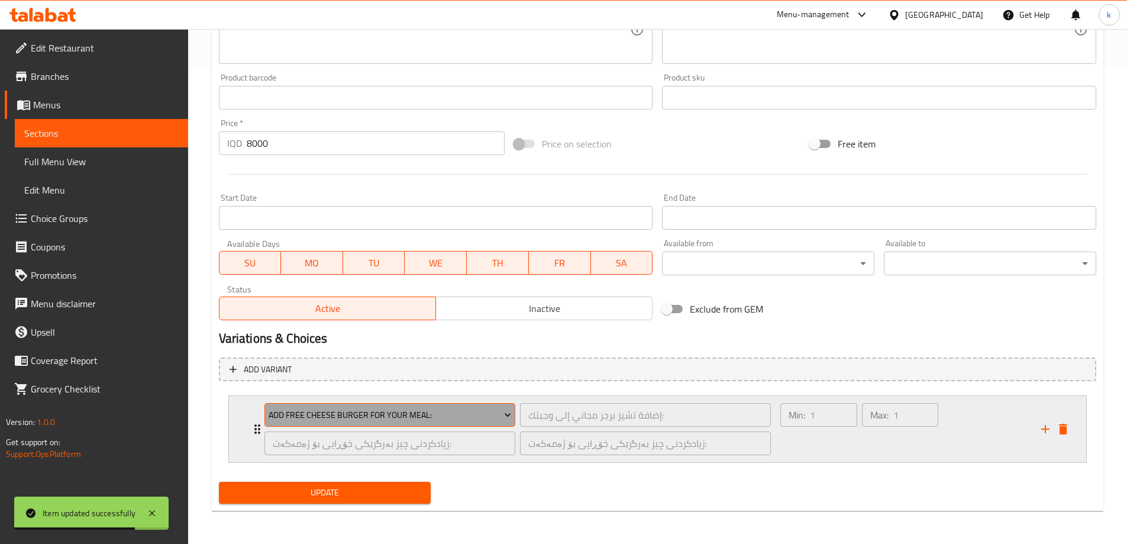
click at [432, 416] on span "Add Free Cheese Burger For Your Meal:" at bounding box center [390, 415] width 243 height 15
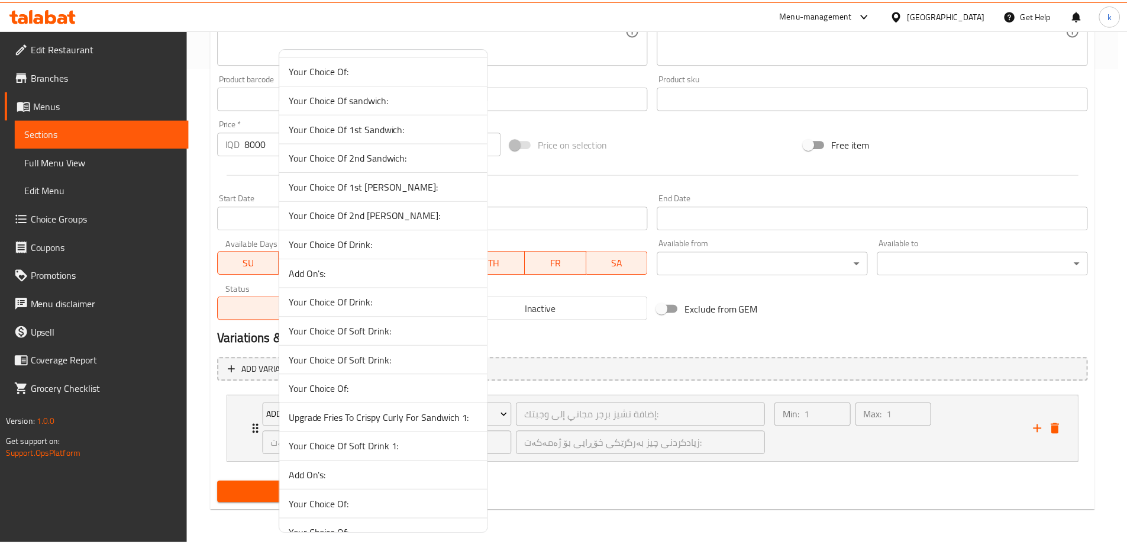
scroll to position [395, 0]
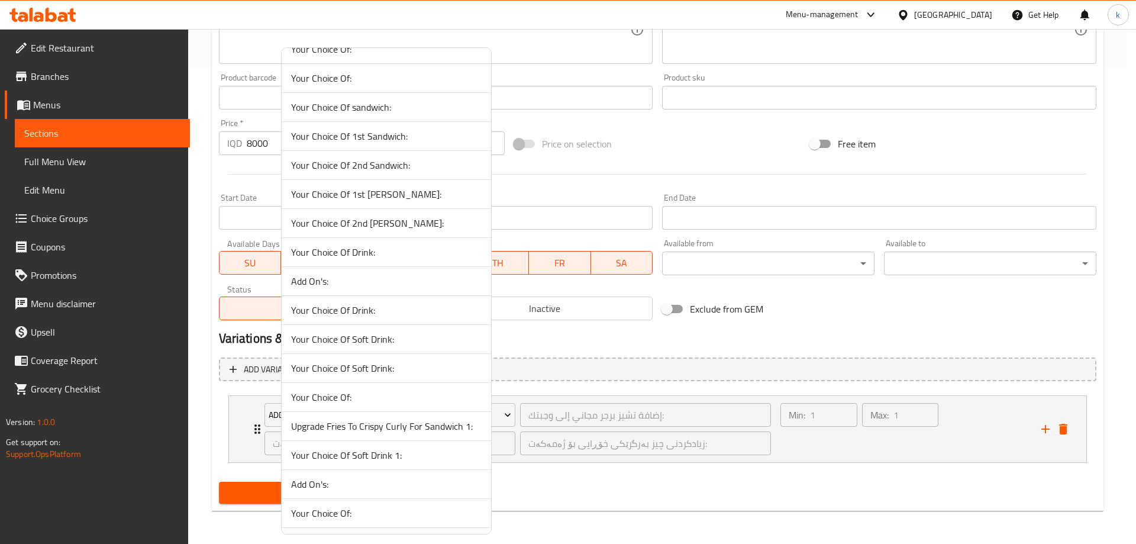
click at [382, 318] on li "Your Choice Of Drink:" at bounding box center [386, 310] width 209 height 29
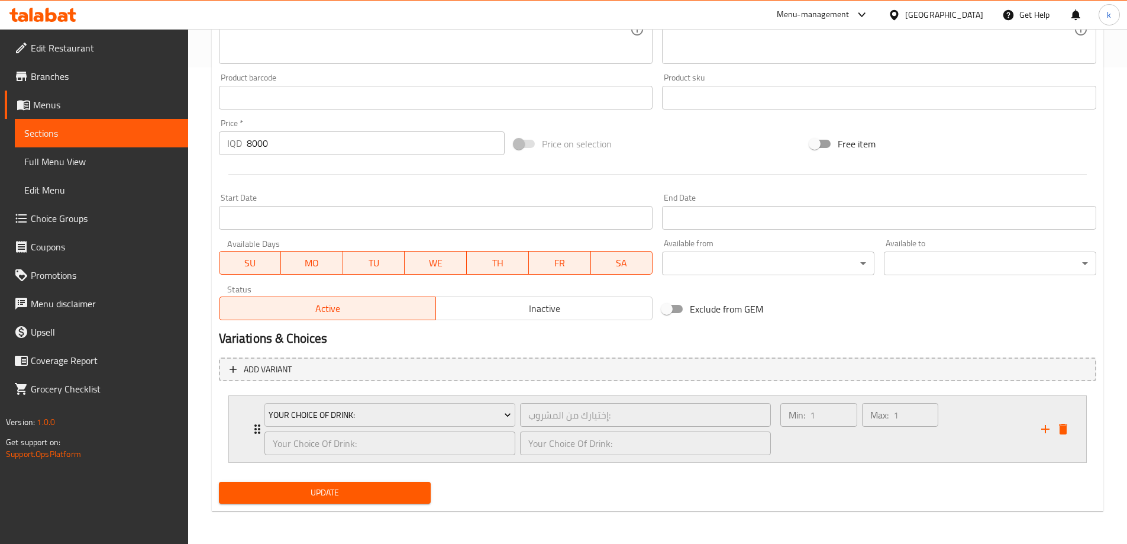
click at [822, 440] on div "Min: 1 ​" at bounding box center [818, 428] width 81 height 57
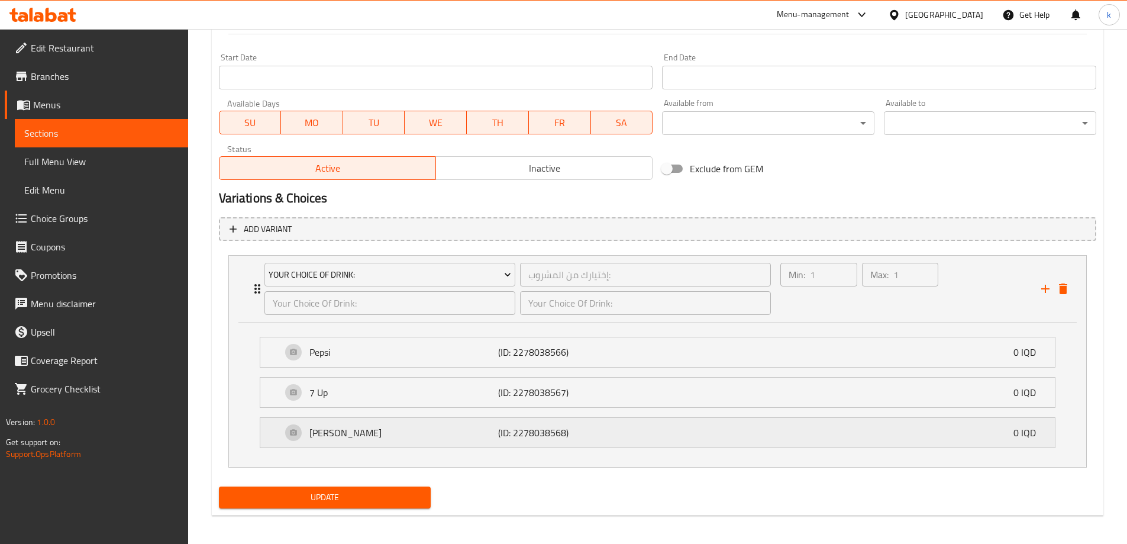
scroll to position [621, 0]
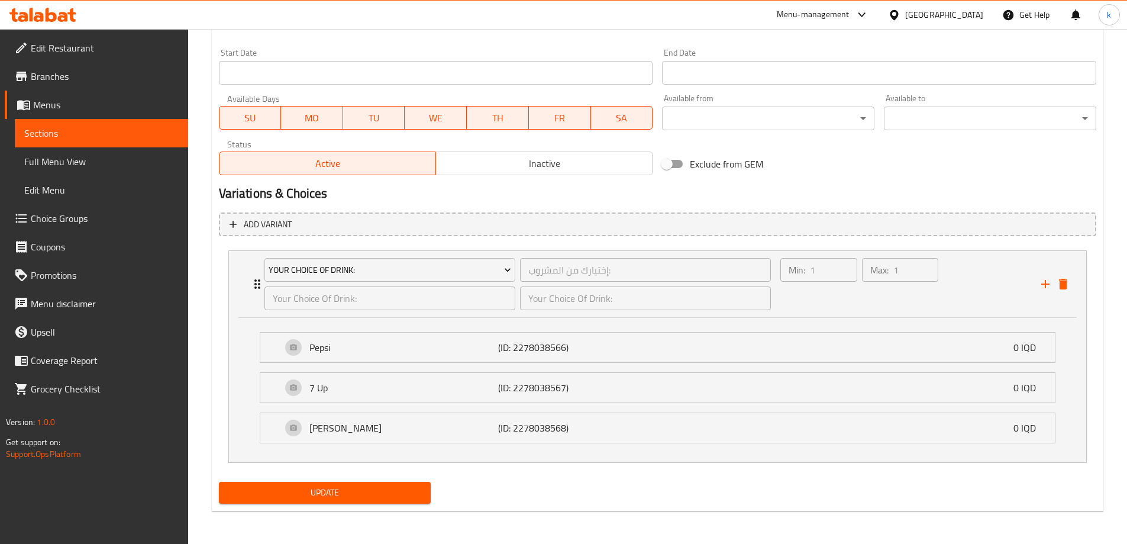
click at [411, 486] on span "Update" at bounding box center [324, 492] width 193 height 15
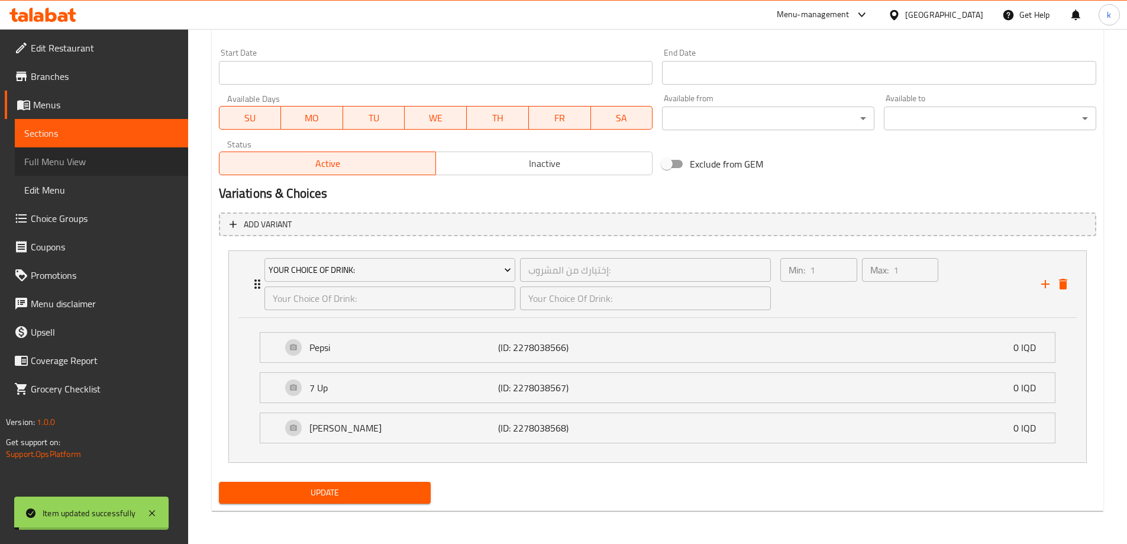
click at [92, 168] on span "Full Menu View" at bounding box center [101, 161] width 154 height 14
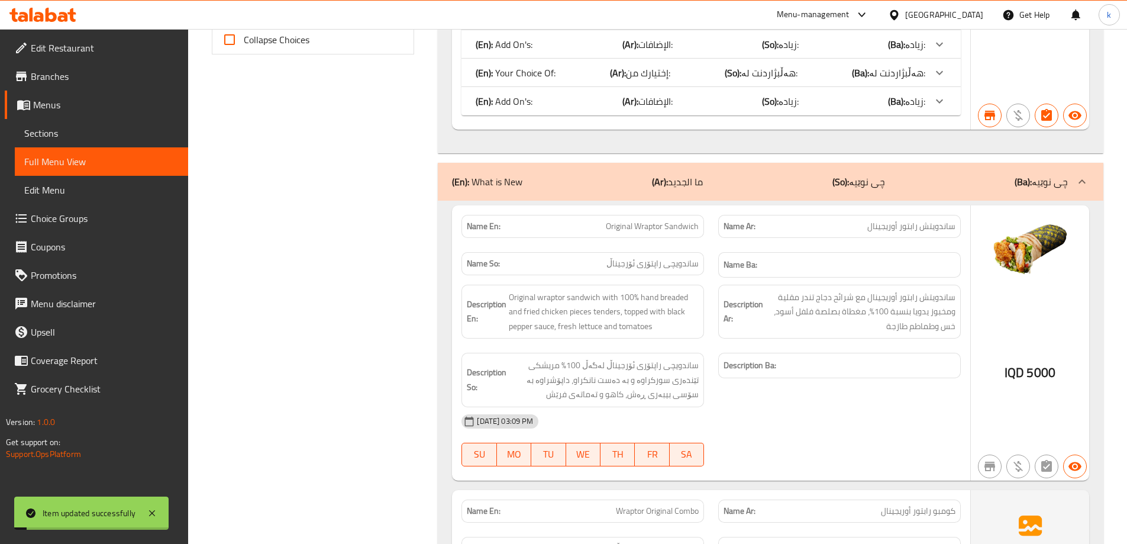
scroll to position [128, 0]
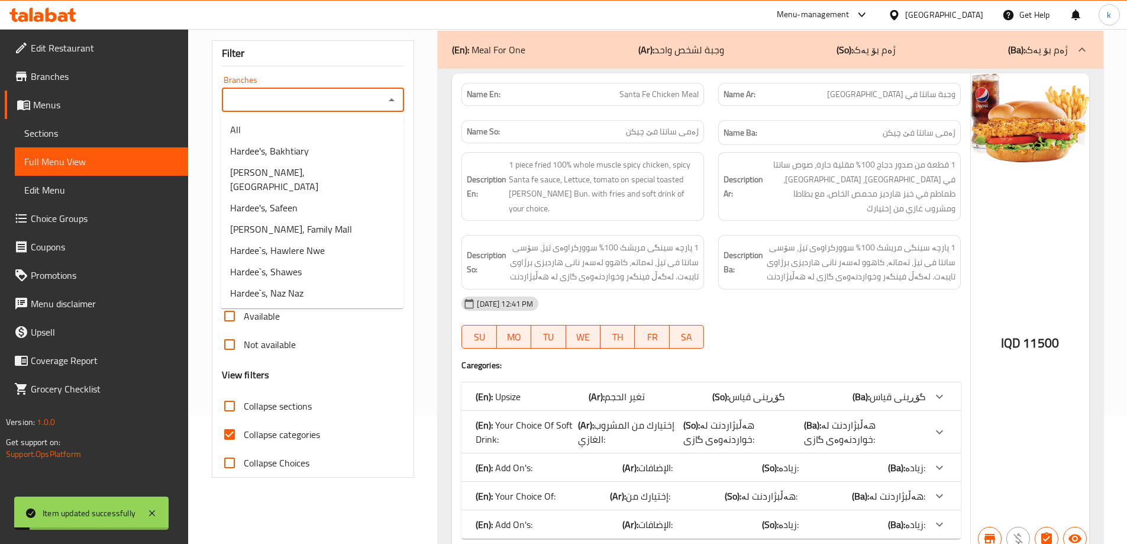
click at [297, 106] on input "Branches" at bounding box center [303, 100] width 156 height 17
click at [320, 159] on li "Hardee's, Bakhtiary" at bounding box center [312, 150] width 183 height 21
type input "Hardee's, Bakhtiary"
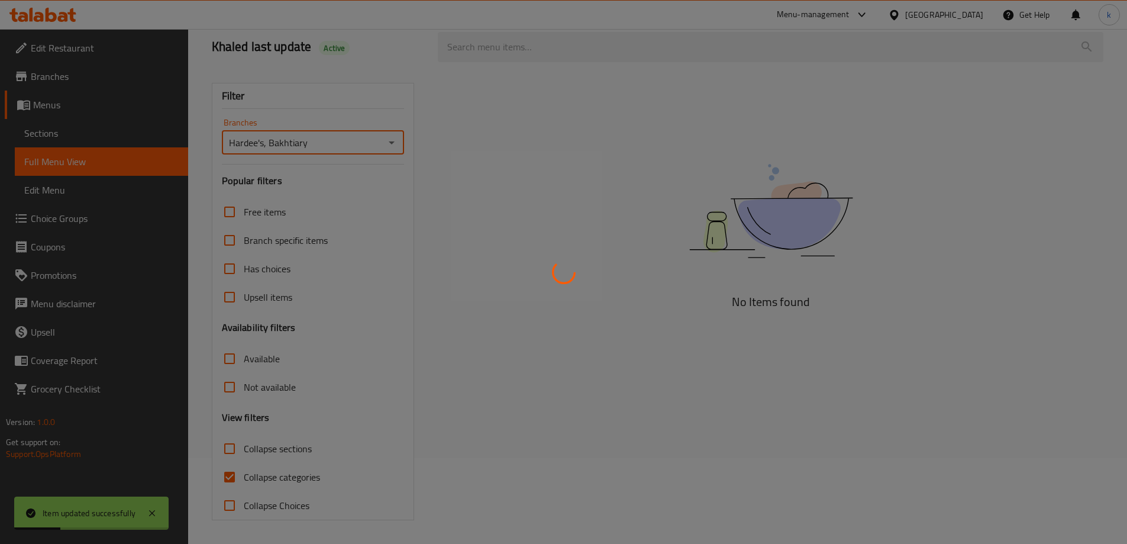
scroll to position [0, 0]
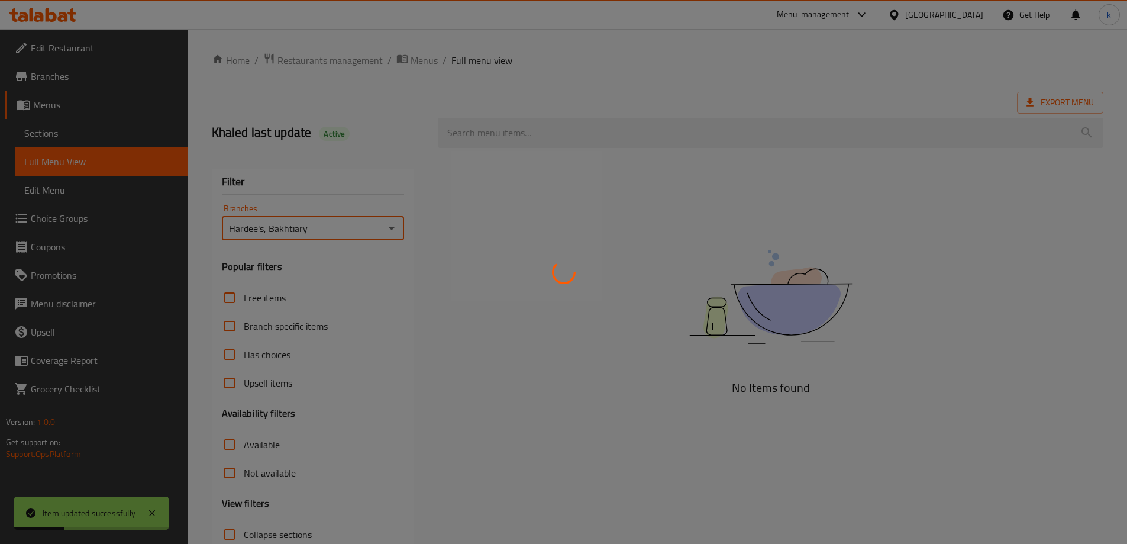
click at [232, 341] on div at bounding box center [563, 272] width 1127 height 544
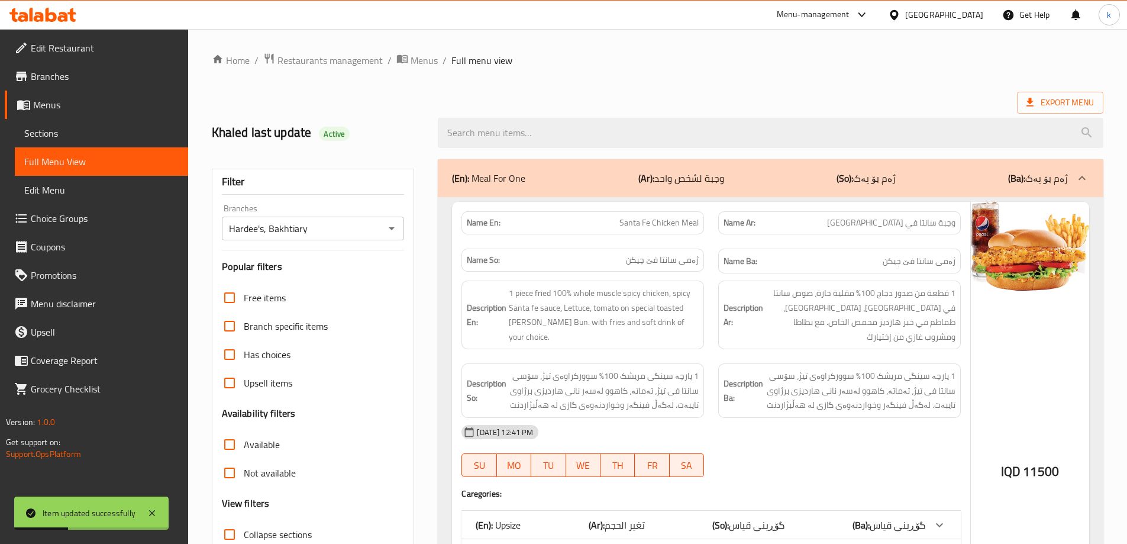
scroll to position [197, 0]
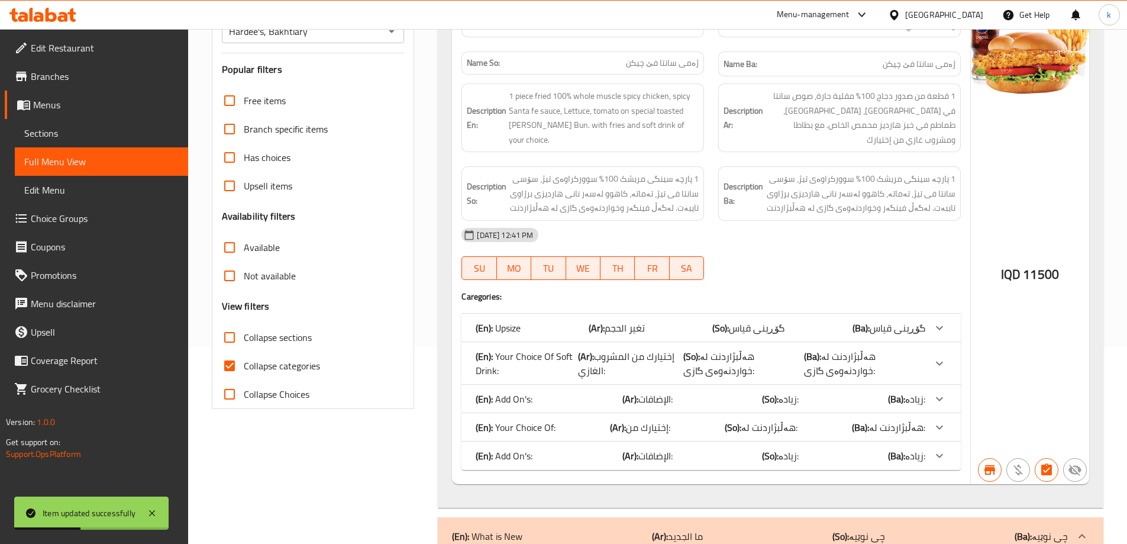
click at [230, 341] on input "Collapse sections" at bounding box center [229, 337] width 28 height 28
checkbox input "true"
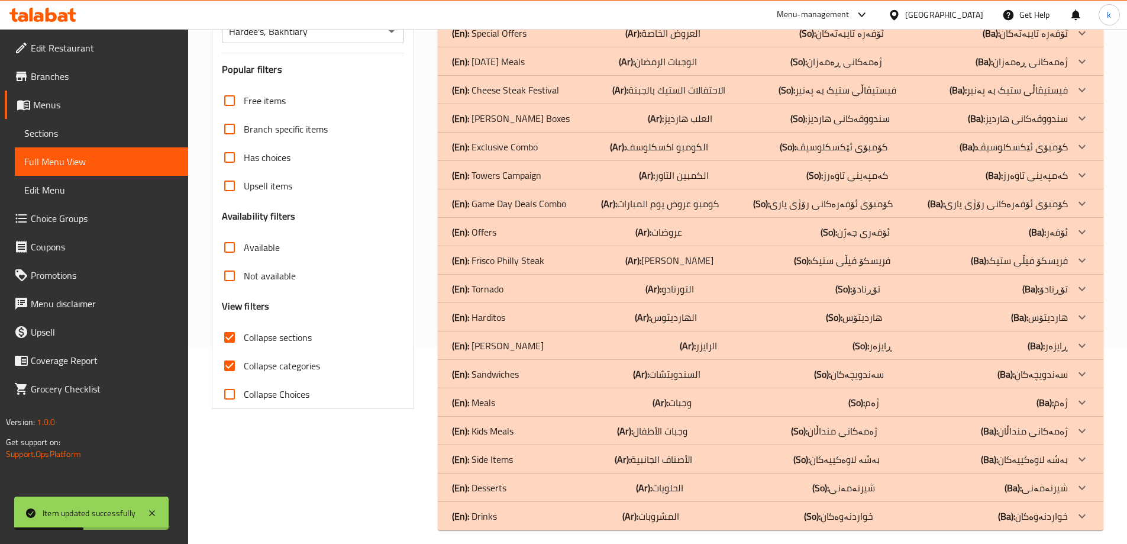
click at [235, 363] on input "Collapse categories" at bounding box center [229, 365] width 28 height 28
checkbox input "false"
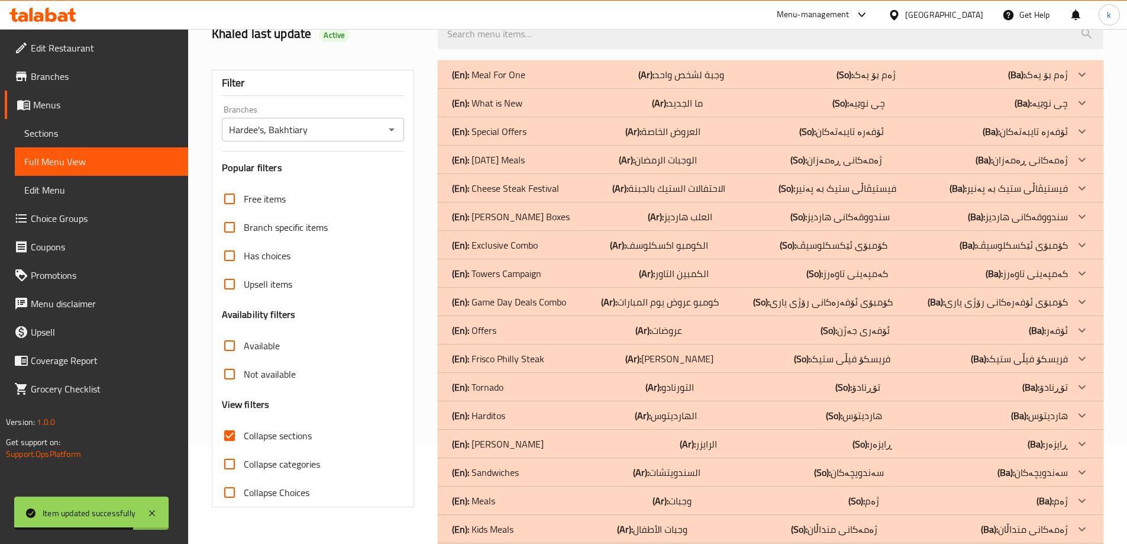
click at [556, 104] on div "(En): What is New (Ar): ما الجديد (So): چی نوێیە (Ba): چی نوێیە" at bounding box center [760, 103] width 616 height 14
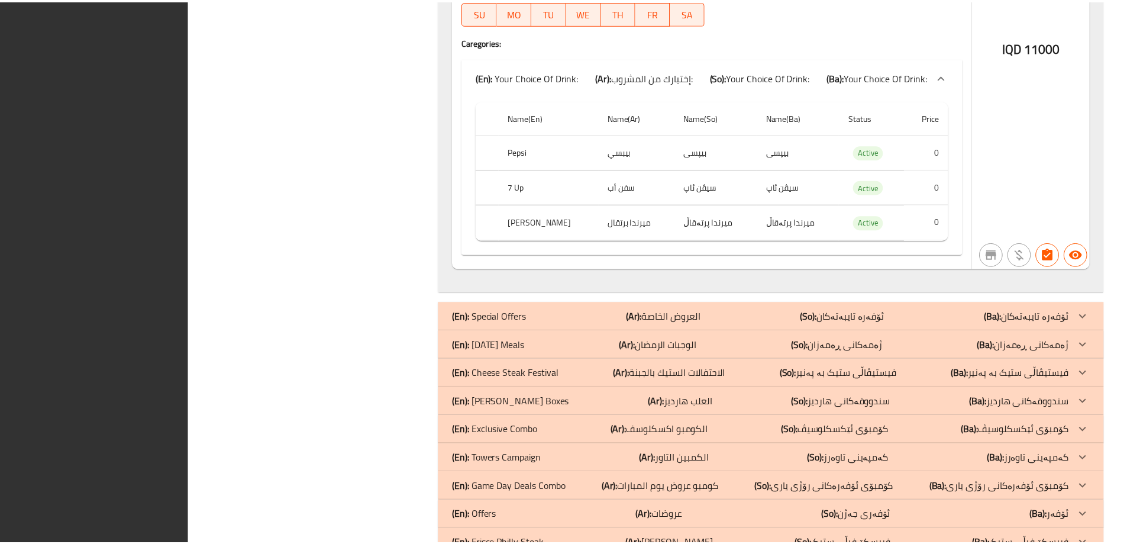
scroll to position [1567, 0]
